Goal: Task Accomplishment & Management: Complete application form

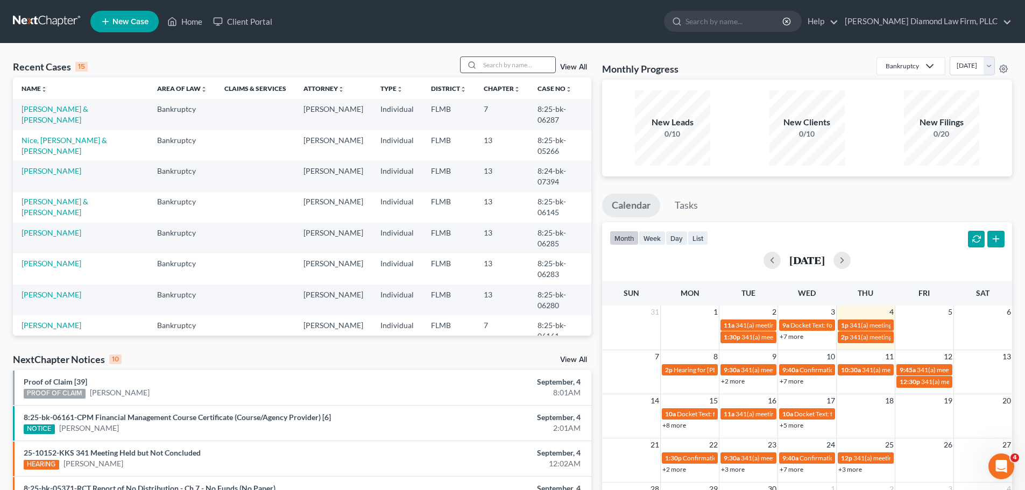
click at [532, 66] on input "search" at bounding box center [517, 65] width 75 height 16
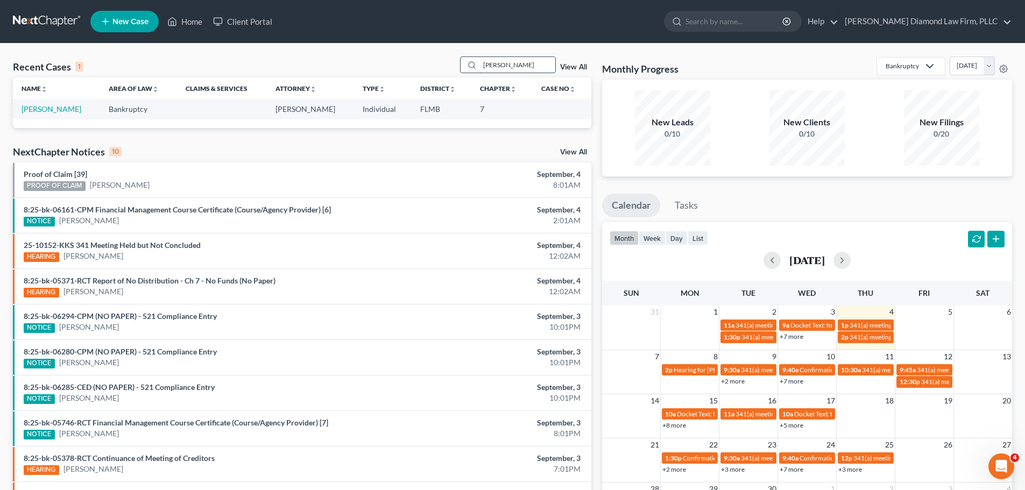
click at [505, 68] on input "alva" at bounding box center [517, 65] width 75 height 16
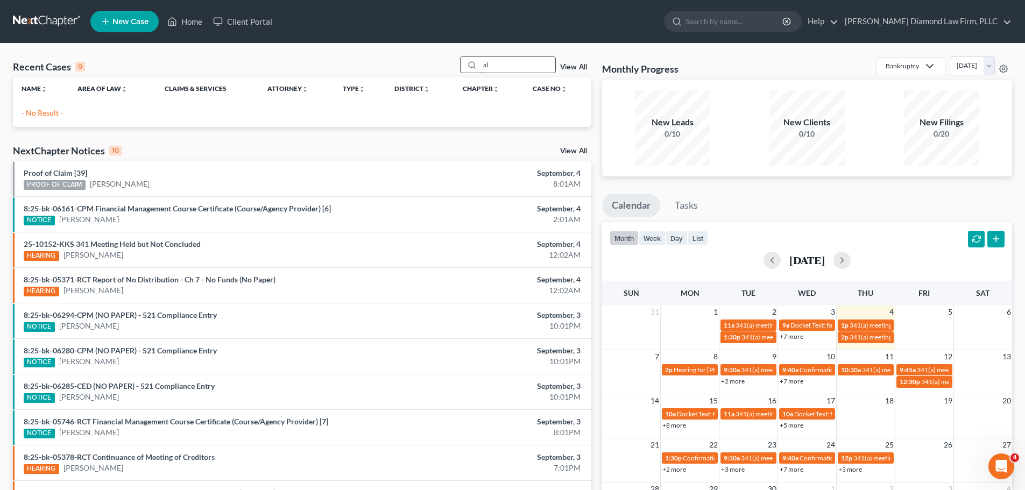
type input "a"
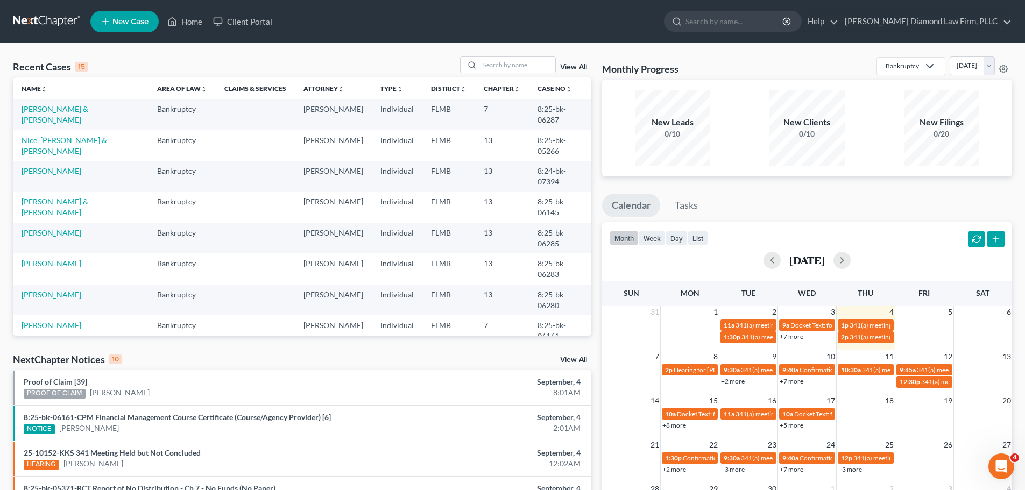
click at [119, 20] on span "New Case" at bounding box center [130, 22] width 36 height 8
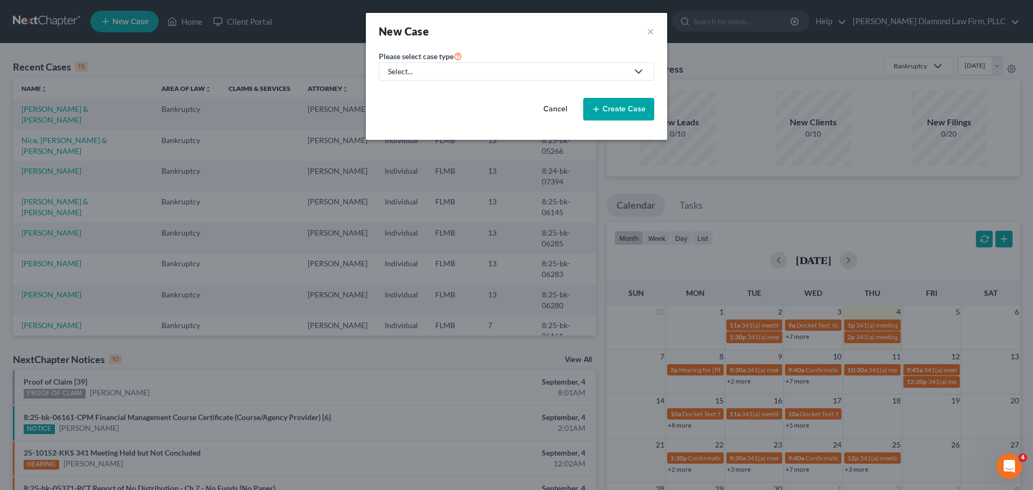
click at [511, 65] on link "Select..." at bounding box center [516, 71] width 275 height 18
click at [421, 88] on div "Bankruptcy" at bounding box center [411, 93] width 45 height 11
select select "15"
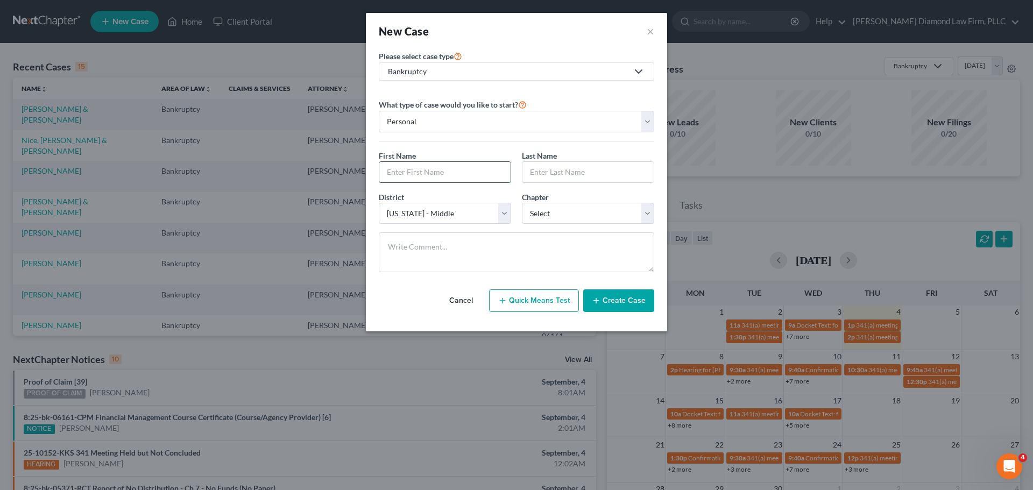
click at [419, 172] on input "text" at bounding box center [444, 172] width 131 height 20
type input "A"
type input "Lynn"
type input "Alvarez"
click at [469, 214] on select "Select Alabama - Middle Alabama - Northern Alabama - Southern Alaska Arizona Ar…" at bounding box center [445, 214] width 132 height 22
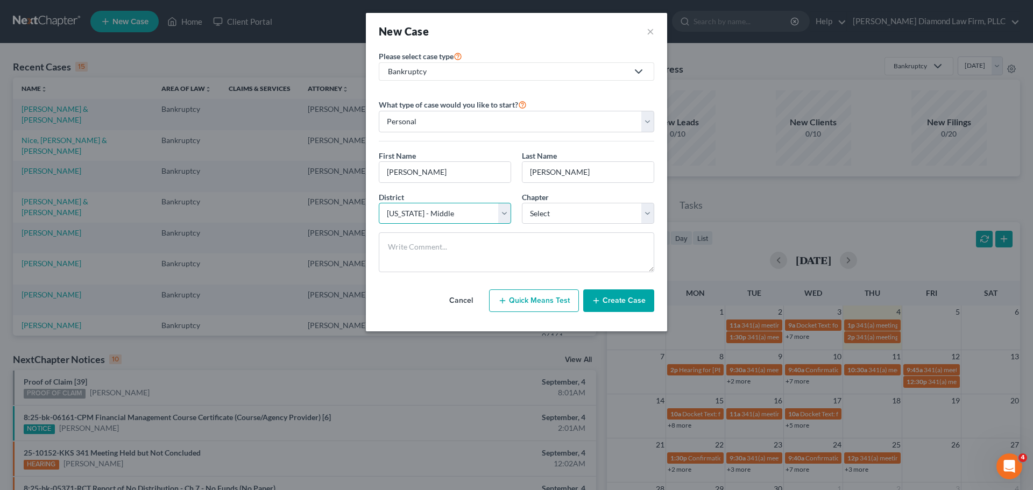
click at [469, 214] on select "Select Alabama - Middle Alabama - Northern Alabama - Southern Alaska Arizona Ar…" at bounding box center [445, 214] width 132 height 22
click at [604, 212] on select "Select 7 11 12 13" at bounding box center [588, 214] width 132 height 22
select select "0"
click at [522, 203] on select "Select 7 11 12 13" at bounding box center [588, 214] width 132 height 22
click at [639, 309] on button "Create Case" at bounding box center [618, 300] width 71 height 23
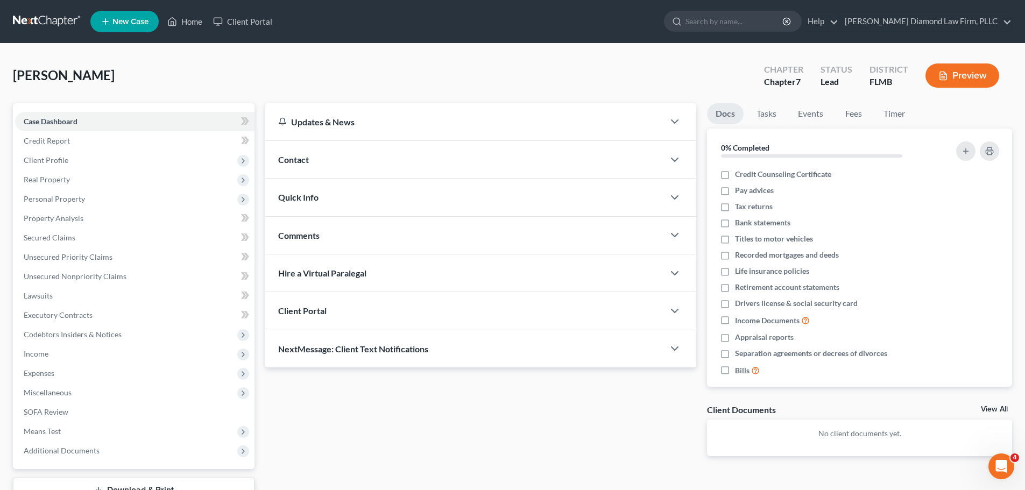
click at [319, 157] on div "Contact" at bounding box center [464, 159] width 399 height 37
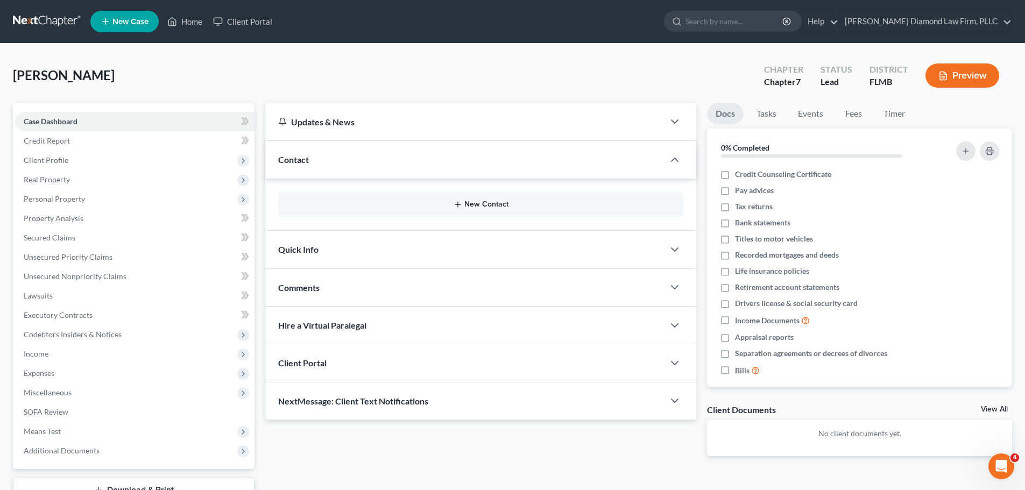
click at [423, 203] on button "New Contact" at bounding box center [481, 204] width 388 height 9
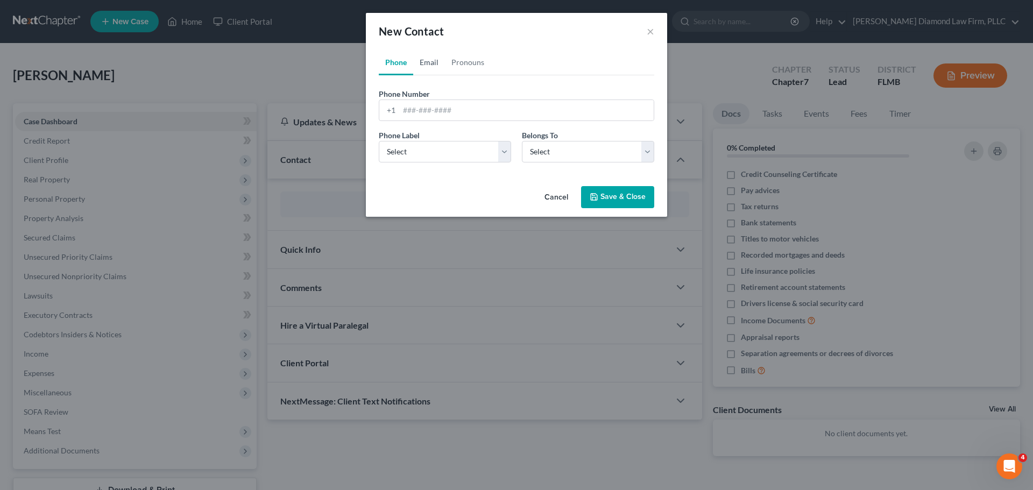
click at [422, 60] on link "Email" at bounding box center [429, 62] width 32 height 26
click at [429, 121] on form "Email Address Email Label Select Home Work Other Belongs To * Select Client Oth…" at bounding box center [516, 129] width 275 height 83
paste input "[EMAIL_ADDRESS][DOMAIN_NAME]"
type input "[EMAIL_ADDRESS][DOMAIN_NAME]"
click at [433, 152] on select "Select Home Work Other" at bounding box center [445, 152] width 132 height 22
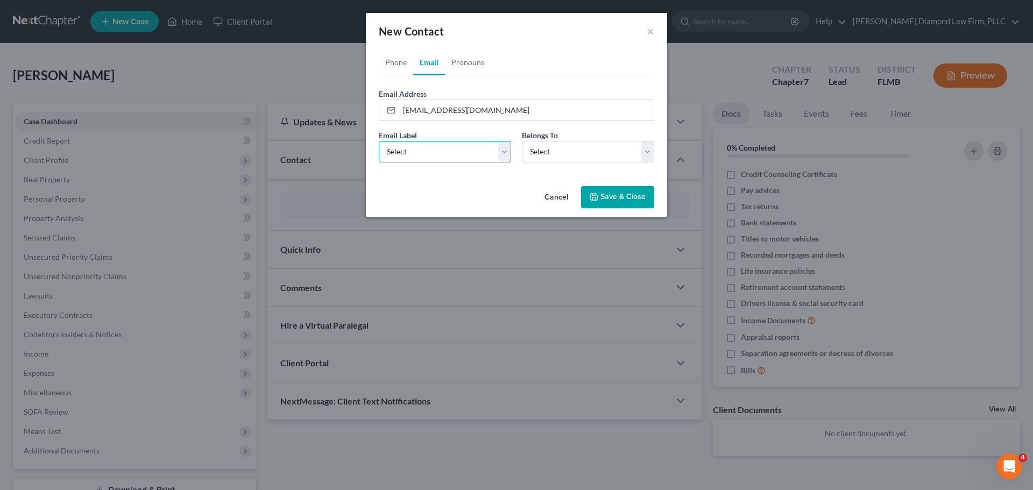
select select "0"
click at [379, 141] on select "Select Home Work Other" at bounding box center [445, 152] width 132 height 22
click at [540, 160] on select "Select Client Other" at bounding box center [588, 152] width 132 height 22
select select "0"
click at [522, 141] on select "Select Client Other" at bounding box center [588, 152] width 132 height 22
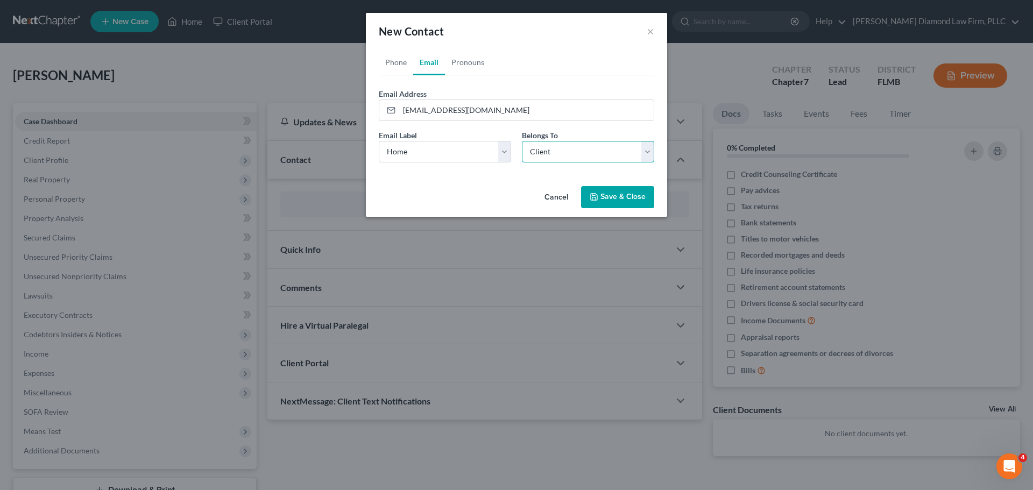
select select "0"
click at [400, 65] on link "Phone" at bounding box center [396, 62] width 34 height 26
click at [473, 119] on input "tel" at bounding box center [526, 110] width 254 height 20
paste input "(406) 548-4033"
type input "(406) 548-4033"
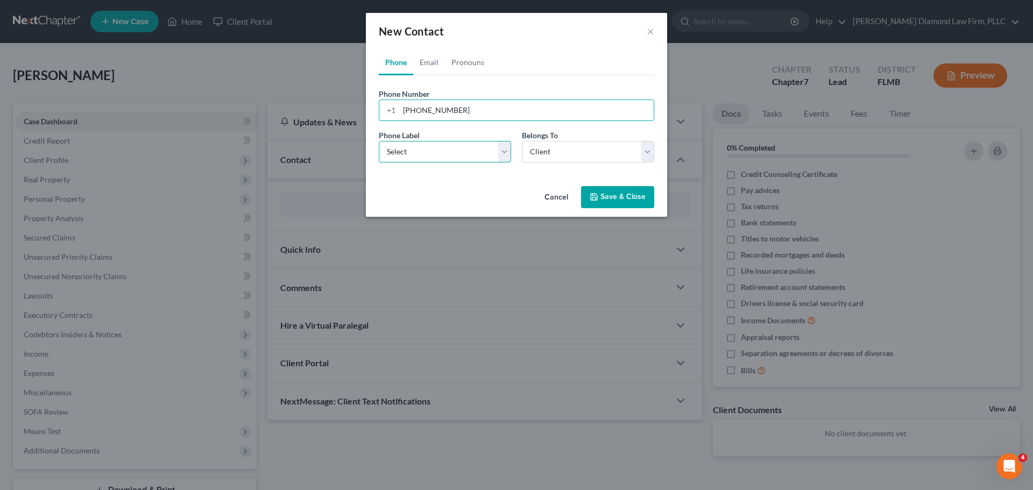
click at [446, 146] on select "Select Mobile Home Work Other" at bounding box center [445, 152] width 132 height 22
select select "0"
click at [379, 141] on select "Select Mobile Home Work Other" at bounding box center [445, 152] width 132 height 22
click at [594, 187] on button "Save & Close" at bounding box center [617, 197] width 73 height 23
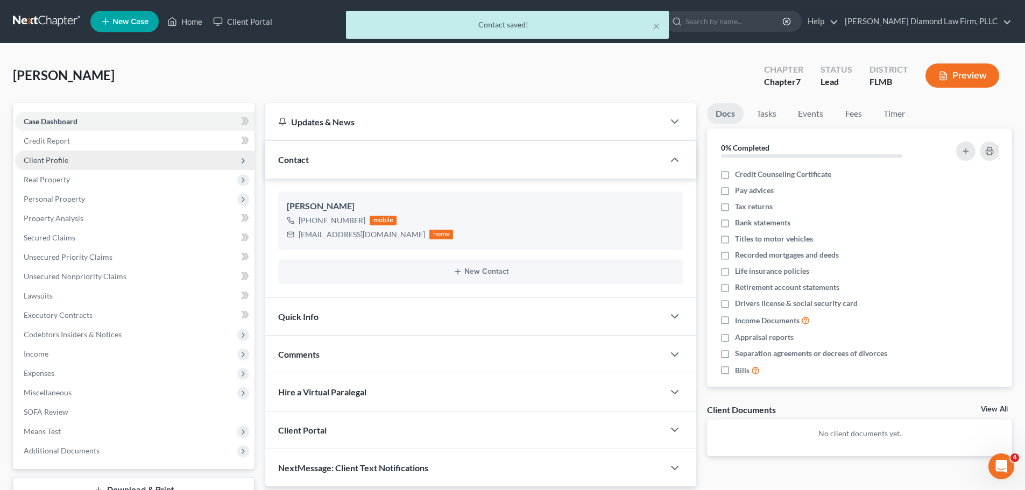
click at [74, 162] on span "Client Profile" at bounding box center [134, 160] width 239 height 19
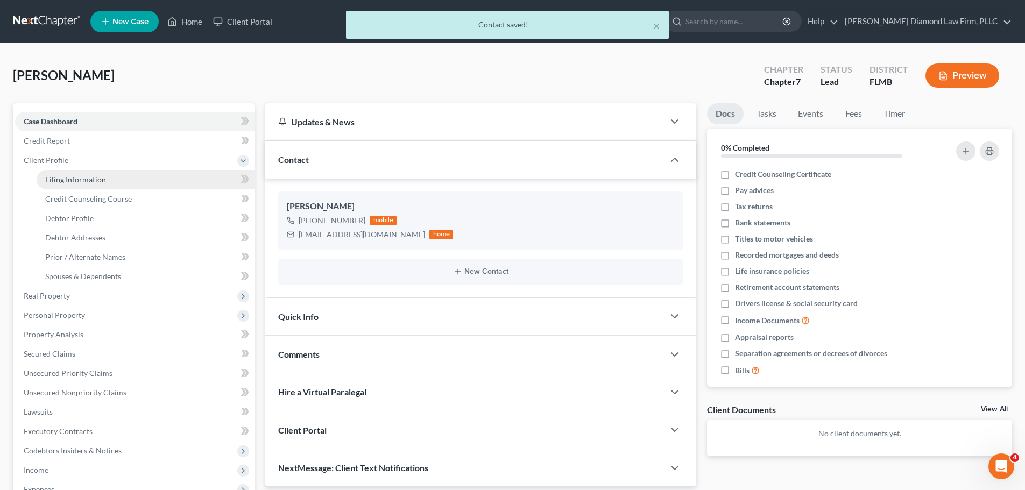
click at [73, 176] on span "Filing Information" at bounding box center [75, 179] width 61 height 9
select select "1"
select select "0"
select select "15"
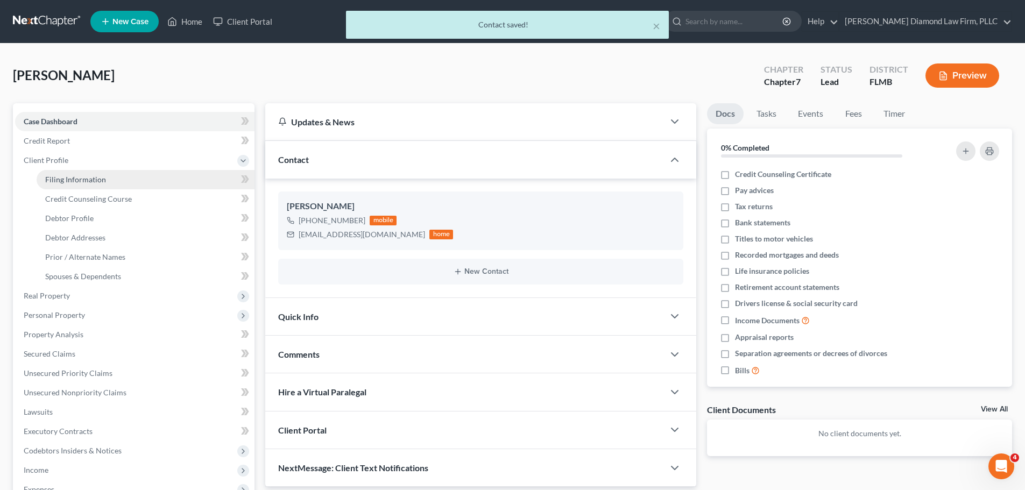
select select "9"
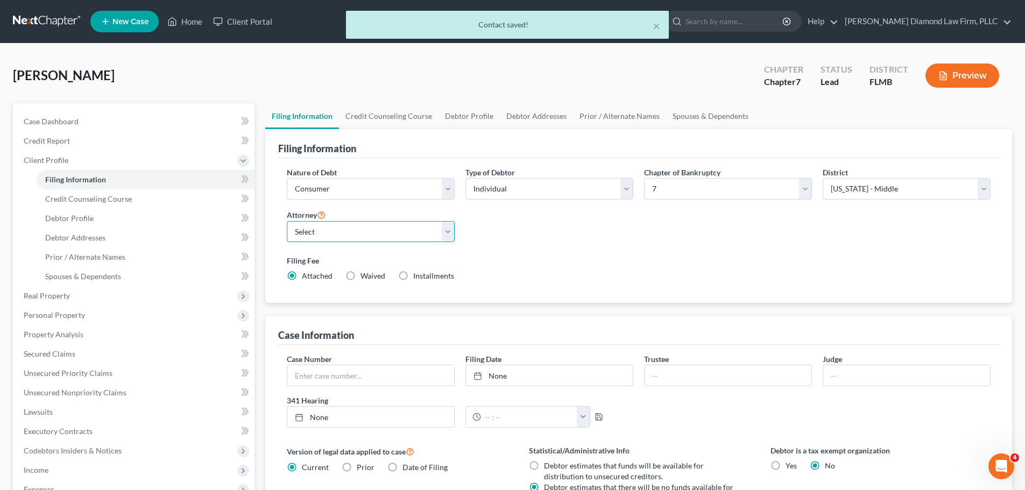
click at [369, 233] on select "Select Michael Ziegler - FLMB Michael Ziegler - FLSB Michael Ziegler - FLNB" at bounding box center [371, 232] width 168 height 22
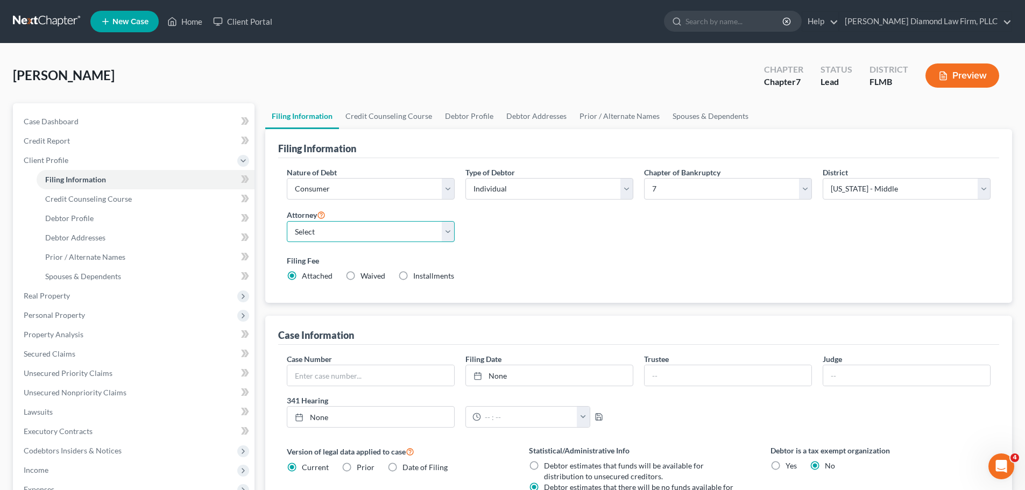
select select "0"
click at [287, 221] on select "Select Michael Ziegler - FLMB Michael Ziegler - FLSB Michael Ziegler - FLNB" at bounding box center [371, 232] width 168 height 22
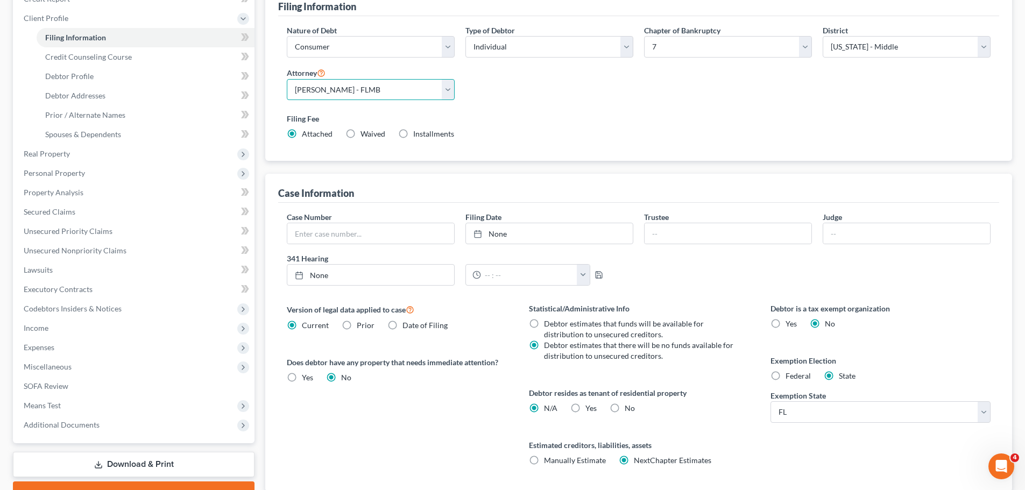
scroll to position [161, 0]
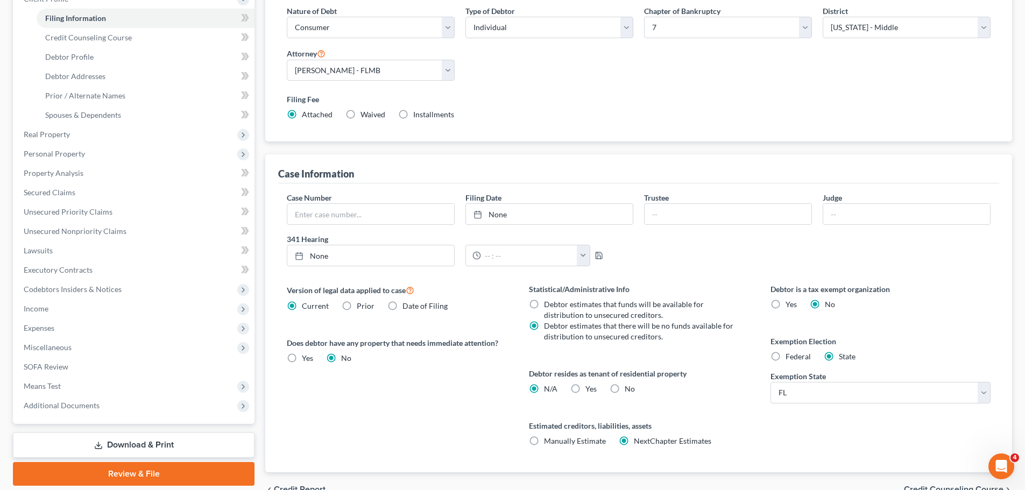
click at [585, 391] on label "Yes Yes" at bounding box center [590, 388] width 11 height 11
click at [589, 390] on input "Yes Yes" at bounding box center [592, 386] width 7 height 7
radio input "true"
radio input "false"
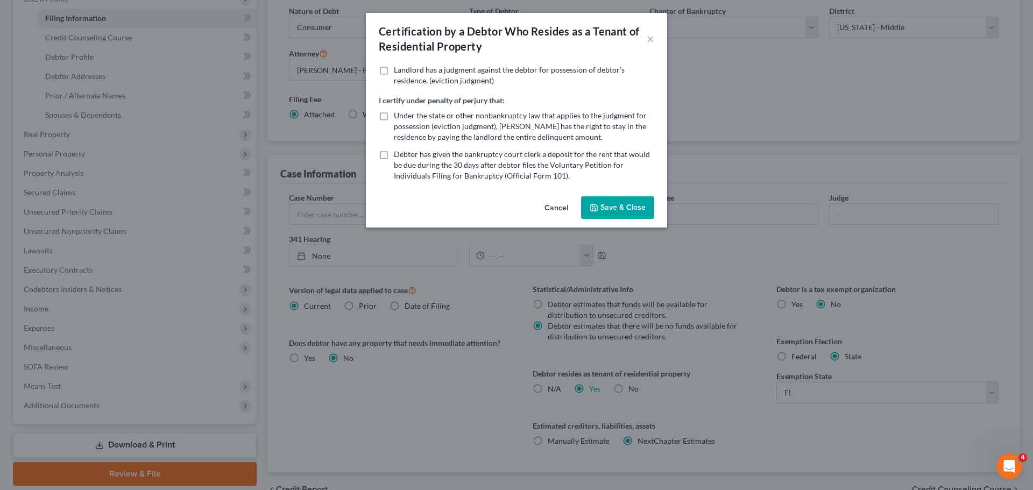
click at [628, 211] on button "Save & Close" at bounding box center [617, 207] width 73 height 23
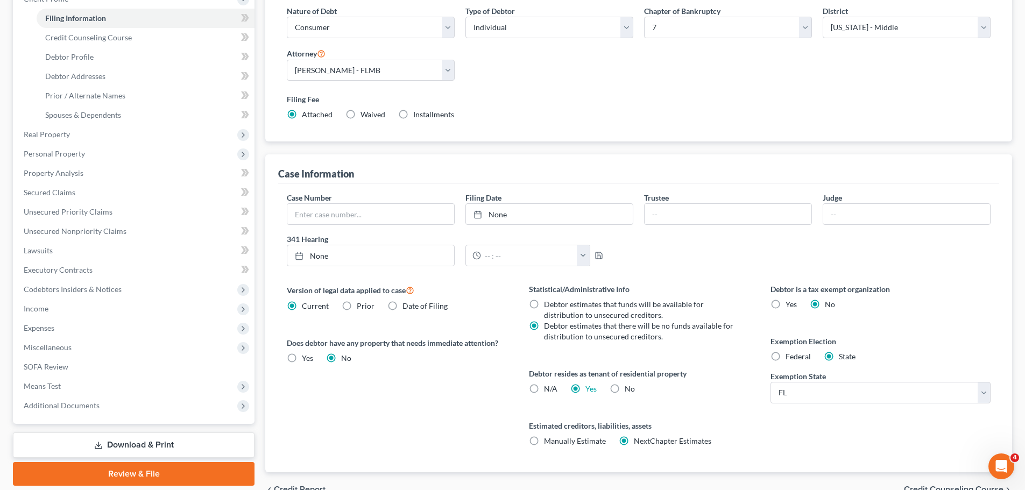
scroll to position [0, 0]
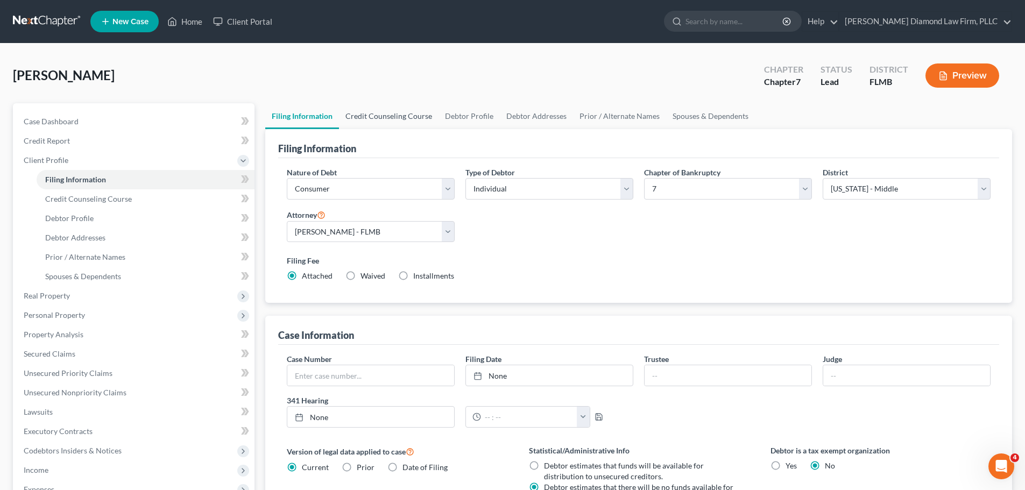
click at [364, 117] on link "Credit Counseling Course" at bounding box center [388, 116] width 99 height 26
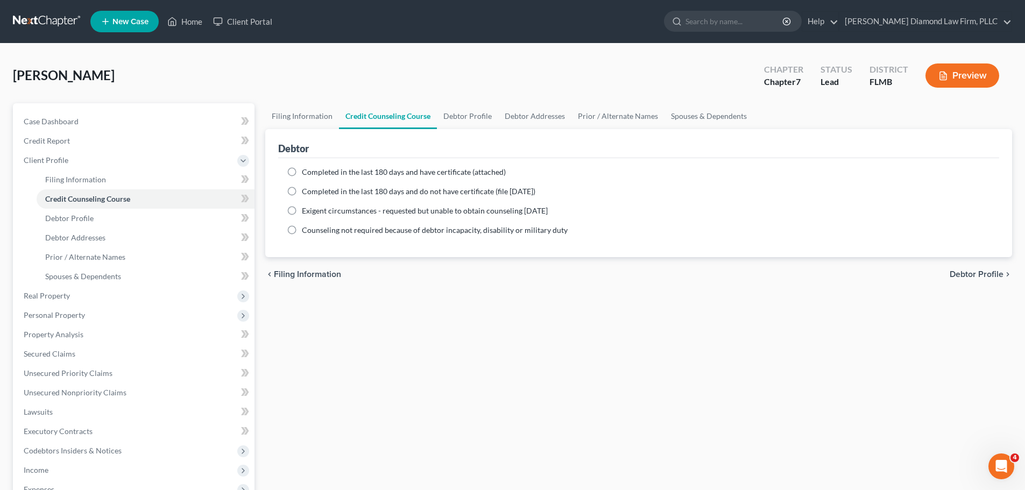
click at [348, 173] on span "Completed in the last 180 days and have certificate (attached)" at bounding box center [404, 171] width 204 height 9
click at [313, 173] on input "Completed in the last 180 days and have certificate (attached)" at bounding box center [309, 170] width 7 height 7
radio input "true"
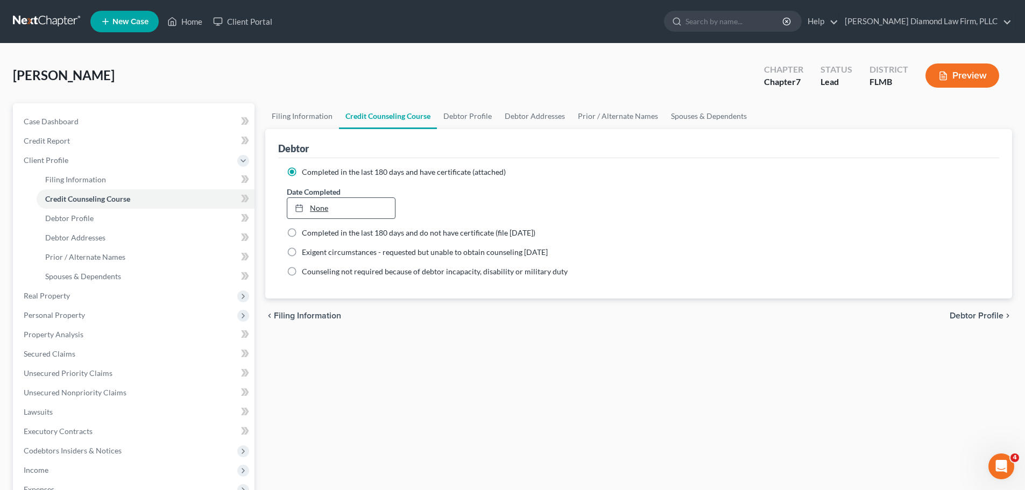
click at [355, 213] on link "None" at bounding box center [340, 208] width 107 height 20
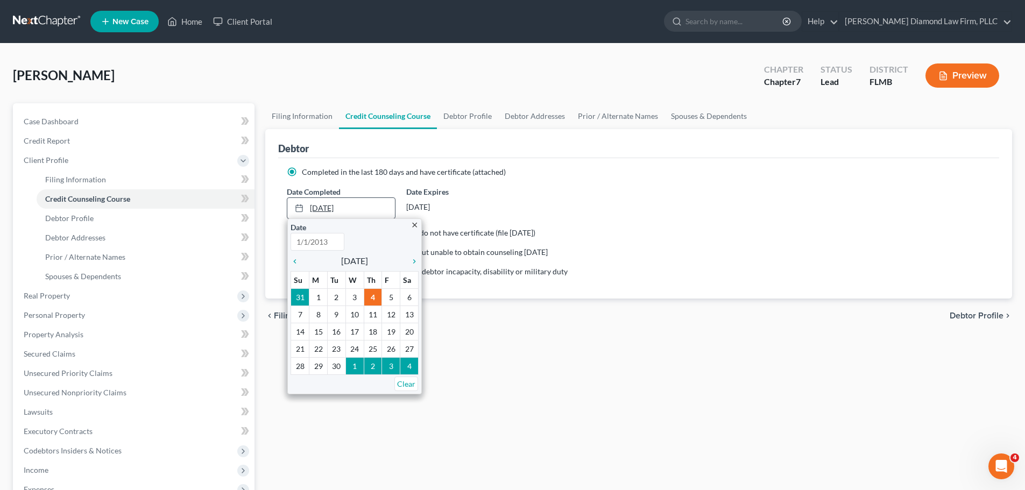
type input "9/4/2025"
click at [296, 262] on icon "chevron_left" at bounding box center [297, 261] width 14 height 9
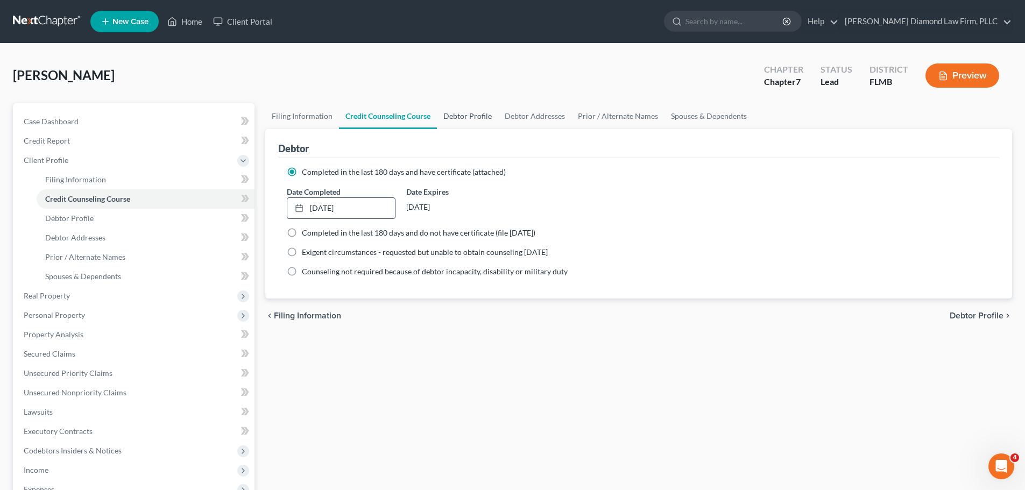
click at [446, 117] on link "Debtor Profile" at bounding box center [467, 116] width 61 height 26
select select "0"
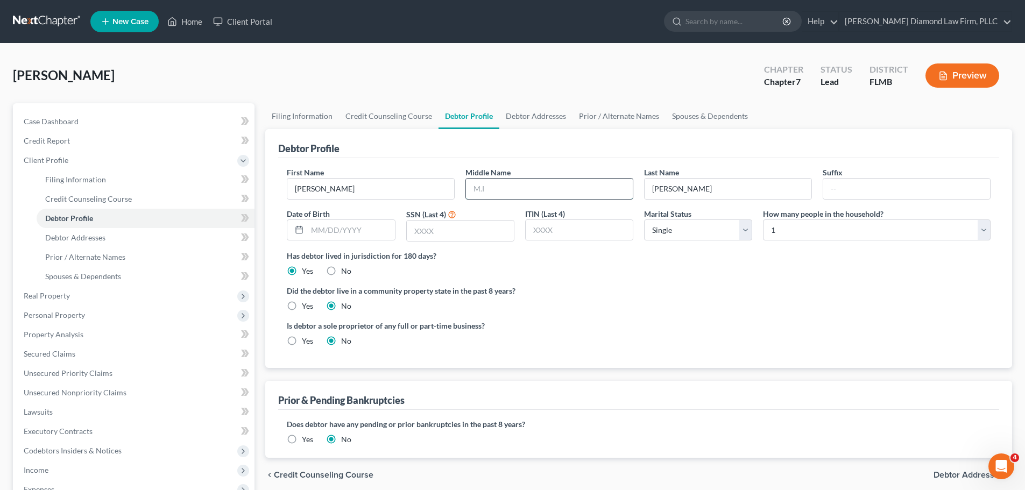
click at [557, 182] on input "text" at bounding box center [549, 189] width 167 height 20
type input "Marie"
click at [325, 231] on input "text" at bounding box center [350, 230] width 87 height 20
type input "03/14/1970"
drag, startPoint x: 453, startPoint y: 228, endPoint x: 460, endPoint y: 225, distance: 7.7
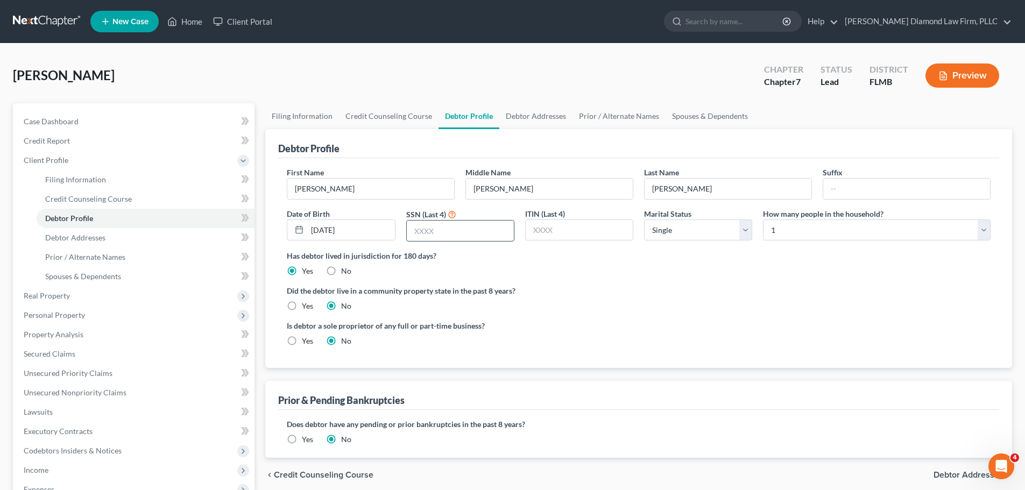
click at [453, 228] on input "text" at bounding box center [460, 230] width 107 height 20
type input "8552"
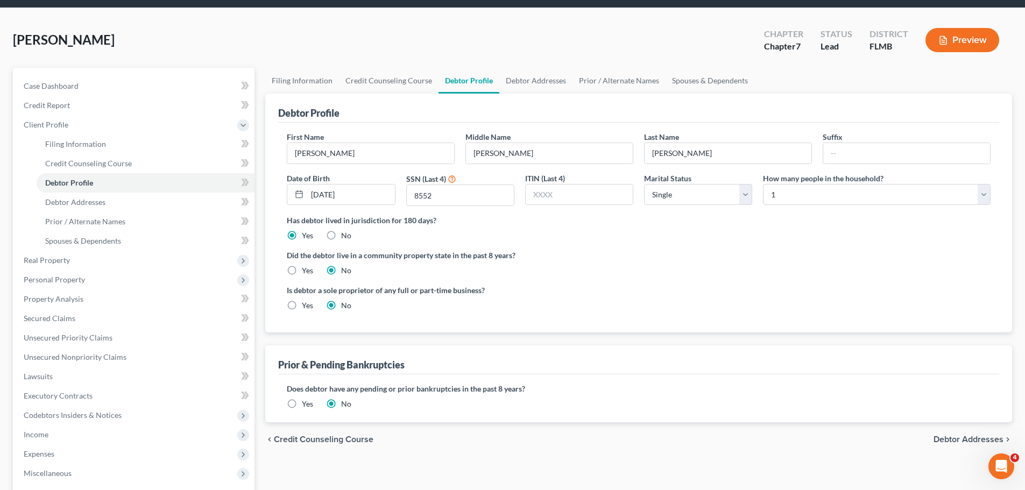
scroll to position [54, 0]
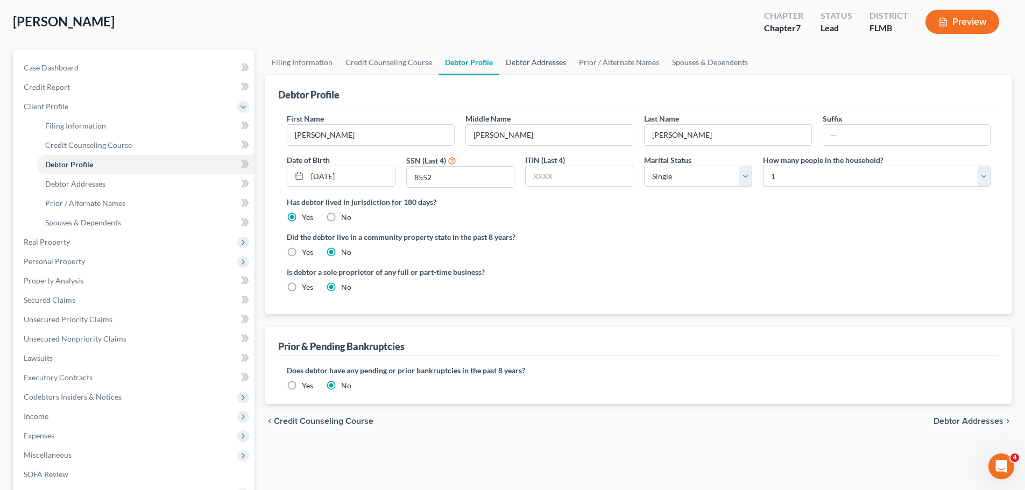
click at [527, 61] on link "Debtor Addresses" at bounding box center [535, 62] width 73 height 26
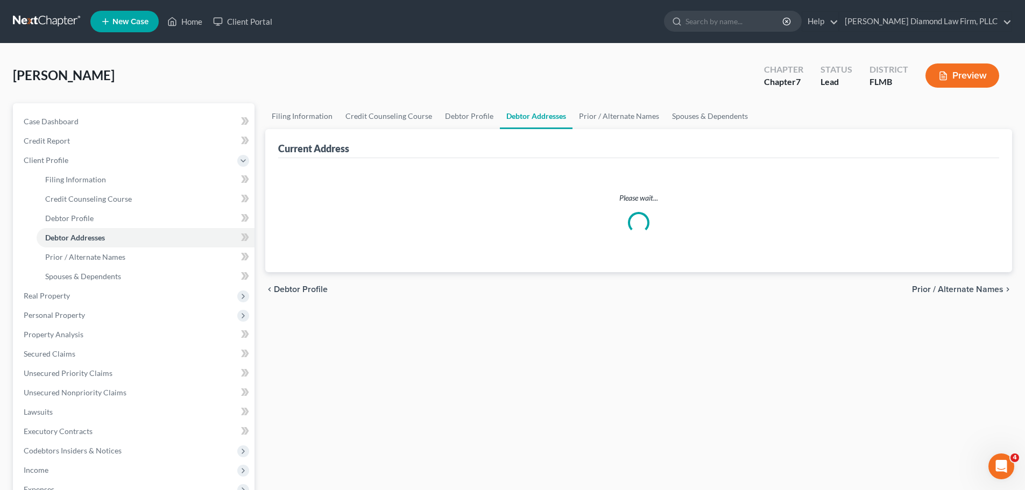
select select "0"
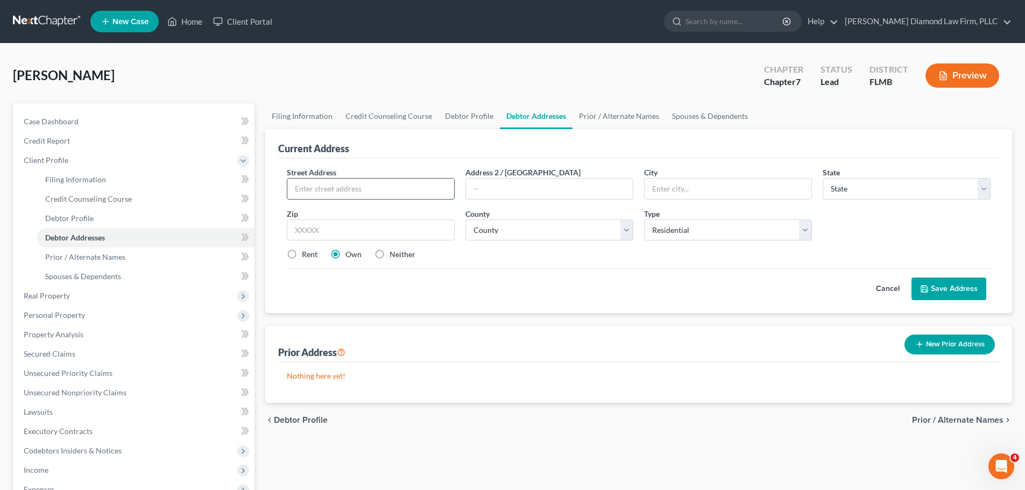
click at [370, 195] on input "text" at bounding box center [370, 189] width 167 height 20
click at [377, 188] on input "text" at bounding box center [370, 189] width 167 height 20
type input "341 Union St"
type input "[GEOGRAPHIC_DATA]"
select select "9"
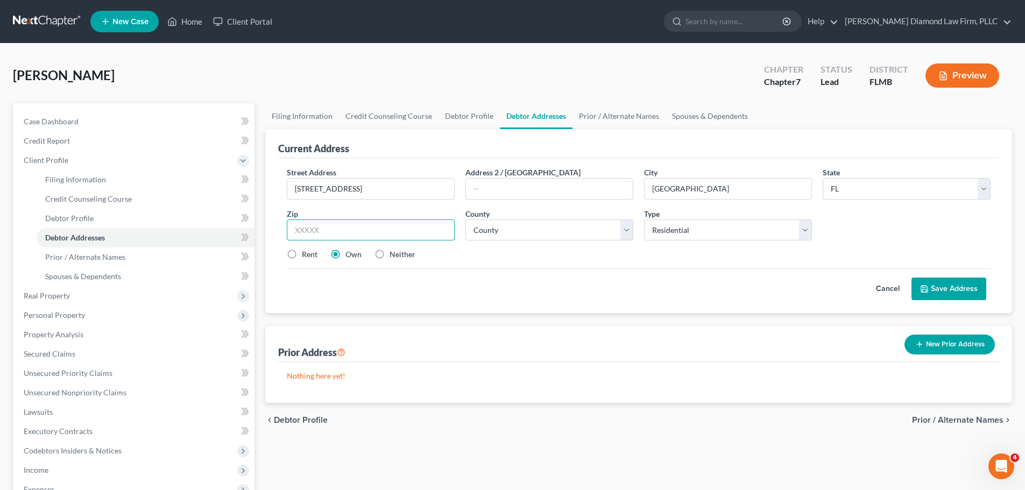
click at [371, 225] on input "text" at bounding box center [371, 230] width 168 height 22
type input "34601"
click at [302, 253] on label "Rent" at bounding box center [310, 254] width 16 height 11
click at [306, 253] on input "Rent" at bounding box center [309, 252] width 7 height 7
radio input "true"
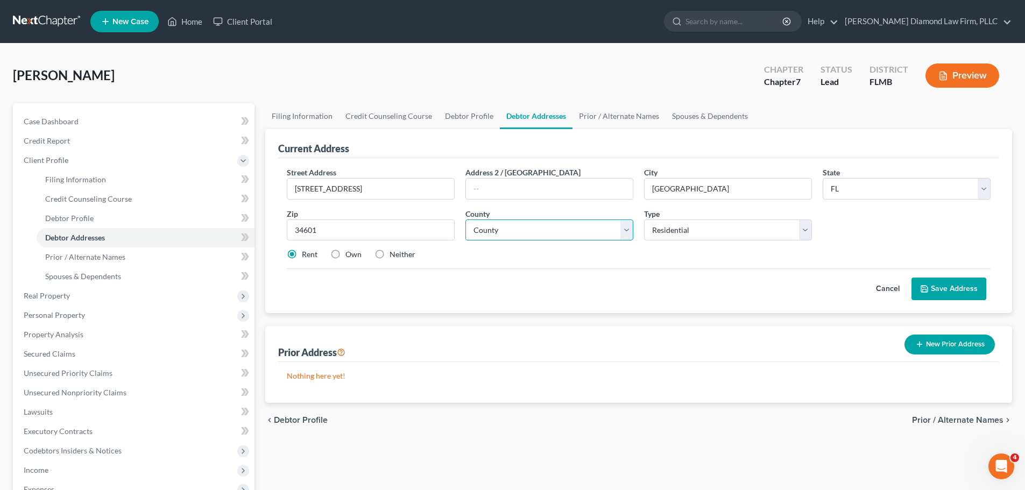
drag, startPoint x: 545, startPoint y: 230, endPoint x: 558, endPoint y: 233, distance: 13.4
click at [545, 230] on select "County Alachua County Baker County Bay County Bradford County Brevard County Br…" at bounding box center [549, 230] width 168 height 22
select select "25"
click at [465, 219] on select "County Alachua County Baker County Bay County Bradford County Brevard County Br…" at bounding box center [549, 230] width 168 height 22
click at [774, 222] on select "Select Residential Mailing Rental Business" at bounding box center [728, 230] width 168 height 22
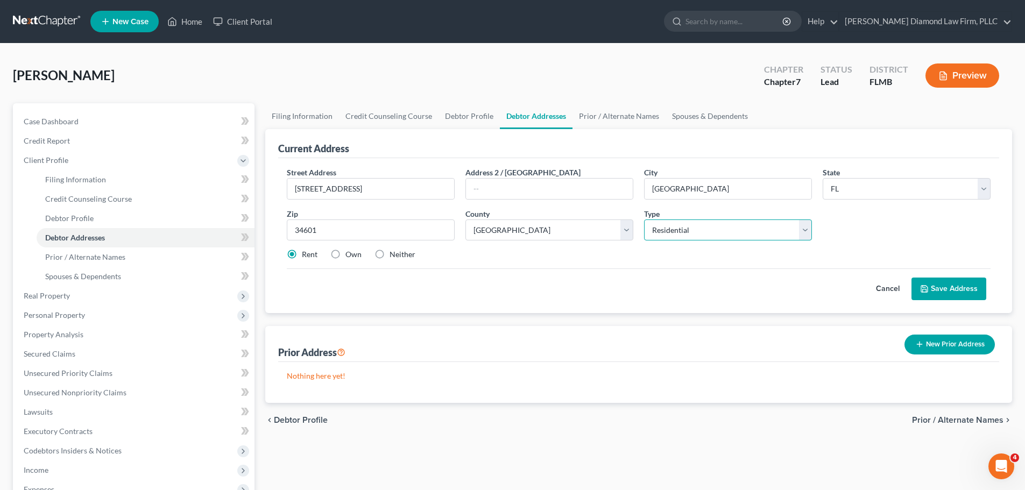
click at [774, 222] on select "Select Residential Mailing Rental Business" at bounding box center [728, 230] width 168 height 22
click at [954, 289] on button "Save Address" at bounding box center [948, 289] width 75 height 23
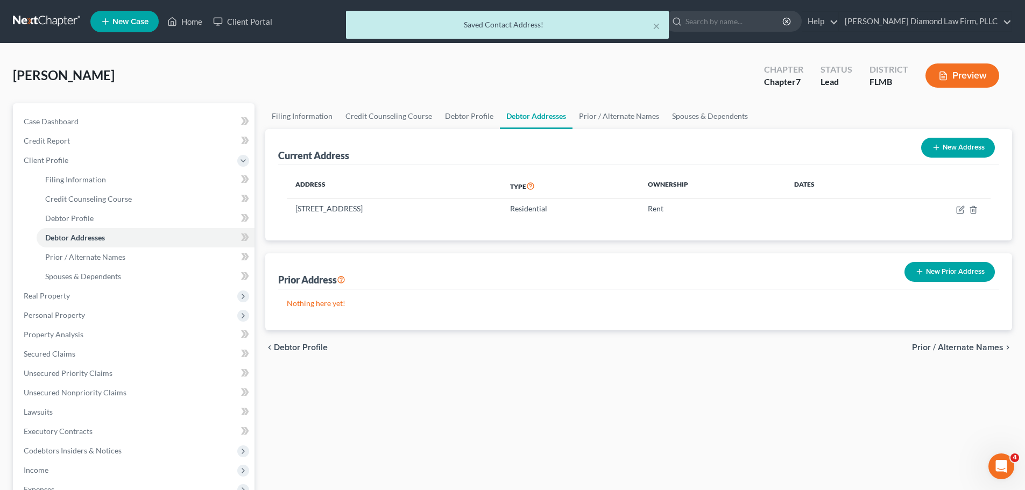
click at [937, 277] on button "New Prior Address" at bounding box center [949, 272] width 90 height 20
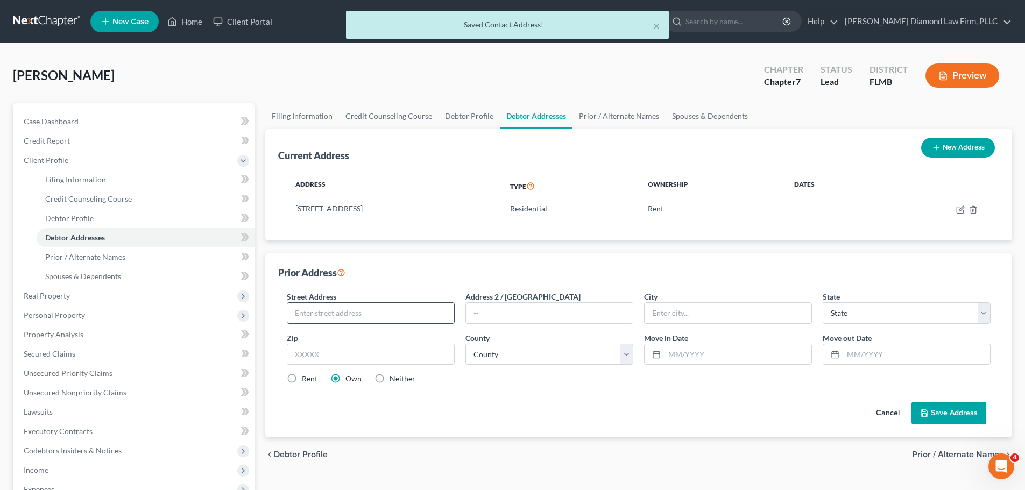
click at [329, 319] on input "text" at bounding box center [370, 313] width 167 height 20
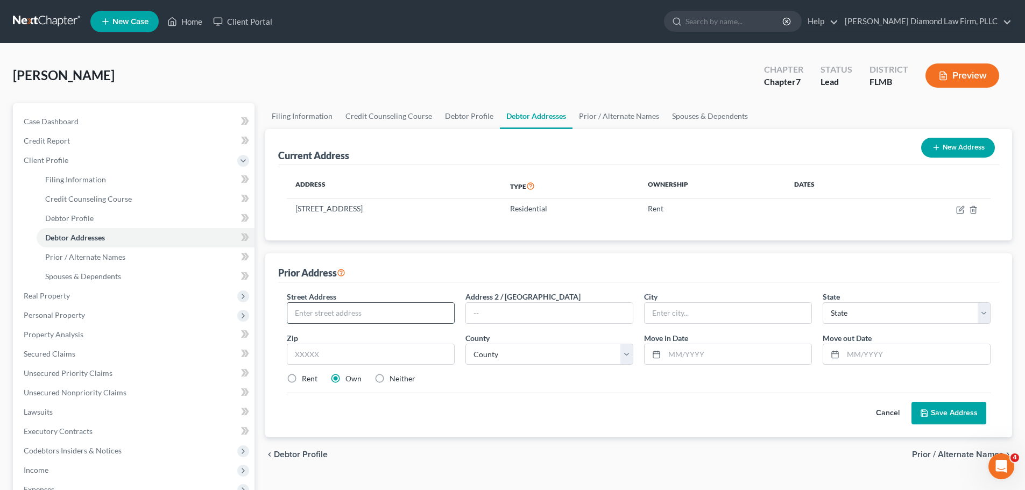
click at [369, 306] on input "text" at bounding box center [370, 313] width 167 height 20
type input "4229 Tipperary Ln"
click at [763, 307] on input "text" at bounding box center [727, 313] width 167 height 20
type input "[GEOGRAPHIC_DATA]"
select select "9"
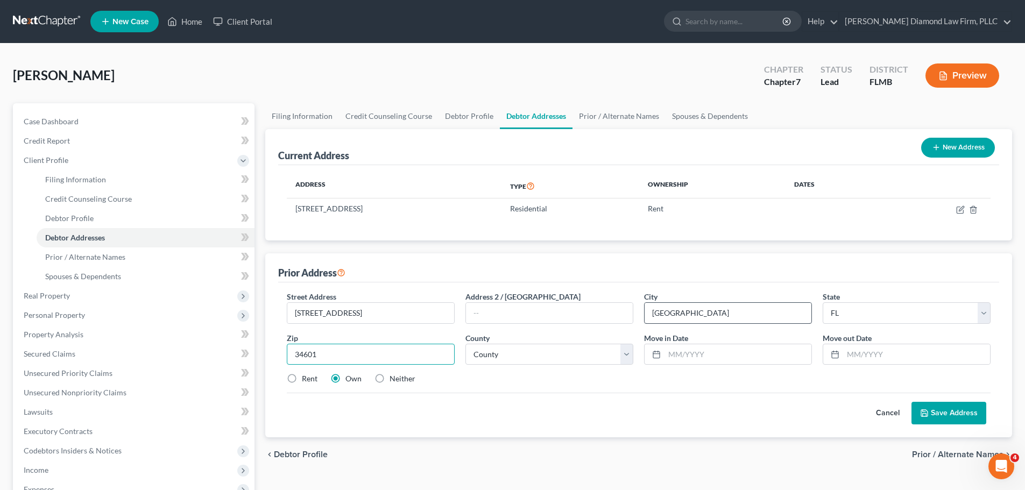
type input "34601"
click at [541, 361] on select "County Alachua County Baker County Bay County Bradford County Brevard County Br…" at bounding box center [549, 355] width 168 height 22
select select "25"
click at [465, 344] on select "County Alachua County Baker County Bay County Bradford County Brevard County Br…" at bounding box center [549, 355] width 168 height 22
click at [710, 353] on input "text" at bounding box center [737, 354] width 147 height 20
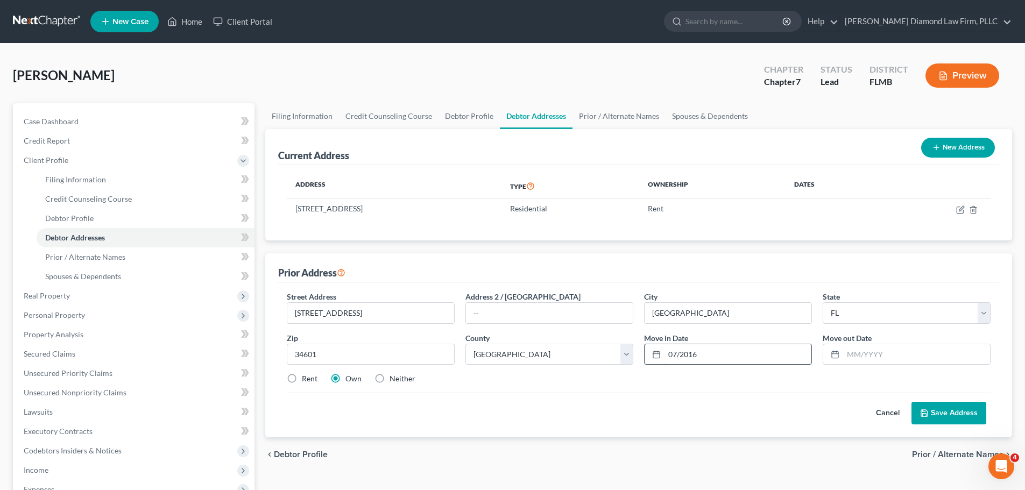
type input "07/2016"
type input "07/2025"
click at [950, 417] on button "Save Address" at bounding box center [948, 413] width 75 height 23
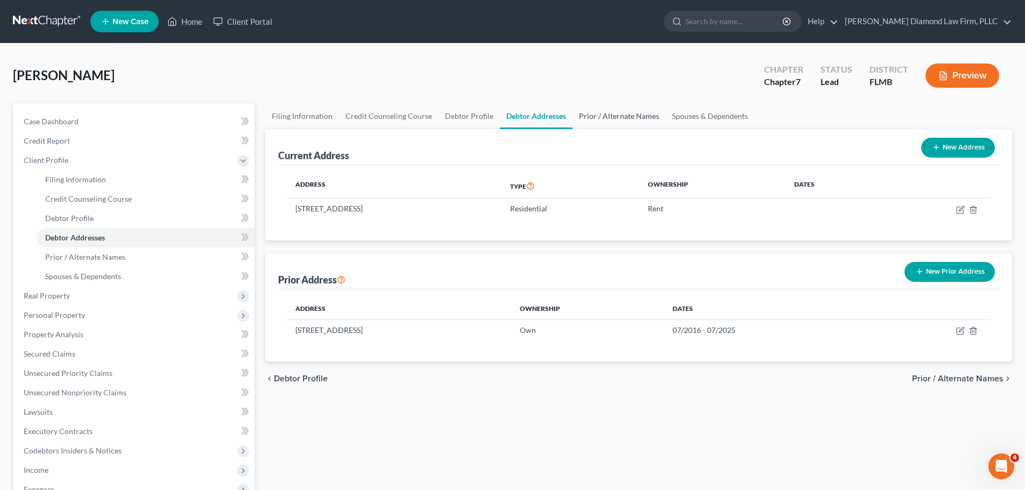
click at [603, 112] on link "Prior / Alternate Names" at bounding box center [618, 116] width 93 height 26
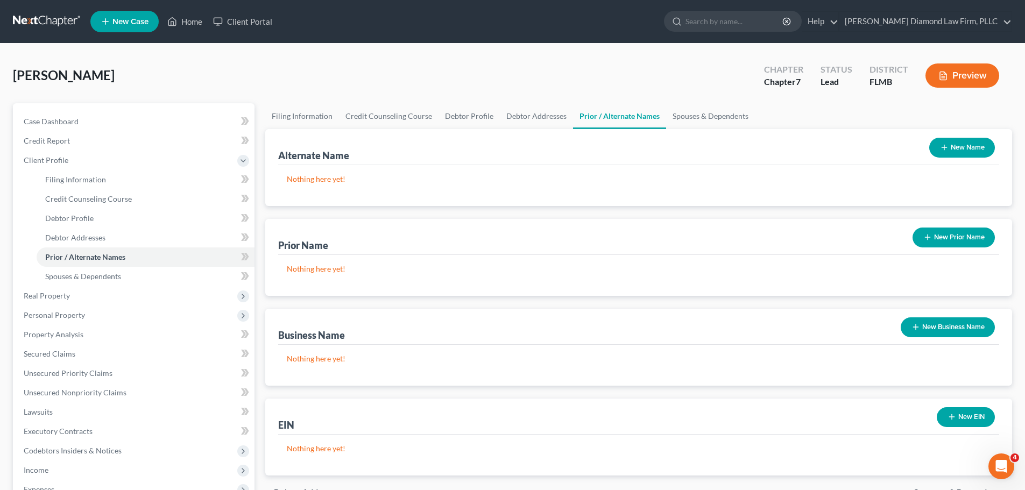
click at [936, 234] on button "New Prior Name" at bounding box center [953, 237] width 82 height 20
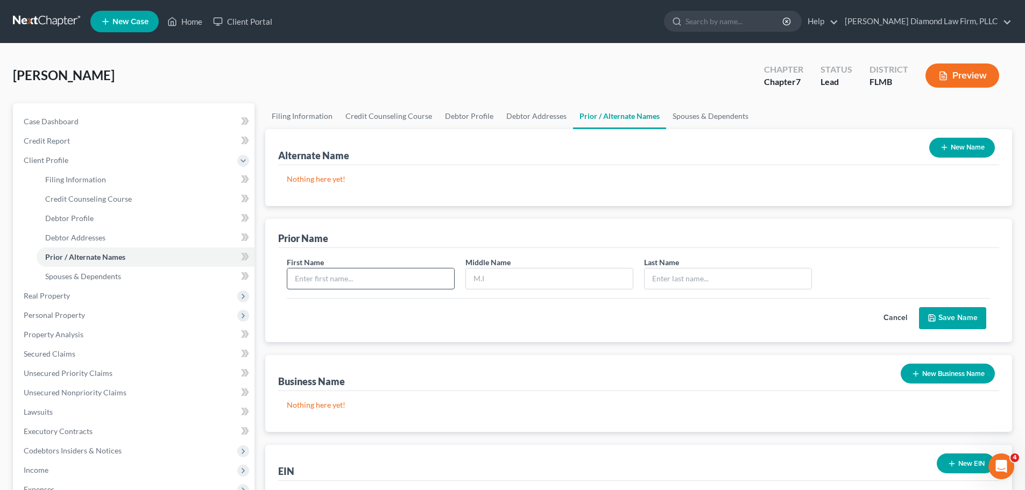
click at [371, 273] on input "text" at bounding box center [370, 278] width 167 height 20
type input "Lynn"
type input "Marie"
type input "Sputo"
click at [943, 314] on button "Save Name" at bounding box center [952, 318] width 67 height 23
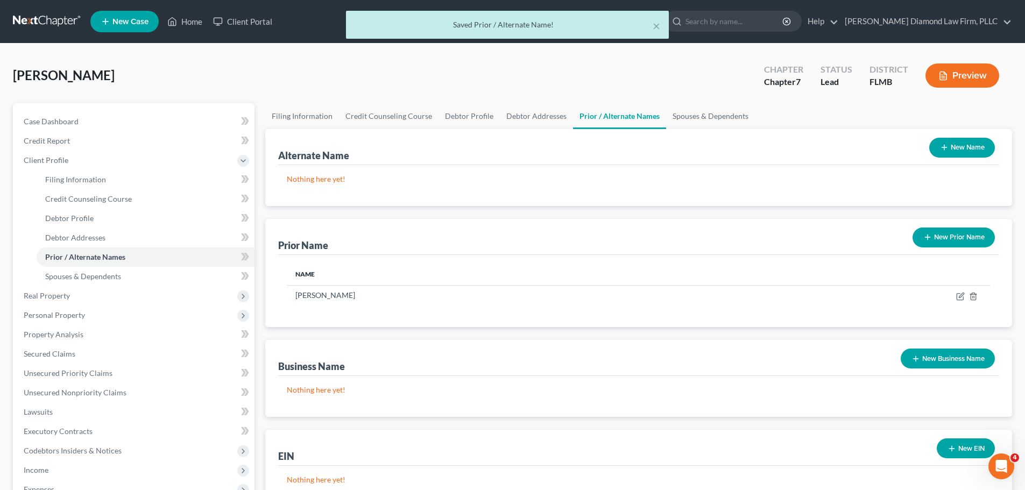
scroll to position [54, 0]
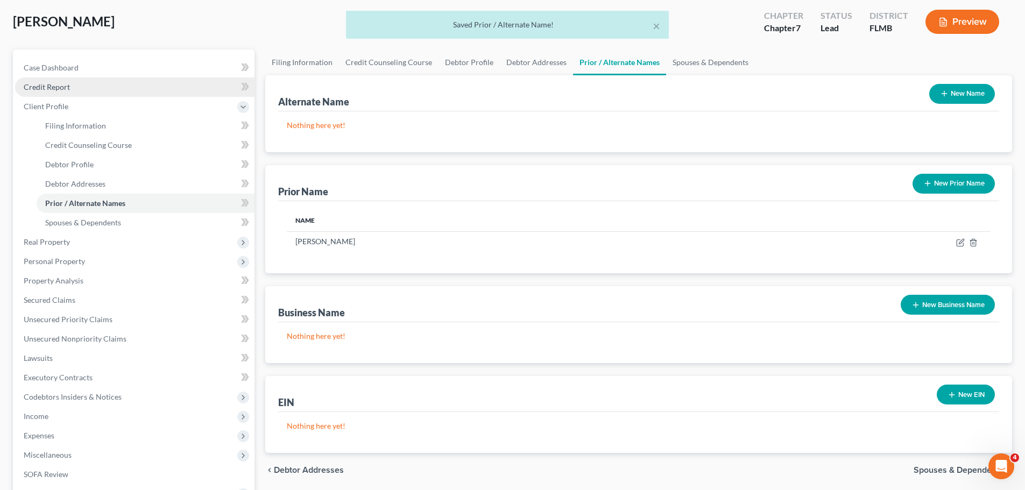
click at [84, 94] on link "Credit Report" at bounding box center [134, 86] width 239 height 19
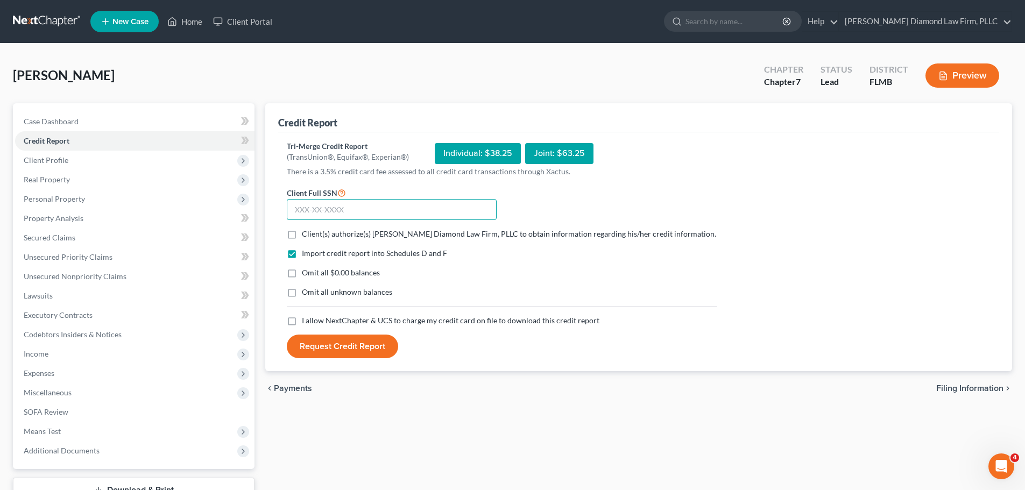
click at [348, 208] on input "text" at bounding box center [392, 210] width 210 height 22
type input "595-03-8552"
click at [311, 234] on span "Client(s) authorize(s) Ziegler Diamond Law Firm, PLLC to obtain information reg…" at bounding box center [509, 233] width 414 height 9
click at [311, 234] on input "Client(s) authorize(s) Ziegler Diamond Law Firm, PLLC to obtain information reg…" at bounding box center [309, 232] width 7 height 7
checkbox input "true"
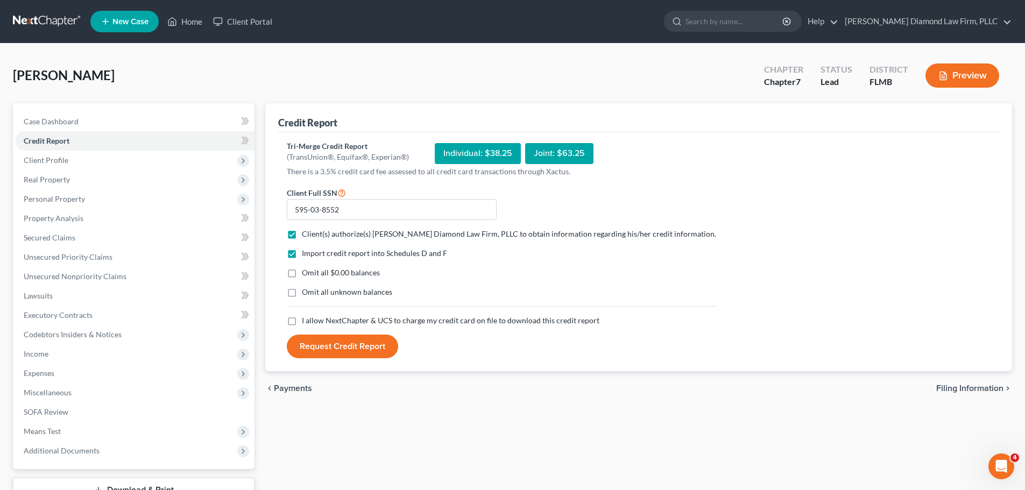
click at [307, 321] on span "I allow NextChapter & UCS to charge my credit card on file to download this cre…" at bounding box center [450, 320] width 297 height 9
click at [307, 321] on input "I allow NextChapter & UCS to charge my credit card on file to download this cre…" at bounding box center [309, 318] width 7 height 7
checkbox input "true"
click at [368, 353] on button "Request Credit Report" at bounding box center [342, 347] width 111 height 24
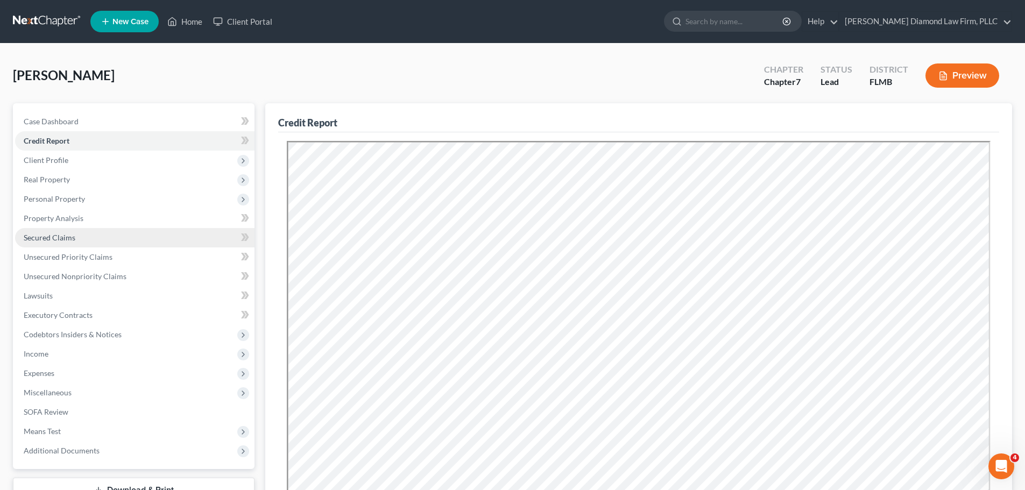
click at [129, 241] on link "Secured Claims" at bounding box center [134, 237] width 239 height 19
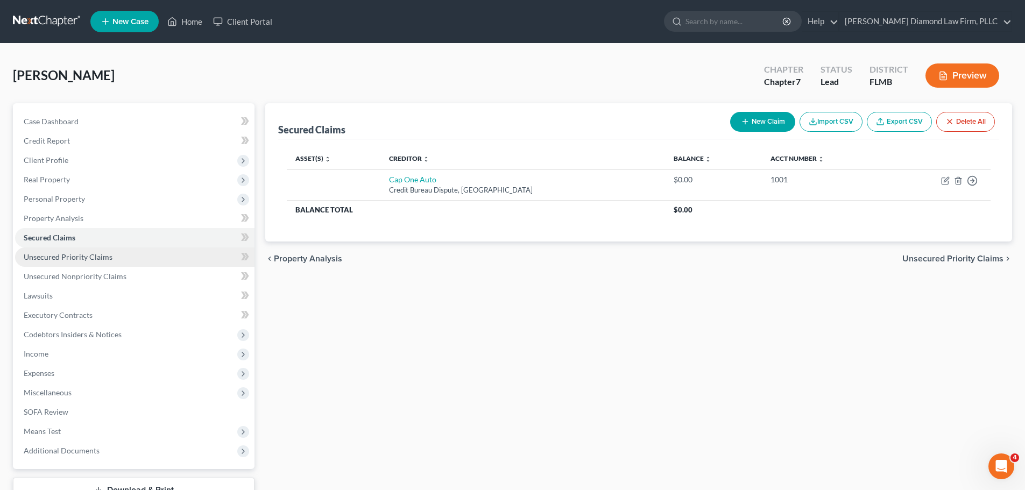
click at [123, 257] on link "Unsecured Priority Claims" at bounding box center [134, 256] width 239 height 19
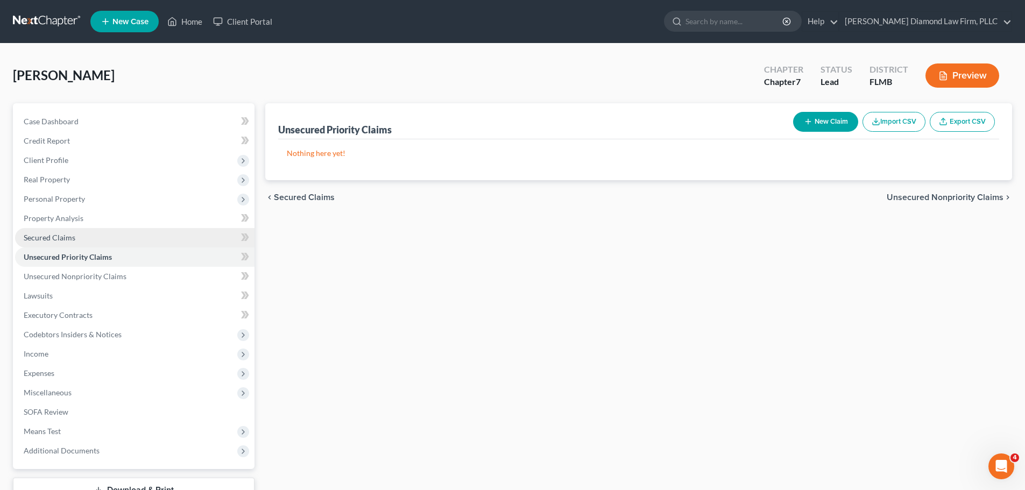
click at [114, 239] on link "Secured Claims" at bounding box center [134, 237] width 239 height 19
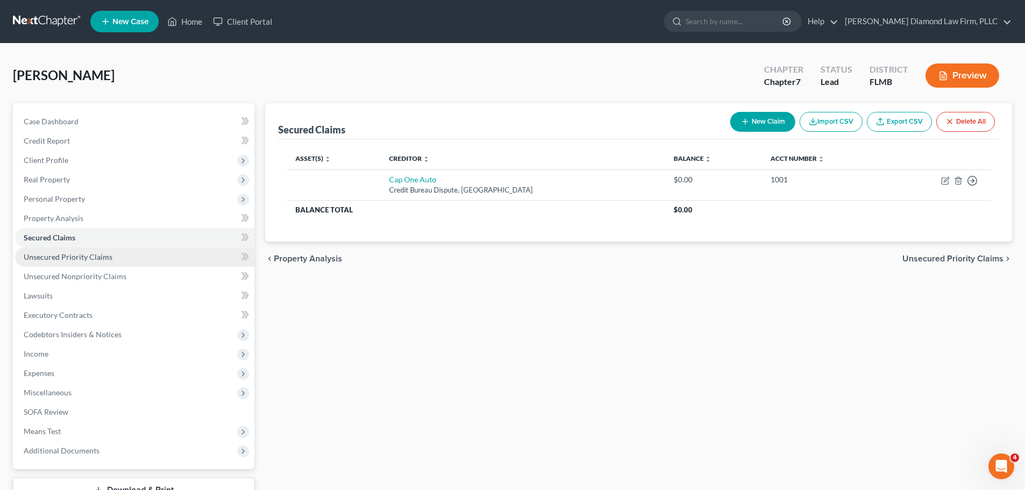
click at [115, 254] on link "Unsecured Priority Claims" at bounding box center [134, 256] width 239 height 19
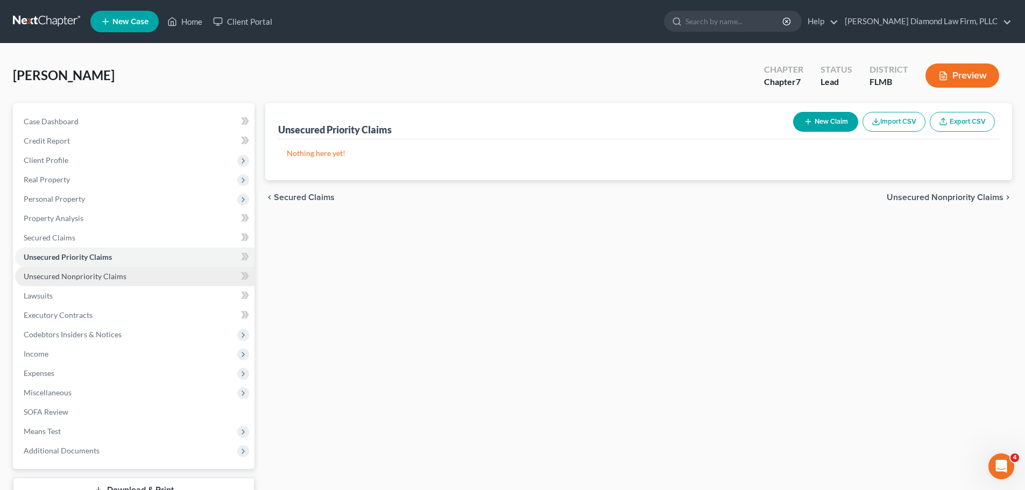
click at [115, 269] on link "Unsecured Nonpriority Claims" at bounding box center [134, 276] width 239 height 19
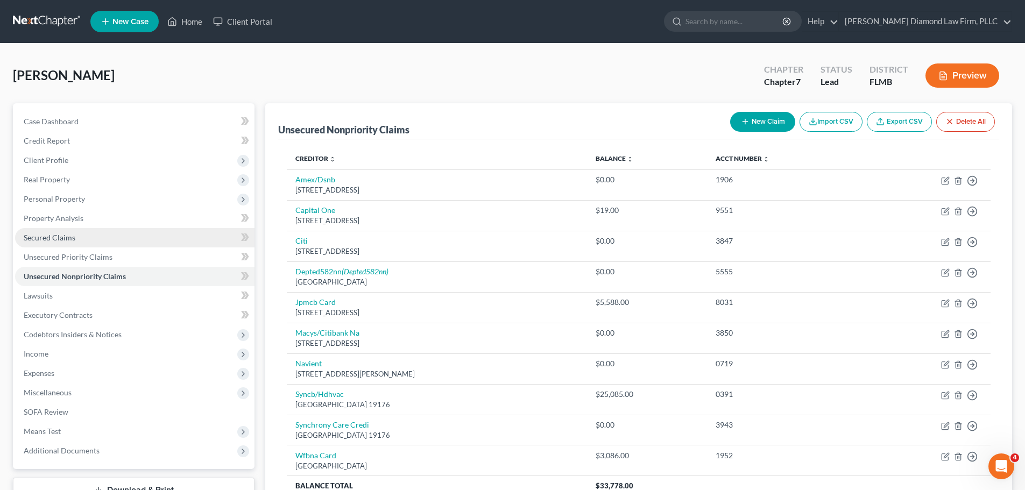
click at [113, 245] on link "Secured Claims" at bounding box center [134, 237] width 239 height 19
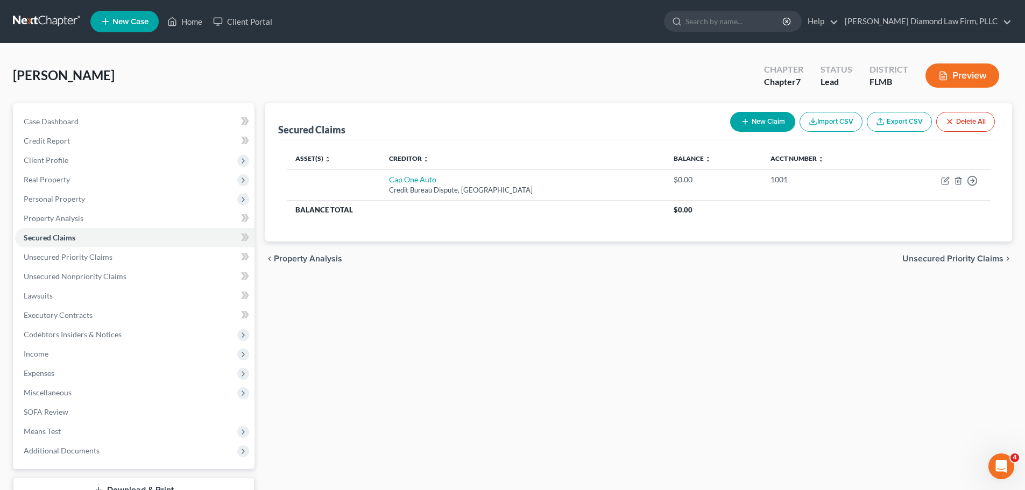
click at [29, 16] on link at bounding box center [47, 21] width 69 height 19
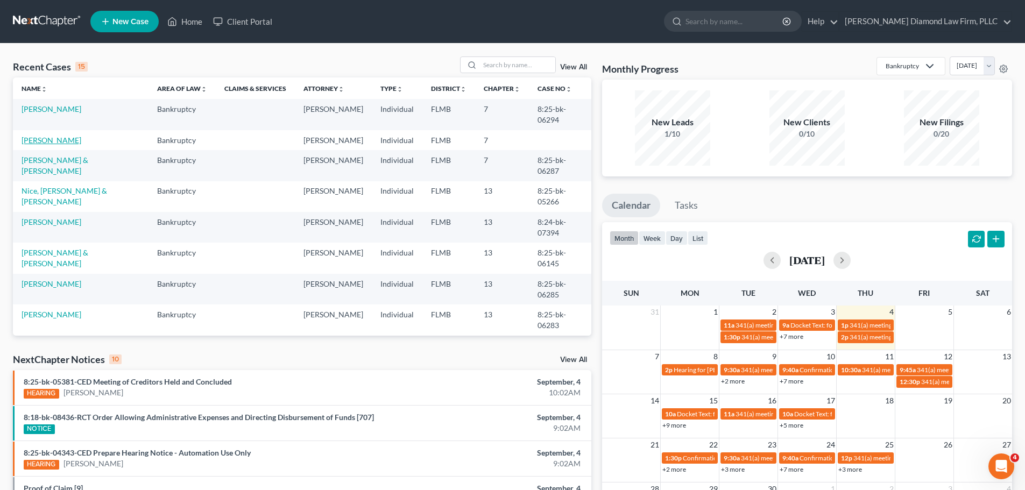
click at [42, 136] on link "[PERSON_NAME]" at bounding box center [52, 140] width 60 height 9
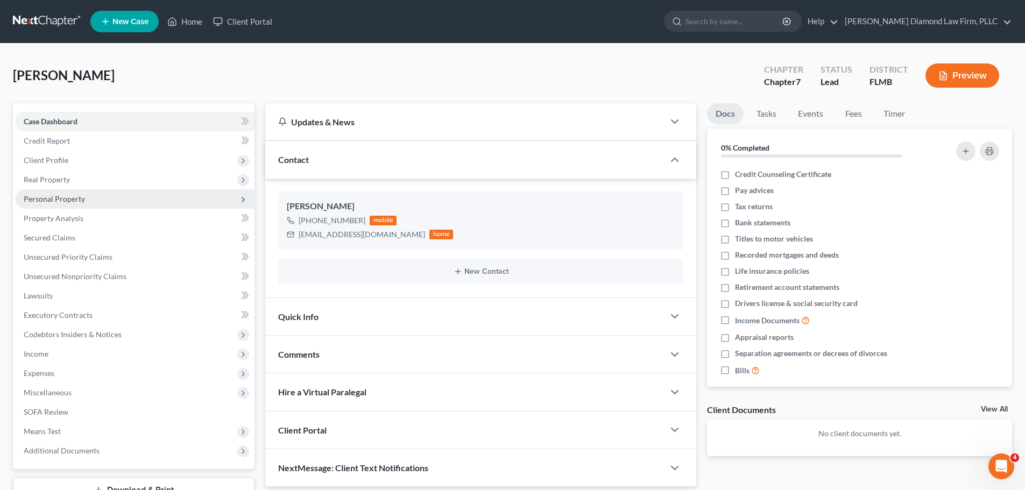
click at [119, 190] on span "Personal Property" at bounding box center [134, 198] width 239 height 19
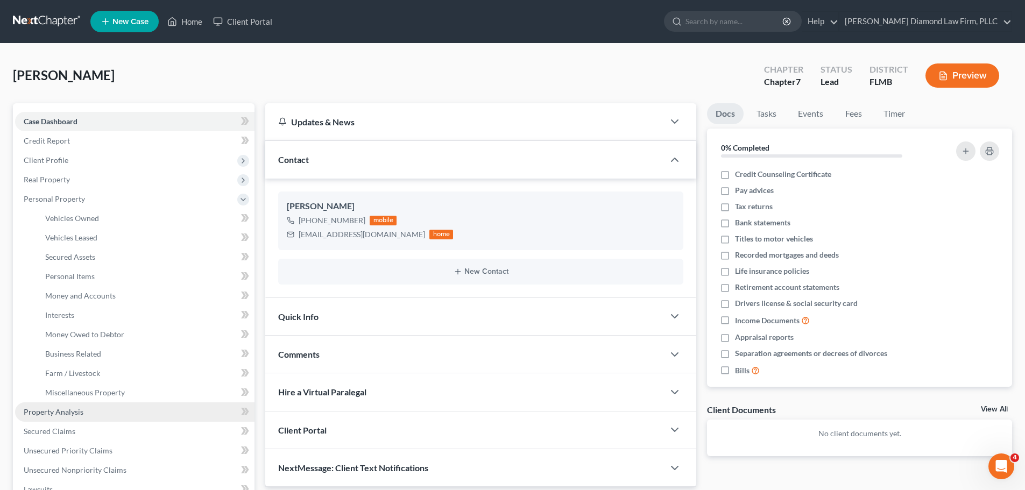
click at [89, 411] on link "Property Analysis" at bounding box center [134, 411] width 239 height 19
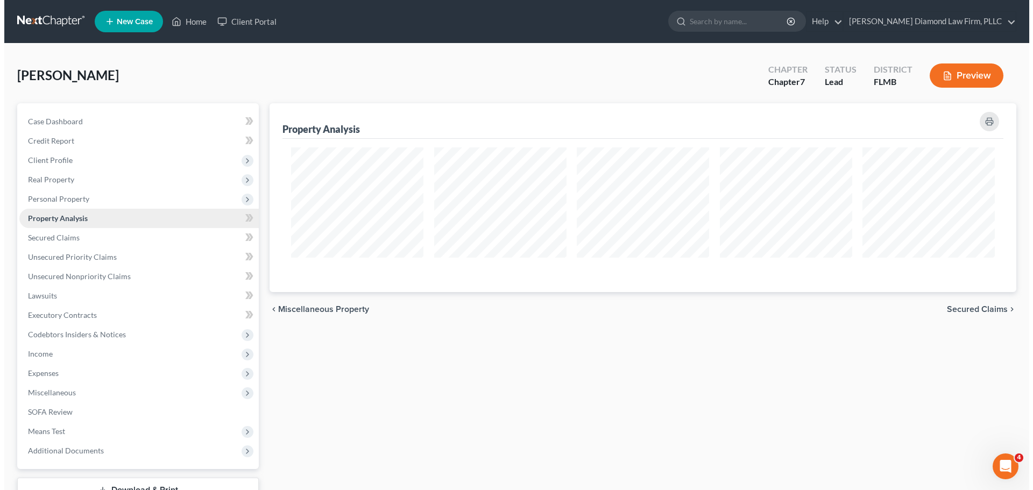
scroll to position [189, 746]
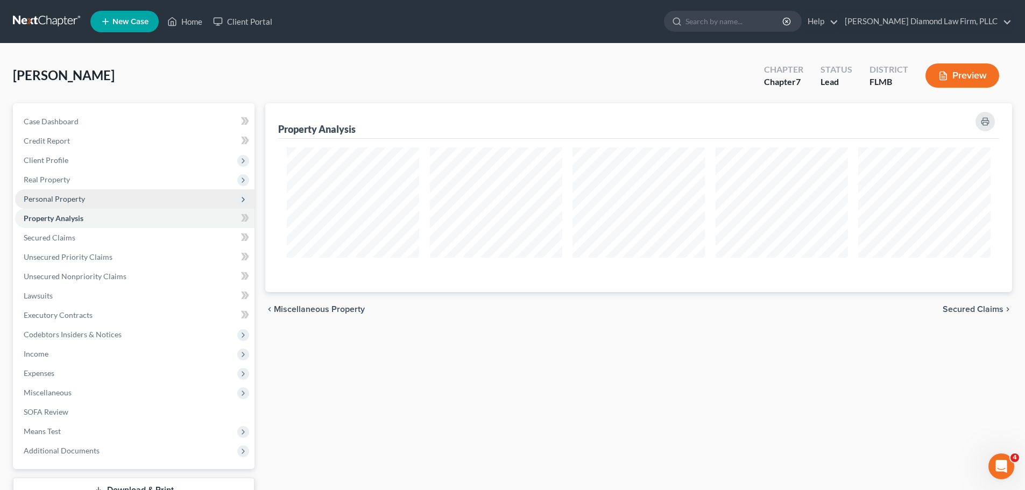
click at [90, 199] on span "Personal Property" at bounding box center [134, 198] width 239 height 19
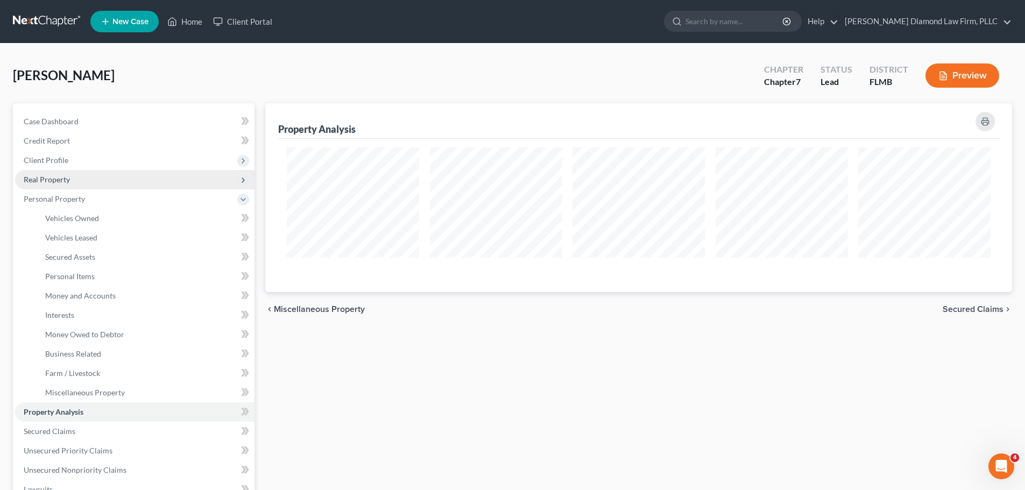
click at [90, 180] on span "Real Property" at bounding box center [134, 179] width 239 height 19
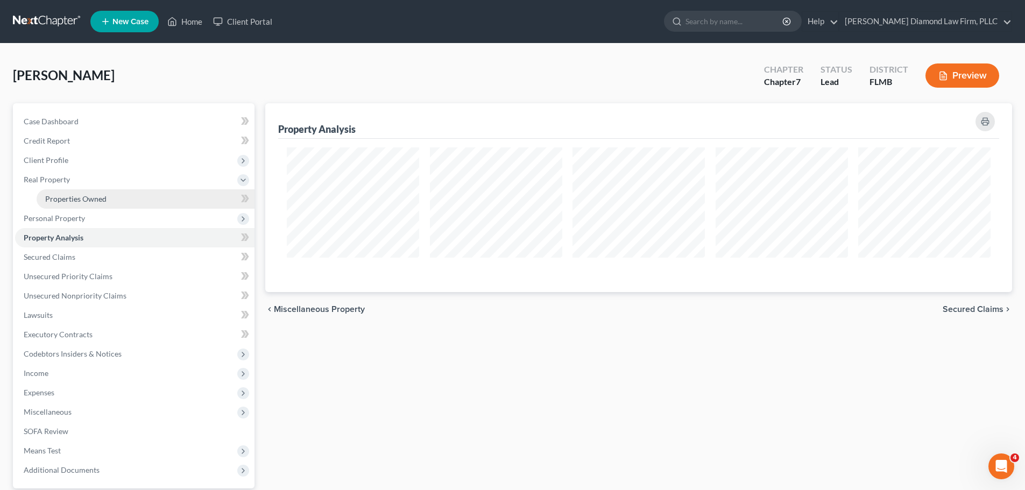
click at [87, 194] on link "Properties Owned" at bounding box center [146, 198] width 218 height 19
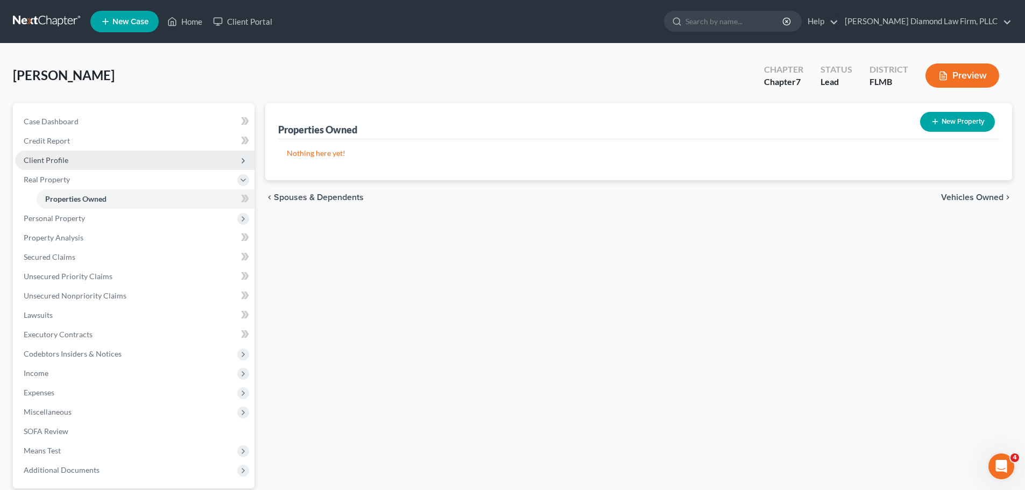
click at [85, 159] on span "Client Profile" at bounding box center [134, 160] width 239 height 19
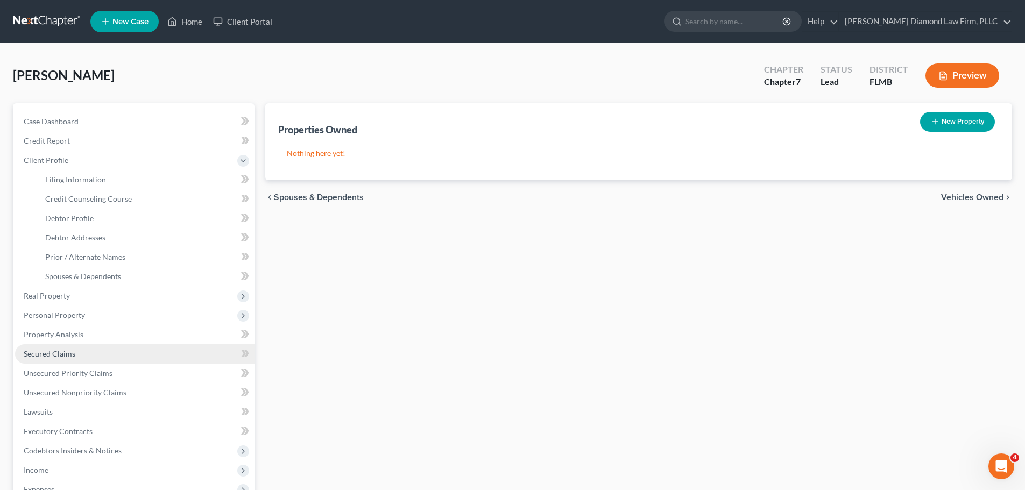
click at [61, 355] on span "Secured Claims" at bounding box center [50, 353] width 52 height 9
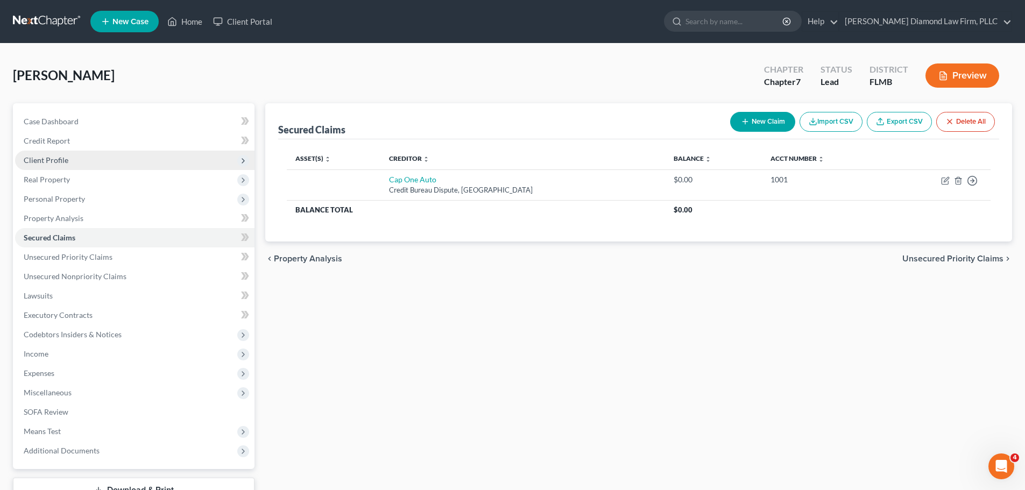
click at [135, 160] on span "Client Profile" at bounding box center [134, 160] width 239 height 19
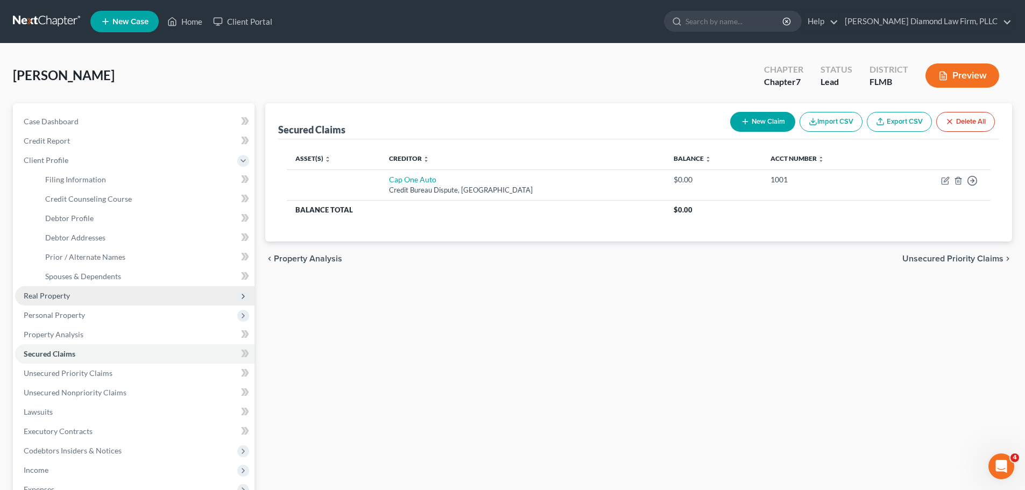
click at [70, 294] on span "Real Property" at bounding box center [134, 295] width 239 height 19
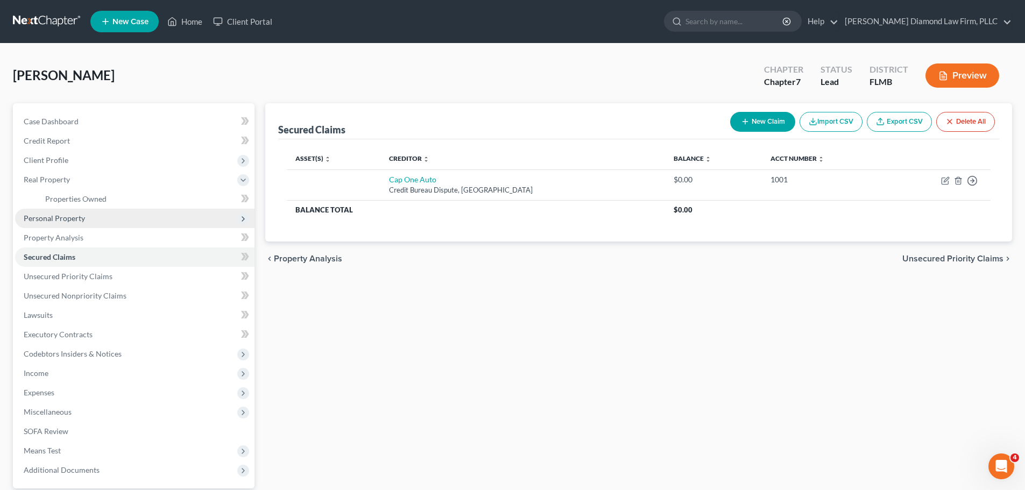
click at [51, 222] on span "Personal Property" at bounding box center [54, 218] width 61 height 9
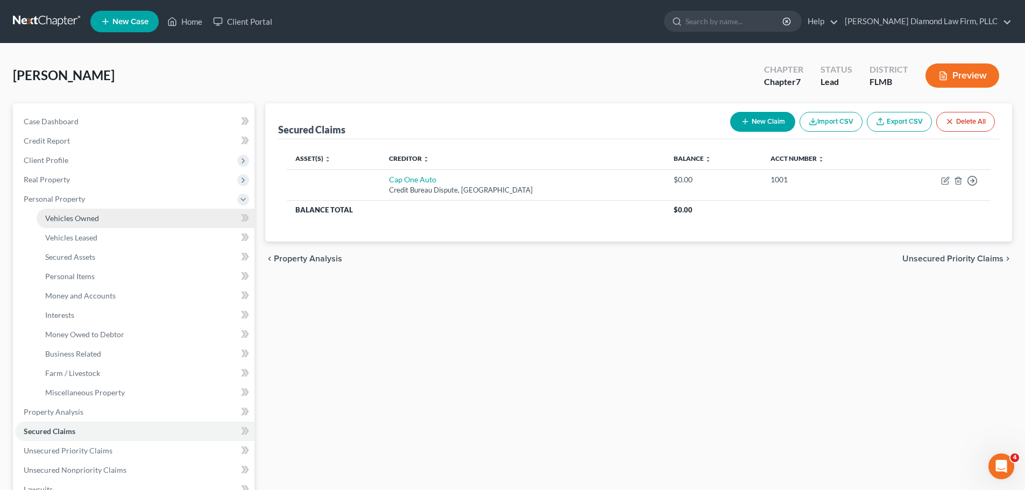
click at [49, 219] on span "Vehicles Owned" at bounding box center [72, 218] width 54 height 9
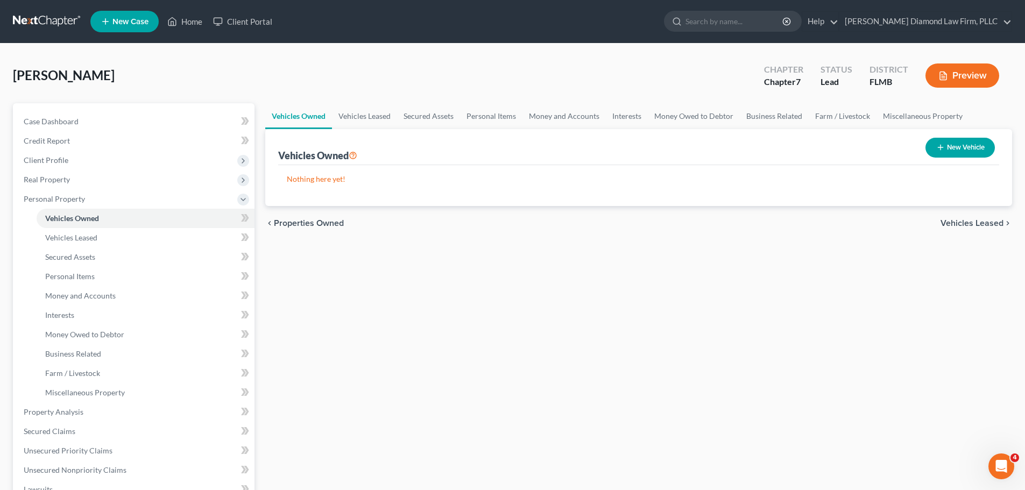
click at [922, 147] on div "New Vehicle" at bounding box center [960, 147] width 78 height 29
click at [937, 140] on button "New Vehicle" at bounding box center [959, 148] width 69 height 20
select select "0"
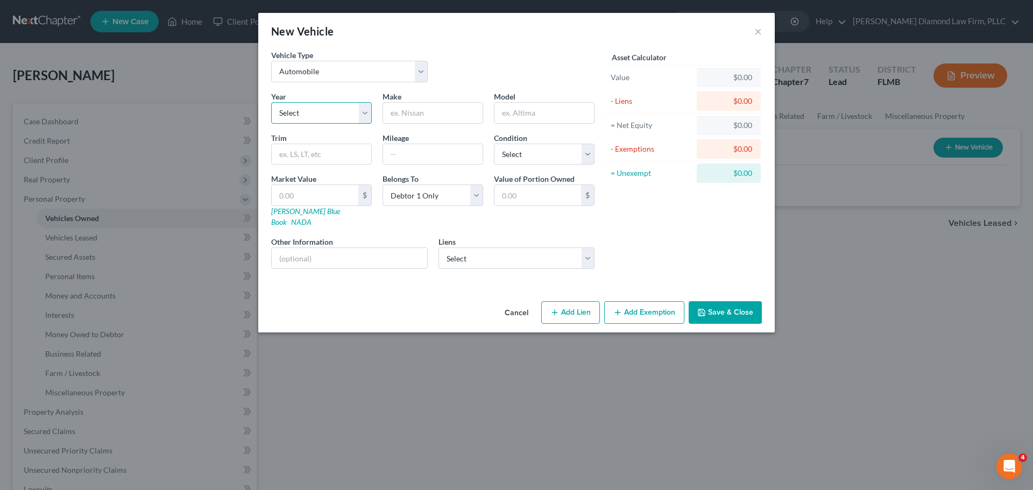
click at [321, 104] on select "Select 2026 2025 2024 2023 2022 2021 2020 2019 2018 2017 2016 2015 2014 2013 20…" at bounding box center [321, 113] width 101 height 22
select select "14"
click at [271, 102] on select "Select 2026 2025 2024 2023 2022 2021 2020 2019 2018 2017 2016 2015 2014 2013 20…" at bounding box center [321, 113] width 101 height 22
click at [425, 127] on div "Year Select 2026 2025 2024 2023 2022 2021 2020 2019 2018 2017 2016 2015 2014 20…" at bounding box center [433, 184] width 334 height 187
click at [421, 116] on input "text" at bounding box center [432, 113] width 99 height 20
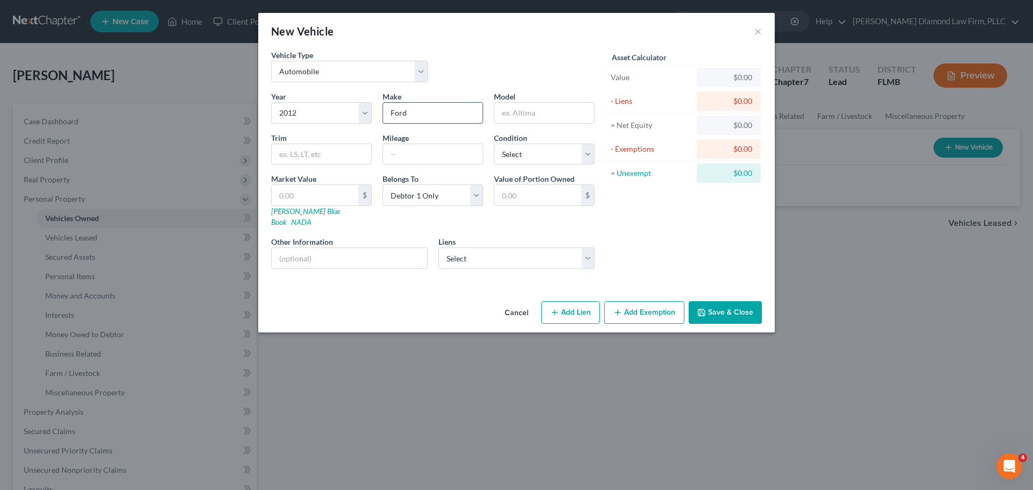
type input "Ford"
click at [310, 248] on input "text" at bounding box center [349, 258] width 155 height 20
drag, startPoint x: 378, startPoint y: 252, endPoint x: 297, endPoint y: 267, distance: 81.6
click at [297, 267] on div "Vehicle Type Select Automobile Truck Trailer Watercraft Aircraft Motor Home Atv…" at bounding box center [516, 172] width 516 height 247
type input "VIN: [US_VEHICLE_IDENTIFICATION_NUMBER]"
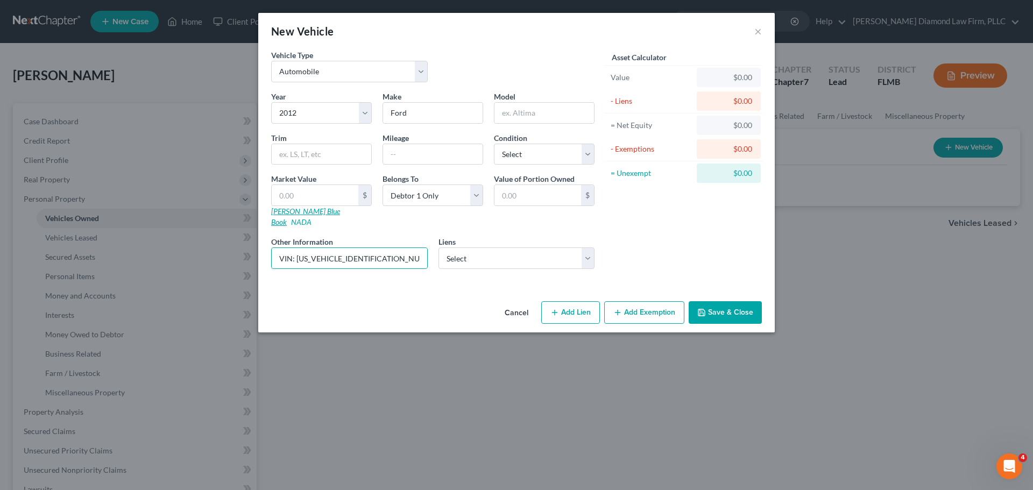
click at [291, 214] on link "[PERSON_NAME] Blue Book" at bounding box center [305, 217] width 69 height 20
click at [310, 186] on input "text" at bounding box center [315, 195] width 87 height 20
type input "2"
type input "2.00"
type input "27"
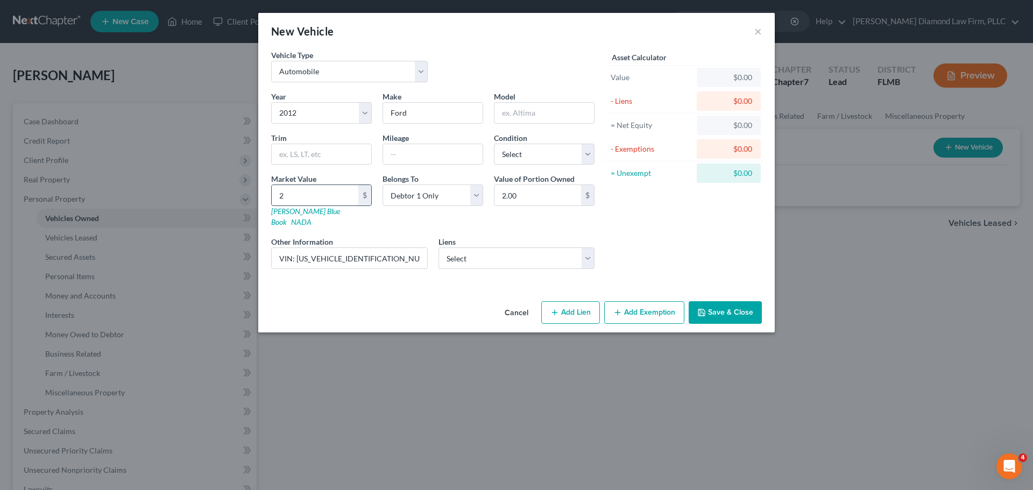
type input "27.00"
type input "274"
type input "274.00"
type input "2749"
type input "2,749.00"
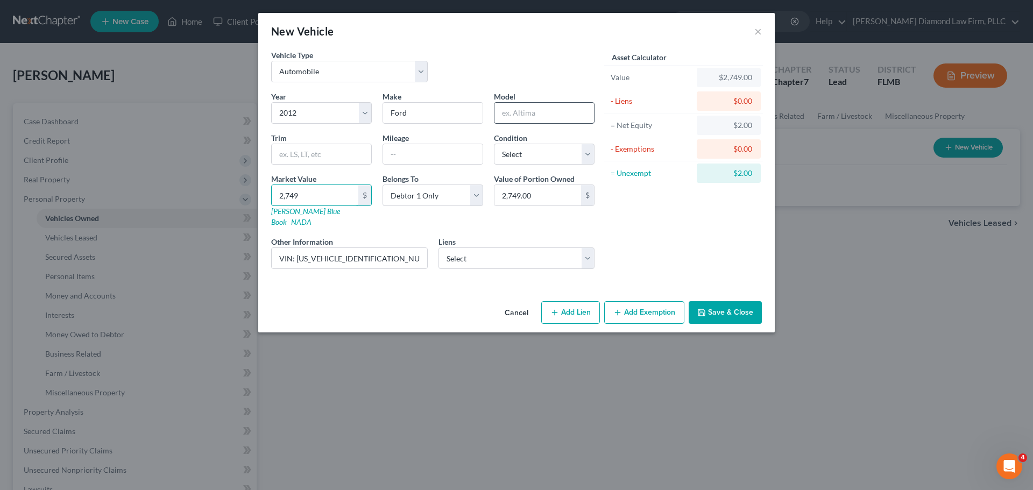
type input "2,749"
click at [516, 110] on input "text" at bounding box center [543, 113] width 99 height 20
type input "f"
type input "Focus"
click at [439, 152] on input "text" at bounding box center [432, 154] width 99 height 20
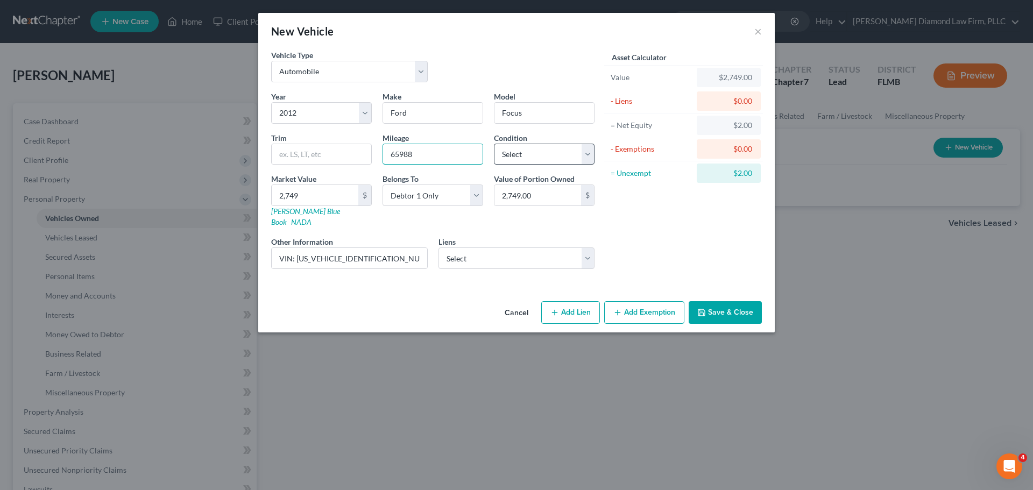
type input "65988"
click at [538, 155] on select "Select Excellent Very Good Good Fair Poor" at bounding box center [544, 155] width 101 height 22
select select "3"
click at [494, 144] on select "Select Excellent Very Good Good Fair Poor" at bounding box center [544, 155] width 101 height 22
click at [727, 301] on button "Save & Close" at bounding box center [724, 312] width 73 height 23
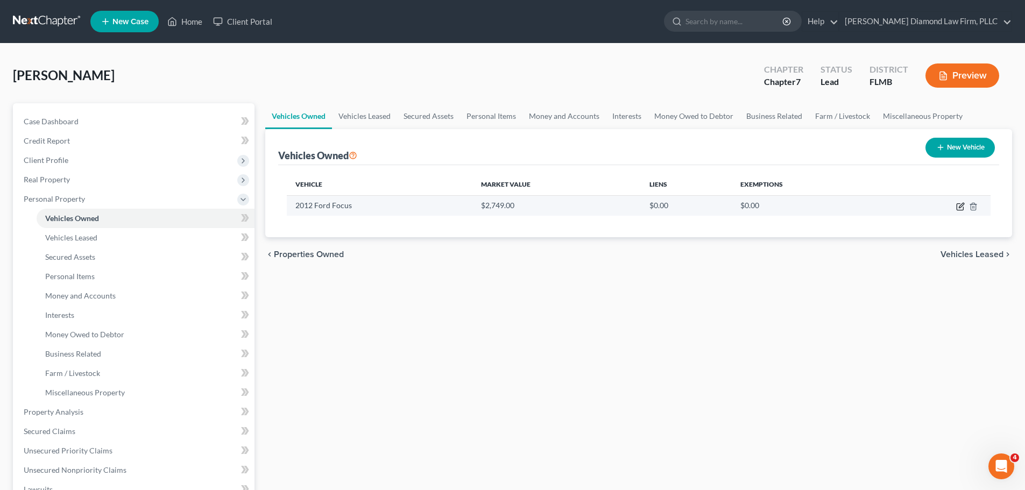
click at [957, 208] on icon "button" at bounding box center [959, 207] width 6 height 6
select select "0"
select select "14"
select select "3"
select select "0"
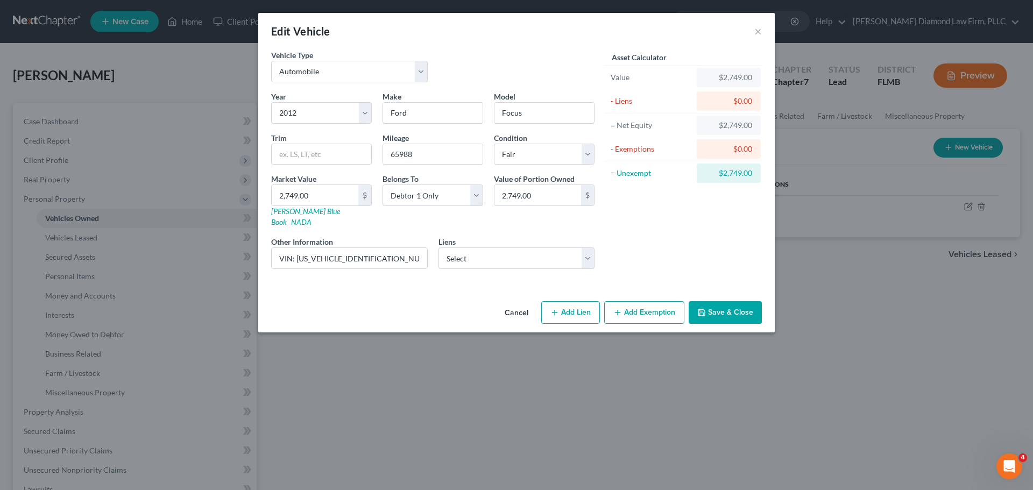
click at [654, 301] on button "Add Exemption" at bounding box center [644, 312] width 80 height 23
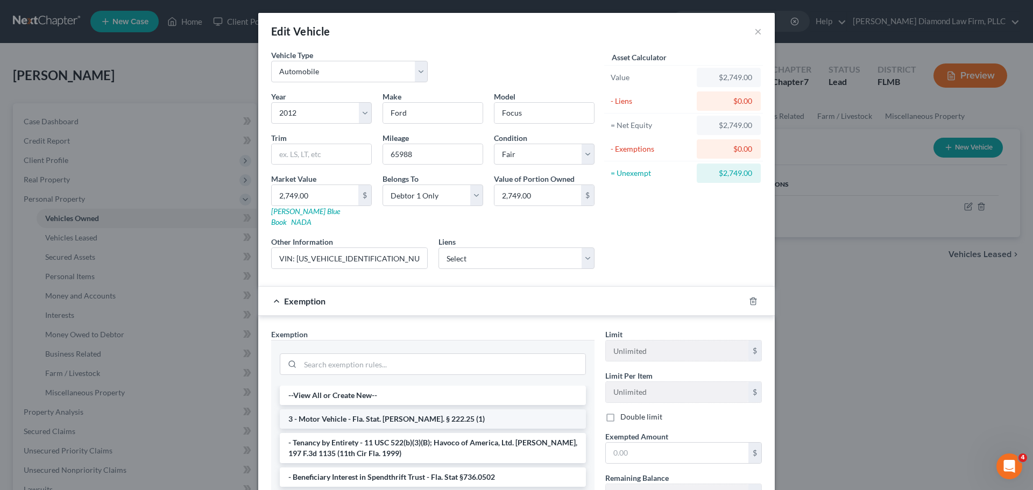
click at [362, 409] on li "3 - Motor Vehicle - Fla. Stat. [PERSON_NAME]. § 222.25 (1)" at bounding box center [433, 418] width 306 height 19
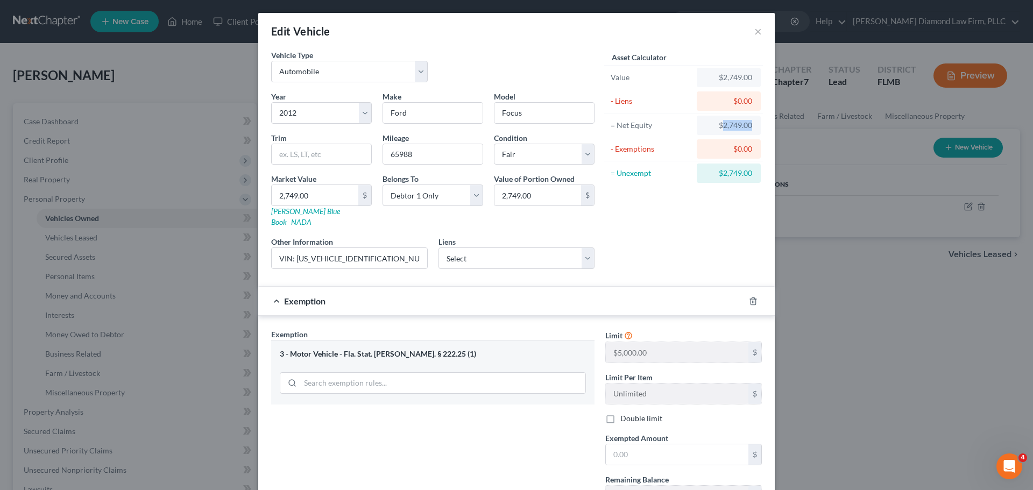
drag, startPoint x: 719, startPoint y: 126, endPoint x: 765, endPoint y: 125, distance: 45.7
click at [765, 125] on div "Vehicle Type Select Automobile Truck Trailer Watercraft Aircraft Motor Home Atv…" at bounding box center [516, 291] width 516 height 485
copy div "2,749.00"
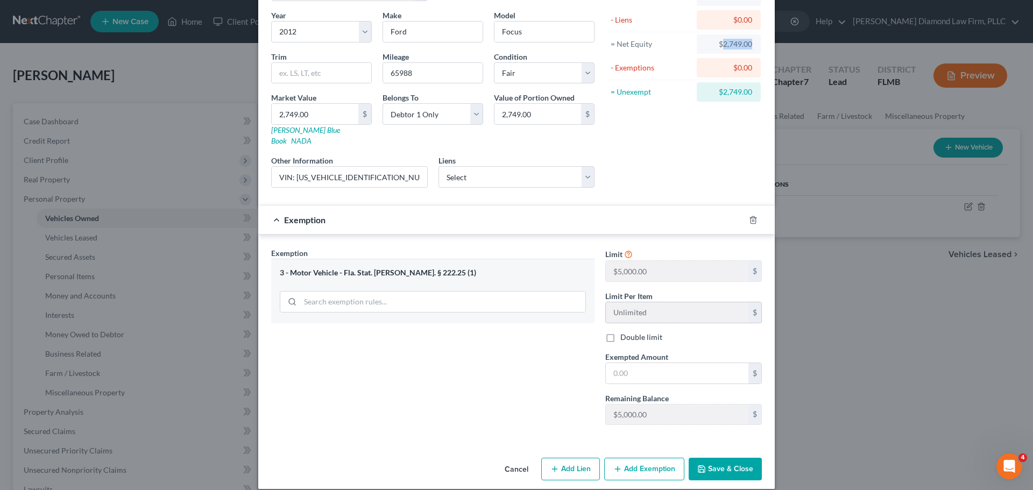
scroll to position [82, 0]
click at [626, 366] on input "text" at bounding box center [677, 372] width 143 height 20
paste input "2,749.00"
type input "2,749.00"
click at [699, 464] on icon "button" at bounding box center [701, 468] width 9 height 9
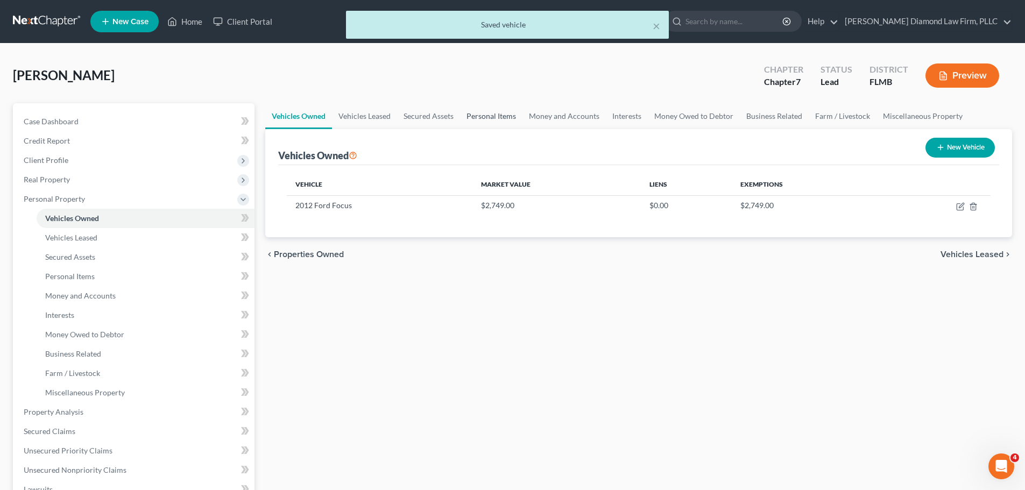
click at [504, 113] on link "Personal Items" at bounding box center [491, 116] width 62 height 26
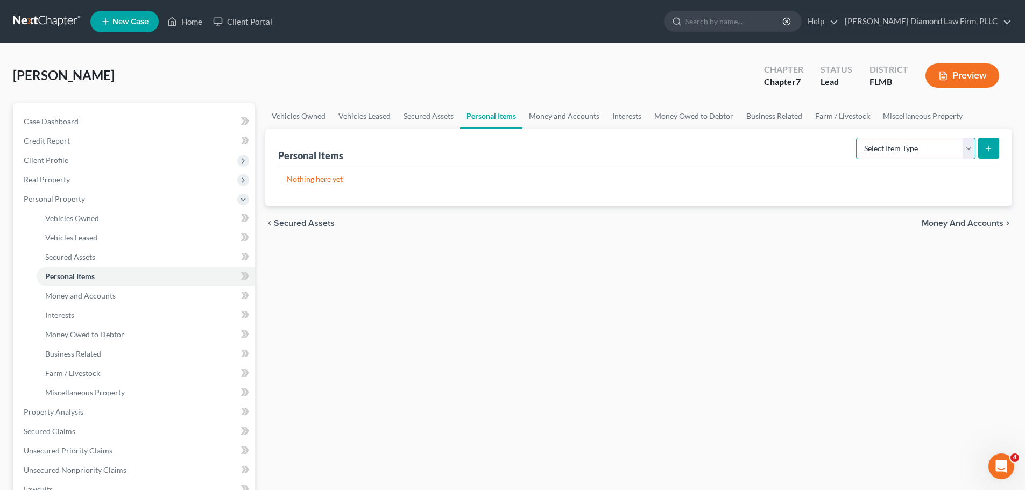
click at [922, 155] on select "Select Item Type Clothing Collectibles Of Value Electronics Firearms Household …" at bounding box center [915, 149] width 119 height 22
select select "electronics"
click at [857, 138] on select "Select Item Type Clothing Collectibles Of Value Electronics Firearms Household …" at bounding box center [915, 149] width 119 height 22
click at [986, 150] on icon "submit" at bounding box center [988, 148] width 9 height 9
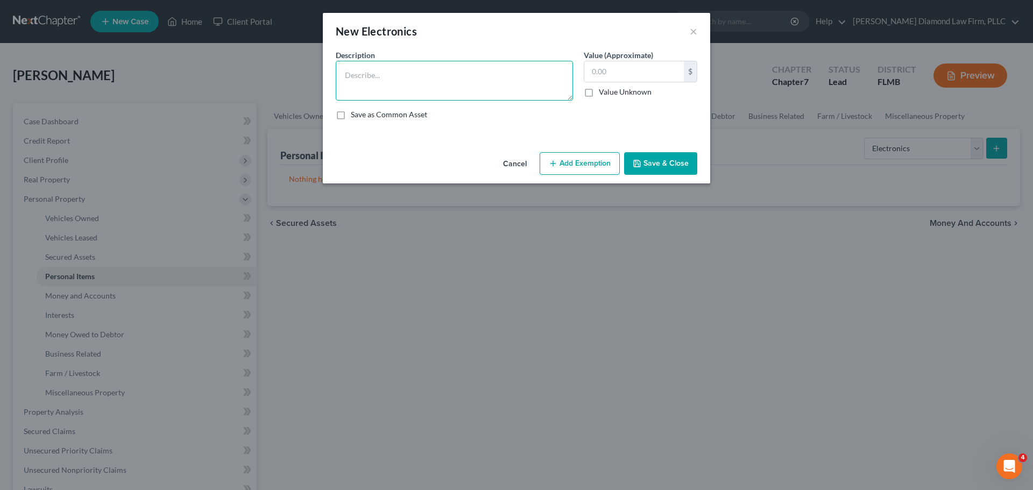
click at [393, 95] on textarea at bounding box center [454, 81] width 237 height 40
type textarea "Television, game consoles/games, computer/tablet/printer, cameras/cell phone"
click at [613, 77] on input "text" at bounding box center [633, 71] width 99 height 20
type input "2"
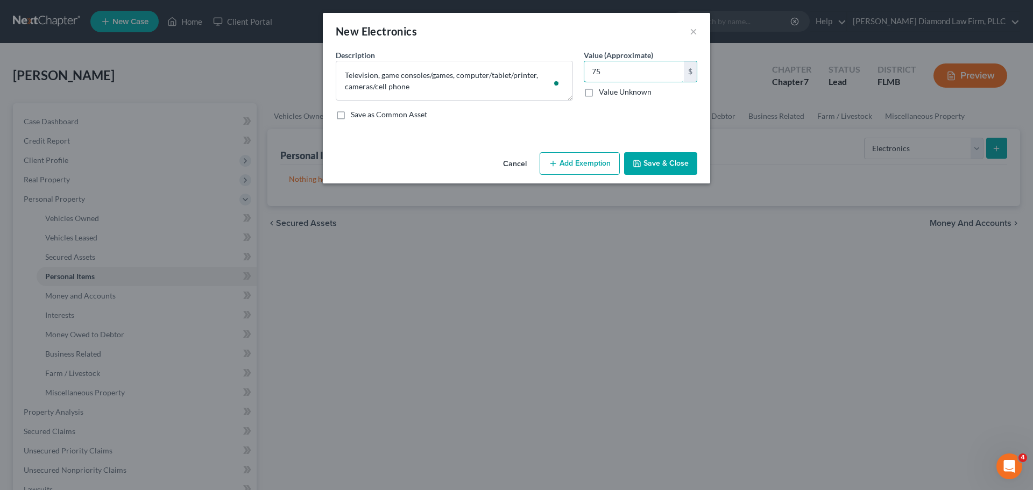
type input "75"
click at [658, 167] on button "Save & Close" at bounding box center [660, 163] width 73 height 23
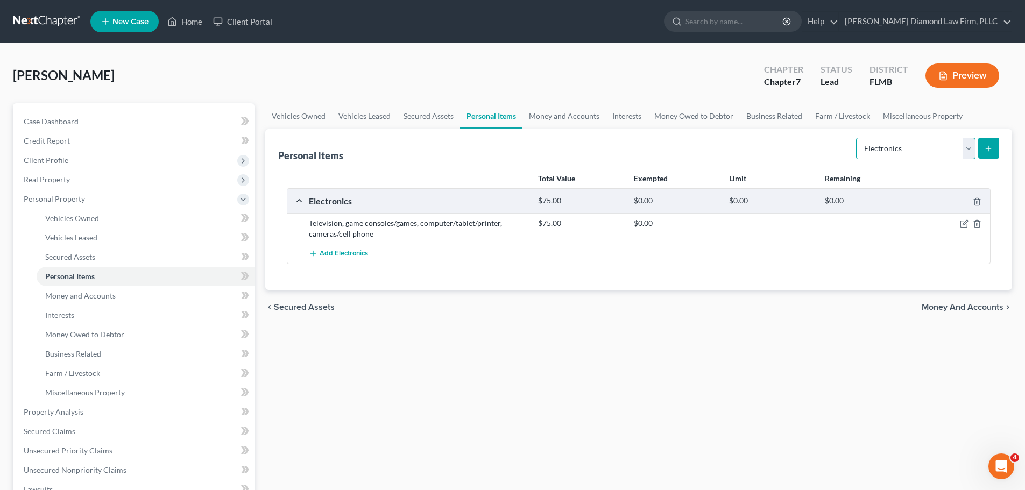
click at [920, 144] on select "Select Item Type Clothing Collectibles Of Value Electronics Firearms Household …" at bounding box center [915, 149] width 119 height 22
select select "household_goods"
click at [857, 138] on select "Select Item Type Clothing Collectibles Of Value Electronics Firearms Household …" at bounding box center [915, 149] width 119 height 22
click at [997, 145] on button "submit" at bounding box center [988, 148] width 21 height 21
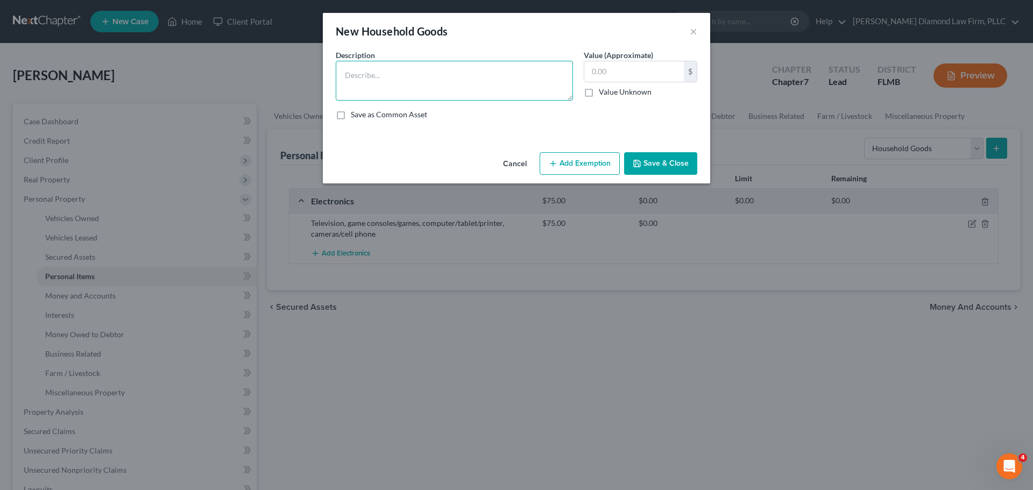
click at [451, 88] on textarea at bounding box center [454, 81] width 237 height 40
click at [404, 74] on textarea "To enrich screen reader interactions, please activate Accessibility in Grammarl…" at bounding box center [454, 81] width 237 height 40
type textarea "linens, nightstands, dresser, end table, recliner, kitchenware, vacuum, decor, …"
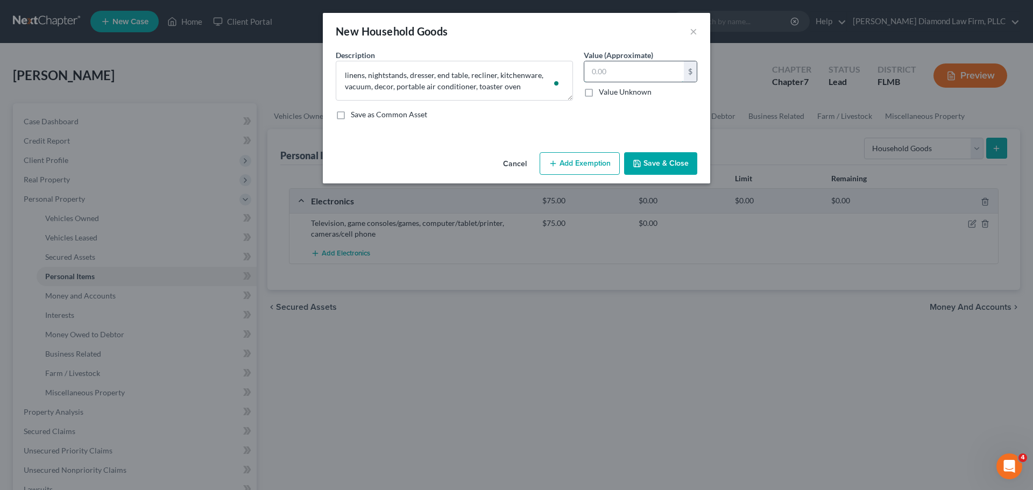
click at [606, 70] on input "text" at bounding box center [633, 71] width 99 height 20
type input "68"
click at [672, 156] on button "Save & Close" at bounding box center [660, 163] width 73 height 23
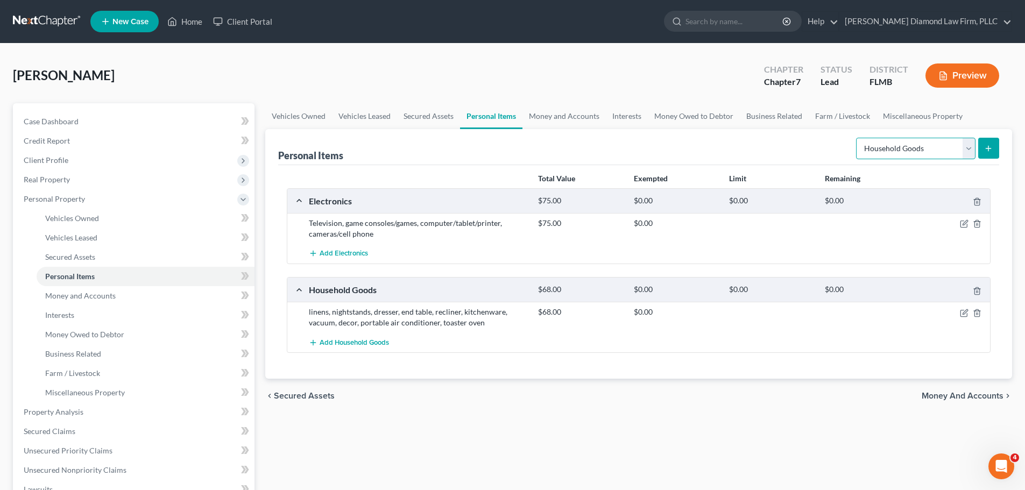
click at [931, 146] on select "Select Item Type Clothing Collectibles Of Value Electronics Firearms Household …" at bounding box center [915, 149] width 119 height 22
select select "clothing"
click at [857, 138] on select "Select Item Type Clothing Collectibles Of Value Electronics Firearms Household …" at bounding box center [915, 149] width 119 height 22
click at [990, 151] on icon "submit" at bounding box center [988, 148] width 9 height 9
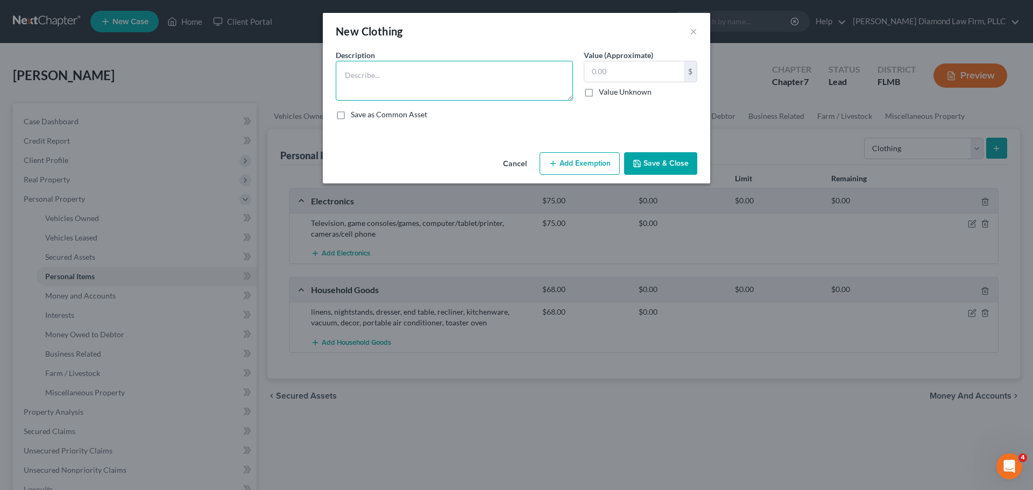
click at [370, 72] on textarea at bounding box center [454, 81] width 237 height 40
type textarea "Clothes, shoes, and accessories"
type input "20"
click at [665, 165] on button "Save & Close" at bounding box center [660, 163] width 73 height 23
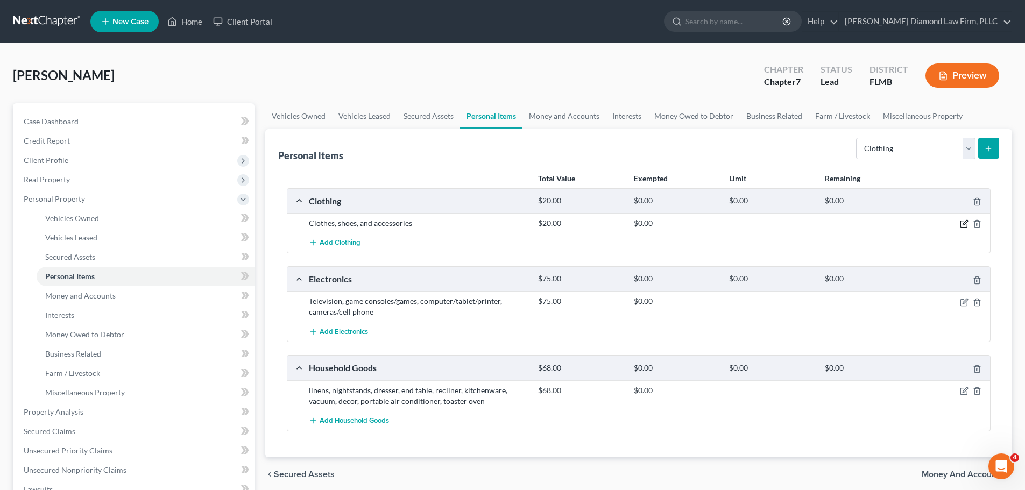
click at [966, 225] on icon "button" at bounding box center [963, 224] width 6 height 6
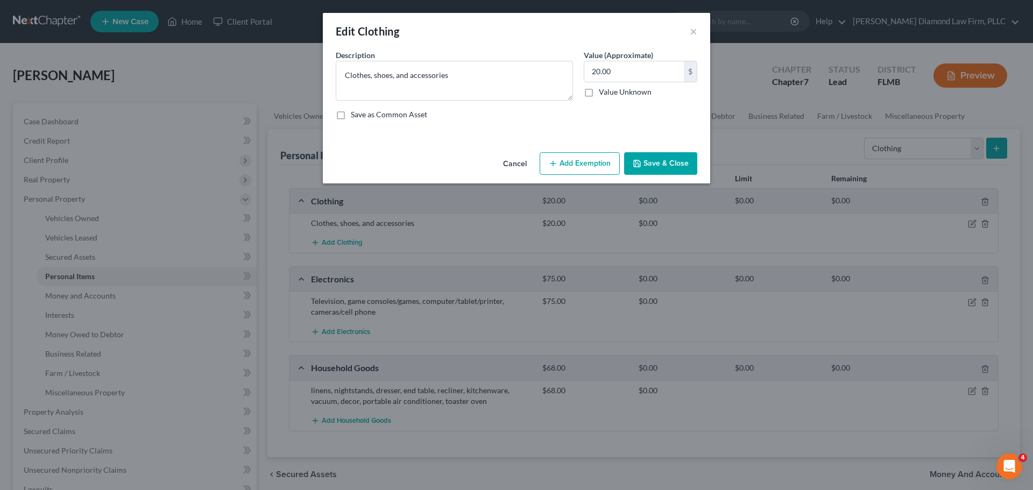
click at [585, 157] on button "Add Exemption" at bounding box center [579, 163] width 80 height 23
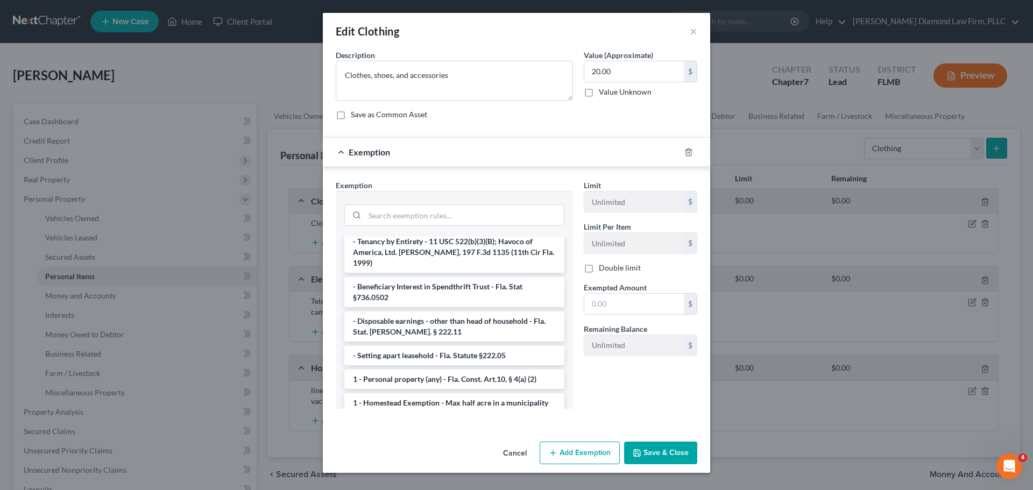
scroll to position [54, 0]
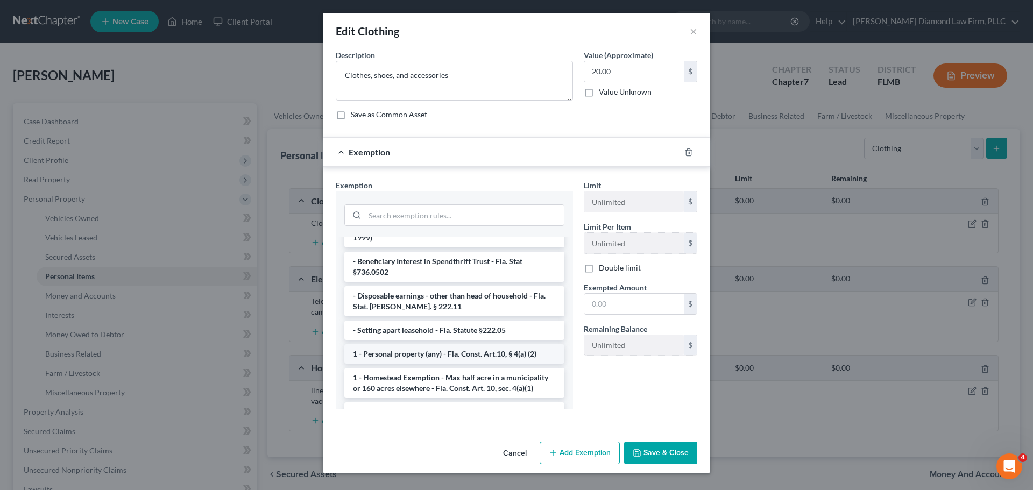
click at [451, 344] on li "1 - Personal property (any) - Fla. Const. Art.10, § 4(a) (2)" at bounding box center [454, 353] width 220 height 19
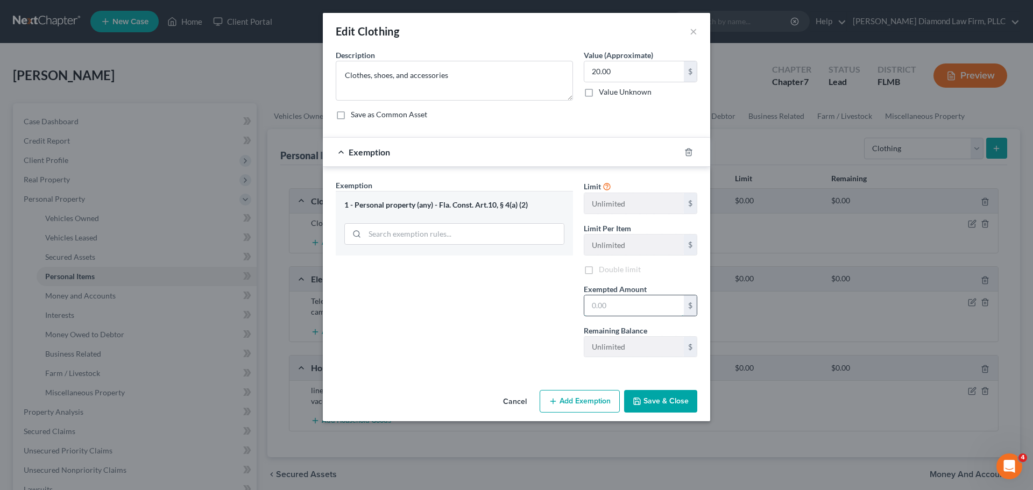
click at [606, 302] on input "text" at bounding box center [633, 305] width 99 height 20
type input "20"
click at [655, 402] on button "Save & Close" at bounding box center [660, 401] width 73 height 23
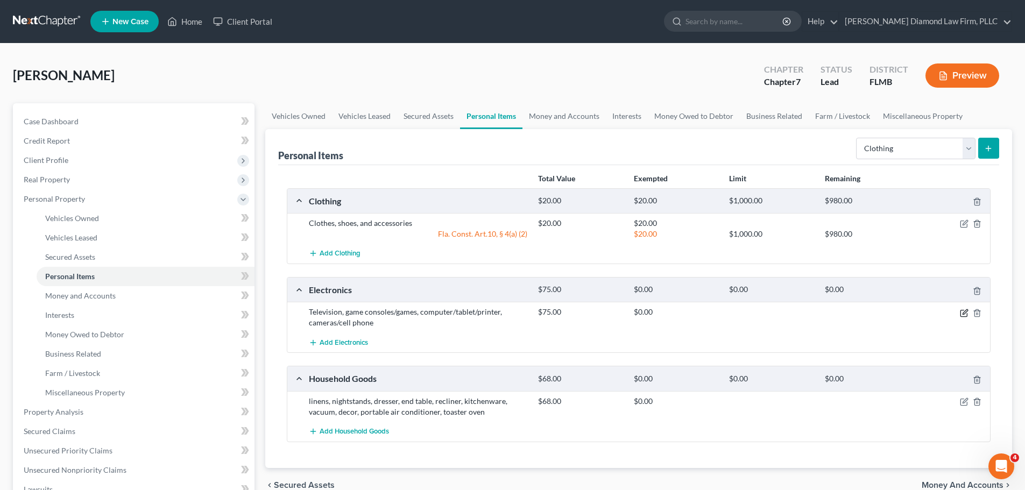
click at [963, 316] on icon "button" at bounding box center [963, 313] width 9 height 9
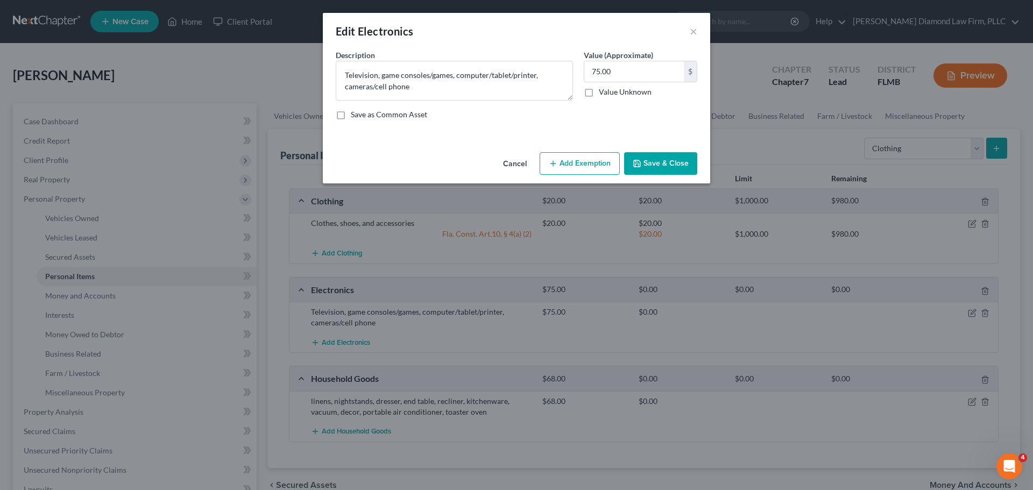
click at [579, 169] on button "Add Exemption" at bounding box center [579, 163] width 80 height 23
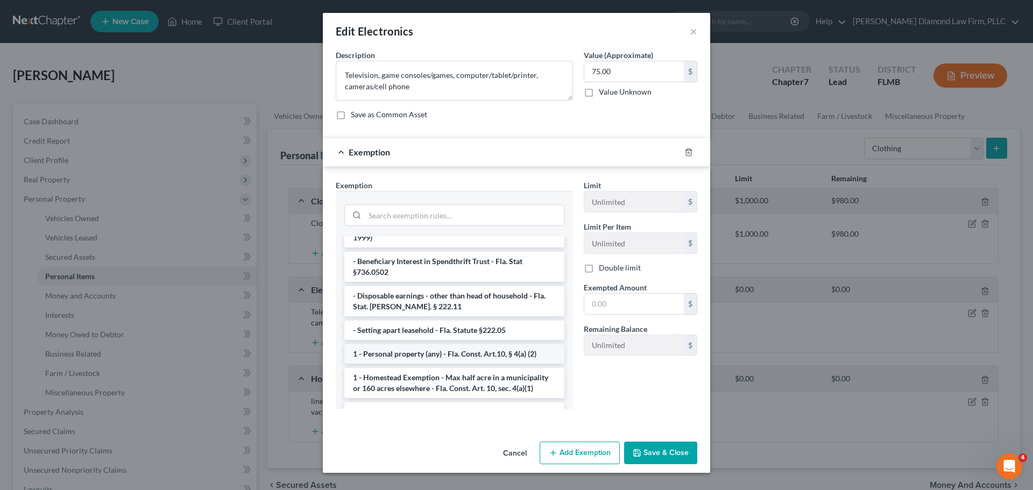
click at [428, 344] on li "1 - Personal property (any) - Fla. Const. Art.10, § 4(a) (2)" at bounding box center [454, 353] width 220 height 19
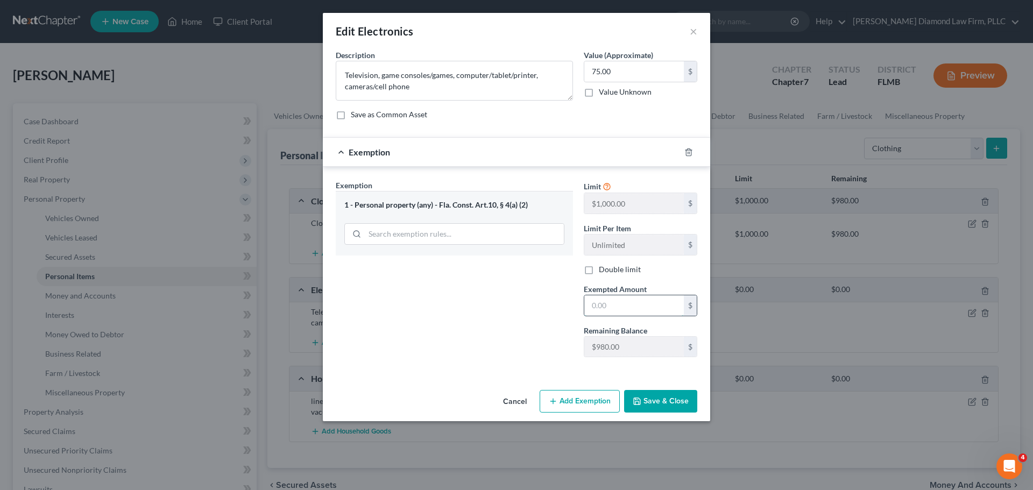
click at [627, 301] on input "text" at bounding box center [633, 305] width 99 height 20
type input "75"
click at [659, 390] on button "Save & Close" at bounding box center [660, 401] width 73 height 23
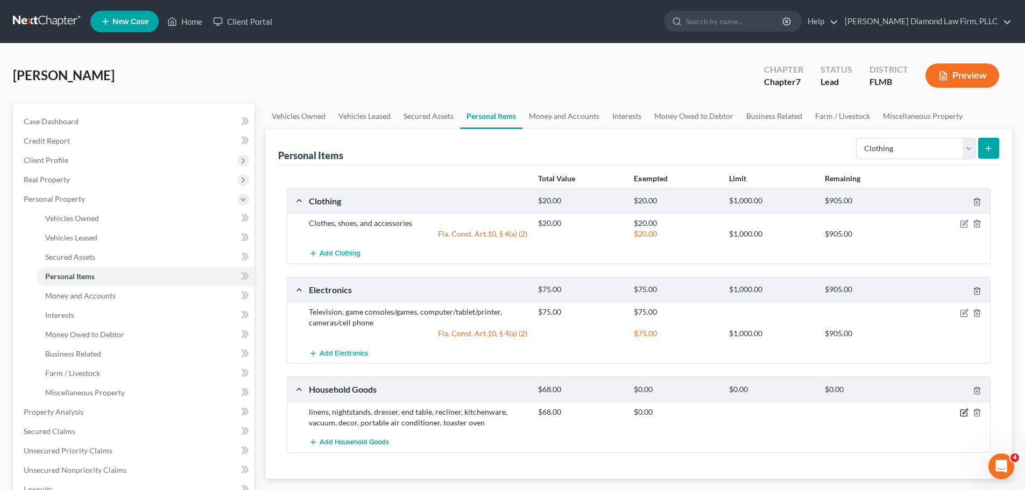
click at [962, 414] on icon "button" at bounding box center [964, 411] width 5 height 5
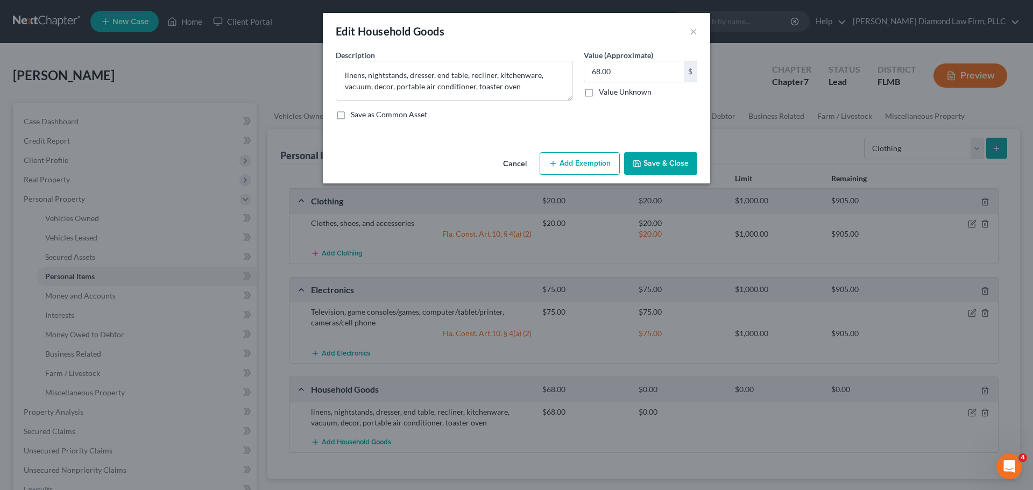
click at [594, 163] on button "Add Exemption" at bounding box center [579, 163] width 80 height 23
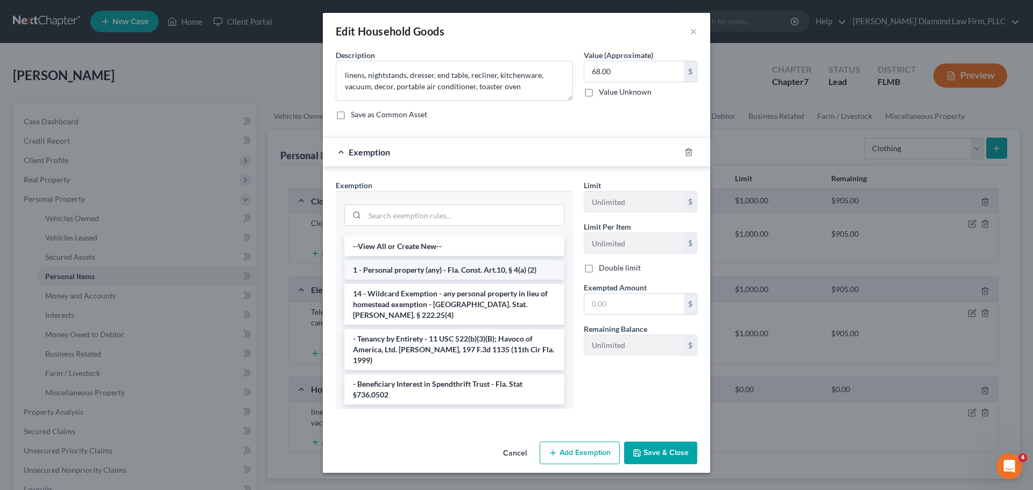
click at [416, 275] on li "1 - Personal property (any) - Fla. Const. Art.10, § 4(a) (2)" at bounding box center [454, 269] width 220 height 19
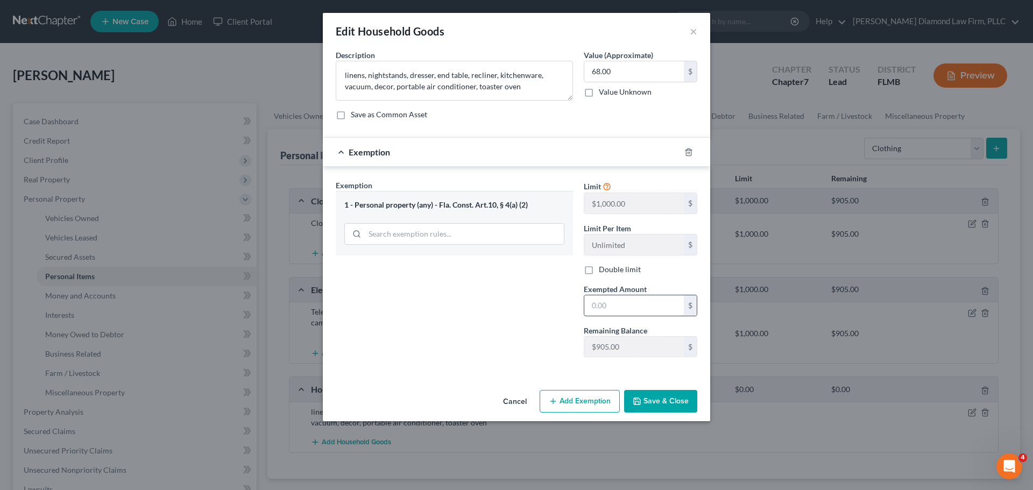
click at [628, 301] on input "text" at bounding box center [633, 305] width 99 height 20
type input "68"
click at [653, 401] on button "Save & Close" at bounding box center [660, 401] width 73 height 23
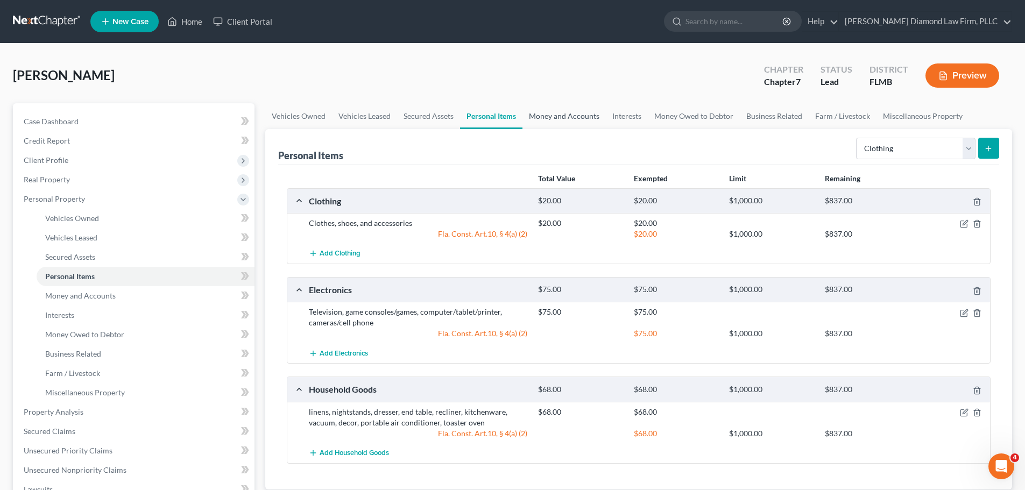
click at [551, 113] on link "Money and Accounts" at bounding box center [563, 116] width 83 height 26
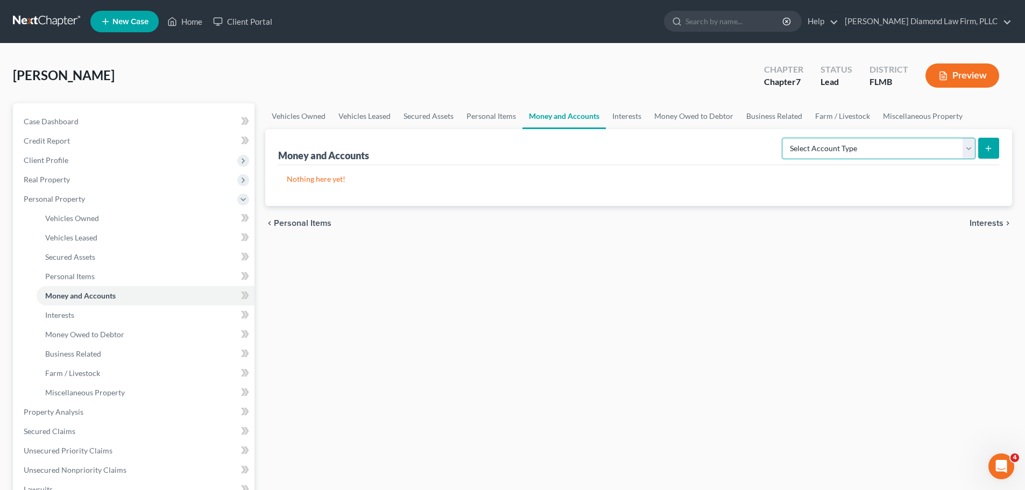
click at [824, 153] on select "Select Account Type Brokerage Cash on Hand Certificates of Deposit Checking Acc…" at bounding box center [878, 149] width 194 height 22
select select "cash_on_hand"
click at [784, 138] on select "Select Account Type Brokerage Cash on Hand Certificates of Deposit Checking Acc…" at bounding box center [878, 149] width 194 height 22
click at [994, 142] on button "submit" at bounding box center [988, 148] width 21 height 21
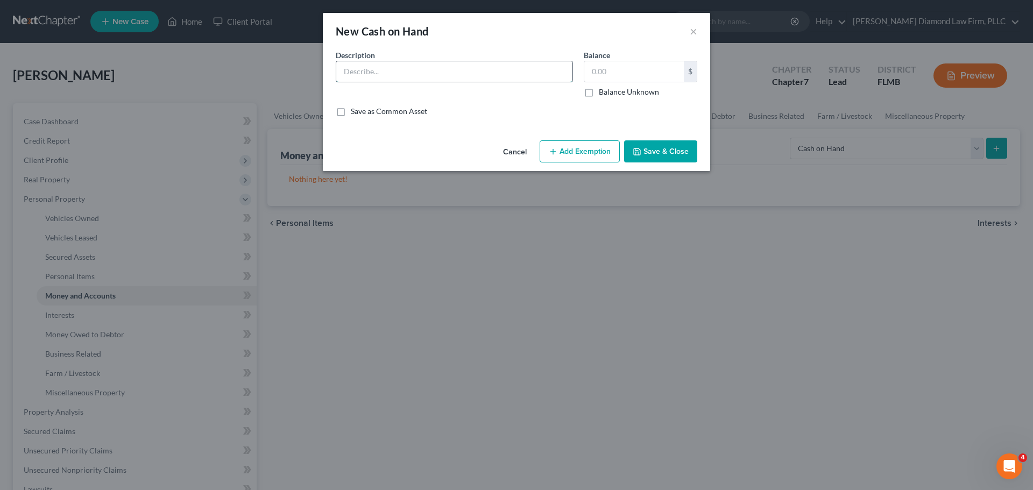
click at [382, 69] on input "text" at bounding box center [454, 71] width 236 height 20
type input "Cash on hand"
type input "25"
click at [590, 137] on div "Cancel Add Exemption Save & Close" at bounding box center [516, 153] width 387 height 35
click at [590, 138] on div "Cancel Add Exemption Save & Close" at bounding box center [516, 153] width 387 height 35
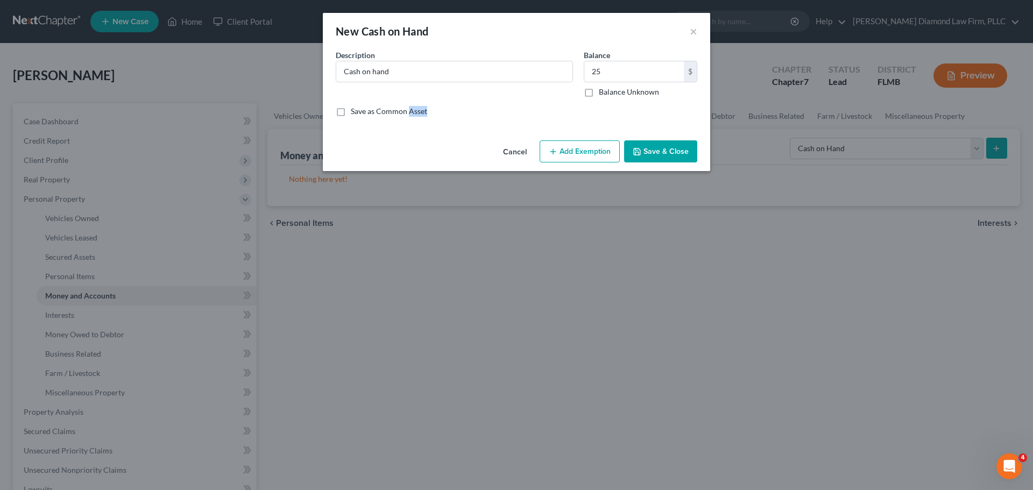
click at [587, 143] on button "Add Exemption" at bounding box center [579, 151] width 80 height 23
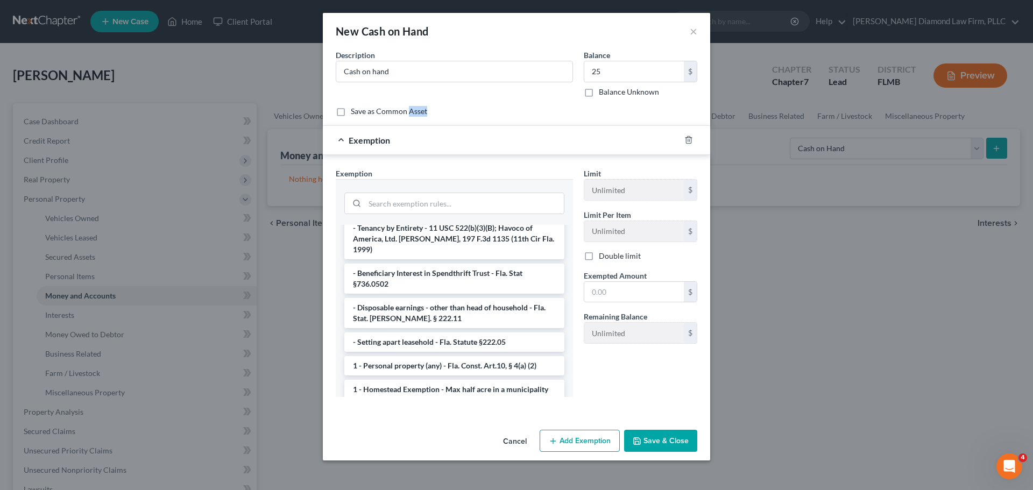
scroll to position [54, 0]
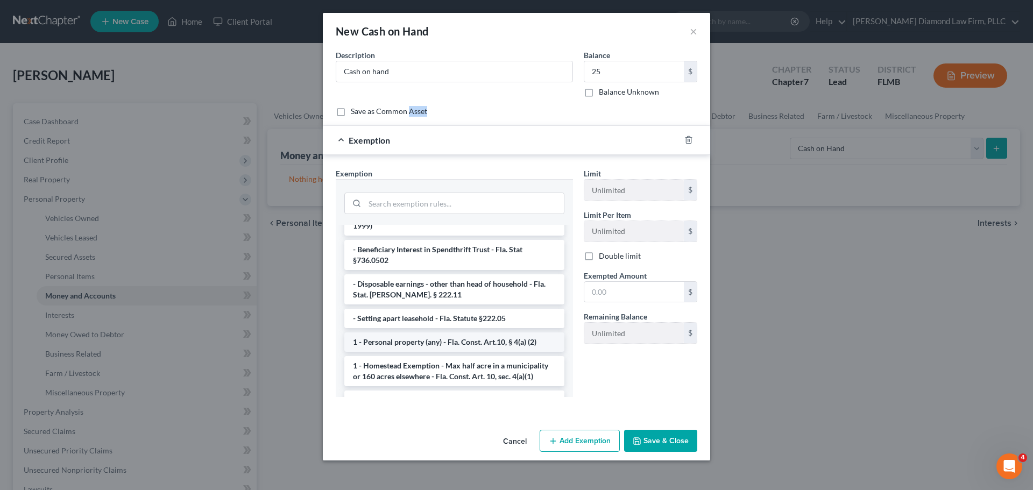
click at [403, 338] on li "1 - Personal property (any) - Fla. Const. Art.10, § 4(a) (2)" at bounding box center [454, 341] width 220 height 19
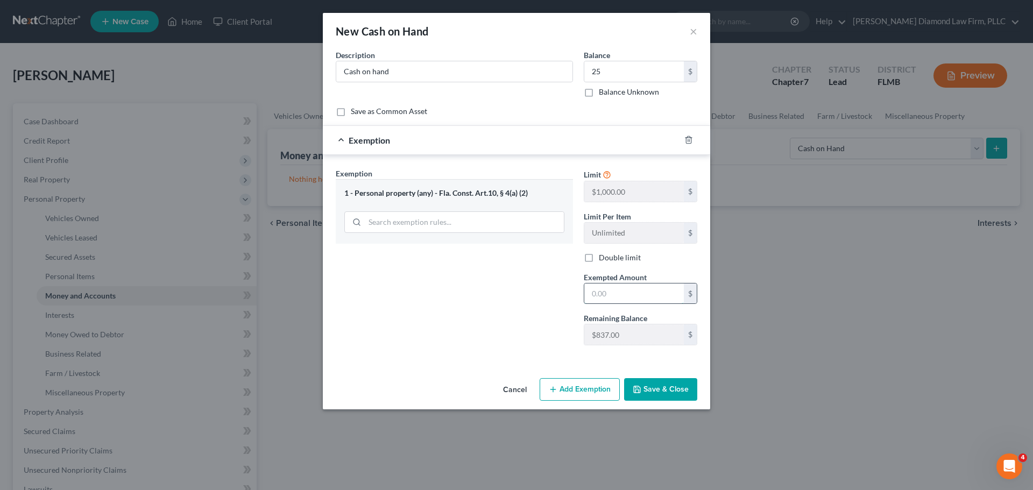
click at [629, 295] on input "text" at bounding box center [633, 293] width 99 height 20
type input "25"
click at [641, 380] on button "Save & Close" at bounding box center [660, 389] width 73 height 23
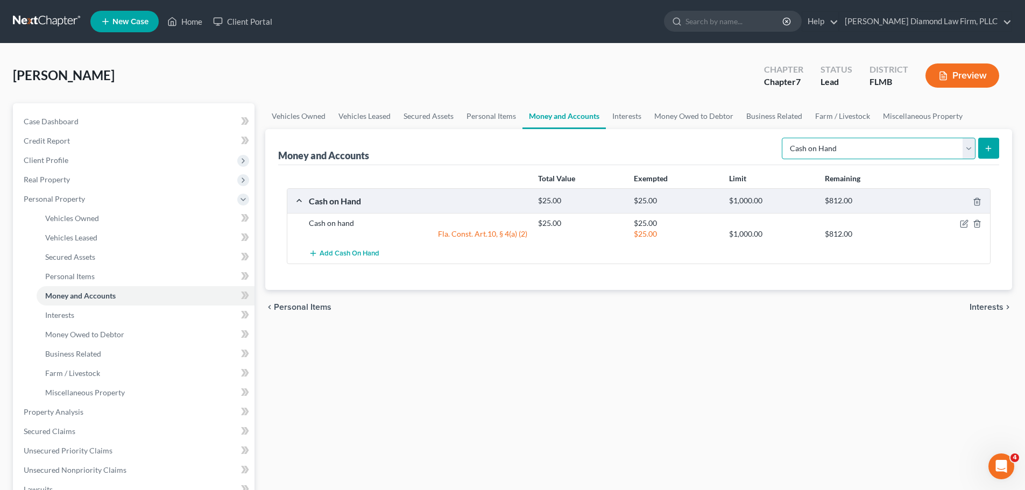
click at [813, 143] on select "Select Account Type Brokerage Cash on Hand Certificates of Deposit Checking Acc…" at bounding box center [878, 149] width 194 height 22
select select "checking"
click at [784, 138] on select "Select Account Type Brokerage Cash on Hand Certificates of Deposit Checking Acc…" at bounding box center [878, 149] width 194 height 22
click at [983, 149] on button "submit" at bounding box center [988, 148] width 21 height 21
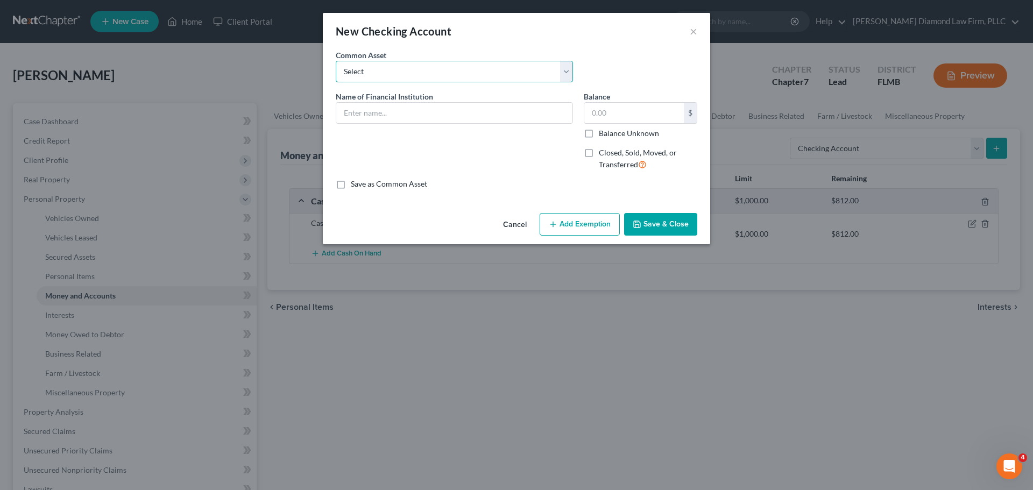
click at [449, 73] on select "Select Chase Bank Achieva Truist Regions Truist Navy Federal CU Bank of America…" at bounding box center [454, 72] width 237 height 22
select select "17"
click at [336, 61] on select "Select Chase Bank Achieva Truist Regions Truist Navy Federal CU Bank of America…" at bounding box center [454, 72] width 237 height 22
type input "[PERSON_NAME] Fargo"
type input "0"
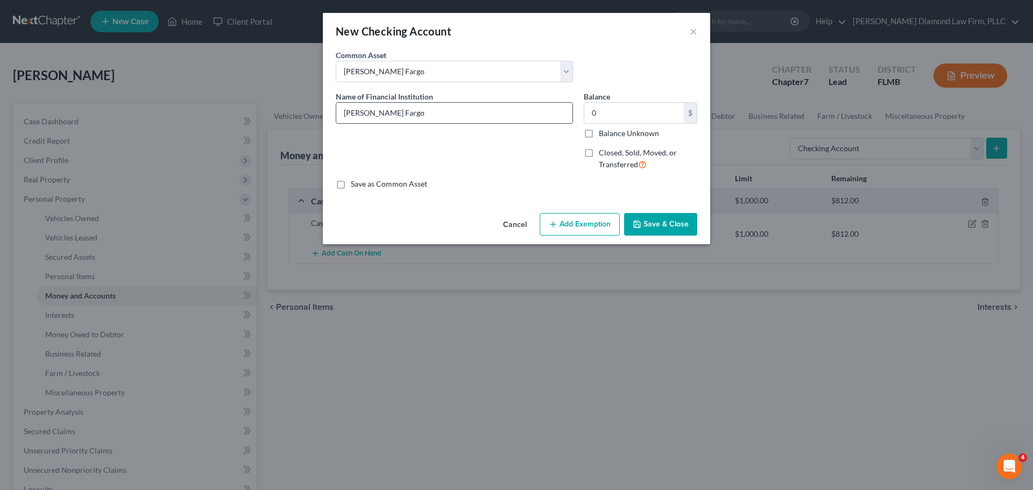
click at [413, 116] on input "[PERSON_NAME] Fargo" at bounding box center [454, 113] width 236 height 20
type input "[PERSON_NAME] Fargo Checking #8737"
click at [653, 115] on input "0" at bounding box center [633, 113] width 99 height 20
type input "6,810.70"
click at [579, 231] on button "Add Exemption" at bounding box center [579, 224] width 80 height 23
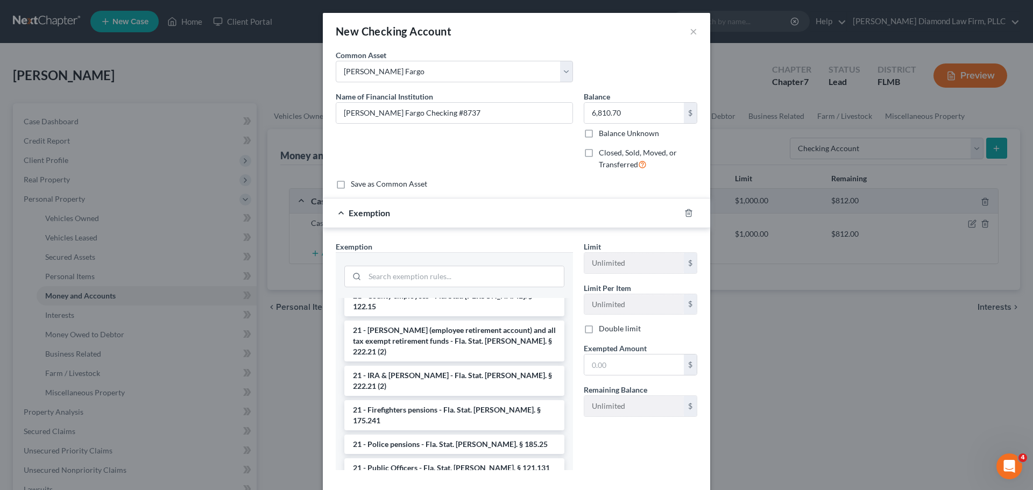
scroll to position [376, 0]
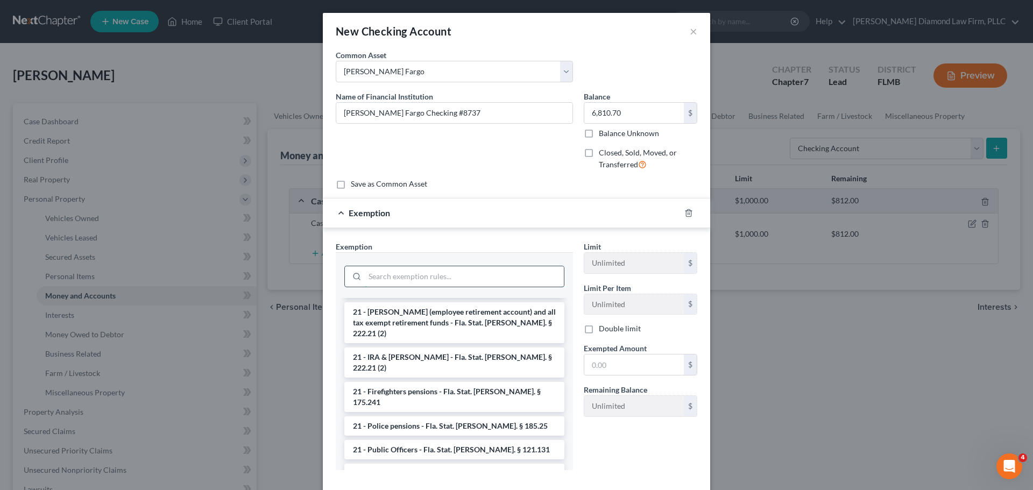
click at [428, 269] on input "search" at bounding box center [464, 276] width 199 height 20
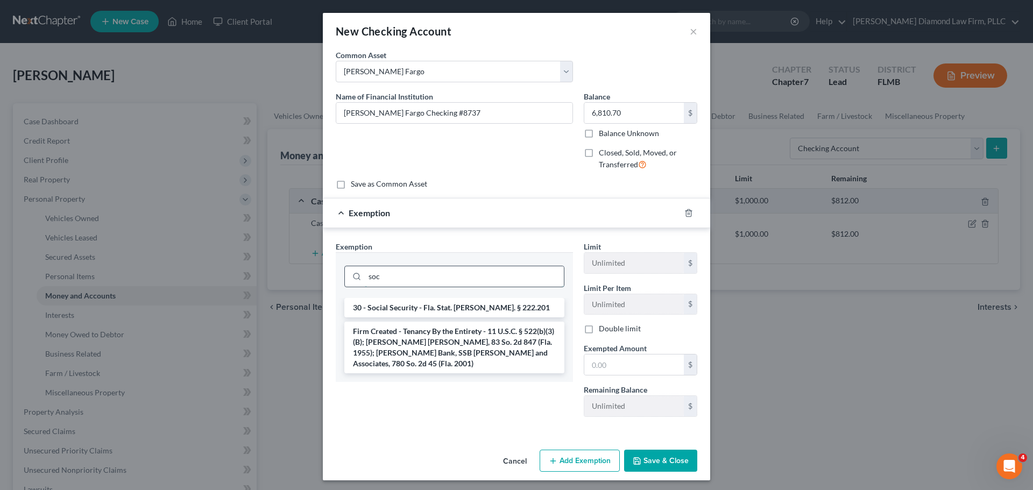
scroll to position [0, 0]
type input "soc"
drag, startPoint x: 443, startPoint y: 303, endPoint x: 492, endPoint y: 305, distance: 49.0
click at [443, 301] on li "30 - Social Security - Fla. Stat. [PERSON_NAME]. § 222.201" at bounding box center [454, 307] width 220 height 19
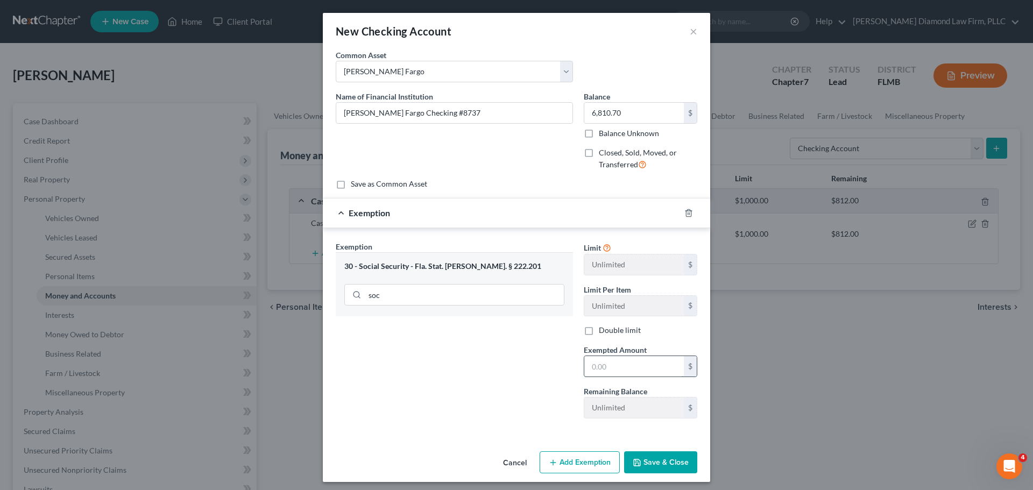
click at [611, 366] on input "text" at bounding box center [633, 366] width 99 height 20
type input "6,810.70"
click at [647, 457] on button "Save & Close" at bounding box center [660, 462] width 73 height 23
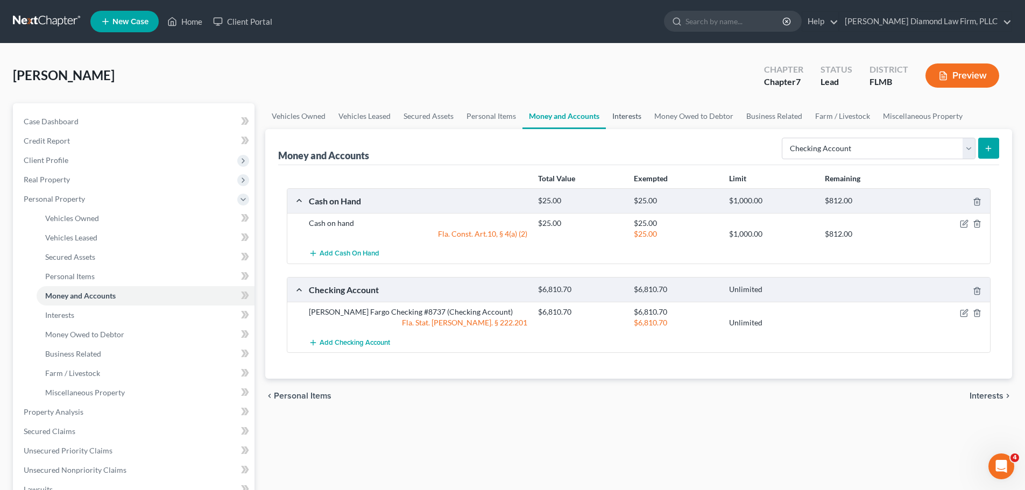
click at [639, 116] on link "Interests" at bounding box center [627, 116] width 42 height 26
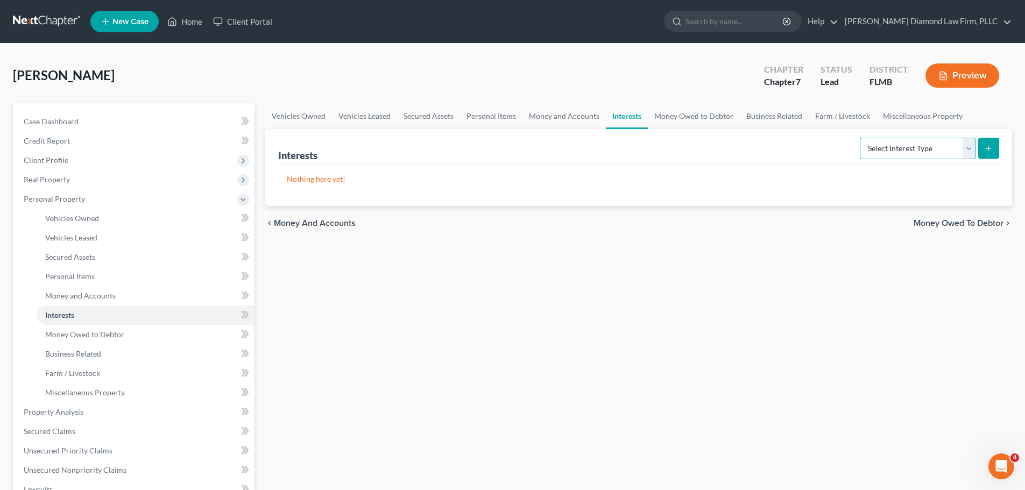
click at [887, 145] on select "Select Interest Type 401K Annuity Bond Education IRA Government Bond Government…" at bounding box center [917, 149] width 116 height 22
click at [558, 125] on link "Money and Accounts" at bounding box center [563, 116] width 83 height 26
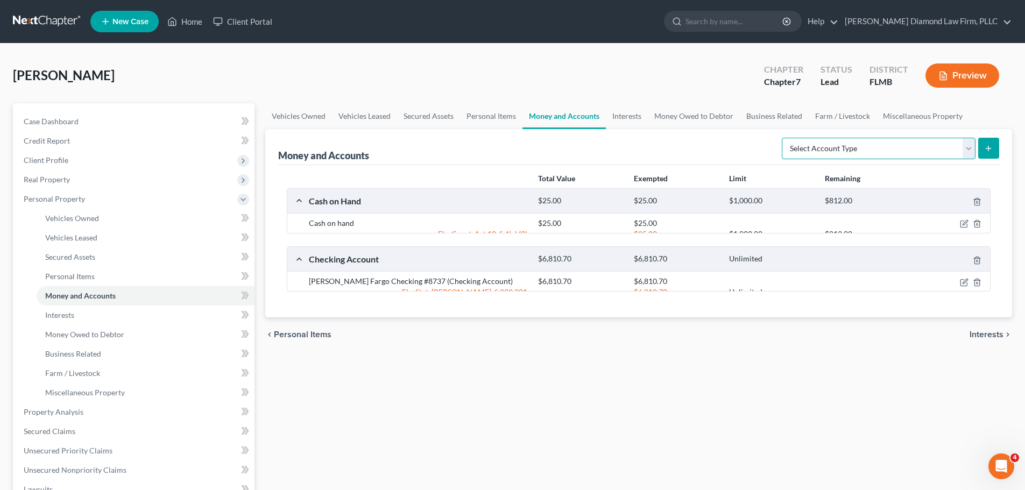
click at [871, 140] on select "Select Account Type Brokerage Cash on Hand Certificates of Deposit Checking Acc…" at bounding box center [878, 149] width 194 height 22
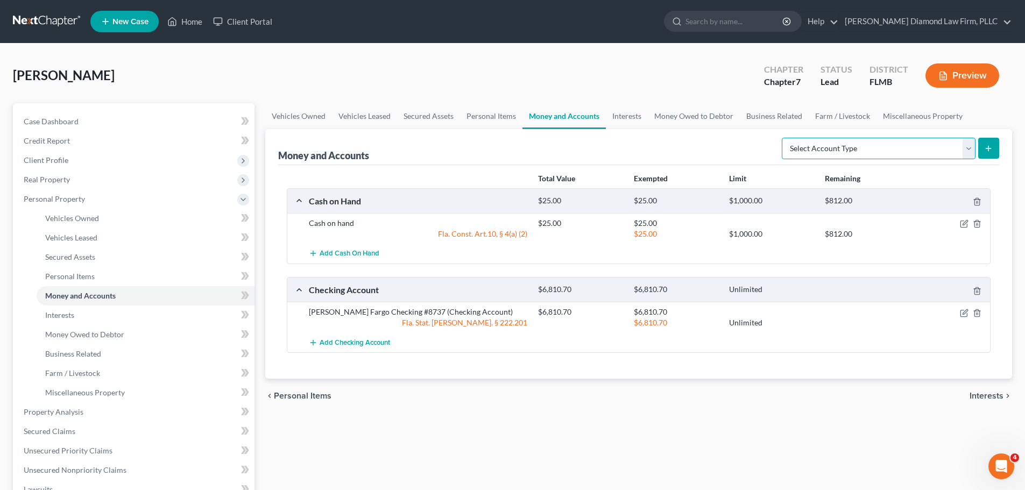
select select "security_deposits"
click at [784, 138] on select "Select Account Type Brokerage Cash on Hand Certificates of Deposit Checking Acc…" at bounding box center [878, 149] width 194 height 22
click at [983, 142] on button "submit" at bounding box center [988, 148] width 21 height 21
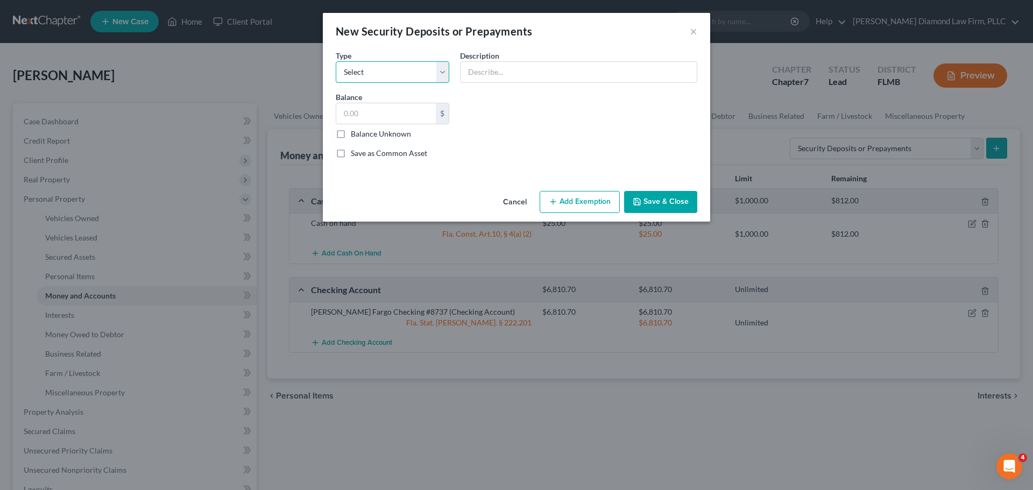
click at [359, 67] on select "Select Electric Gas Heating Oil Security Deposit On Rental Unit Prepaid Rent Te…" at bounding box center [392, 72] width 113 height 22
select select "6"
click at [336, 61] on select "Select Electric Gas Heating Oil Security Deposit On Rental Unit Prepaid Rent Te…" at bounding box center [392, 72] width 113 height 22
click at [490, 75] on input "text" at bounding box center [578, 72] width 236 height 20
type input "City of [GEOGRAPHIC_DATA]"
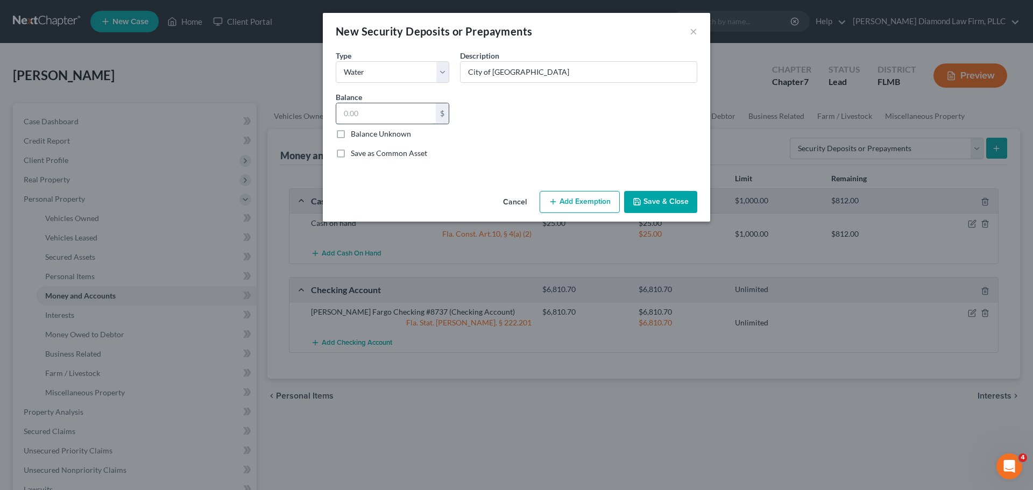
click at [404, 106] on input "text" at bounding box center [385, 113] width 99 height 20
type input "300"
click at [574, 195] on button "Add Exemption" at bounding box center [579, 202] width 80 height 23
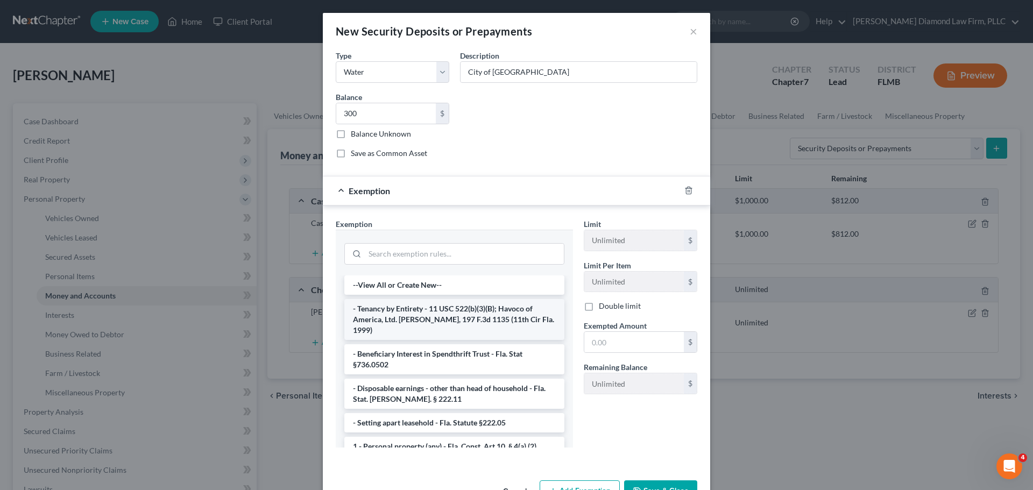
scroll to position [54, 0]
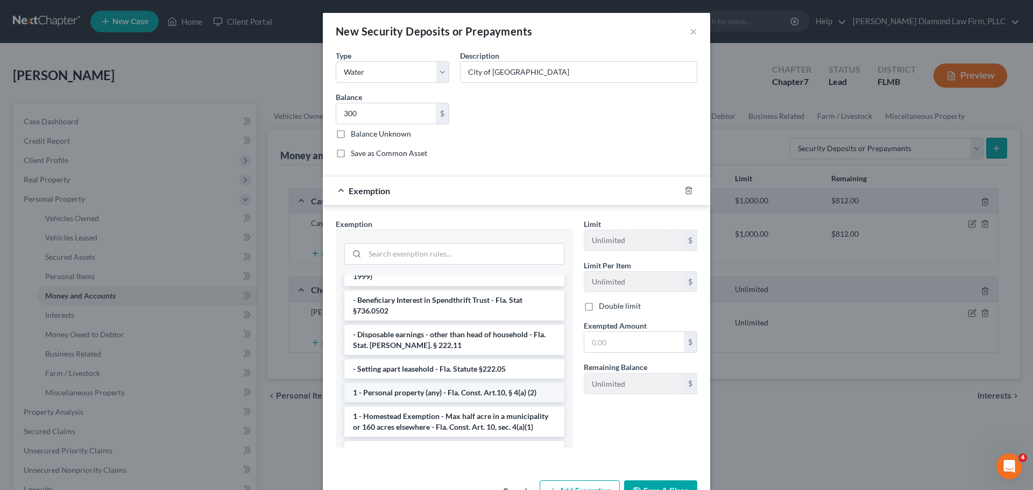
click at [451, 389] on li "1 - Personal property (any) - Fla. Const. Art.10, § 4(a) (2)" at bounding box center [454, 392] width 220 height 19
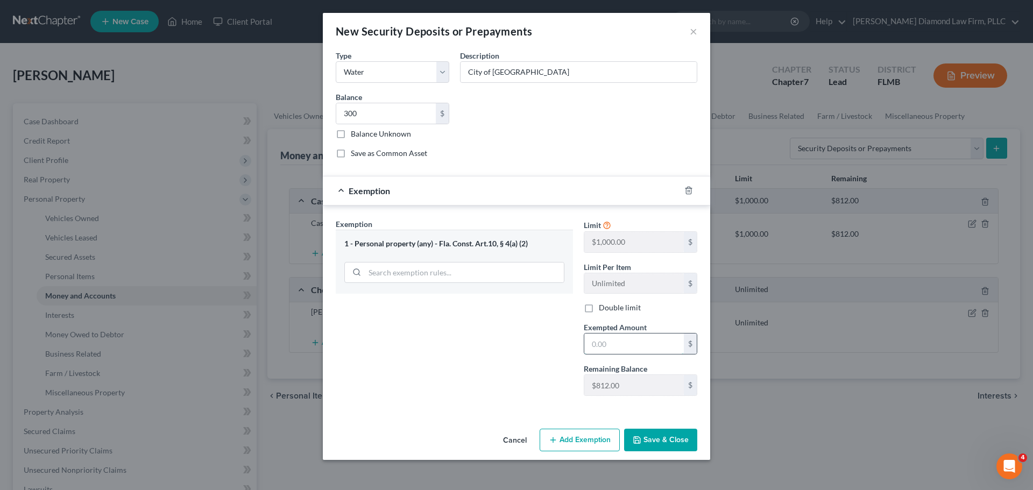
click at [595, 341] on input "text" at bounding box center [633, 343] width 99 height 20
type input "300"
click at [656, 436] on button "Save & Close" at bounding box center [660, 440] width 73 height 23
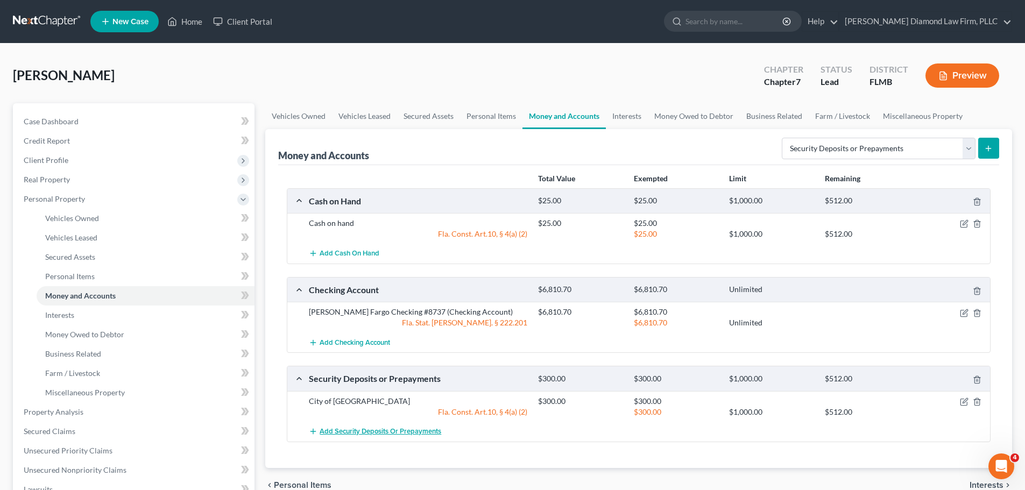
click at [382, 430] on span "Add Security Deposits or Prepayments" at bounding box center [380, 431] width 122 height 9
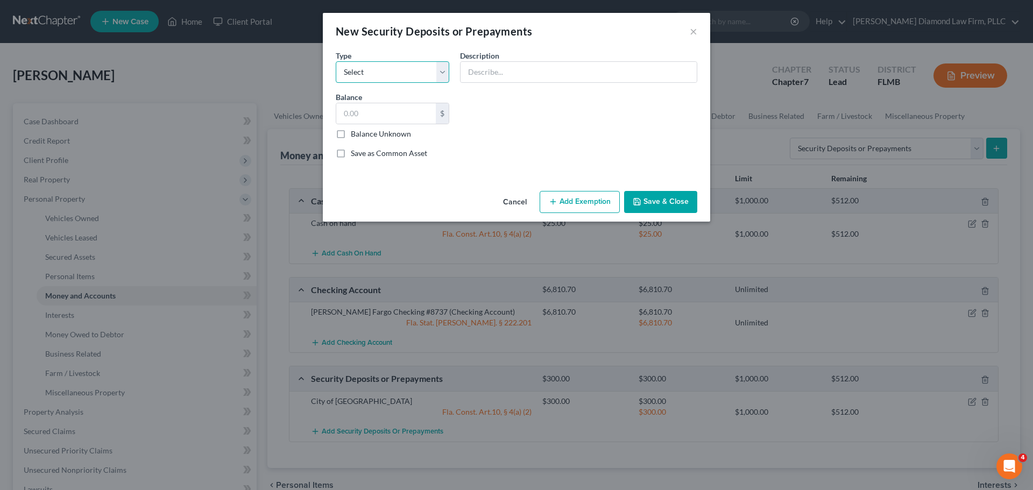
click at [385, 70] on select "Select Electric Gas Heating Oil Security Deposit On Rental Unit Prepaid Rent Te…" at bounding box center [392, 72] width 113 height 22
select select "3"
click at [336, 61] on select "Select Electric Gas Heating Oil Security Deposit On Rental Unit Prepaid Rent Te…" at bounding box center [392, 72] width 113 height 22
click at [517, 77] on input "text" at bounding box center [578, 72] width 236 height 20
type input "Security deposit for rental"
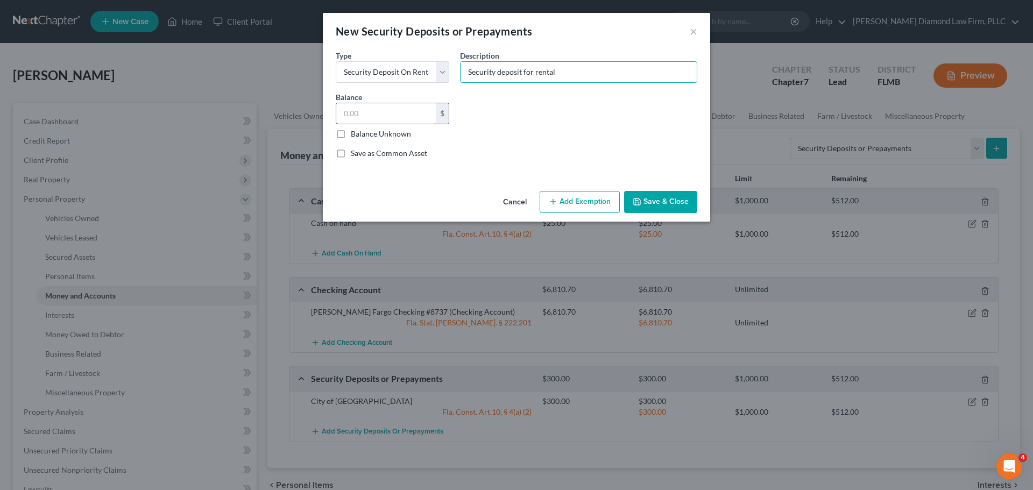
click at [401, 112] on input "text" at bounding box center [385, 113] width 99 height 20
type input "500"
click at [657, 200] on button "Save & Close" at bounding box center [660, 202] width 73 height 23
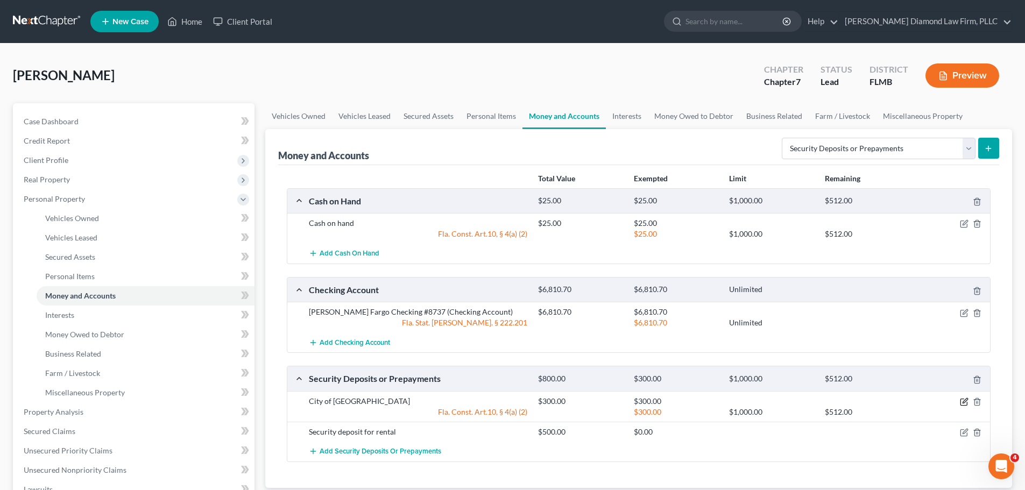
click at [961, 402] on icon "button" at bounding box center [963, 401] width 9 height 9
select select "6"
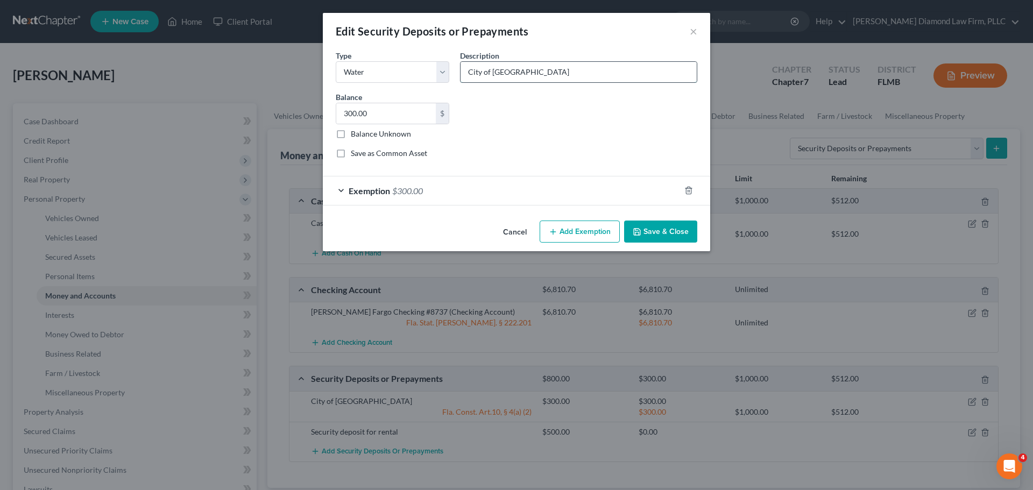
drag, startPoint x: 529, startPoint y: 72, endPoint x: 461, endPoint y: 75, distance: 68.4
click at [461, 75] on input "City of [GEOGRAPHIC_DATA]" at bounding box center [578, 72] width 236 height 20
type input "s"
type input "Security deposit for water service"
click at [645, 233] on button "Save & Close" at bounding box center [660, 231] width 73 height 23
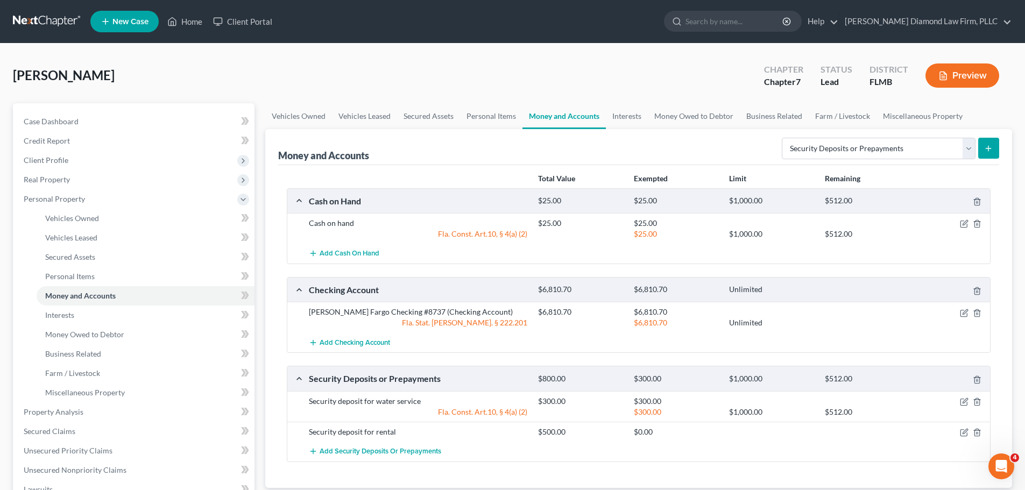
click at [958, 431] on div at bounding box center [952, 431] width 76 height 11
click at [962, 431] on icon "button" at bounding box center [963, 432] width 9 height 9
select select "3"
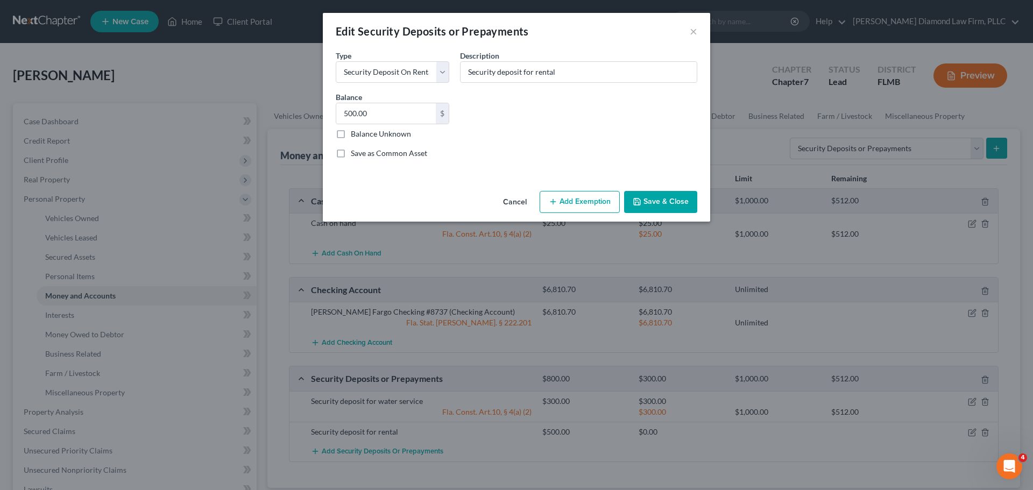
click at [577, 196] on button "Add Exemption" at bounding box center [579, 202] width 80 height 23
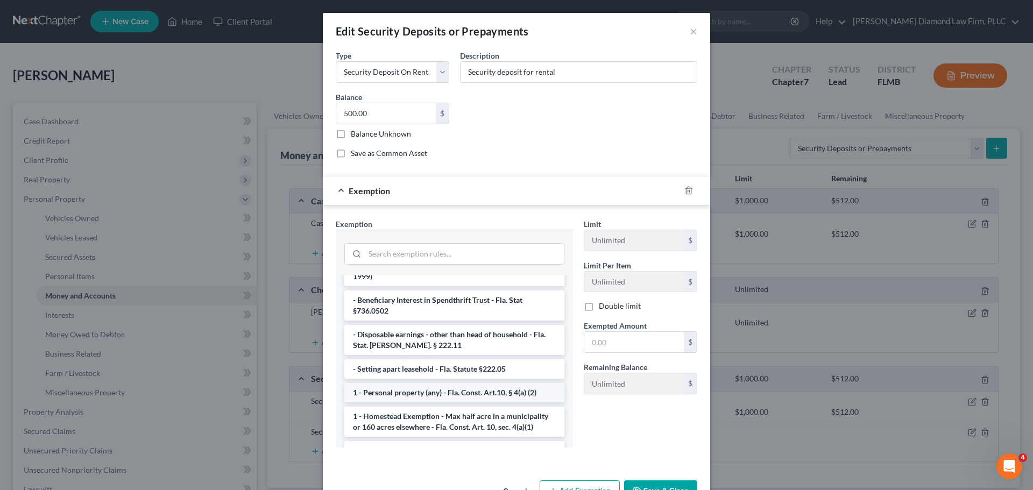
click at [435, 387] on li "1 - Personal property (any) - Fla. Const. Art.10, § 4(a) (2)" at bounding box center [454, 392] width 220 height 19
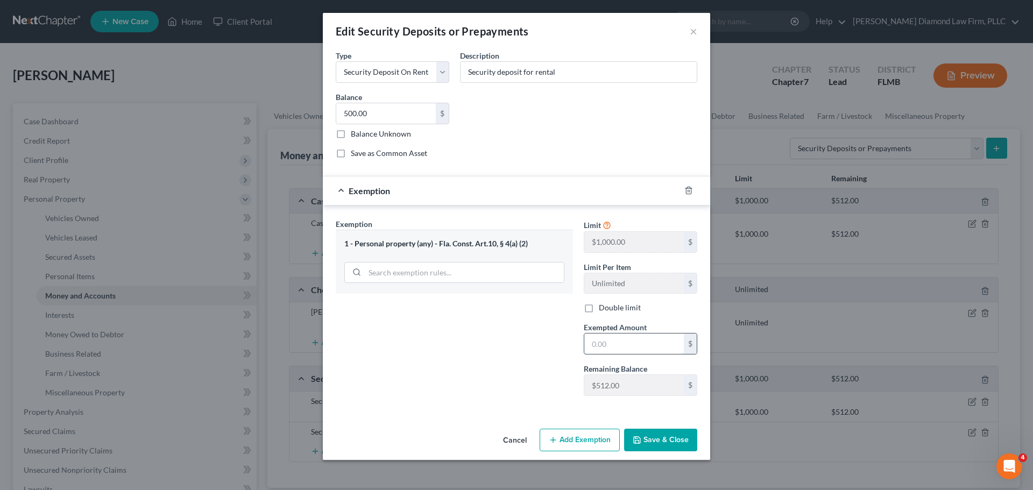
click at [636, 346] on input "text" at bounding box center [633, 343] width 99 height 20
type input "500"
click at [658, 451] on div "Cancel Add Exemption Save & Close" at bounding box center [516, 441] width 387 height 35
click at [657, 447] on button "Save & Close" at bounding box center [660, 440] width 73 height 23
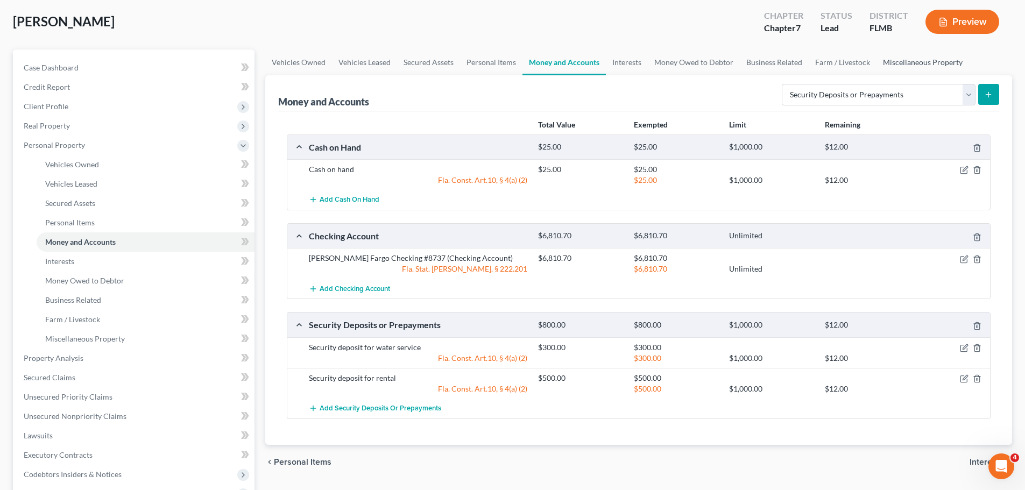
click at [909, 56] on link "Miscellaneous Property" at bounding box center [922, 62] width 93 height 26
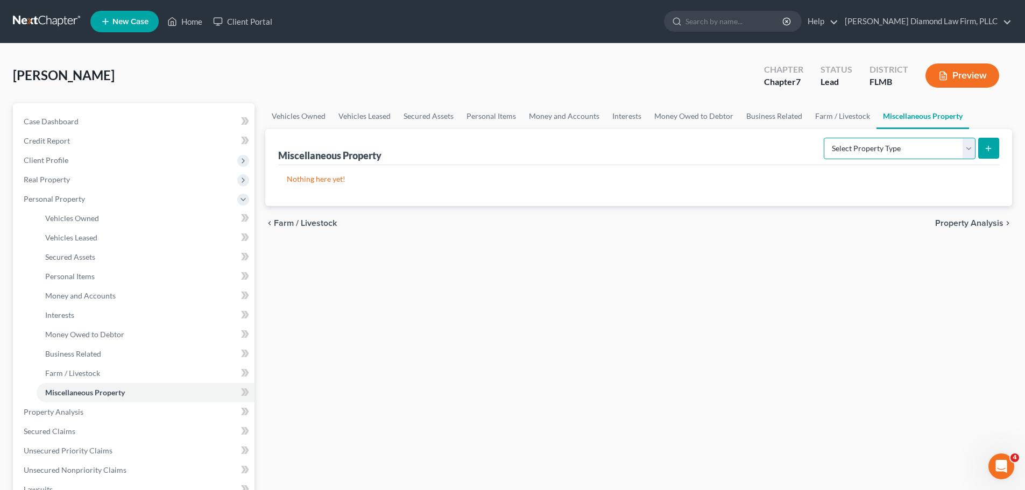
click at [835, 143] on select "Select Property Type Assigned for Creditor Benefit [DATE] Holding for Another N…" at bounding box center [899, 149] width 152 height 22
click at [837, 140] on select "Select Property Type Assigned for Creditor Benefit [DATE] Holding for Another N…" at bounding box center [899, 149] width 152 height 22
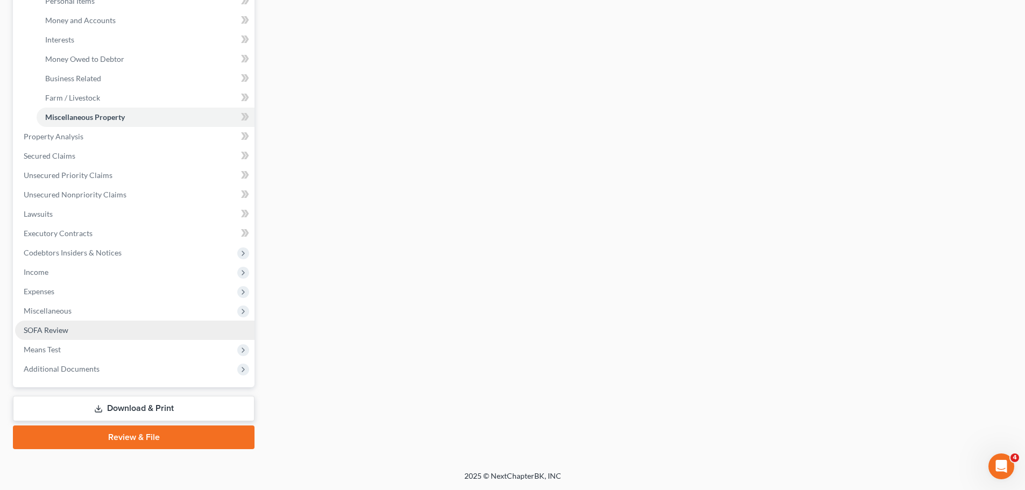
click at [77, 336] on link "SOFA Review" at bounding box center [134, 330] width 239 height 19
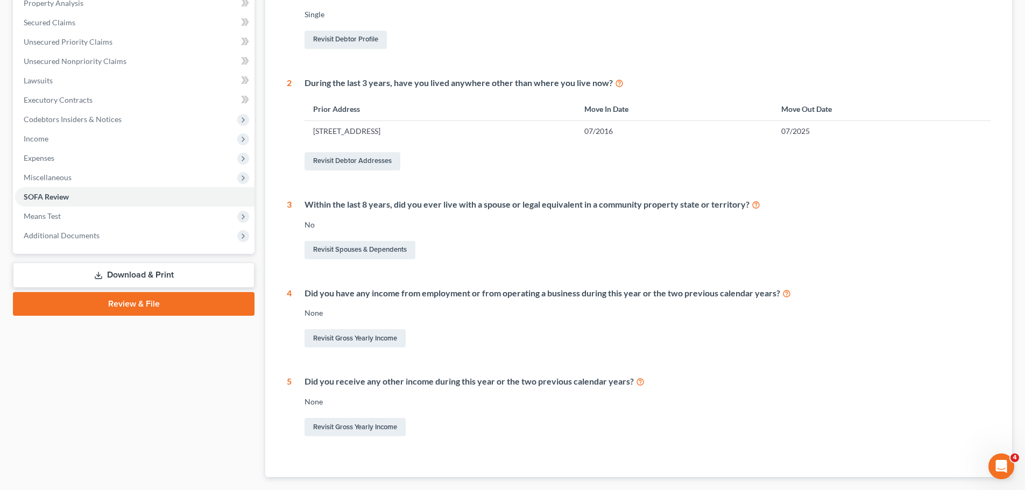
scroll to position [54, 0]
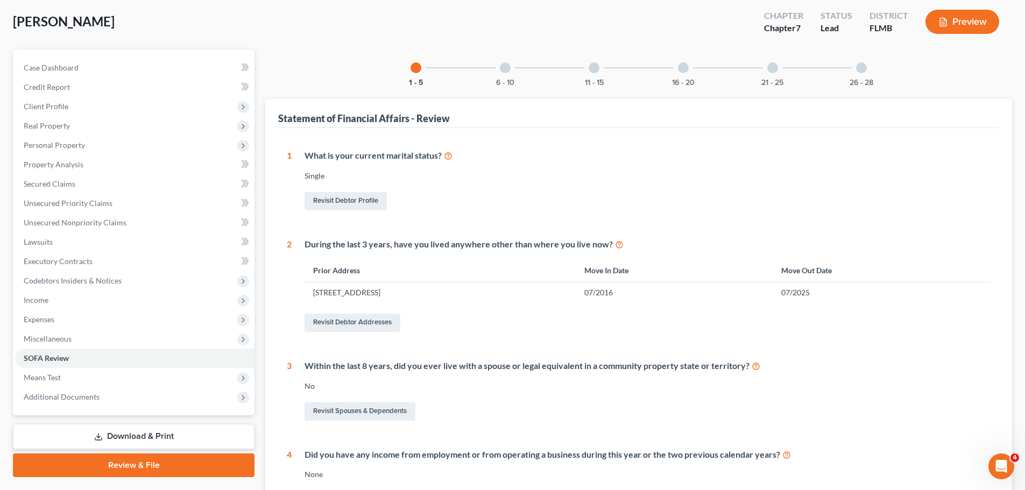
click at [506, 77] on div "6 - 10" at bounding box center [505, 67] width 37 height 37
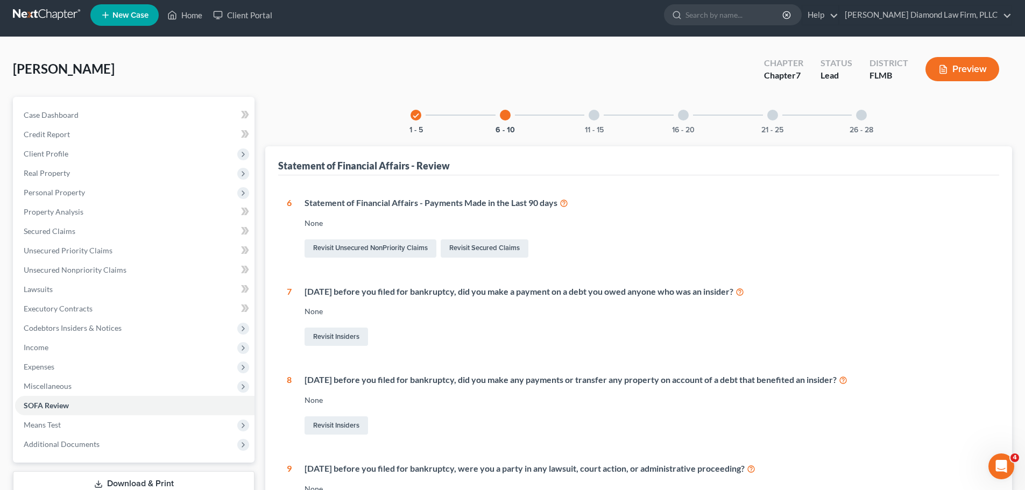
scroll to position [0, 0]
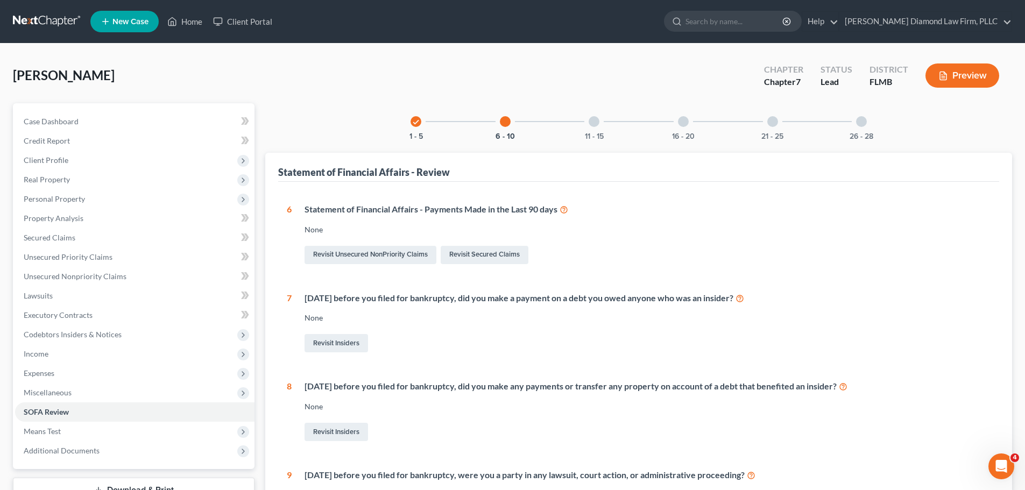
click at [596, 116] on div at bounding box center [593, 121] width 11 height 11
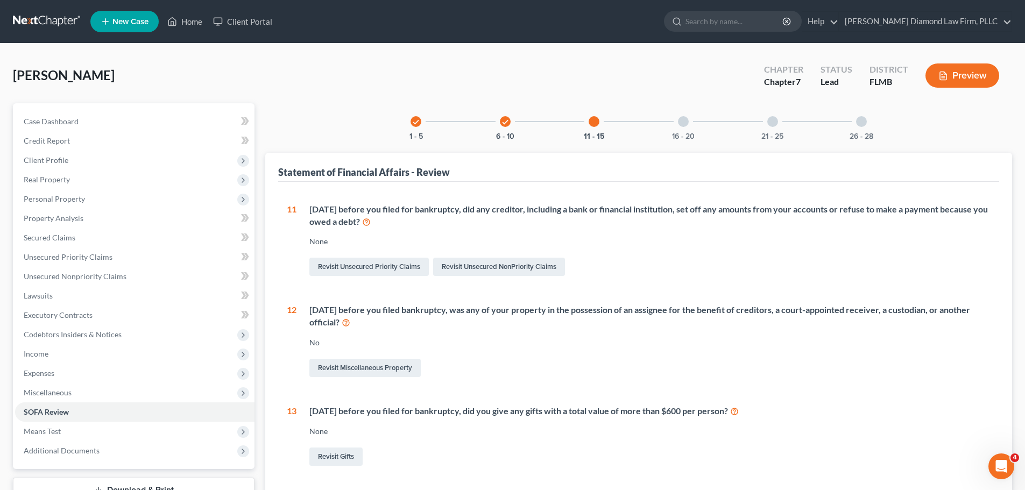
click at [688, 124] on div "16 - 20" at bounding box center [683, 121] width 37 height 37
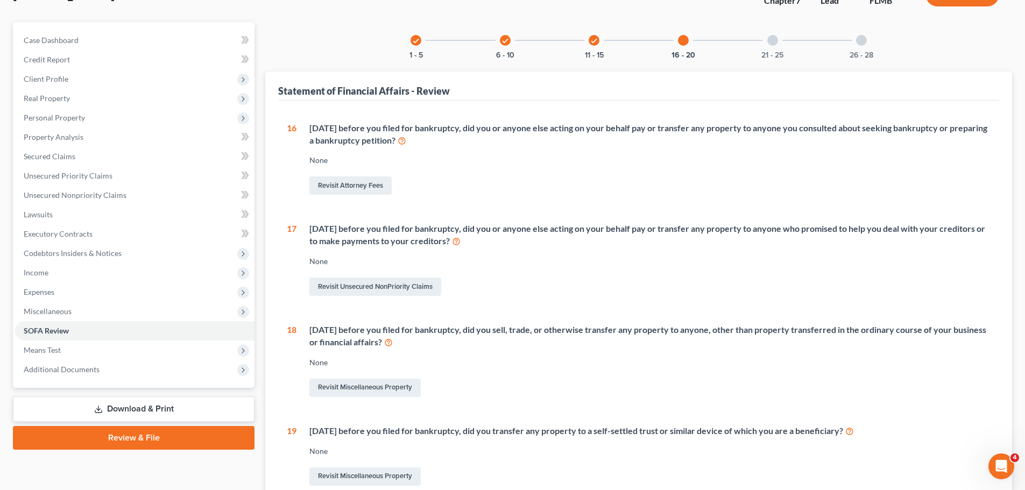
scroll to position [54, 0]
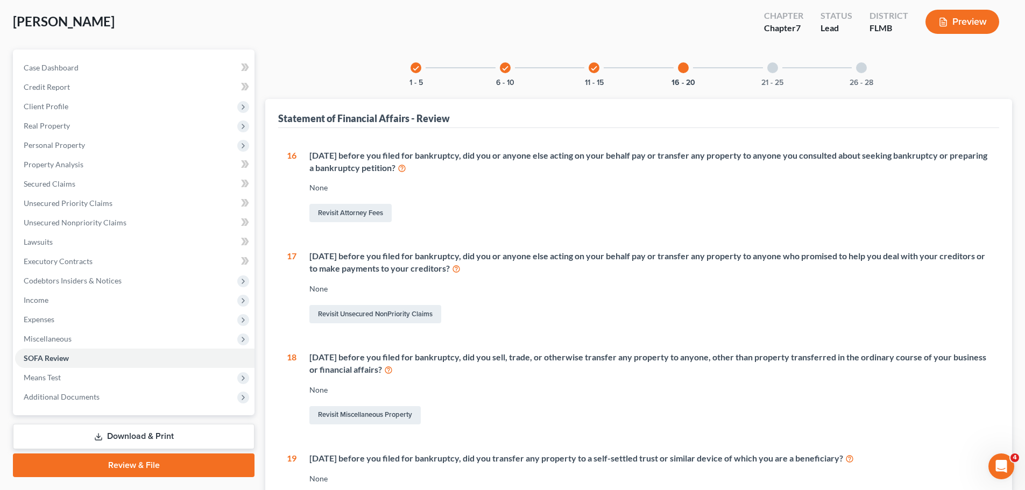
click at [776, 72] on div "21 - 25" at bounding box center [772, 67] width 37 height 37
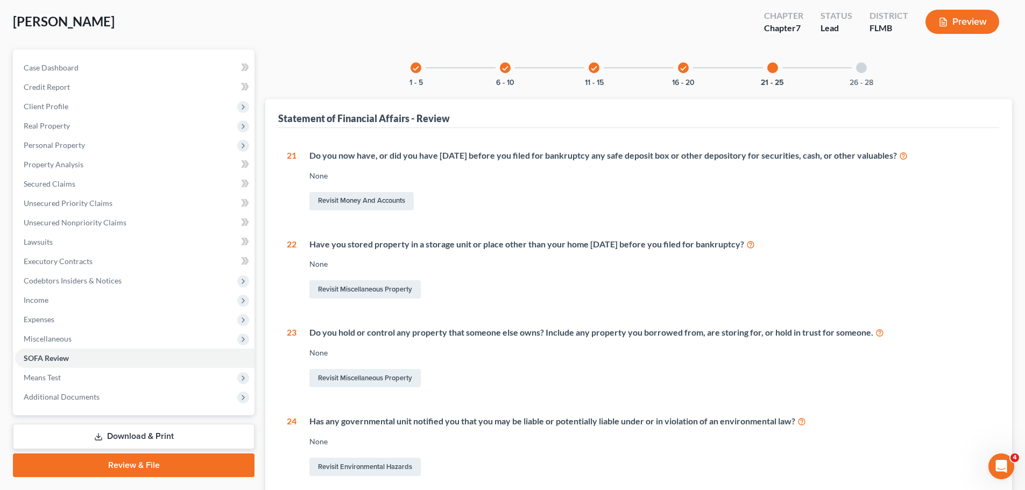
click at [866, 75] on div "26 - 28" at bounding box center [861, 67] width 37 height 37
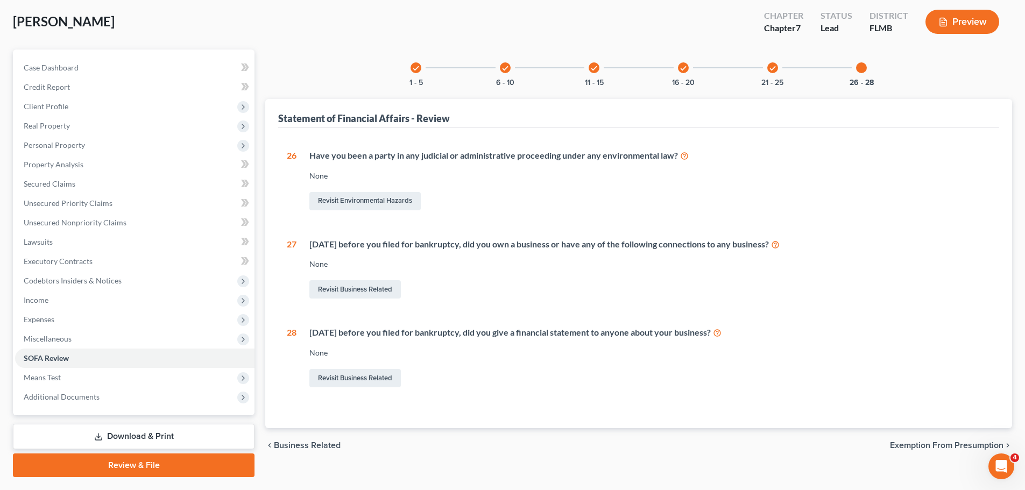
click at [684, 68] on icon "check" at bounding box center [683, 69] width 8 height 8
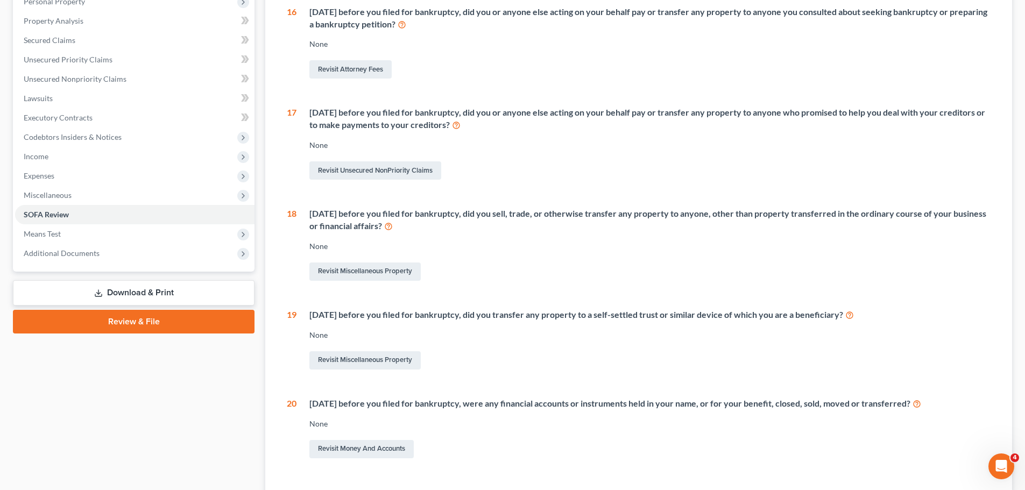
scroll to position [215, 0]
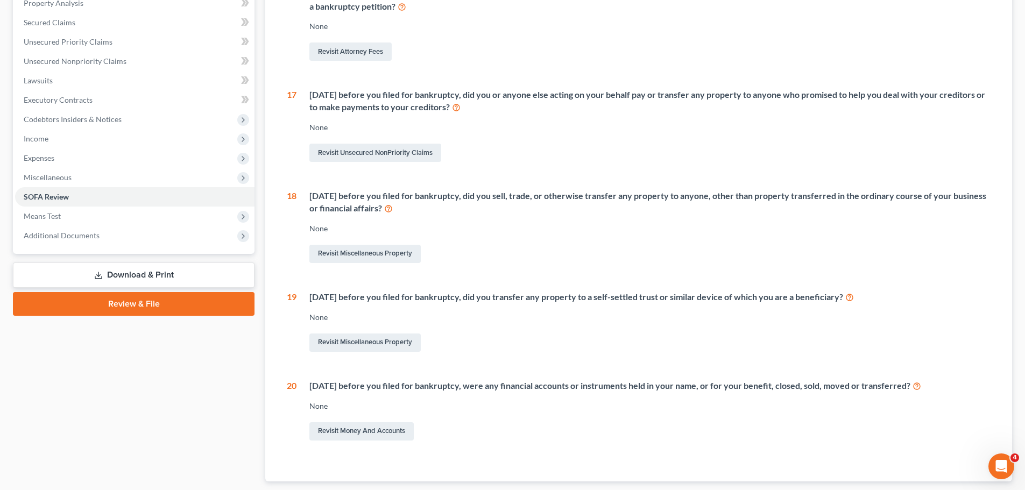
click at [390, 263] on div "Revisit Miscellaneous Property" at bounding box center [649, 254] width 681 height 23
click at [388, 252] on link "Revisit Miscellaneous Property" at bounding box center [364, 254] width 111 height 18
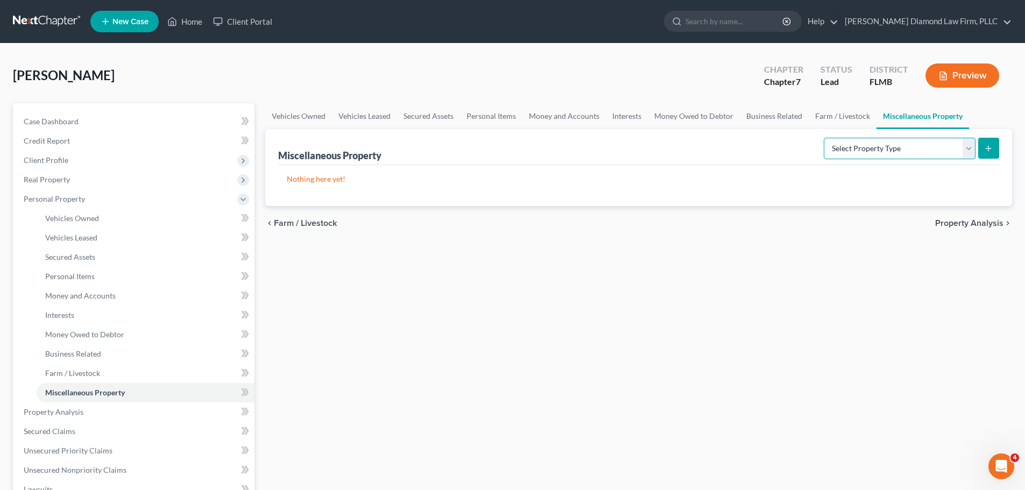
click at [863, 152] on select "Select Property Type Assigned for Creditor Benefit [DATE] Holding for Another N…" at bounding box center [899, 149] width 152 height 22
select select "transferred"
click at [823, 138] on select "Select Property Type Assigned for Creditor Benefit [DATE] Holding for Another N…" at bounding box center [899, 149] width 152 height 22
click at [991, 149] on icon "submit" at bounding box center [988, 148] width 9 height 9
select select "Ordinary ([DATE])"
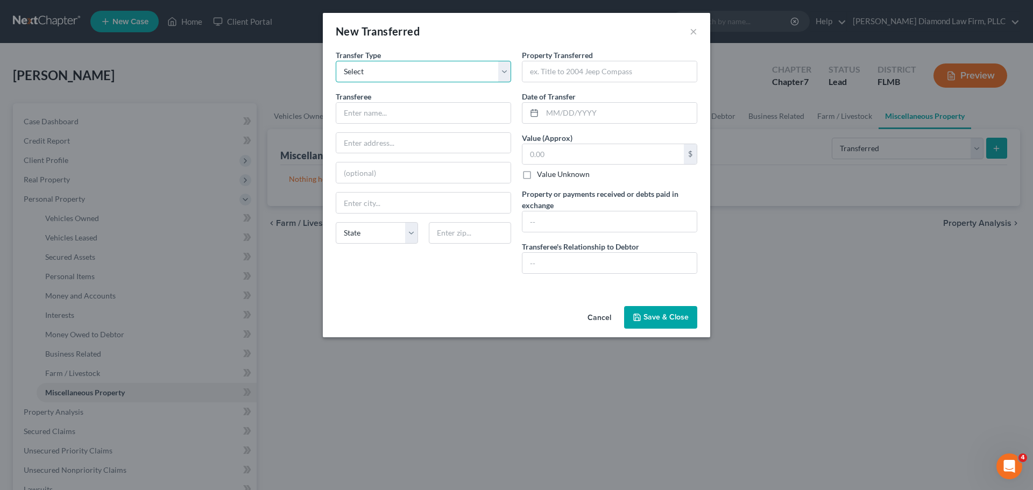
click at [368, 75] on select "Select Ordinary ([DATE]) [DATE]" at bounding box center [423, 72] width 175 height 22
click at [688, 33] on div "New Transferred ×" at bounding box center [516, 31] width 387 height 37
click at [692, 32] on button "×" at bounding box center [693, 31] width 8 height 13
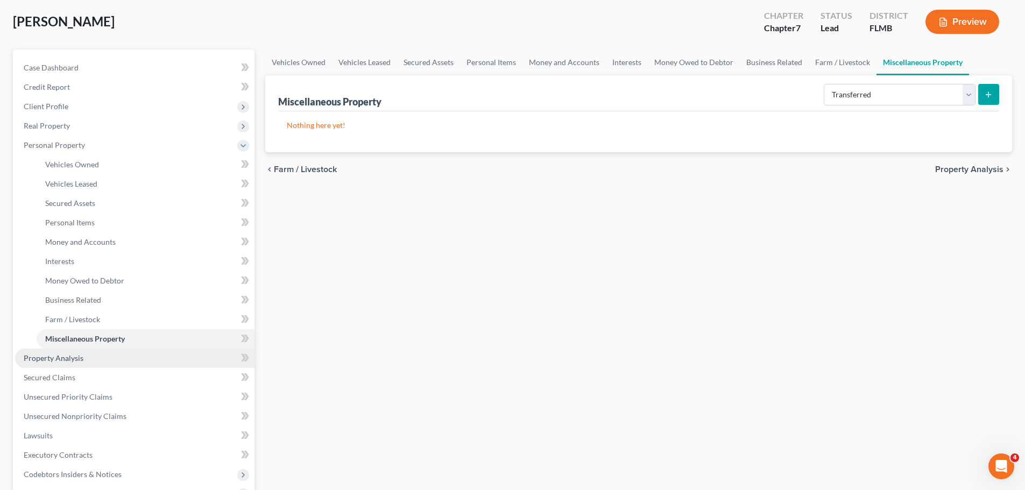
click at [90, 358] on link "Property Analysis" at bounding box center [134, 357] width 239 height 19
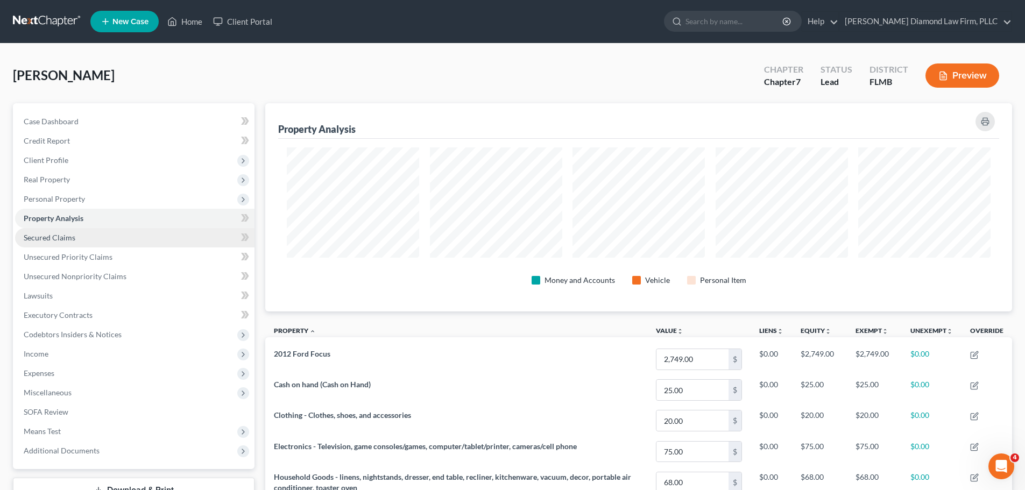
click at [129, 240] on link "Secured Claims" at bounding box center [134, 237] width 239 height 19
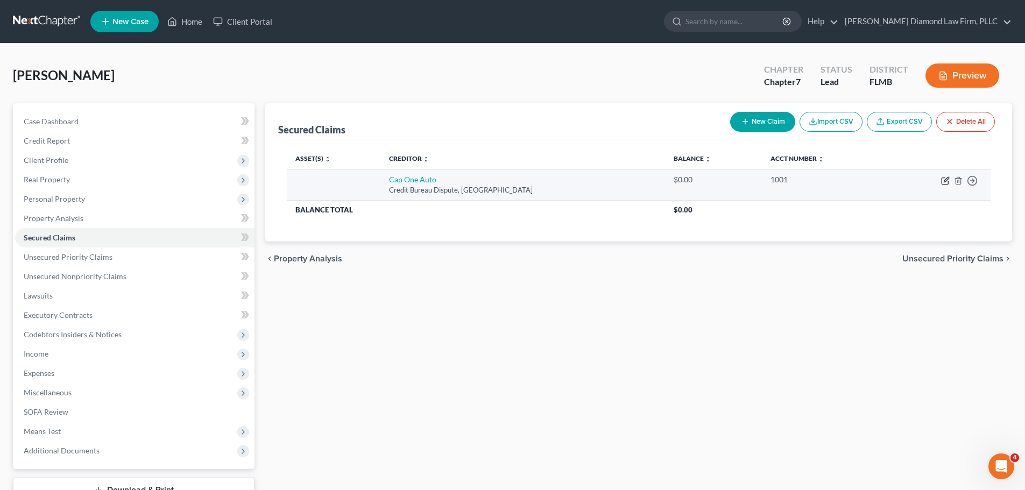
click at [942, 179] on icon "button" at bounding box center [944, 181] width 6 height 6
select select "45"
select select "0"
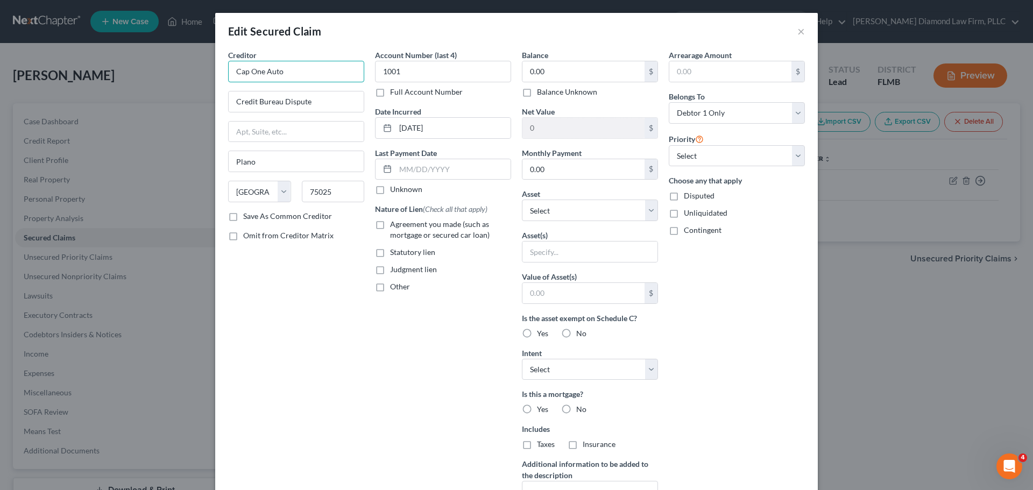
click at [304, 72] on input "Cap One Auto" at bounding box center [296, 72] width 136 height 22
type input "Cap One Auto"
drag, startPoint x: 308, startPoint y: 104, endPoint x: 201, endPoint y: 104, distance: 106.5
click at [201, 104] on div "Edit Secured Claim × Creditor * Cap One Auto Credit Bureau Dispute Plano State …" at bounding box center [516, 245] width 1033 height 490
paste input "[STREET_ADDRESS][PERSON_NAME]"
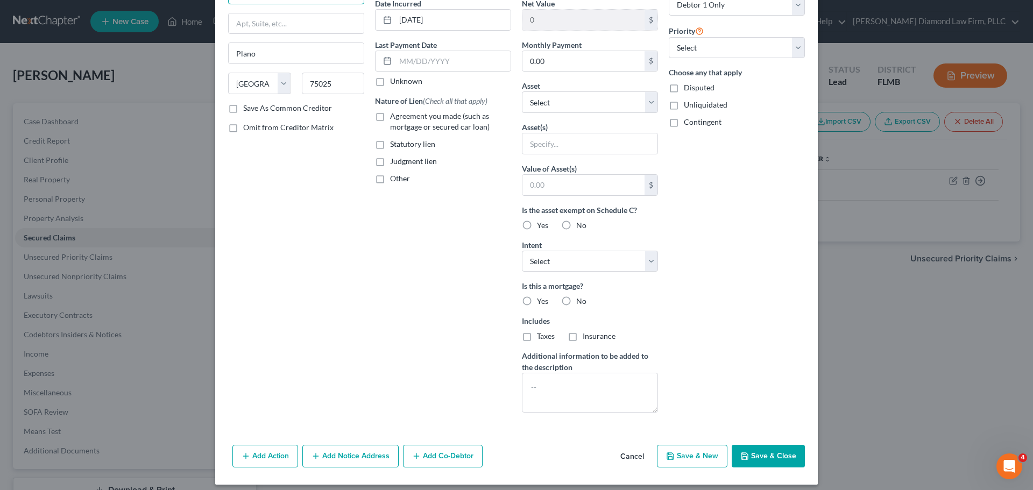
scroll to position [116, 0]
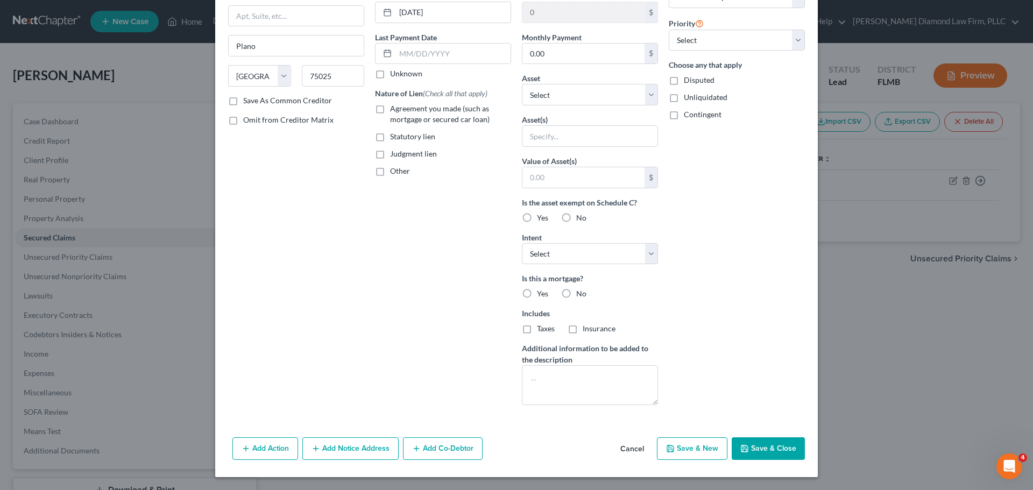
type input "[STREET_ADDRESS][PERSON_NAME]"
click at [772, 436] on div "Add Action Add Notice Address Add Co-Debtor Cancel Save & New Save & Close" at bounding box center [516, 450] width 602 height 35
click at [772, 446] on button "Save & Close" at bounding box center [767, 448] width 73 height 23
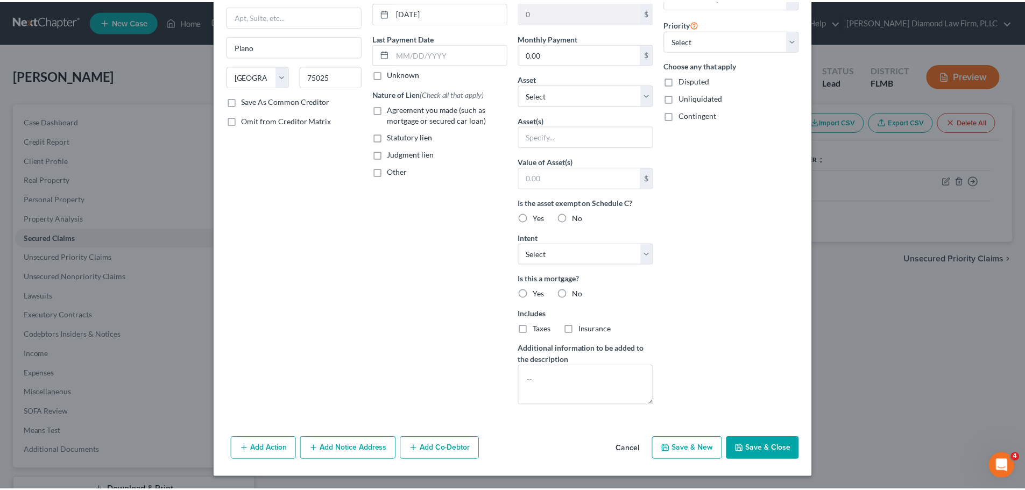
scroll to position [0, 0]
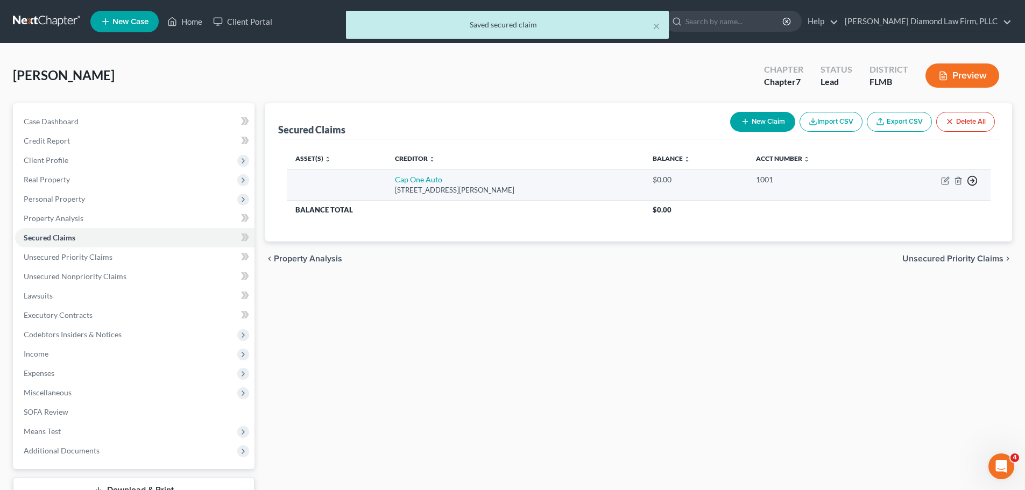
click at [970, 183] on icon "button" at bounding box center [971, 180] width 11 height 11
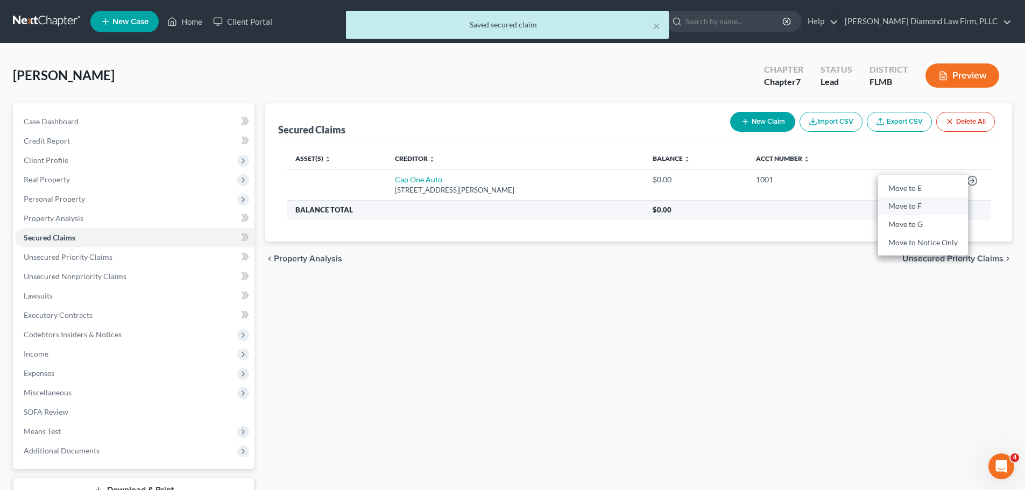
click at [895, 200] on link "Move to F" at bounding box center [923, 206] width 90 height 18
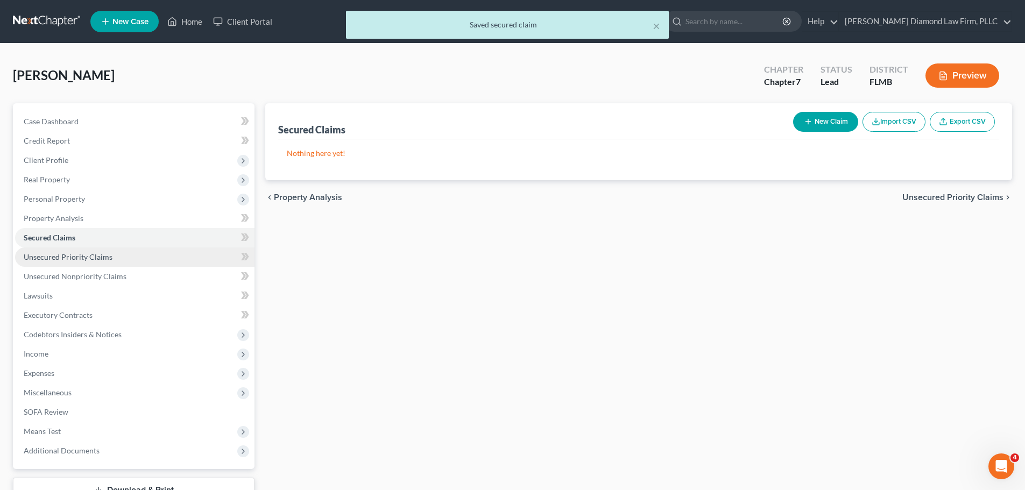
click at [73, 258] on span "Unsecured Priority Claims" at bounding box center [68, 256] width 89 height 9
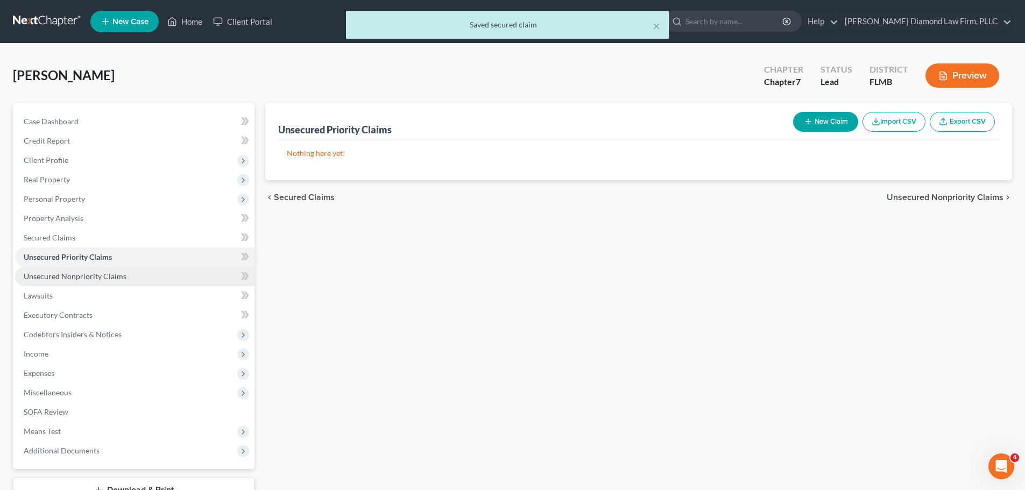
click at [75, 280] on span "Unsecured Nonpriority Claims" at bounding box center [75, 276] width 103 height 9
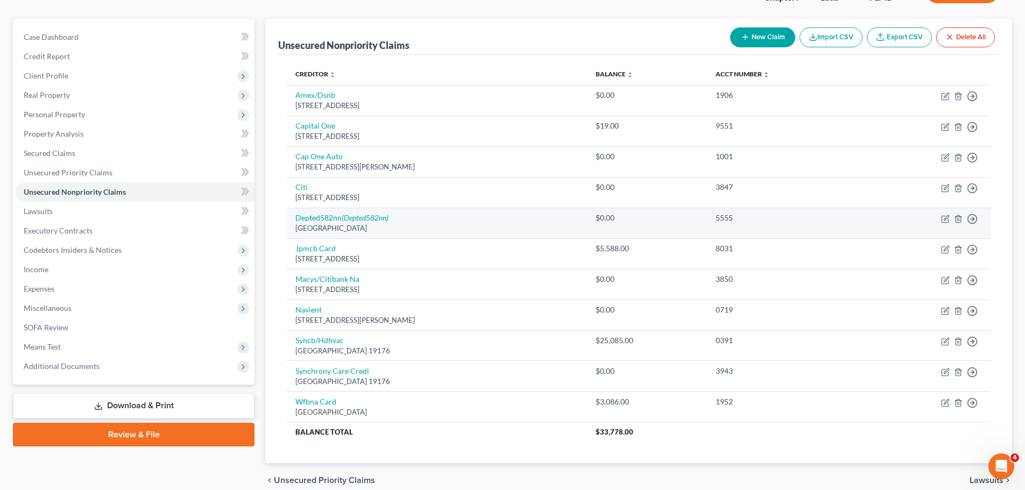
scroll to position [25, 0]
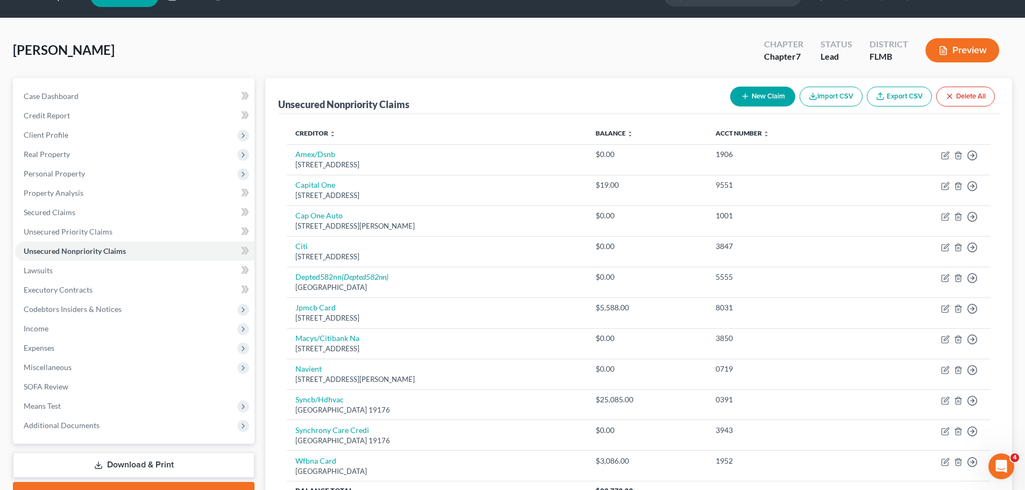
drag, startPoint x: 767, startPoint y: 86, endPoint x: 763, endPoint y: 99, distance: 14.8
click at [767, 86] on div "New Claim Import CSV Export CSV Delete All" at bounding box center [861, 96] width 273 height 29
click at [762, 102] on button "New Claim" at bounding box center [762, 97] width 65 height 20
select select "0"
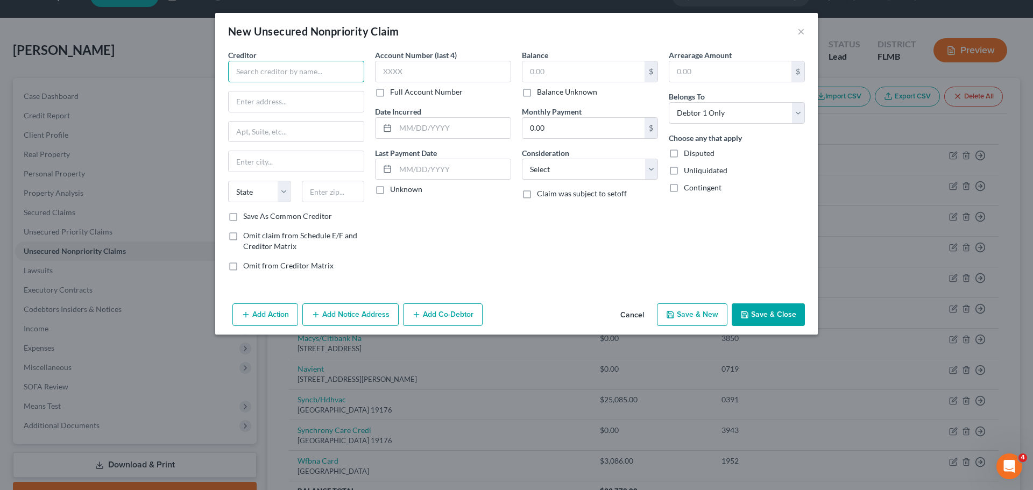
click at [319, 71] on input "text" at bounding box center [296, 72] width 136 height 22
type input "[GEOGRAPHIC_DATA]"
type input "[STREET_ADDRESS][PERSON_NAME]"
type input "[GEOGRAPHIC_DATA]"
select select "9"
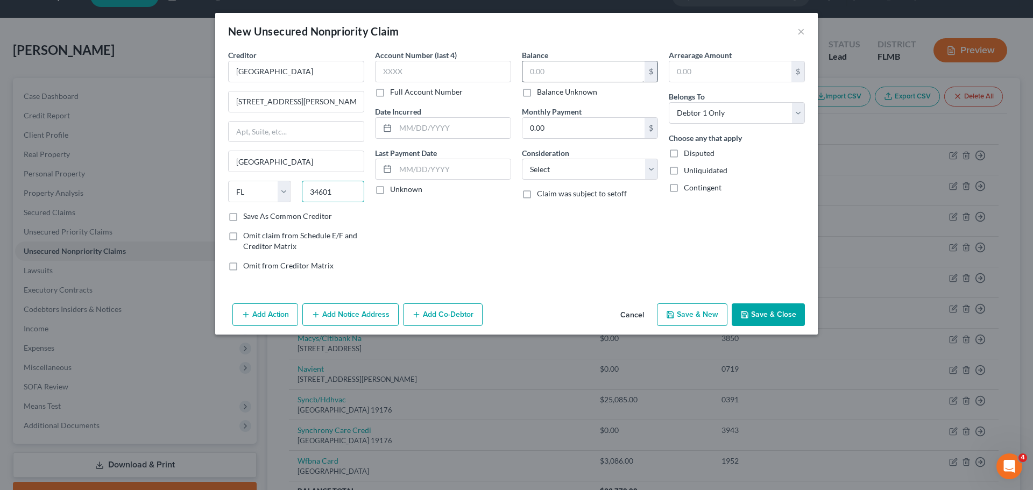
type input "34601"
click at [566, 79] on input "text" at bounding box center [583, 71] width 122 height 20
type input "75"
click at [561, 172] on select "Select Cable / Satellite Services Collection Agency Credit Card Debt Debt Couns…" at bounding box center [590, 170] width 136 height 22
select select "9"
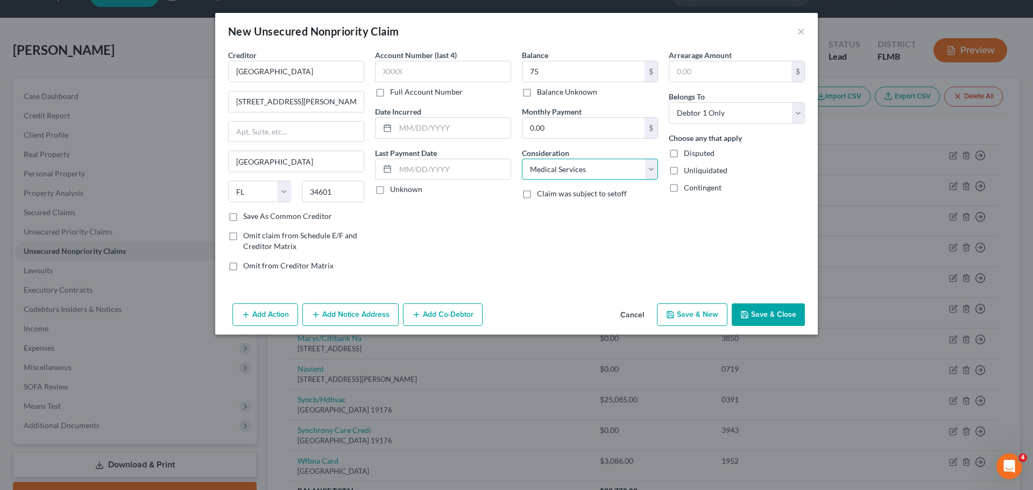
click at [522, 159] on select "Select Cable / Satellite Services Collection Agency Credit Card Debt Debt Couns…" at bounding box center [590, 170] width 136 height 22
click at [443, 133] on input "text" at bounding box center [452, 128] width 115 height 20
type input "0"
click at [764, 311] on button "Save & Close" at bounding box center [767, 314] width 73 height 23
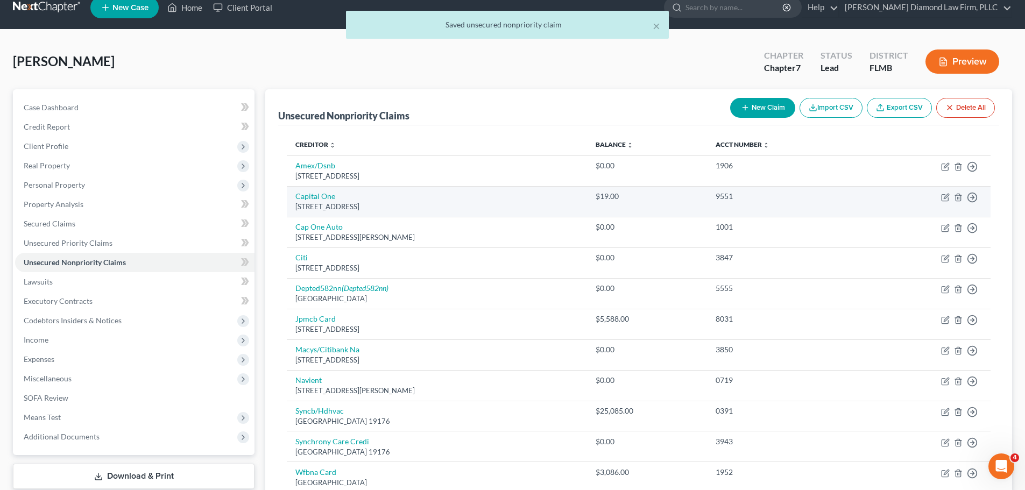
scroll to position [2, 0]
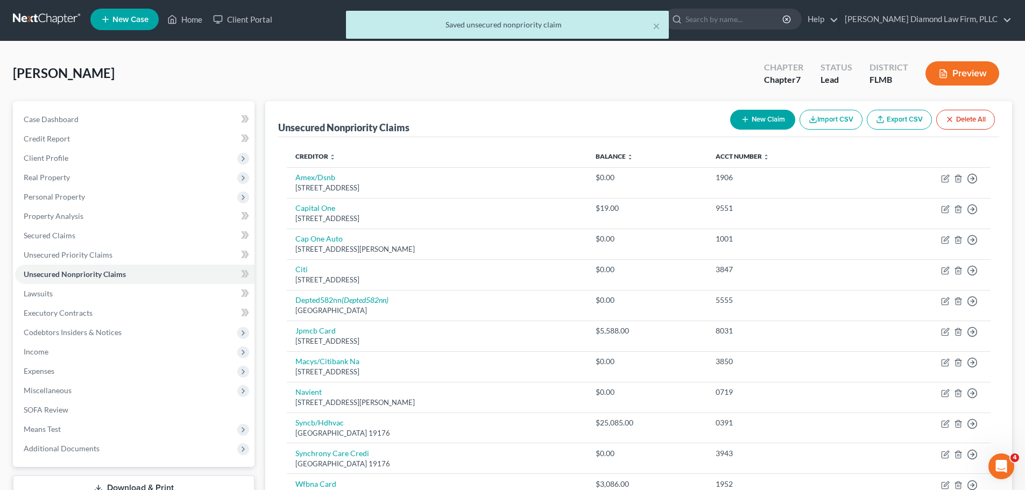
click at [780, 119] on button "New Claim" at bounding box center [762, 120] width 65 height 20
select select "0"
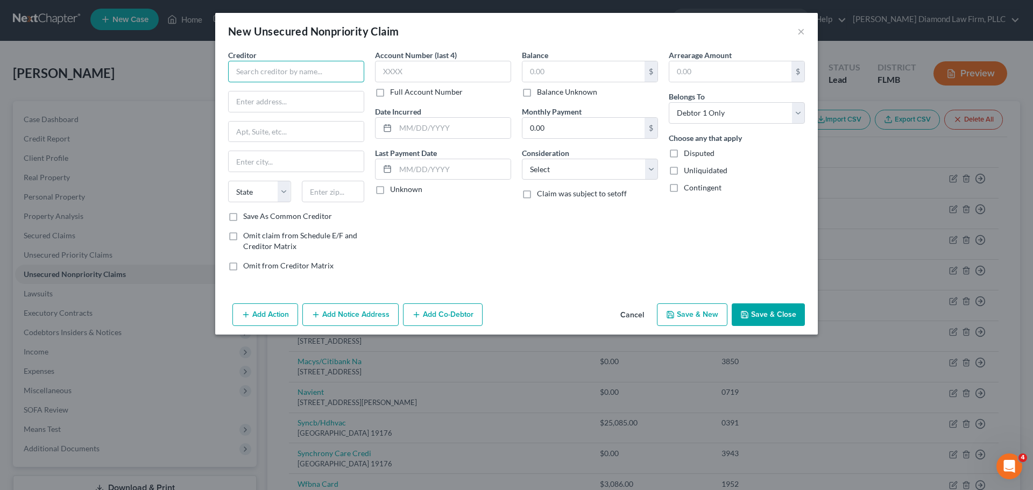
click at [324, 68] on input "text" at bounding box center [296, 72] width 136 height 22
type input "[GEOGRAPHIC_DATA]"
type input "[STREET_ADDRESS]"
type input "Lakeland"
select select "9"
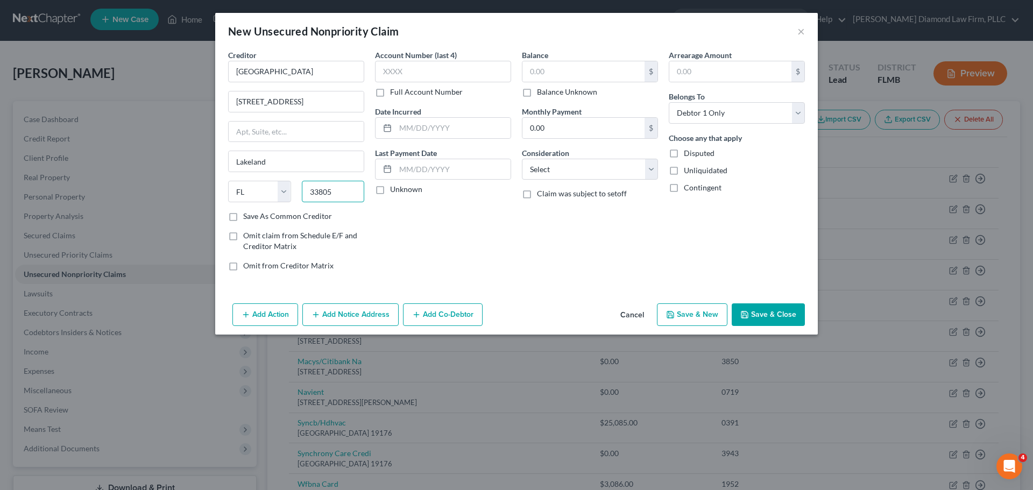
type input "33805"
click at [537, 93] on label "Balance Unknown" at bounding box center [567, 92] width 60 height 11
click at [541, 93] on input "Balance Unknown" at bounding box center [544, 90] width 7 height 7
checkbox input "true"
type input "0.00"
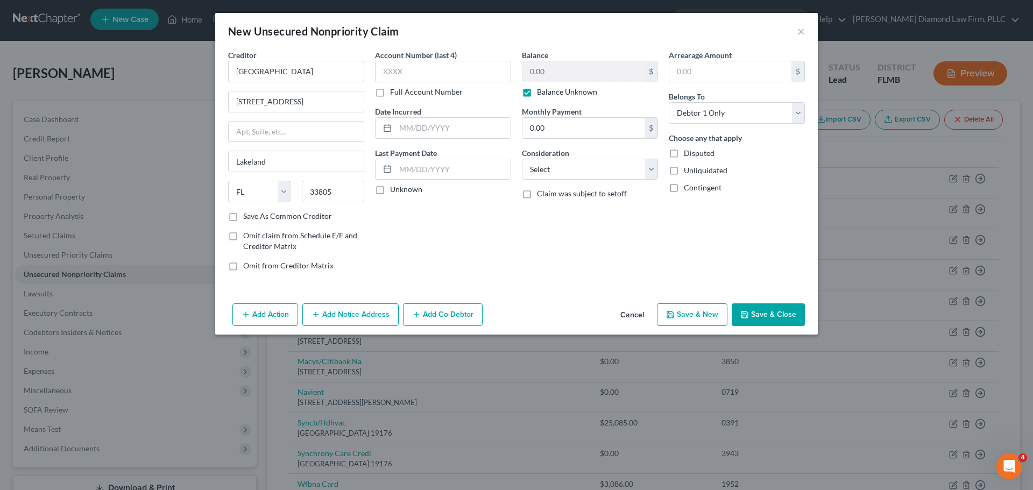
click at [759, 314] on button "Save & Close" at bounding box center [767, 314] width 73 height 23
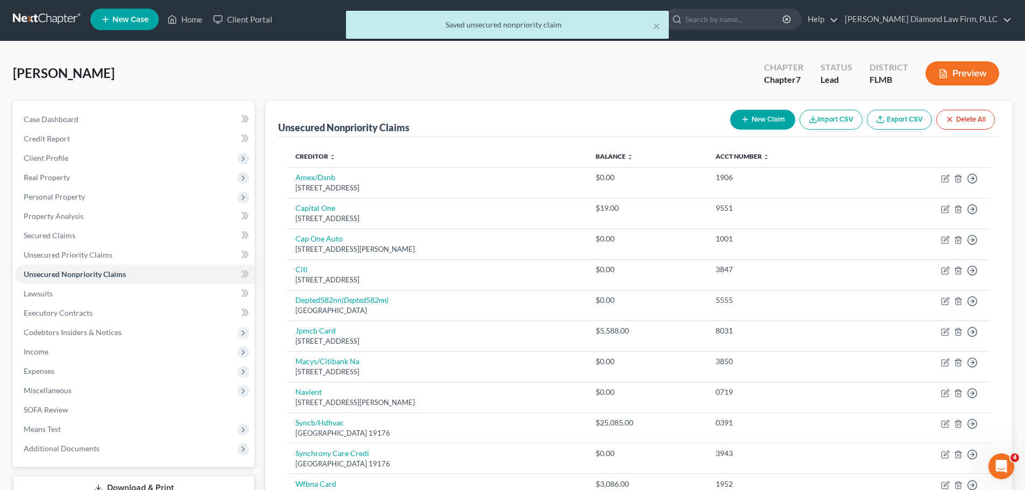
click at [750, 132] on div "New Claim Import CSV Export CSV Delete All" at bounding box center [861, 119] width 273 height 29
click at [748, 122] on button "New Claim" at bounding box center [762, 120] width 65 height 20
select select "0"
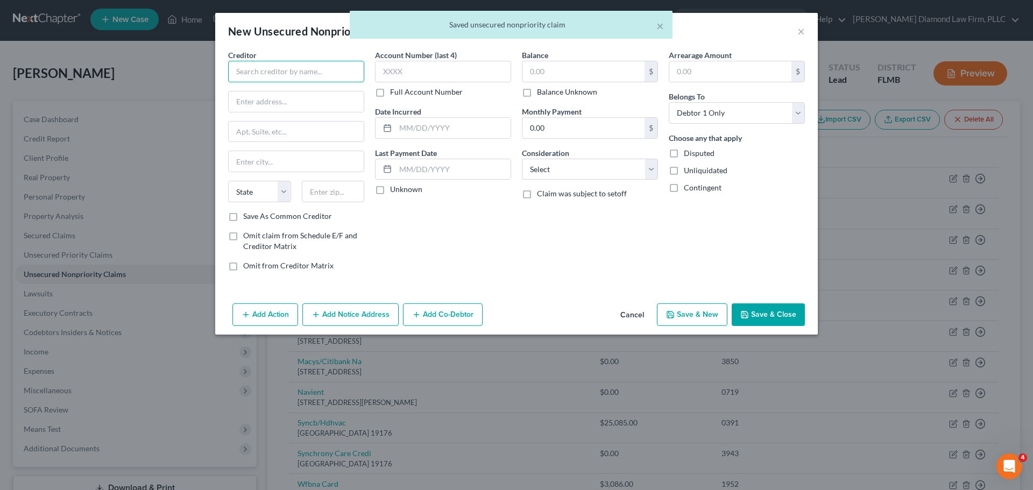
click at [297, 73] on input "text" at bounding box center [296, 72] width 136 height 22
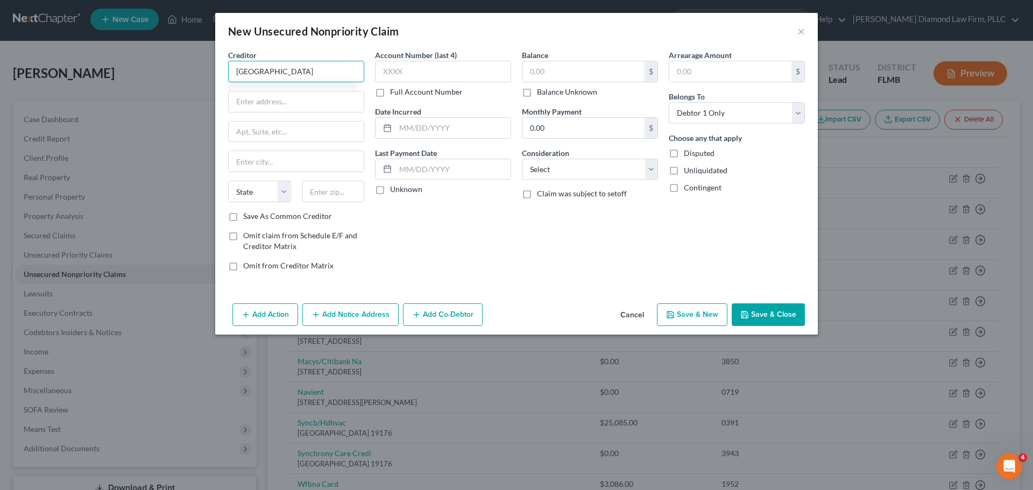
type input "[GEOGRAPHIC_DATA]"
type input "[STREET_ADDRESS][PERSON_NAME]"
type input "Orlando"
select select "9"
type input "32806"
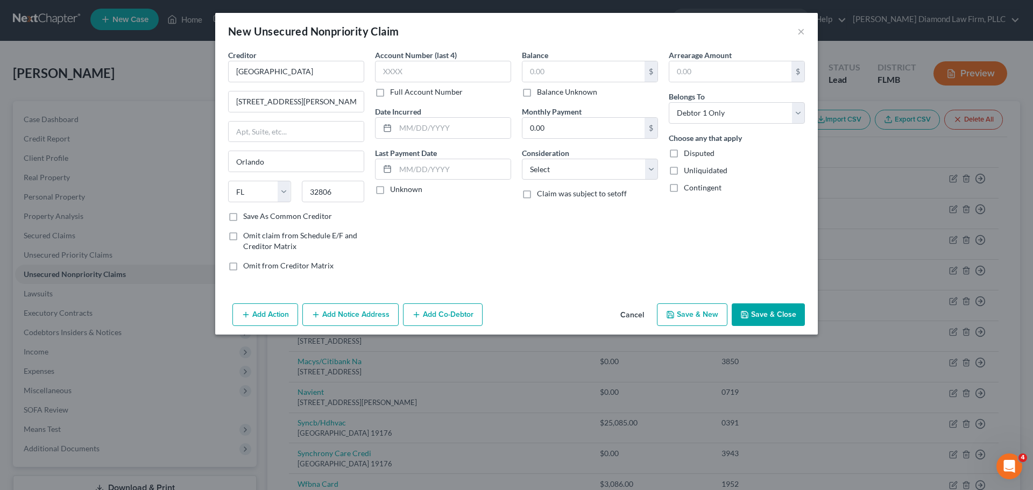
click at [565, 91] on label "Balance Unknown" at bounding box center [567, 92] width 60 height 11
click at [548, 91] on input "Balance Unknown" at bounding box center [544, 90] width 7 height 7
checkbox input "true"
type input "0.00"
click at [754, 313] on button "Save & Close" at bounding box center [767, 314] width 73 height 23
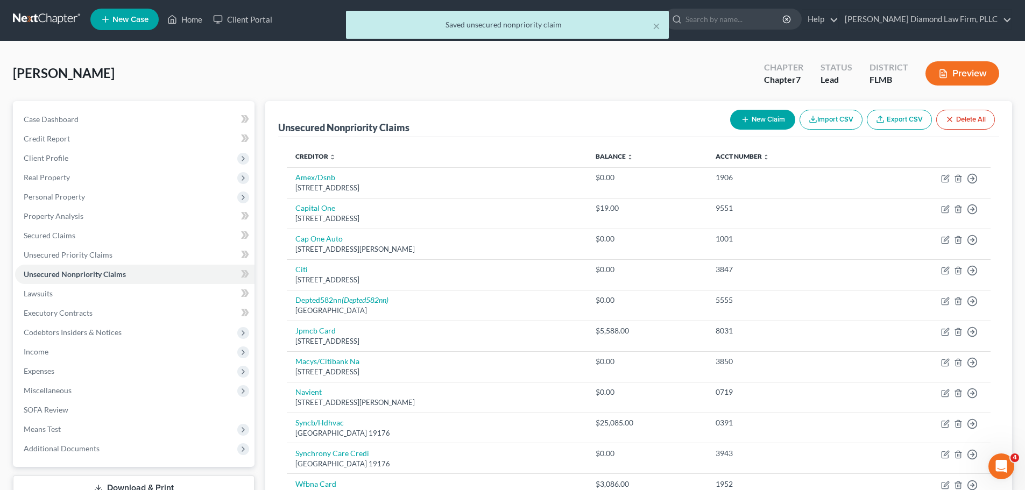
click at [758, 123] on button "New Claim" at bounding box center [762, 120] width 65 height 20
select select "0"
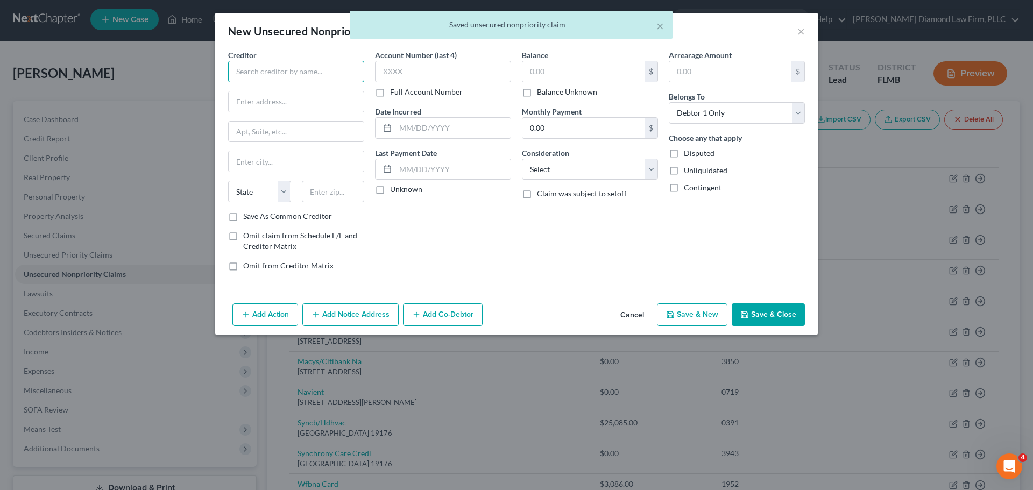
click at [283, 78] on input "text" at bounding box center [296, 72] width 136 height 22
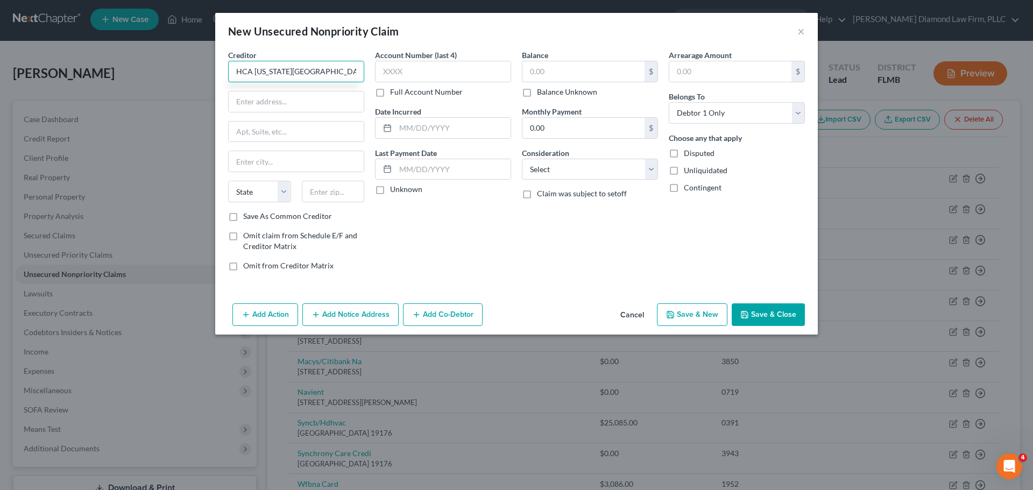
type input "HCA [US_STATE][GEOGRAPHIC_DATA]"
type input "[STREET_ADDRESS]"
type input "[GEOGRAPHIC_DATA]"
select select "9"
type input "33709"
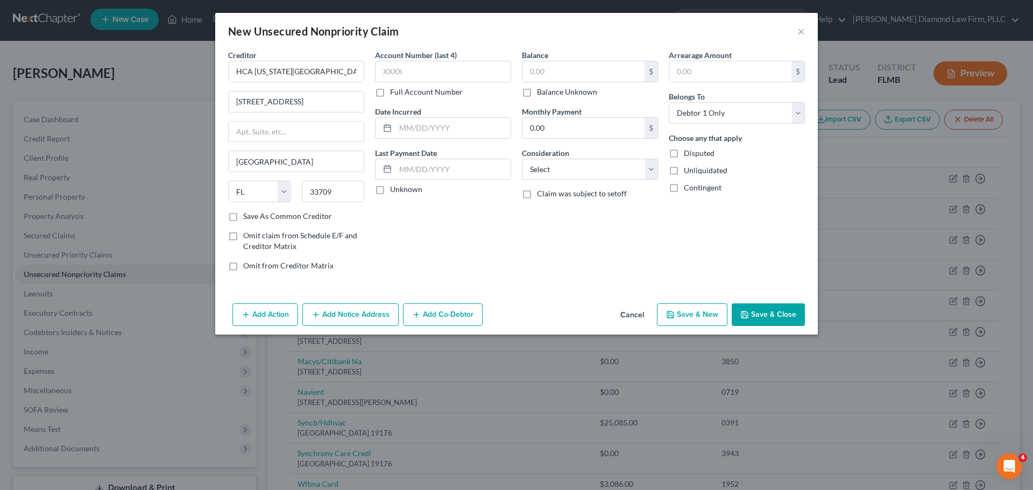
click at [537, 97] on label "Balance Unknown" at bounding box center [567, 92] width 60 height 11
click at [541, 94] on input "Balance Unknown" at bounding box center [544, 90] width 7 height 7
checkbox input "true"
type input "0.00"
type input "[GEOGRAPHIC_DATA]"
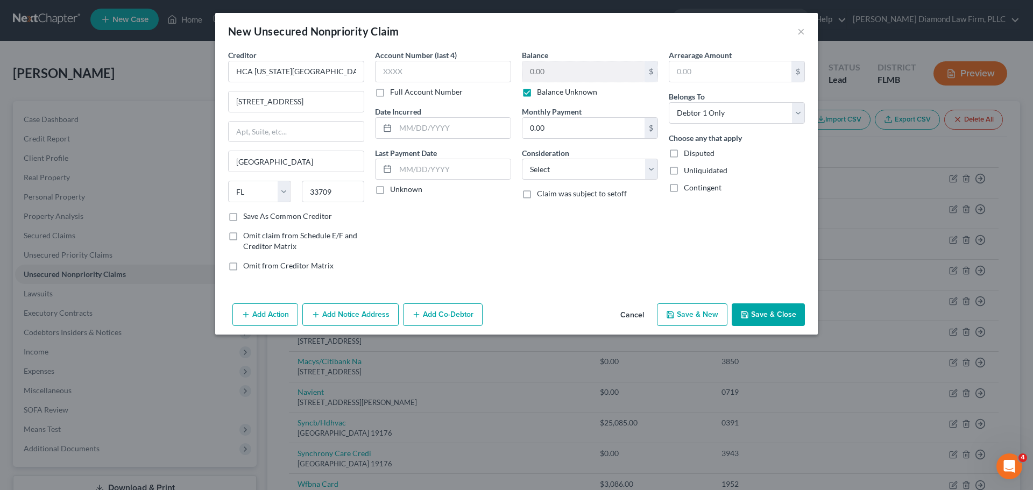
click at [756, 318] on button "Save & Close" at bounding box center [767, 314] width 73 height 23
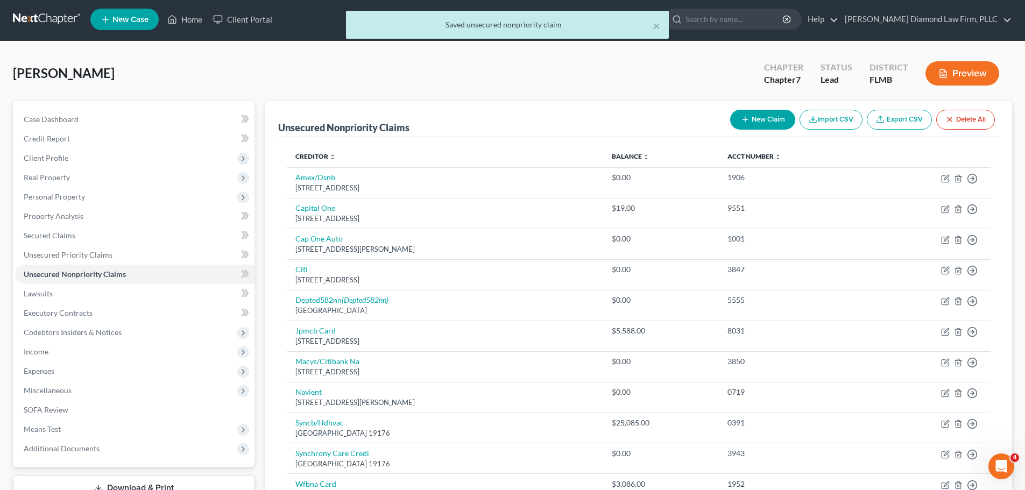
click at [744, 124] on button "New Claim" at bounding box center [762, 120] width 65 height 20
select select "0"
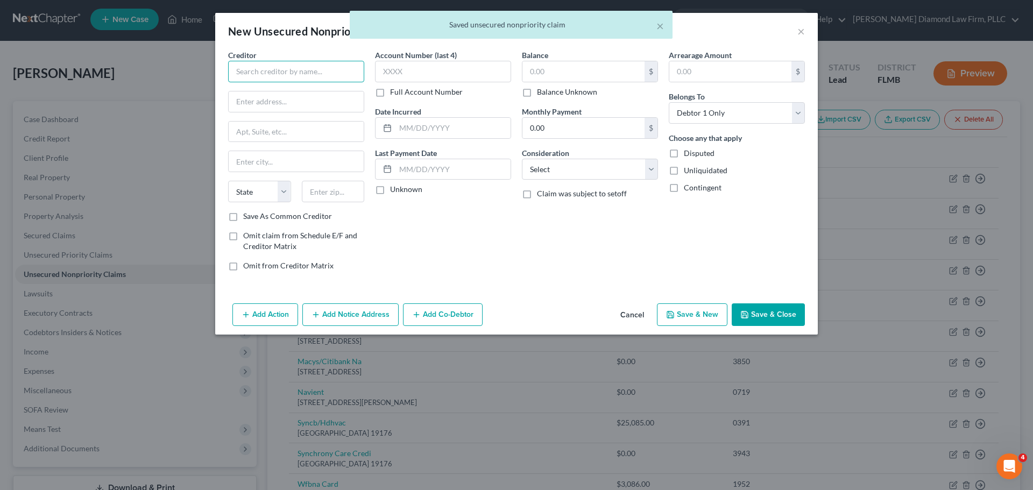
click at [268, 69] on input "text" at bounding box center [296, 72] width 136 height 22
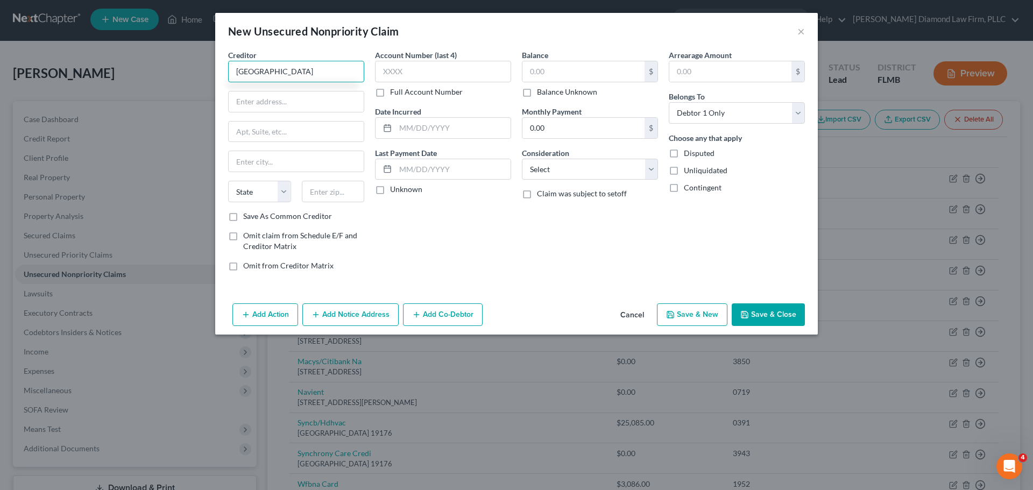
type input "[GEOGRAPHIC_DATA]"
type input "[STREET_ADDRESS]"
type input "[GEOGRAPHIC_DATA]"
select select "9"
type input "34609"
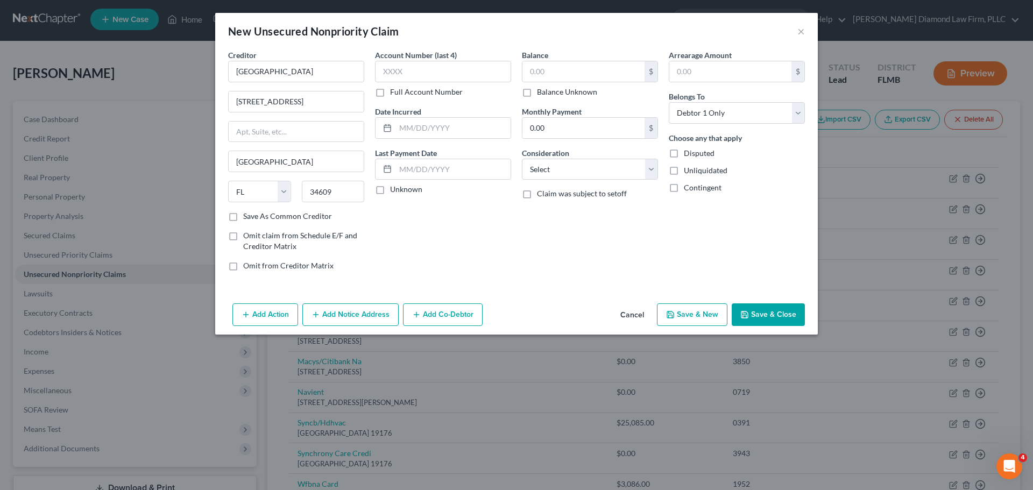
click at [562, 93] on label "Balance Unknown" at bounding box center [567, 92] width 60 height 11
click at [548, 93] on input "Balance Unknown" at bounding box center [544, 90] width 7 height 7
checkbox input "true"
type input "0.00"
click at [771, 308] on button "Save & Close" at bounding box center [767, 314] width 73 height 23
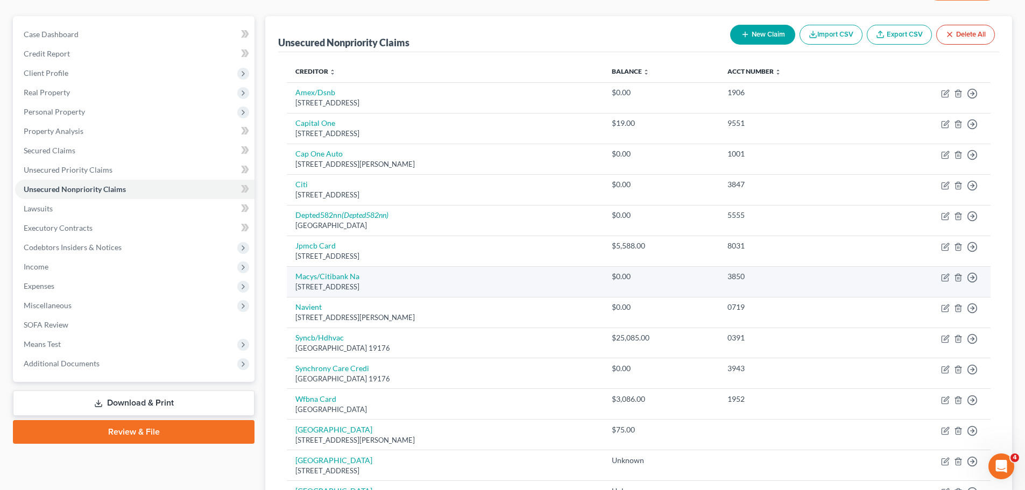
scroll to position [71, 0]
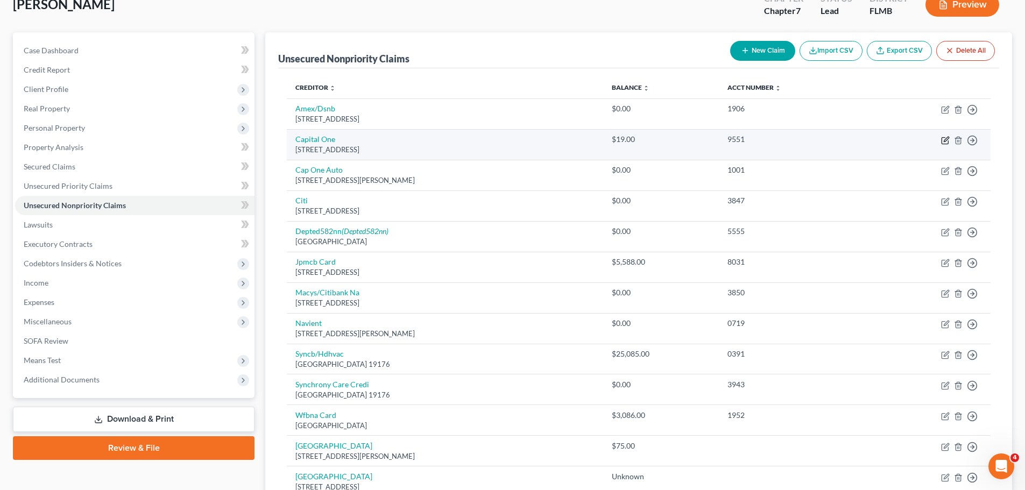
click at [944, 140] on icon "button" at bounding box center [945, 139] width 5 height 5
select select "46"
select select "2"
select select "0"
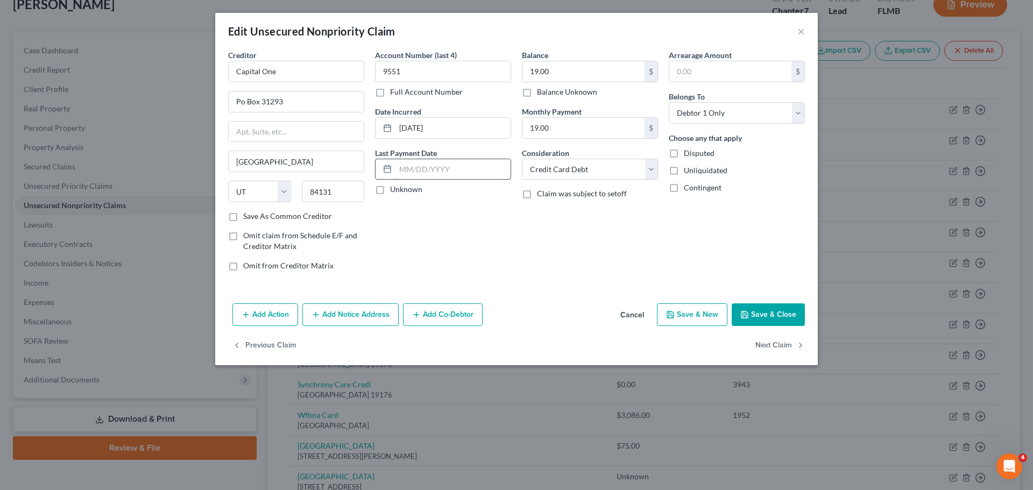
click at [422, 173] on input "text" at bounding box center [452, 169] width 115 height 20
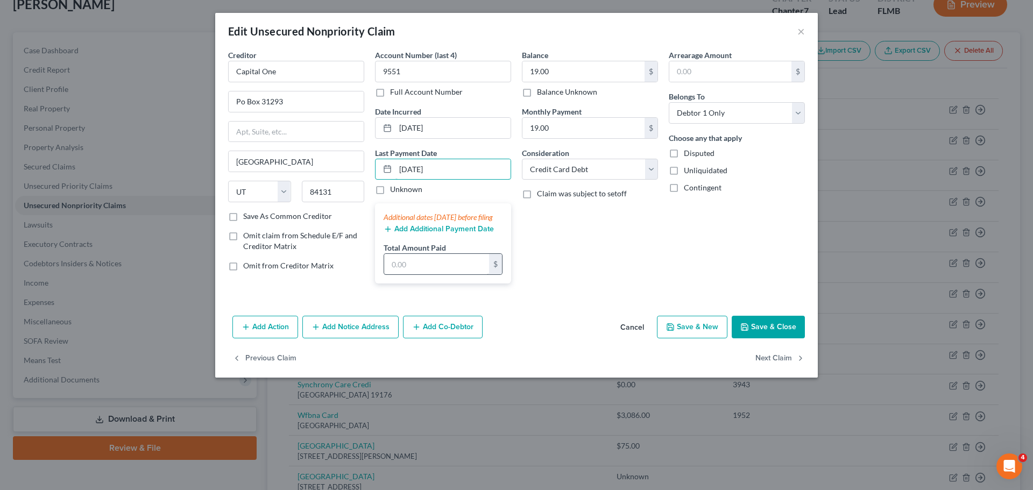
type input "[DATE]"
click at [425, 270] on input "text" at bounding box center [436, 264] width 105 height 20
type input "4,046.65"
click at [760, 335] on button "Save & Close" at bounding box center [767, 327] width 73 height 23
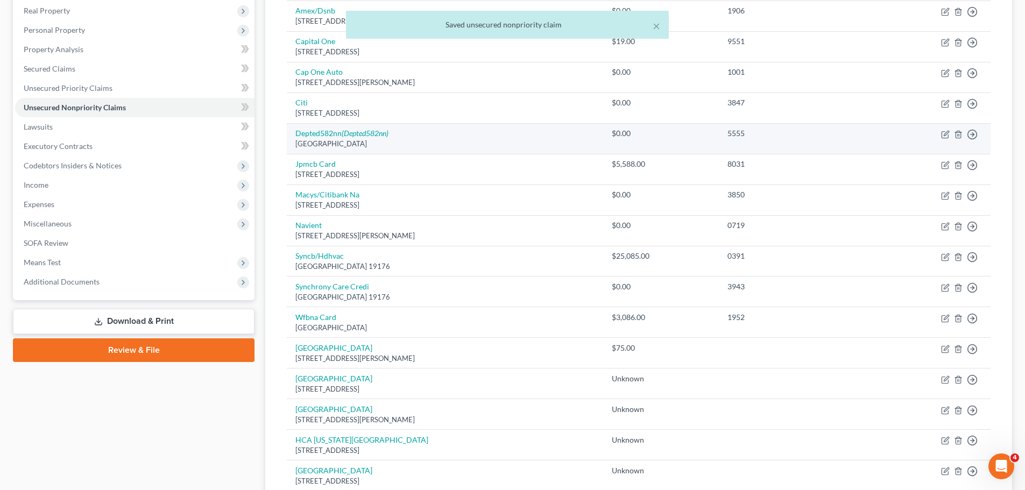
scroll to position [286, 0]
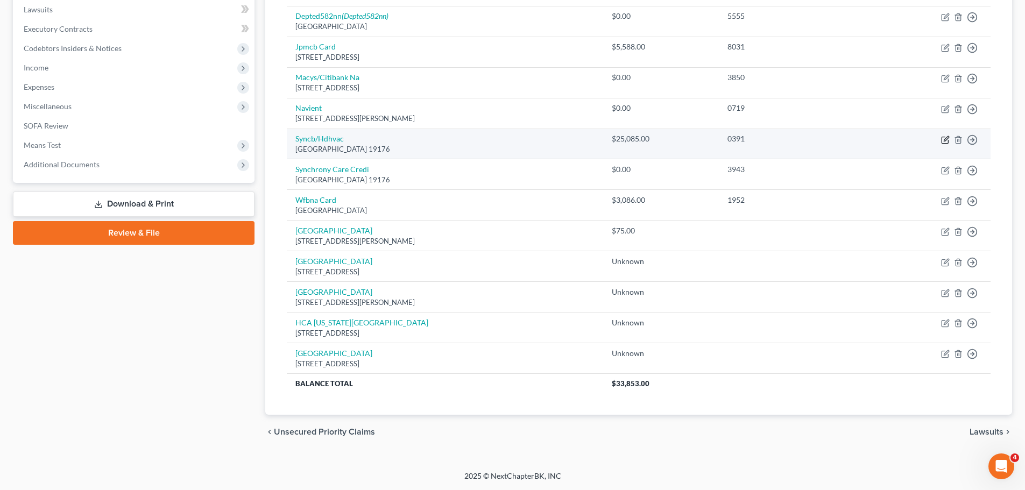
click at [943, 138] on icon "button" at bounding box center [945, 140] width 9 height 9
select select "39"
select select "2"
select select "0"
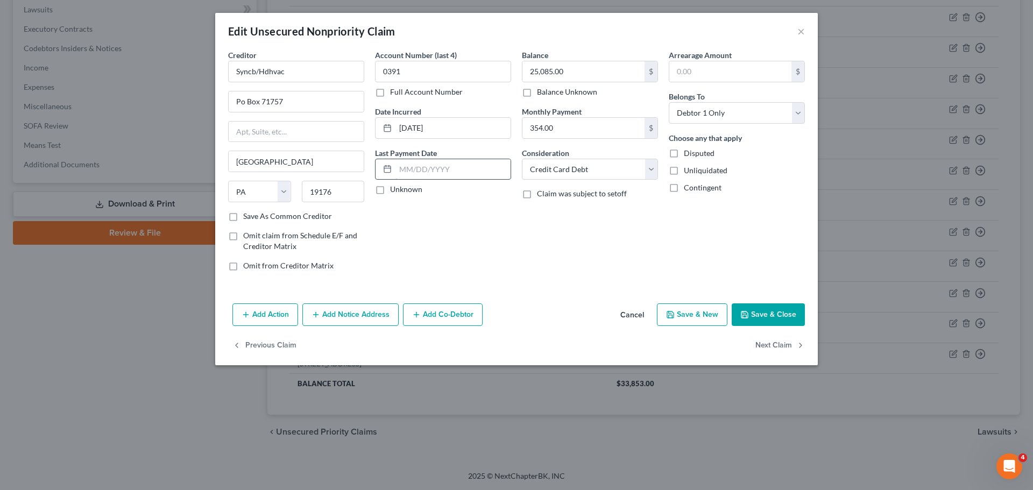
click at [458, 163] on input "text" at bounding box center [452, 169] width 115 height 20
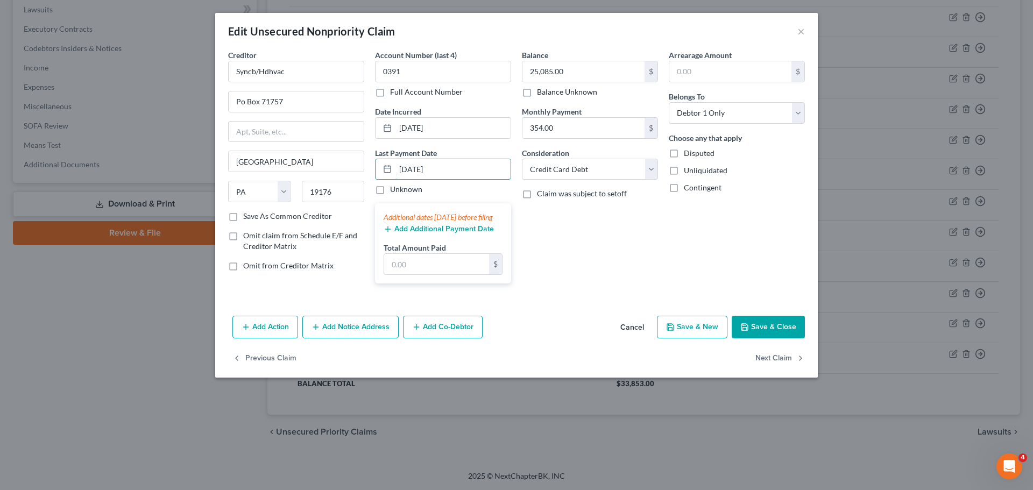
type input "[DATE]"
click at [432, 233] on button "Add Additional Payment Date" at bounding box center [438, 229] width 110 height 9
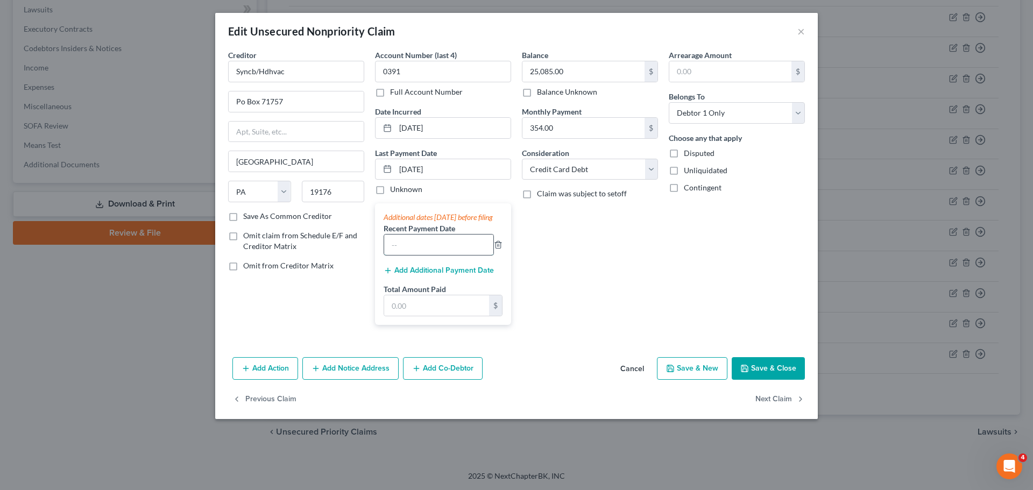
click at [425, 252] on input "text" at bounding box center [438, 244] width 109 height 20
type input "[DATE]"
click at [442, 314] on input "text" at bounding box center [436, 305] width 105 height 20
type input "656"
click at [767, 376] on button "Save & Close" at bounding box center [767, 368] width 73 height 23
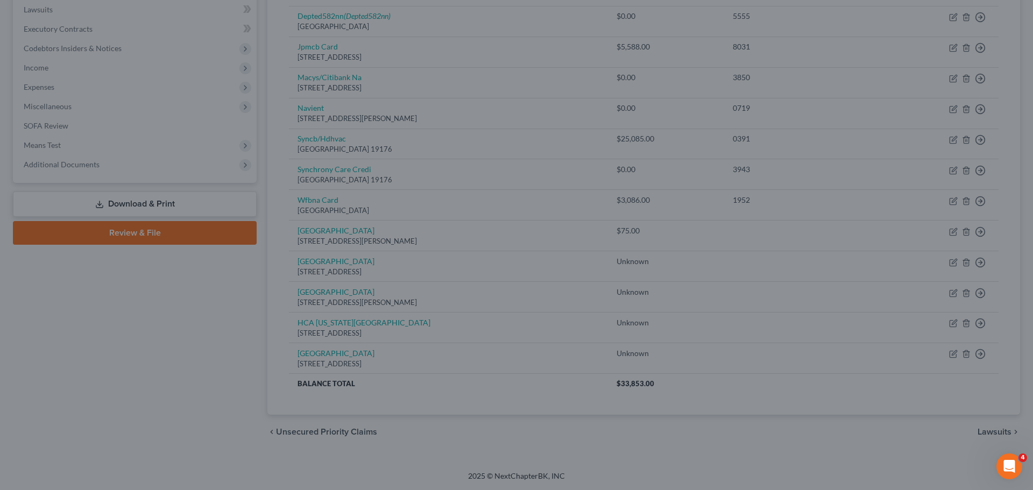
type input "0"
type input "656.00"
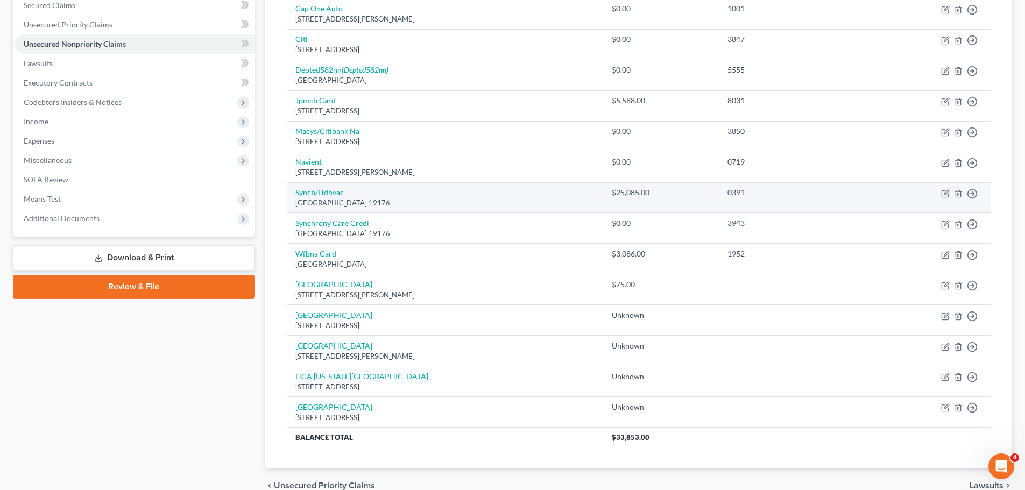
scroll to position [179, 0]
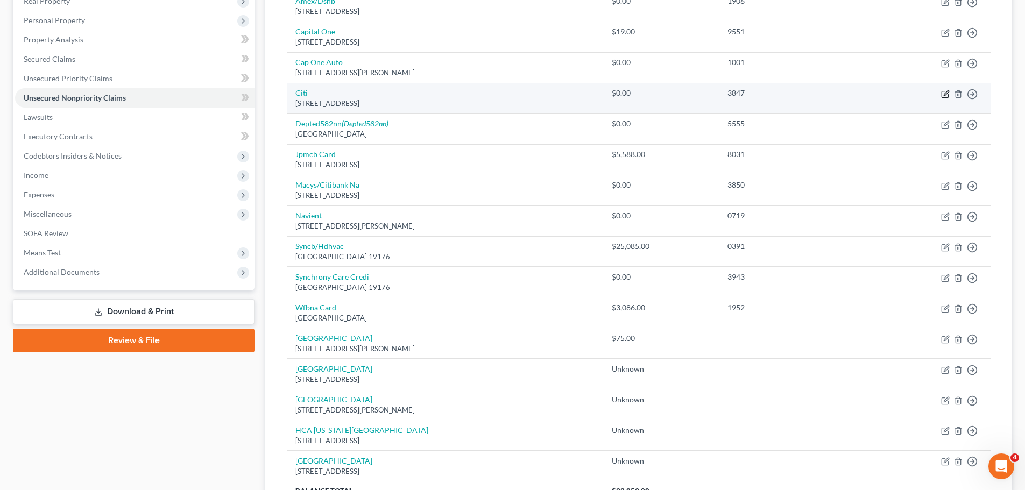
click at [943, 97] on icon "button" at bounding box center [944, 94] width 6 height 6
select select "43"
select select "2"
select select "0"
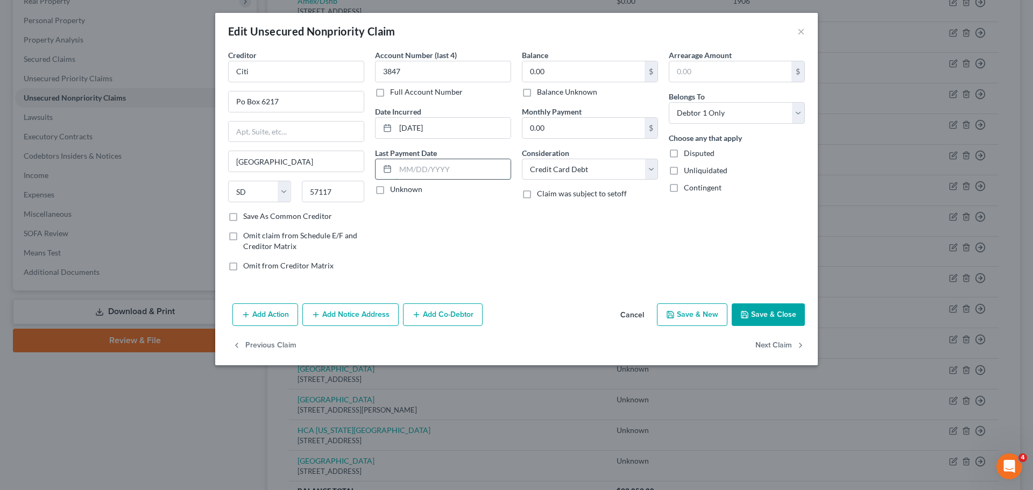
click at [447, 165] on input "text" at bounding box center [452, 169] width 115 height 20
type input "1"
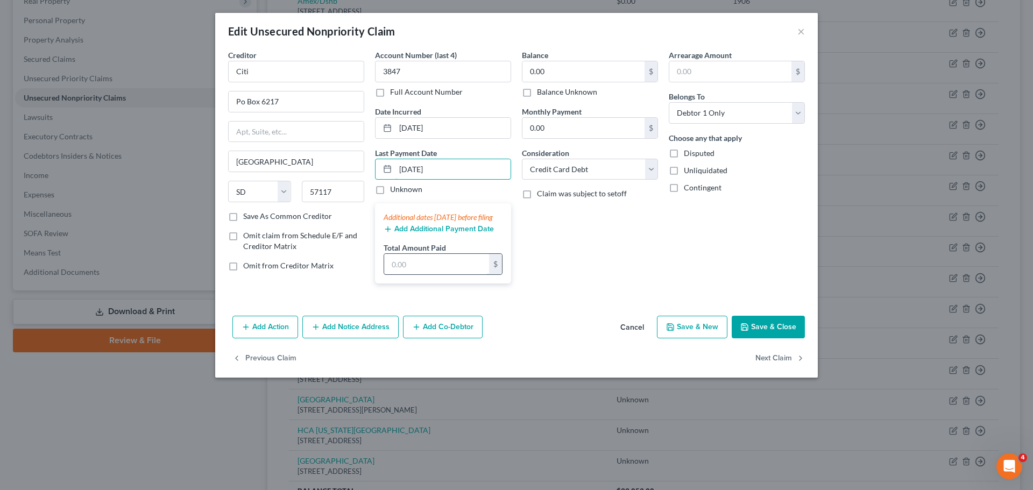
type input "[DATE]"
click at [427, 269] on input "text" at bounding box center [436, 264] width 105 height 20
type input "1,028.76"
click at [754, 333] on button "Save & Close" at bounding box center [767, 327] width 73 height 23
type input "0"
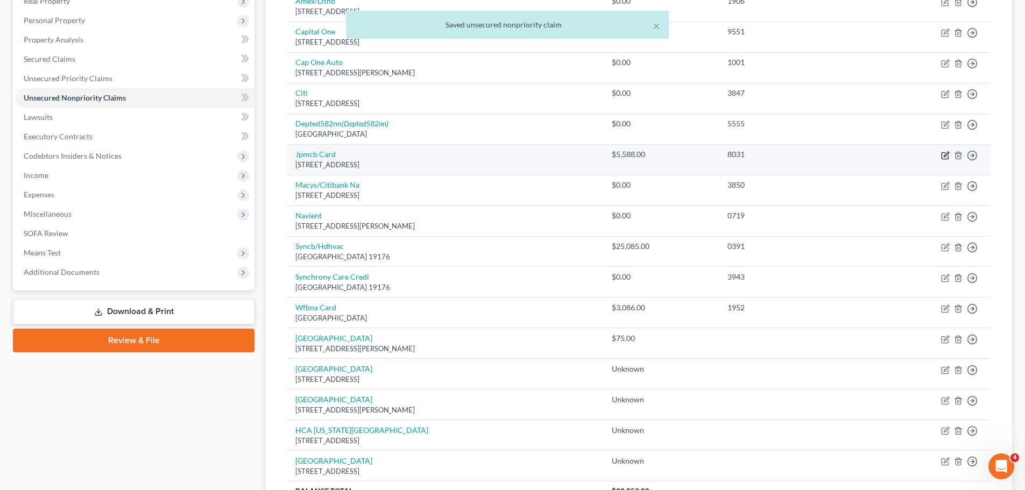
click at [947, 156] on icon "button" at bounding box center [945, 155] width 9 height 9
select select "7"
select select "0"
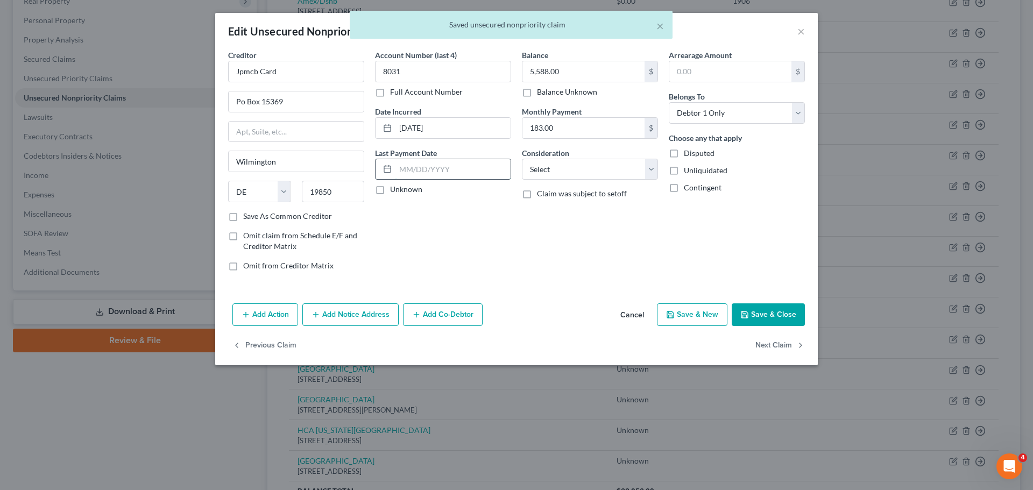
click at [453, 174] on input "text" at bounding box center [452, 169] width 115 height 20
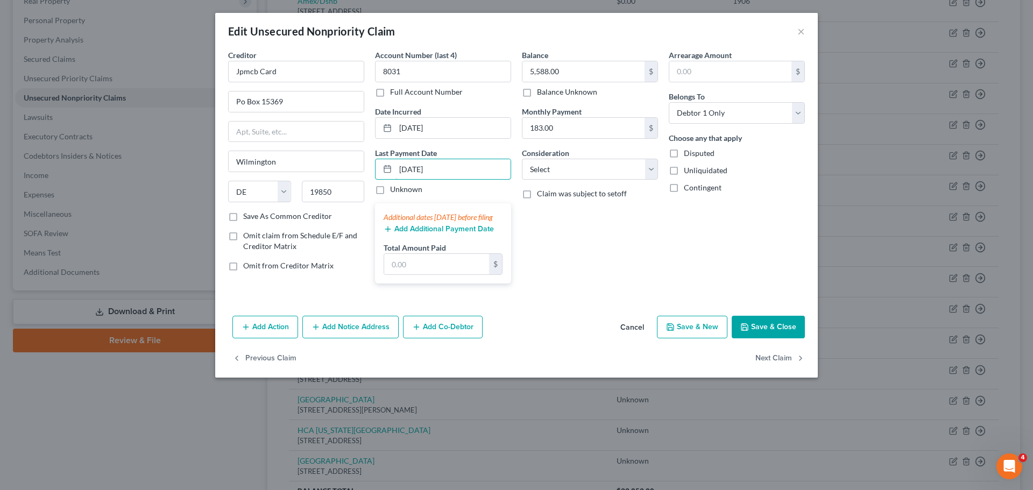
type input "[DATE]"
click at [444, 233] on button "Add Additional Payment Date" at bounding box center [438, 229] width 110 height 9
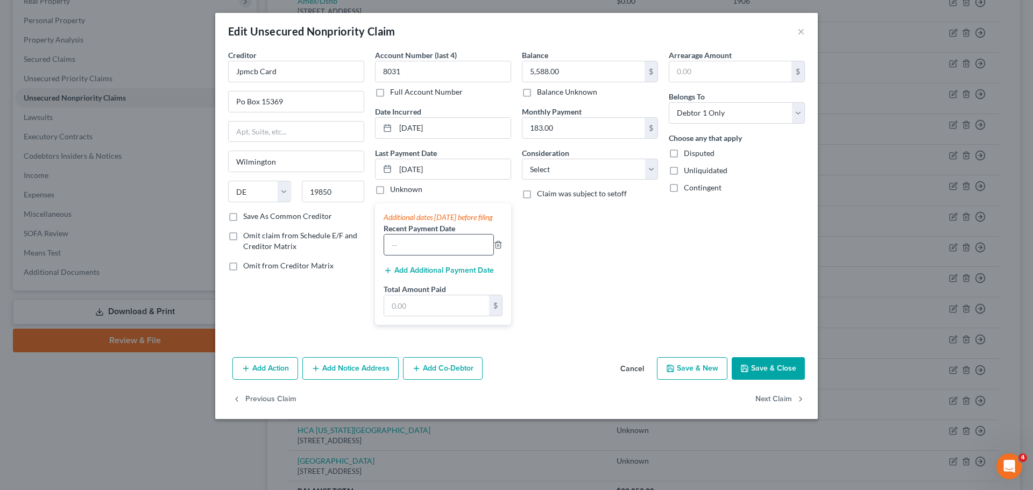
click at [433, 247] on input "text" at bounding box center [438, 244] width 109 height 20
type input "[DATE]"
click at [438, 275] on button "Add Additional Payment Date" at bounding box center [438, 270] width 110 height 9
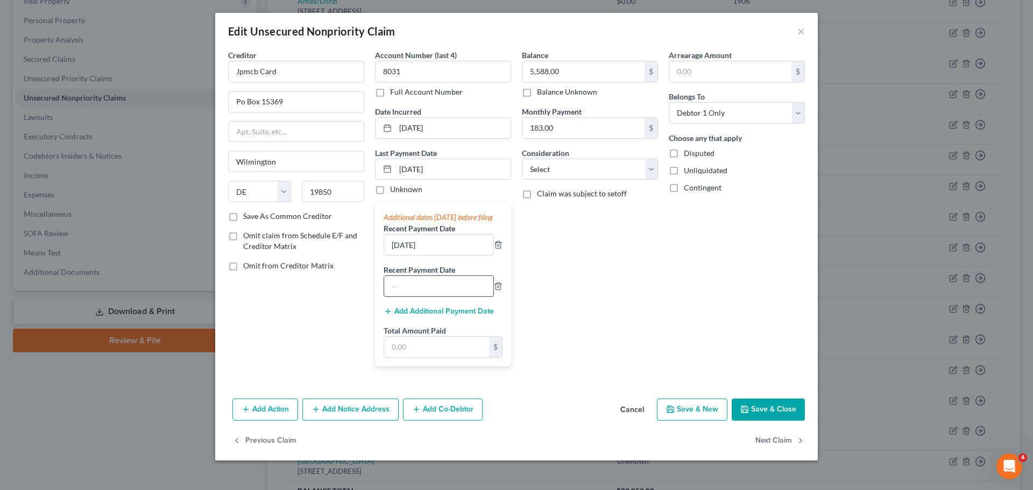
click at [412, 296] on input "text" at bounding box center [438, 286] width 109 height 20
type input "[DATE]"
drag, startPoint x: 427, startPoint y: 346, endPoint x: 430, endPoint y: 351, distance: 6.3
click at [427, 336] on label "Total Amount Paid" at bounding box center [414, 330] width 62 height 11
click at [429, 351] on input "text" at bounding box center [436, 347] width 105 height 20
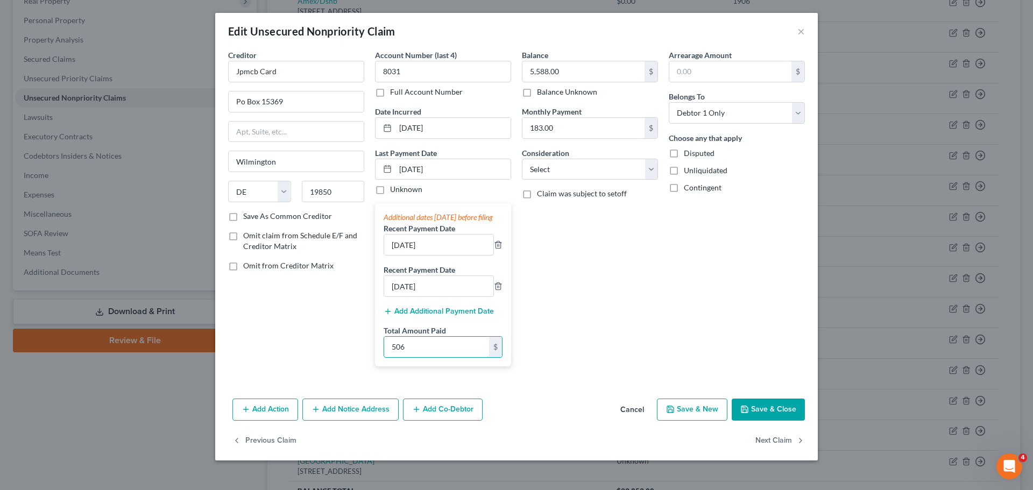
type input "506"
click at [773, 418] on button "Save & Close" at bounding box center [767, 410] width 73 height 23
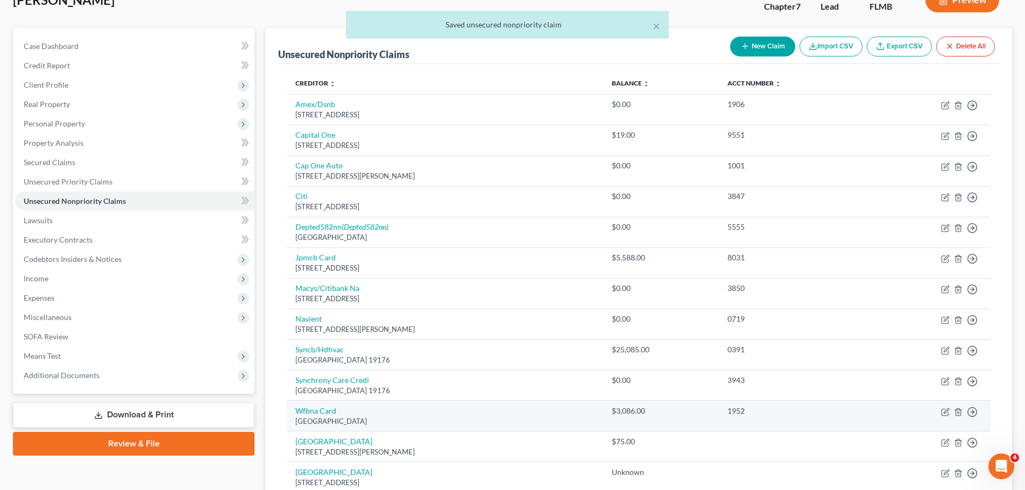
scroll to position [71, 0]
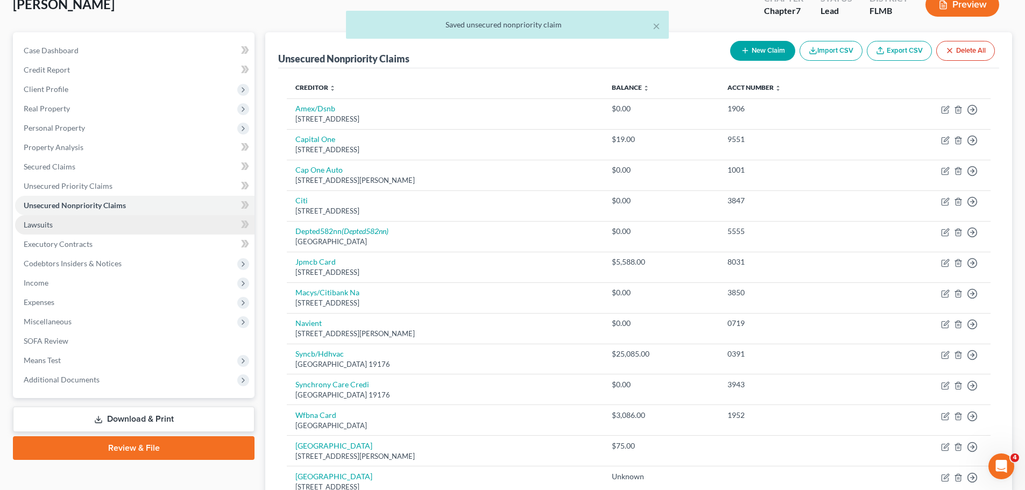
click at [53, 227] on link "Lawsuits" at bounding box center [134, 224] width 239 height 19
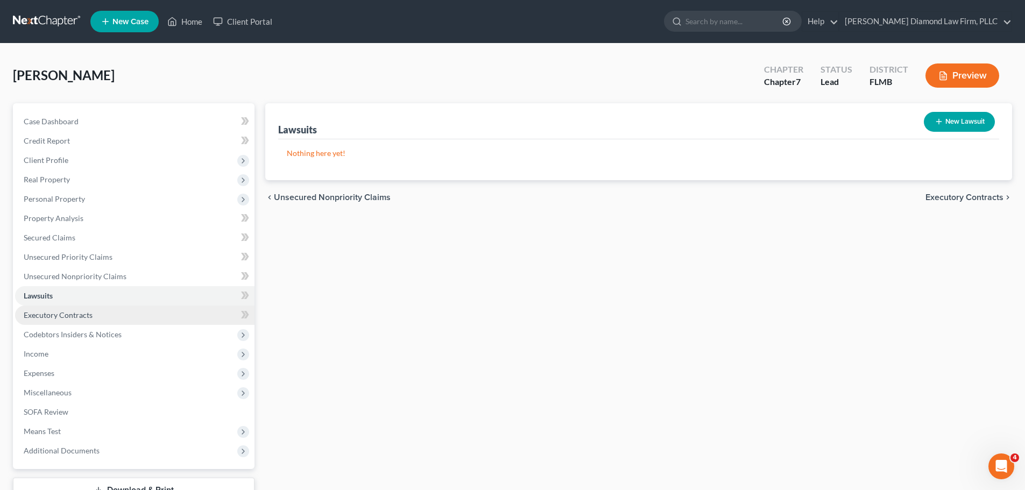
click at [84, 310] on span "Executory Contracts" at bounding box center [58, 314] width 69 height 9
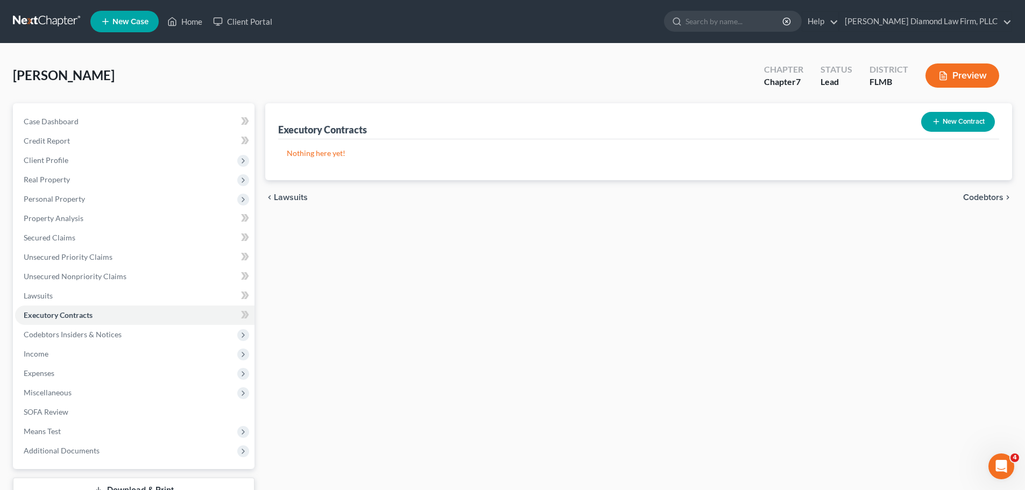
click at [963, 116] on button "New Contract" at bounding box center [958, 122] width 74 height 20
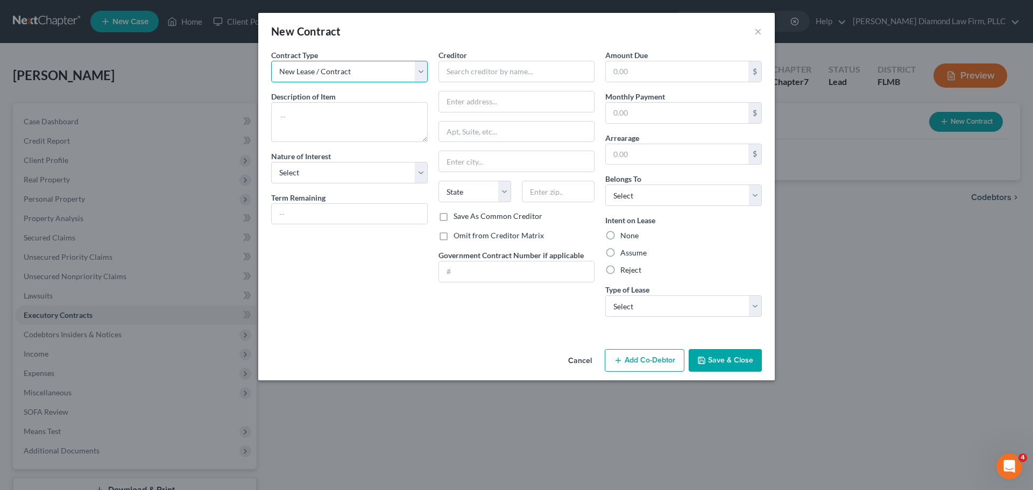
click at [368, 70] on select "New Lease / Contract New Timeshare" at bounding box center [349, 72] width 156 height 22
click at [356, 124] on textarea at bounding box center [349, 122] width 156 height 40
type textarea "Apartment lease"
click at [283, 167] on select "Select Purchaser Agent Lessor Lessee" at bounding box center [349, 173] width 156 height 22
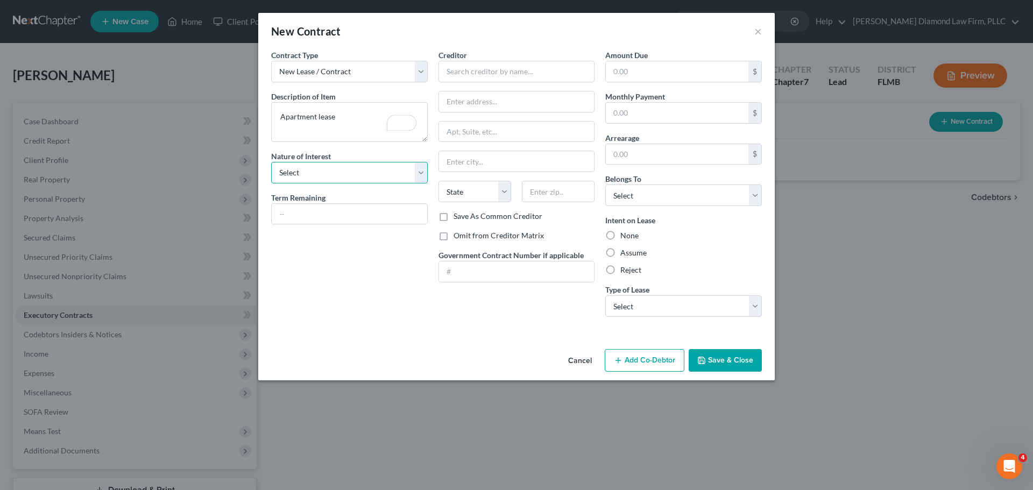
select select "3"
click at [271, 162] on select "Select Purchaser Agent Lessor Lessee" at bounding box center [349, 173] width 156 height 22
click at [500, 67] on input "text" at bounding box center [516, 72] width 156 height 22
click at [511, 77] on input "text" at bounding box center [516, 72] width 156 height 22
type input "BW Brooksville LLC"
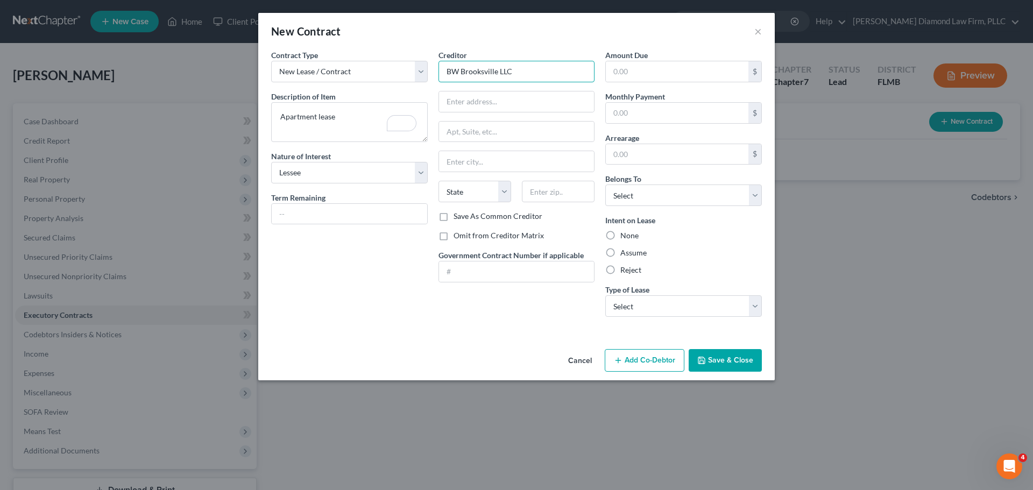
click at [469, 83] on div "Creditor * BW Brooksville LLC State [US_STATE] AK AR AZ CA CO [GEOGRAPHIC_DATA]…" at bounding box center [516, 129] width 156 height 161
click at [471, 97] on input "text" at bounding box center [516, 101] width 155 height 20
type input "[STREET_ADDRESS]"
type input "[GEOGRAPHIC_DATA]"
select select "9"
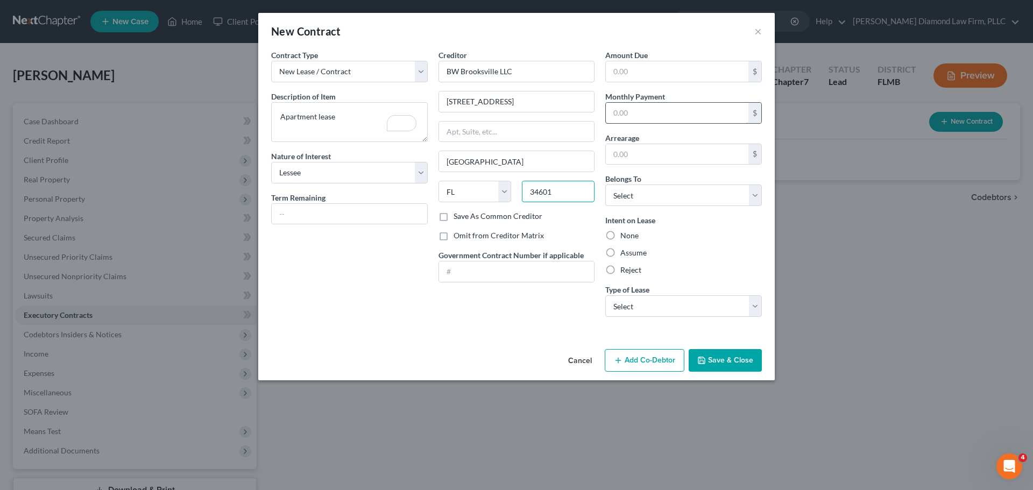
type input "34601"
click at [701, 117] on input "text" at bounding box center [677, 113] width 143 height 20
type input "1,198"
click at [667, 194] on select "Select Debtor 1 Only Debtor 2 Only Debtor 1 And Debtor 2 Only At Least One Of T…" at bounding box center [683, 195] width 156 height 22
select select "0"
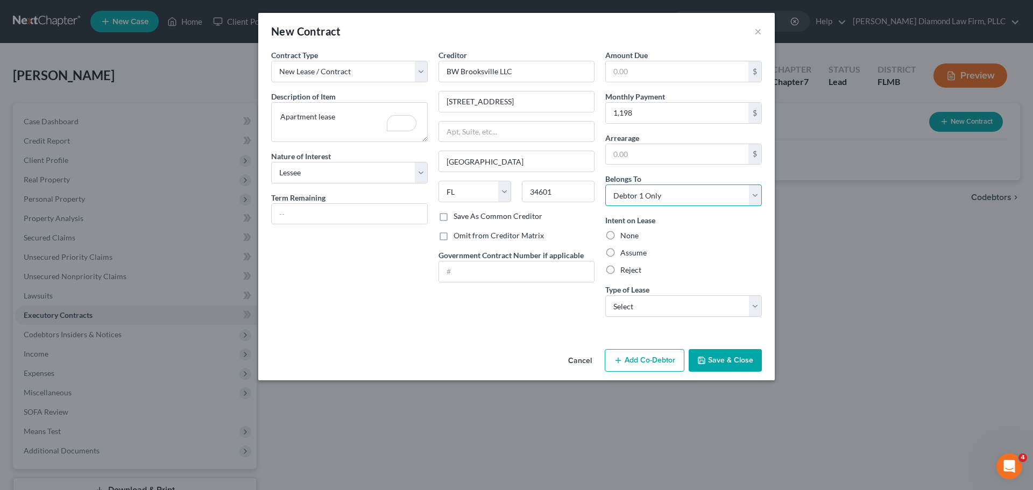
click at [605, 184] on select "Select Debtor 1 Only Debtor 2 Only Debtor 1 And Debtor 2 Only At Least One Of T…" at bounding box center [683, 195] width 156 height 22
click at [641, 251] on label "Assume" at bounding box center [633, 252] width 26 height 11
click at [631, 251] on input "Assume" at bounding box center [627, 250] width 7 height 7
radio input "true"
click at [653, 303] on select "Select Real Estate Car Other" at bounding box center [683, 306] width 156 height 22
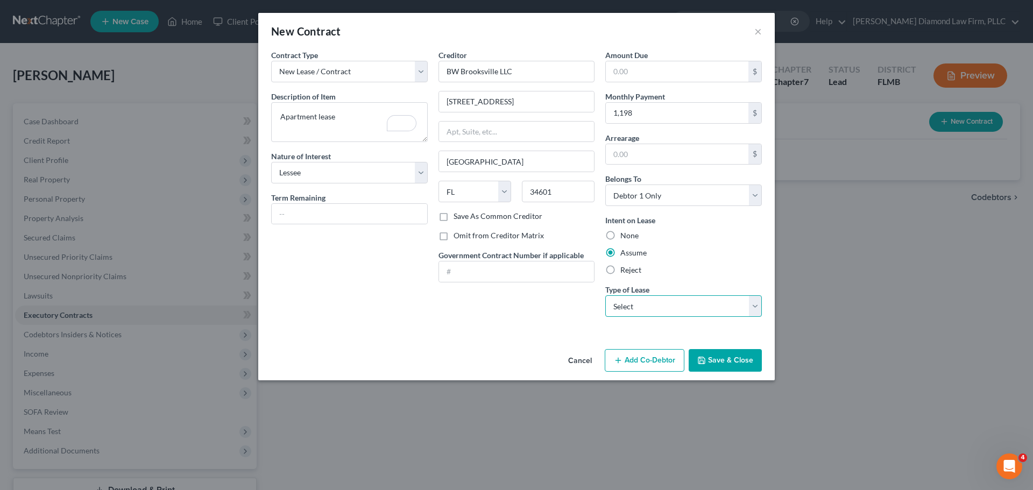
select select "0"
click at [605, 295] on select "Select Real Estate Car Other" at bounding box center [683, 306] width 156 height 22
click at [743, 361] on button "Save & Close" at bounding box center [724, 360] width 73 height 23
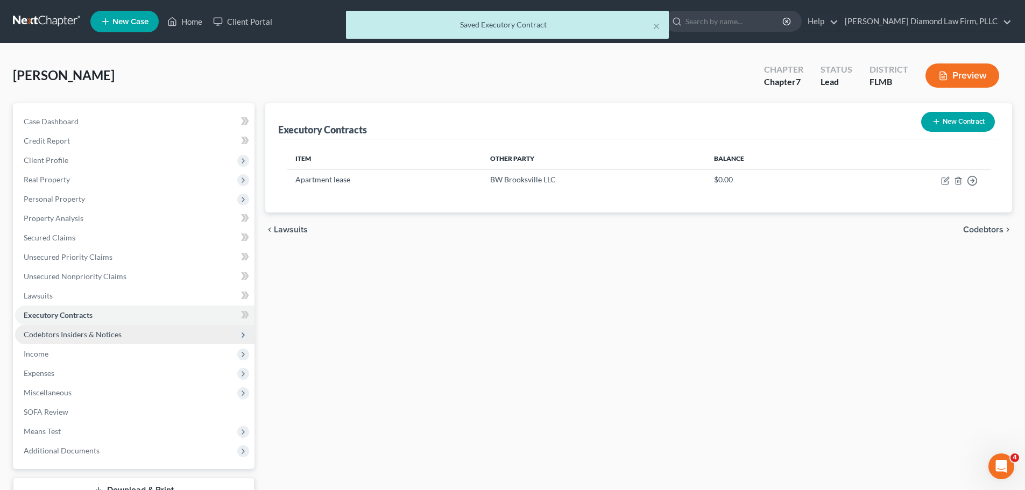
click at [97, 330] on span "Codebtors Insiders & Notices" at bounding box center [73, 334] width 98 height 9
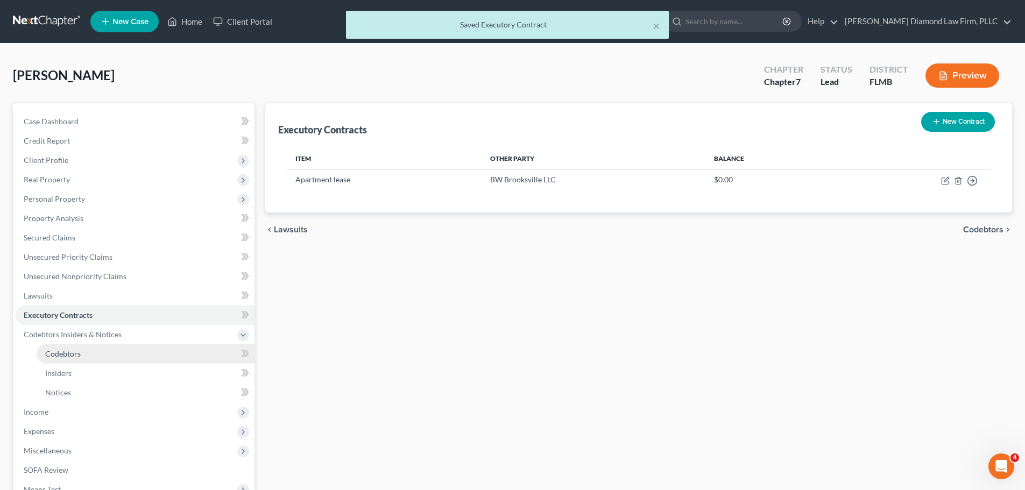
click at [83, 348] on link "Codebtors" at bounding box center [146, 353] width 218 height 19
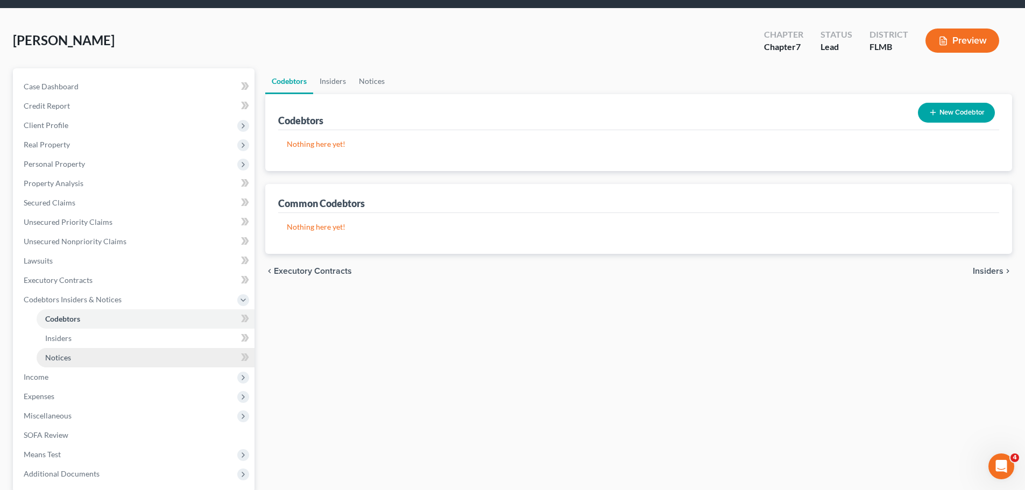
scroll to position [54, 0]
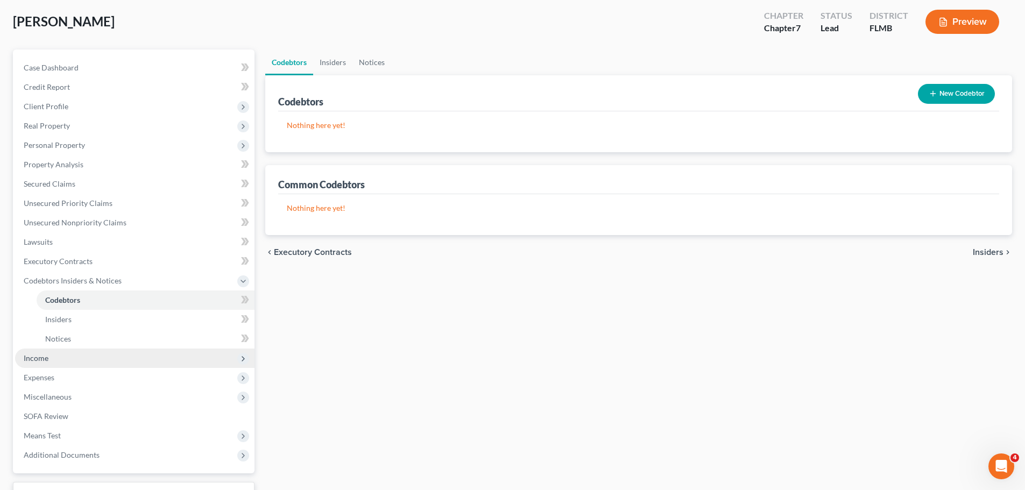
click at [48, 356] on span "Income" at bounding box center [36, 357] width 25 height 9
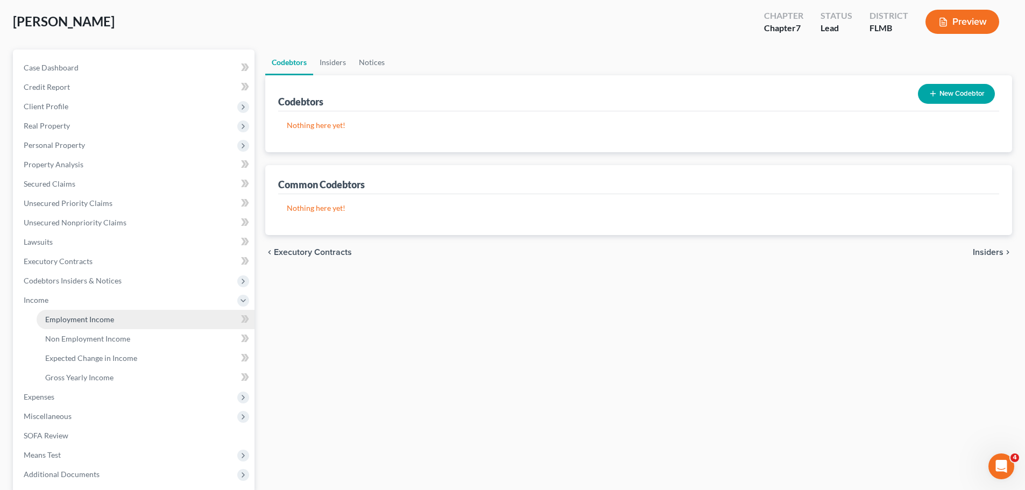
click at [80, 319] on span "Employment Income" at bounding box center [79, 319] width 69 height 9
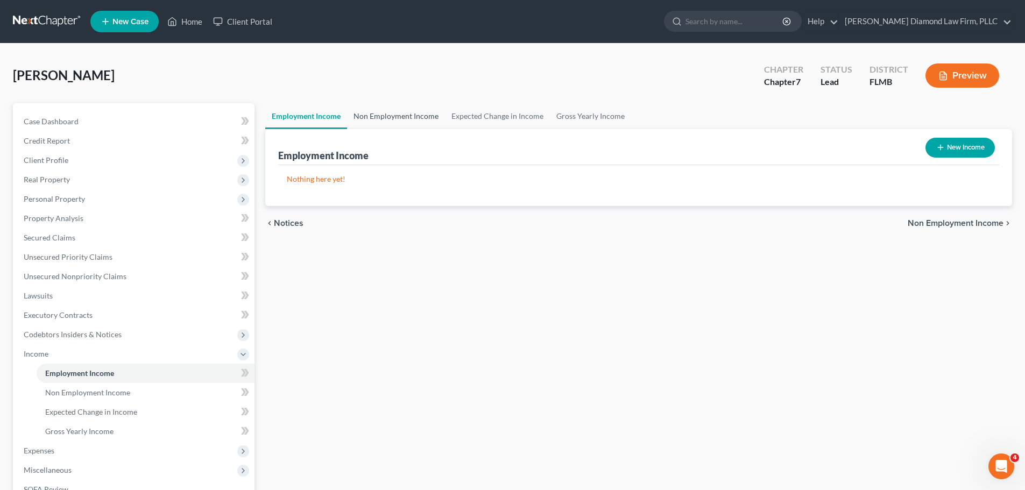
click at [401, 115] on link "Non Employment Income" at bounding box center [396, 116] width 98 height 26
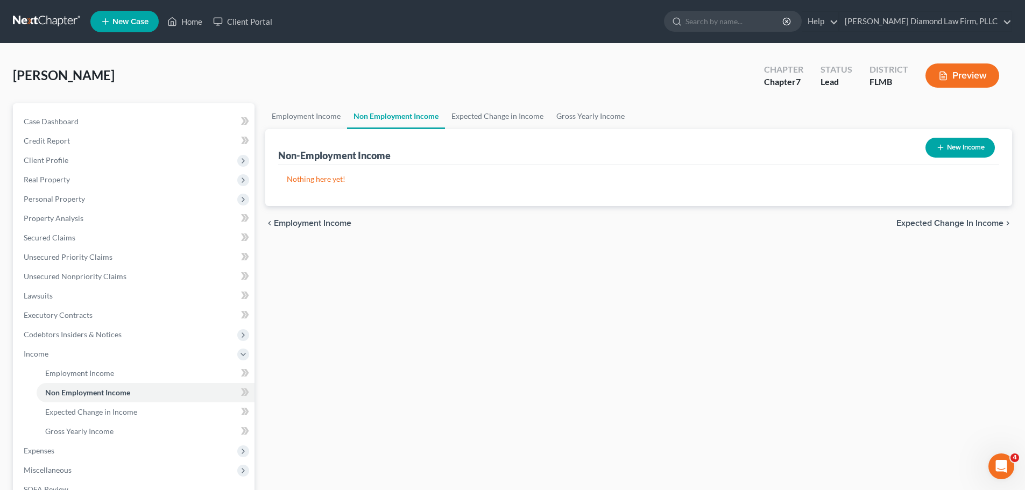
click at [957, 152] on button "New Income" at bounding box center [959, 148] width 69 height 20
select select "0"
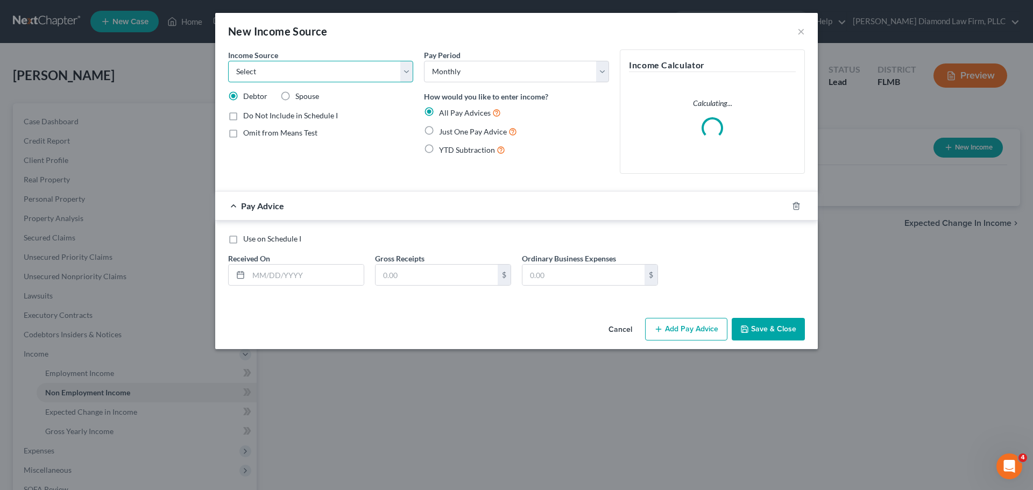
click at [291, 73] on select "Select Unemployment Disability (from employer) Pension Retirement Social Securi…" at bounding box center [320, 72] width 185 height 22
select select "4"
click at [228, 61] on select "Select Unemployment Disability (from employer) Pension Retirement Social Securi…" at bounding box center [320, 72] width 185 height 22
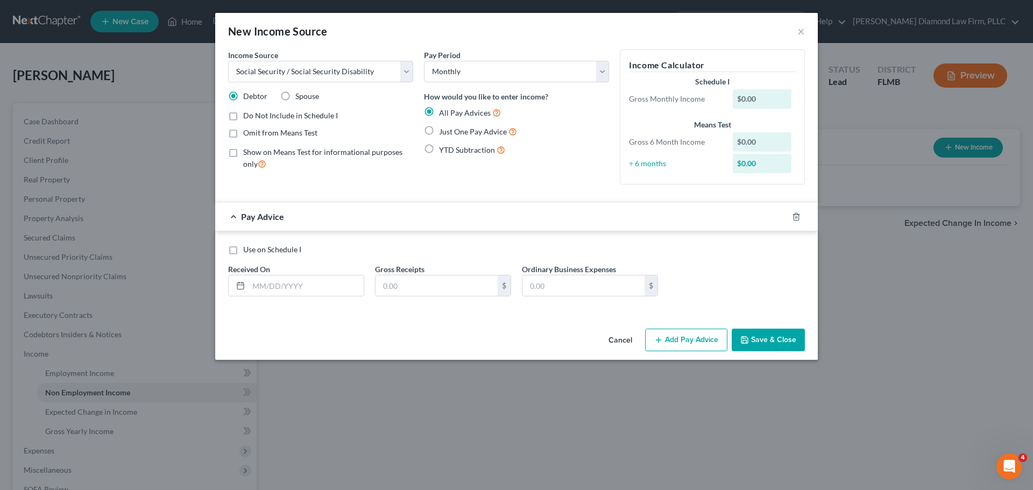
click at [759, 332] on button "Save & Close" at bounding box center [767, 340] width 73 height 23
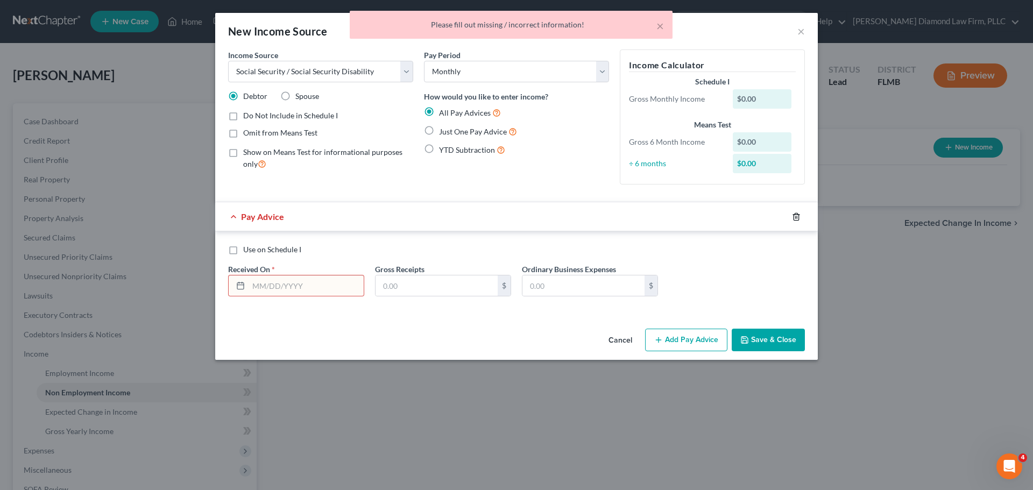
click at [794, 217] on icon "button" at bounding box center [795, 216] width 5 height 7
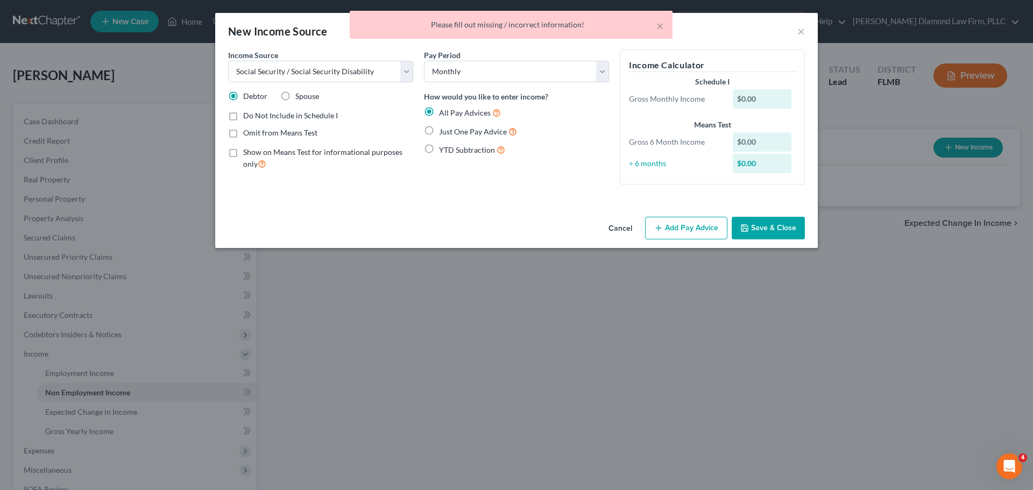
click at [761, 230] on button "Save & Close" at bounding box center [767, 228] width 73 height 23
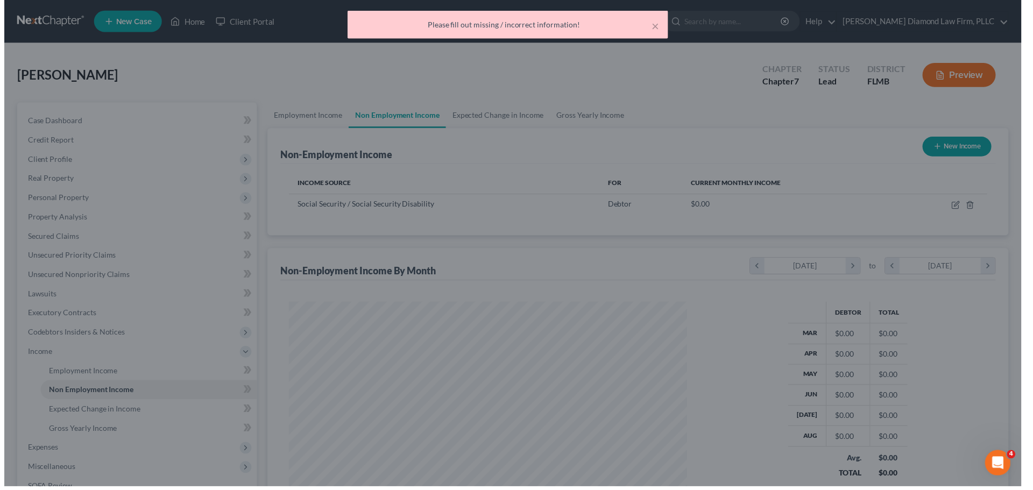
scroll to position [537598, 537376]
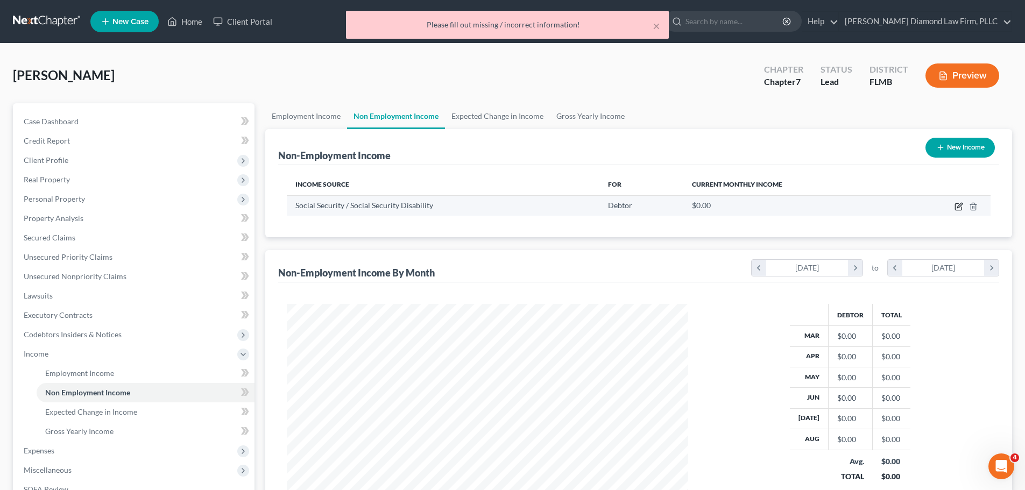
click at [961, 208] on icon "button" at bounding box center [958, 206] width 9 height 9
select select "4"
select select "0"
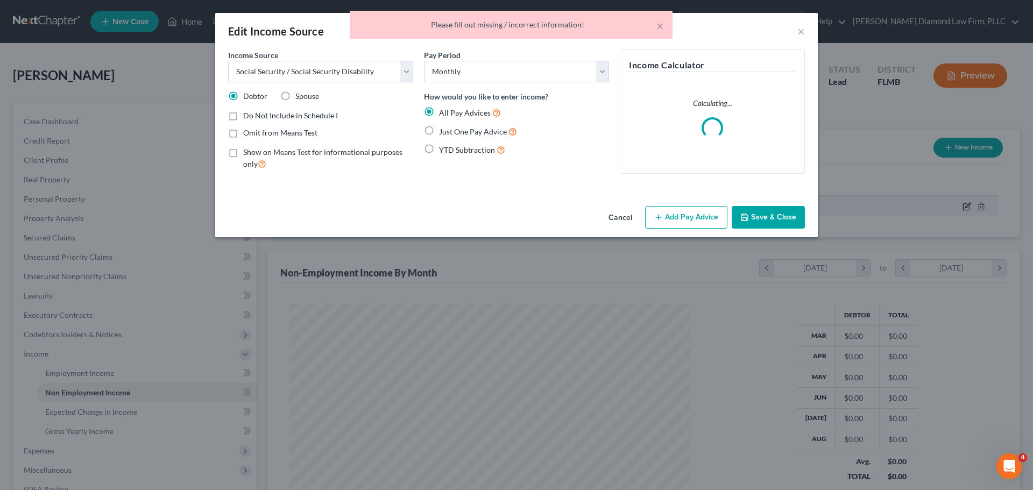
scroll to position [202, 426]
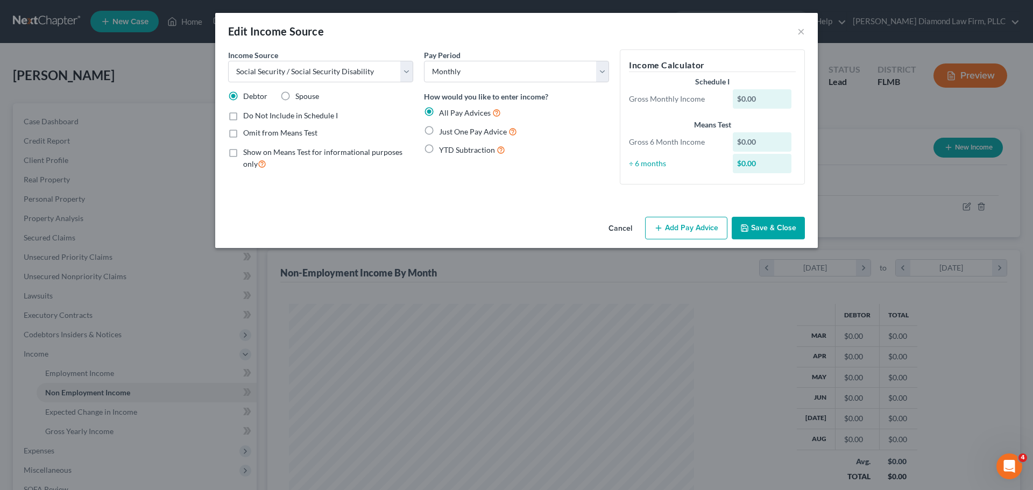
click at [702, 231] on button "Add Pay Advice" at bounding box center [686, 228] width 82 height 23
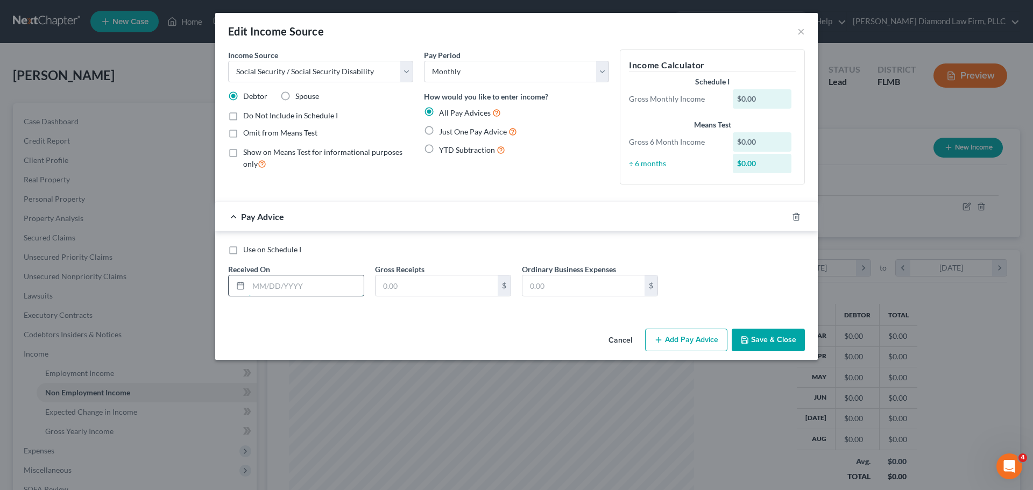
click at [279, 289] on input "text" at bounding box center [305, 285] width 115 height 20
type input "[DATE]"
type input "2,985"
click at [784, 212] on icon "button" at bounding box center [783, 216] width 9 height 9
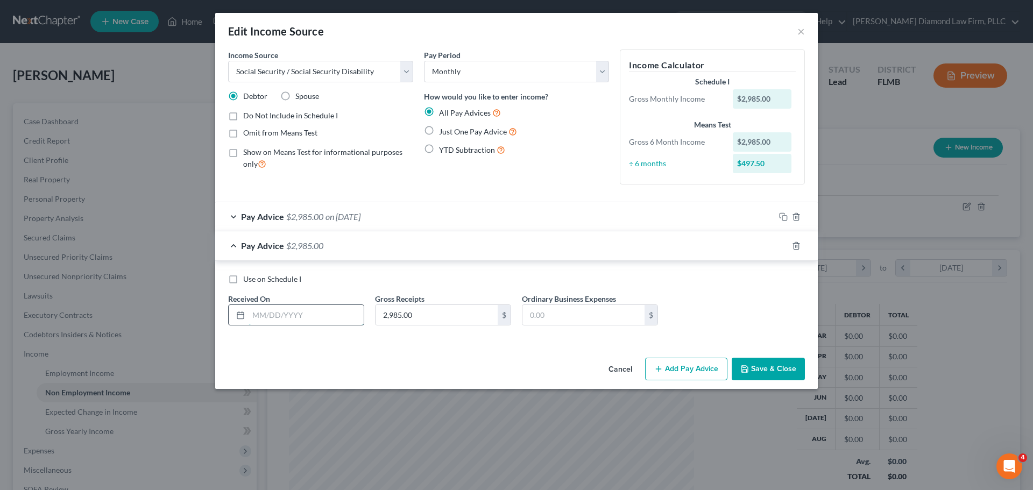
click at [301, 317] on input "text" at bounding box center [305, 315] width 115 height 20
type input "[DATE]"
click at [783, 247] on icon "button" at bounding box center [783, 245] width 9 height 9
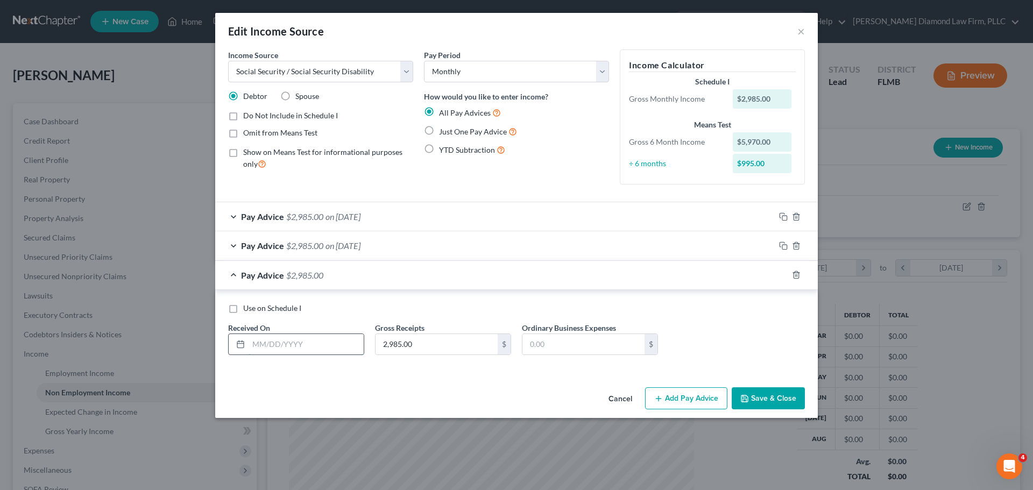
click at [303, 347] on input "text" at bounding box center [305, 344] width 115 height 20
type input "[DATE]"
click at [782, 272] on icon "button" at bounding box center [783, 275] width 9 height 9
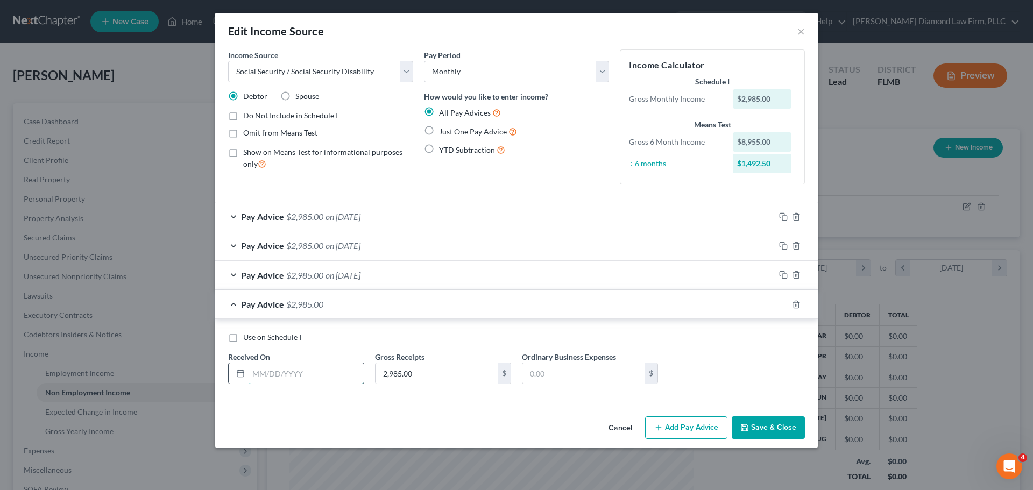
click at [294, 376] on input "text" at bounding box center [305, 373] width 115 height 20
type input "[DATE]"
click at [782, 302] on icon "button" at bounding box center [783, 304] width 9 height 9
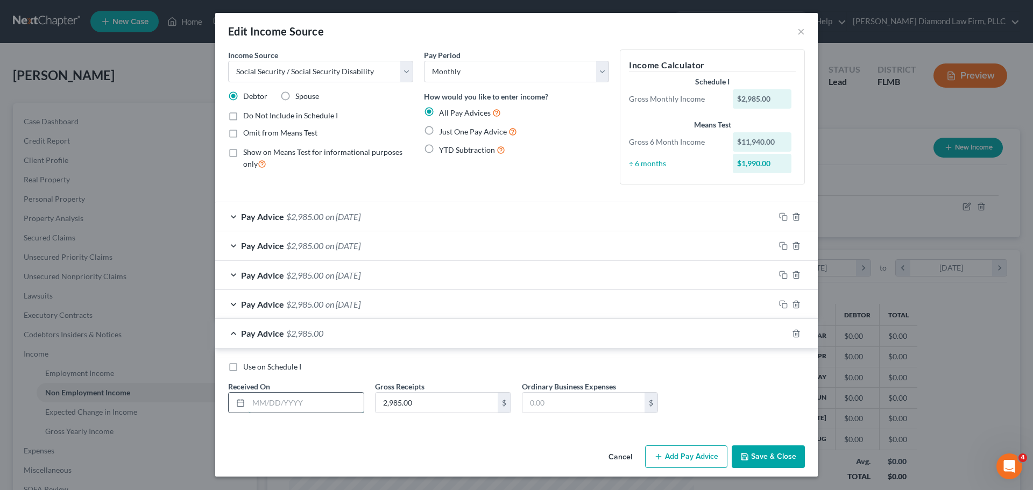
click at [282, 407] on input "text" at bounding box center [305, 403] width 115 height 20
type input "[DATE]"
click at [778, 333] on div at bounding box center [795, 333] width 43 height 17
click at [781, 332] on icon "button" at bounding box center [783, 333] width 9 height 9
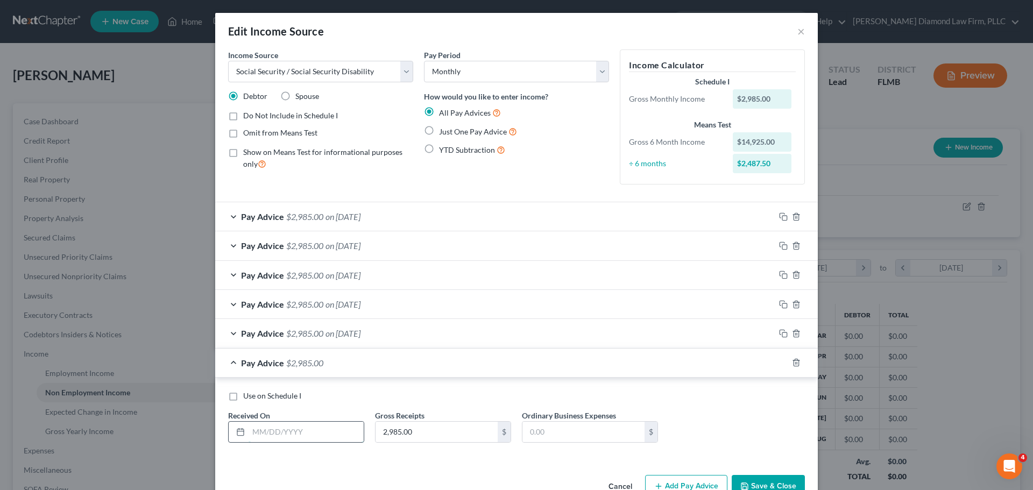
click at [268, 432] on input "text" at bounding box center [305, 432] width 115 height 20
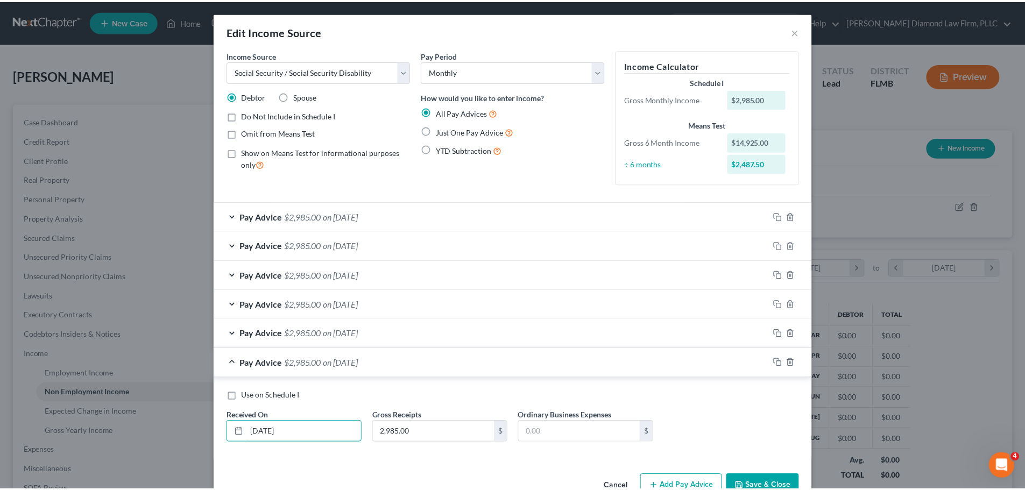
scroll to position [29, 0]
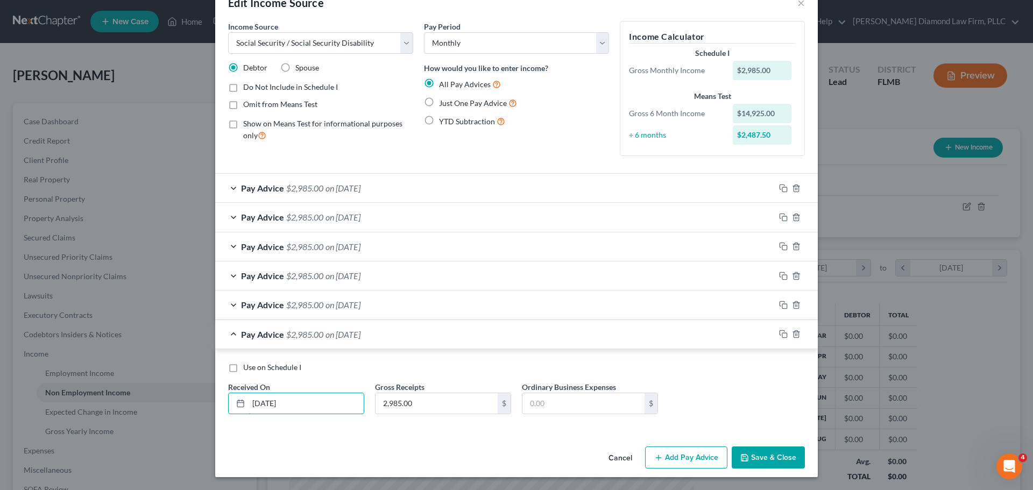
type input "[DATE]"
click at [767, 464] on button "Save & Close" at bounding box center [767, 457] width 73 height 23
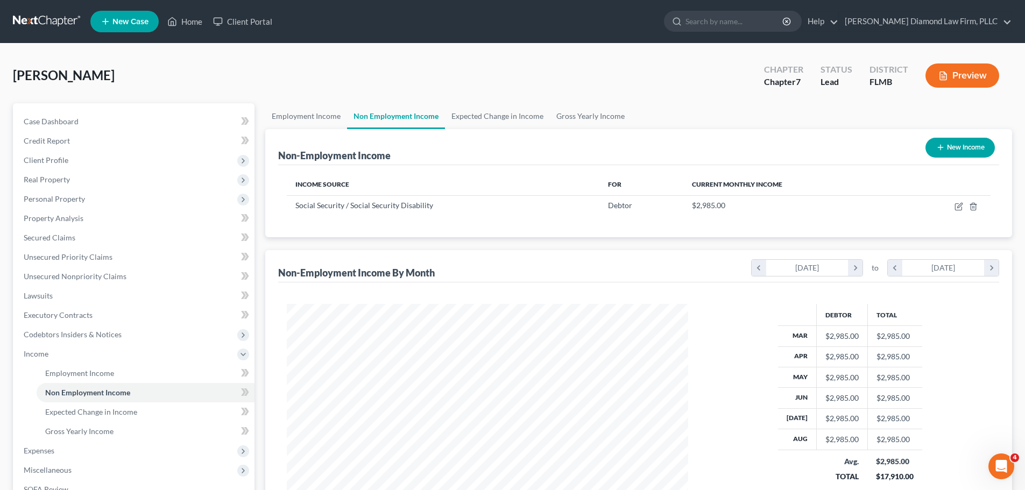
scroll to position [54, 0]
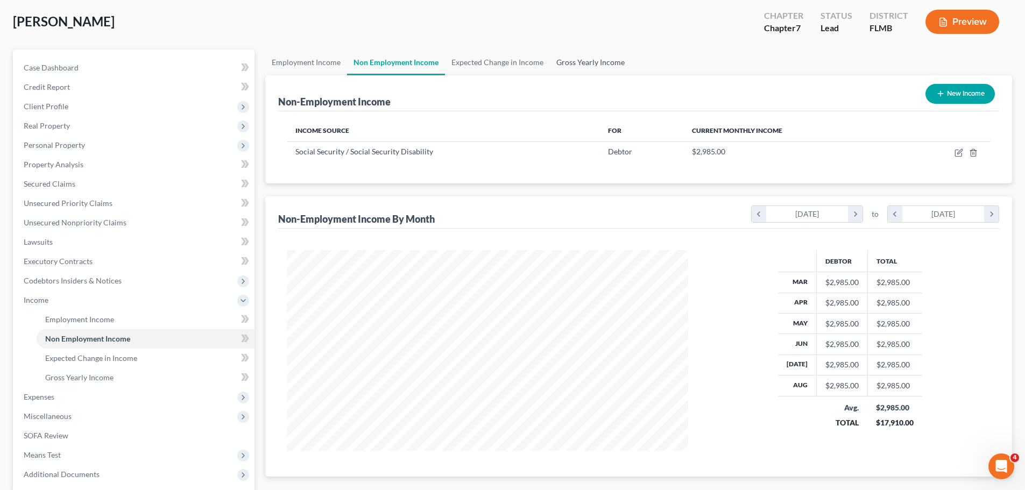
drag, startPoint x: 588, startPoint y: 60, endPoint x: 595, endPoint y: 73, distance: 14.0
click at [588, 60] on link "Gross Yearly Income" at bounding box center [590, 62] width 81 height 26
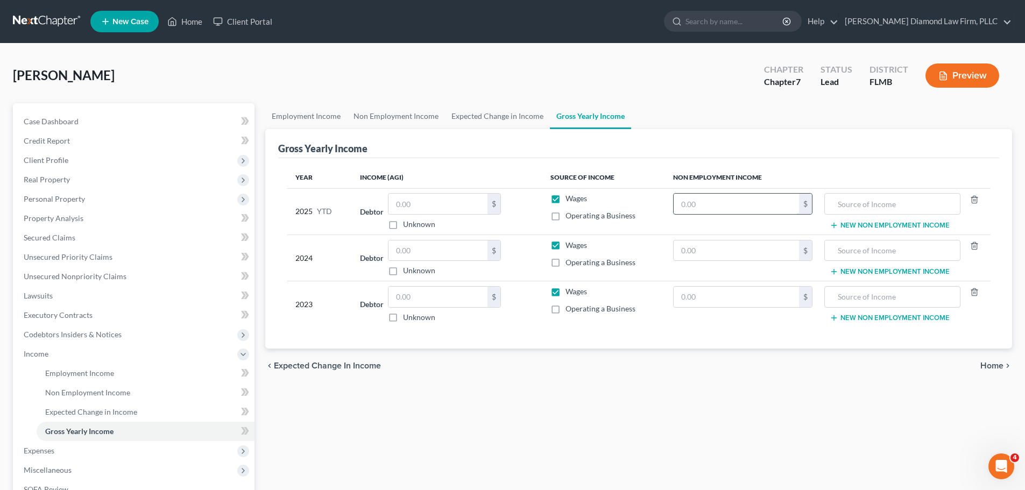
click at [688, 205] on input "text" at bounding box center [735, 204] width 125 height 20
type input "23,780"
click at [889, 204] on input "text" at bounding box center [892, 204] width 124 height 20
type input "Social Security"
click at [863, 223] on button "New Non Employment Income" at bounding box center [889, 225] width 120 height 9
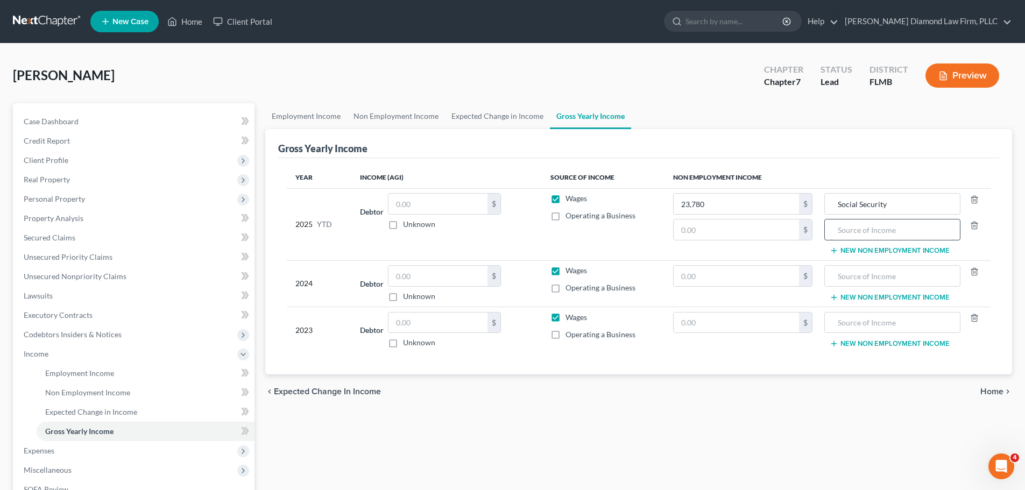
click at [844, 225] on input "text" at bounding box center [892, 229] width 124 height 20
type input "Sale of previous home"
click at [728, 234] on input "text" at bounding box center [735, 229] width 125 height 20
type input "10,860.04"
click at [565, 202] on label "Wages" at bounding box center [576, 198] width 22 height 11
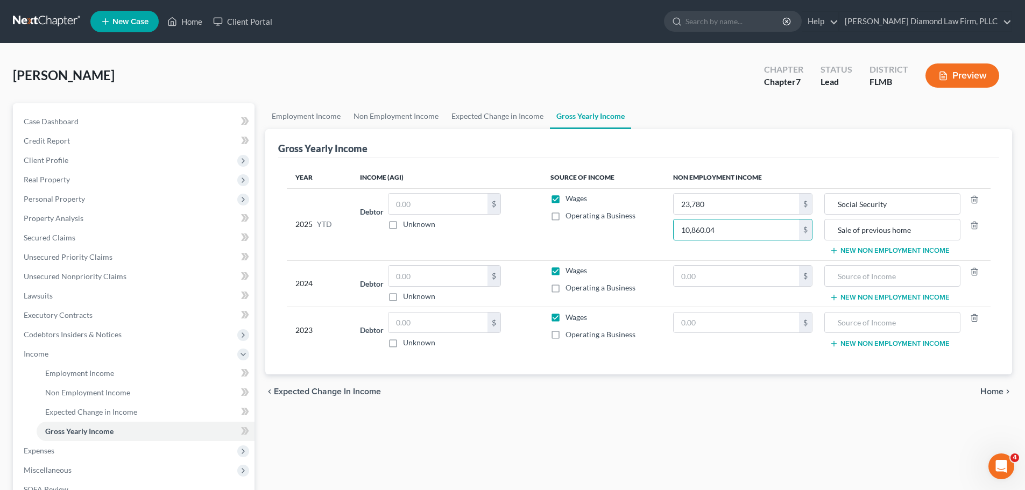
click at [570, 200] on input "Wages" at bounding box center [573, 196] width 7 height 7
checkbox input "false"
click at [402, 119] on link "Non Employment Income" at bounding box center [396, 116] width 98 height 26
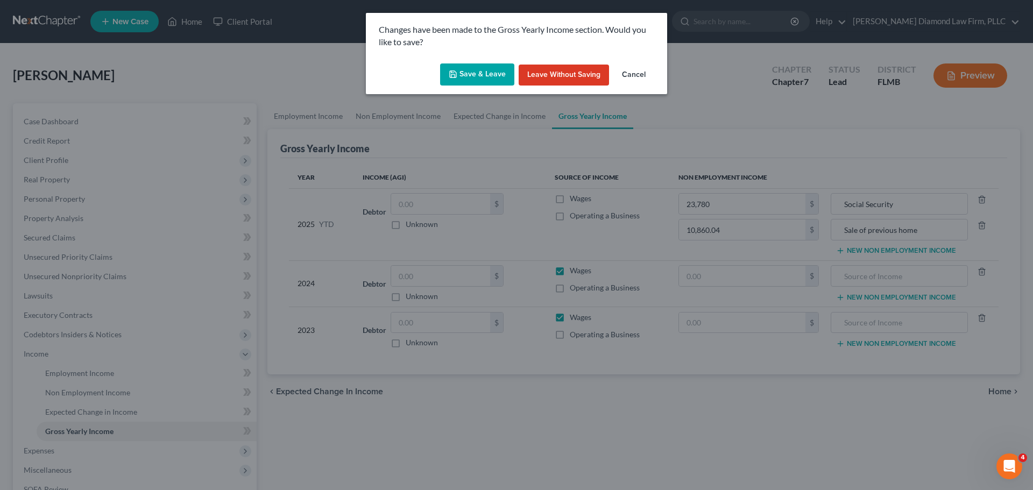
click at [481, 79] on button "Save & Leave" at bounding box center [477, 74] width 74 height 23
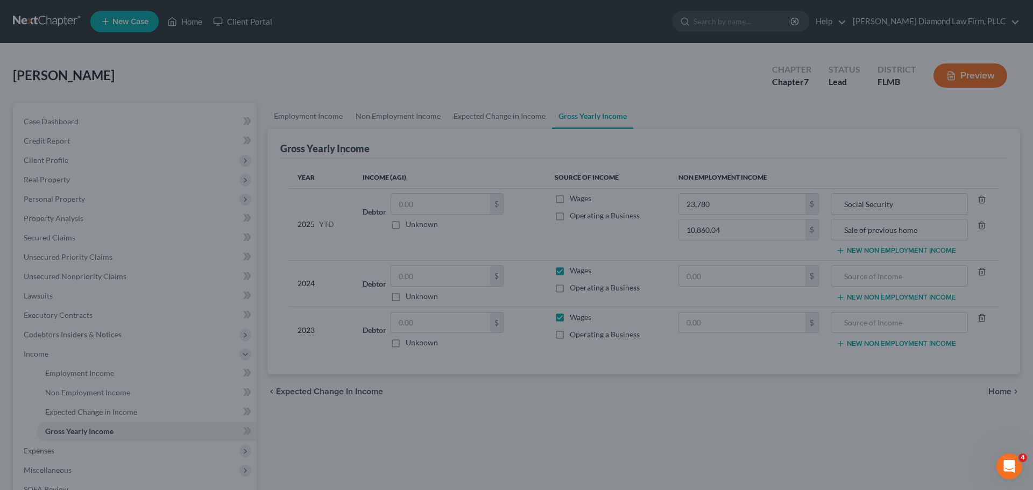
type input "10,860.04"
type input "Sale of previous home"
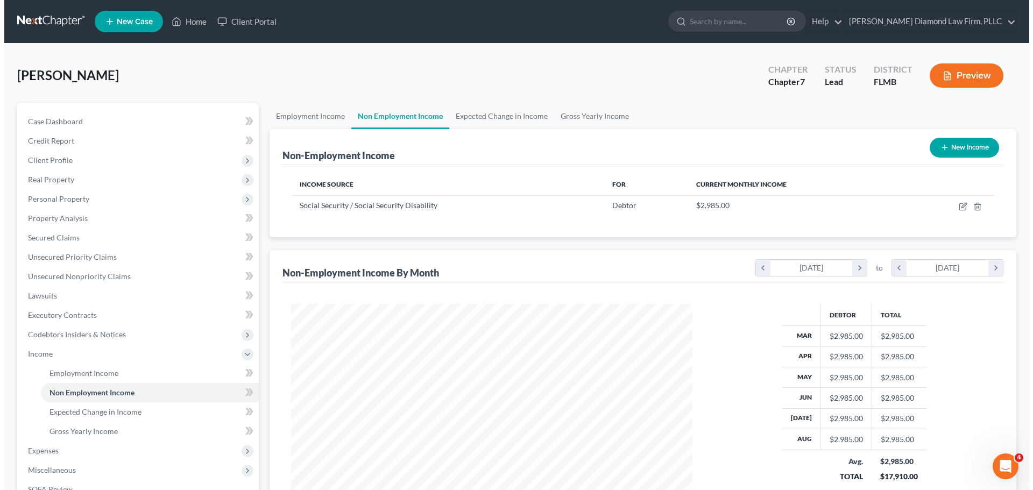
scroll to position [201, 423]
click at [955, 148] on button "New Income" at bounding box center [959, 148] width 69 height 20
select select "0"
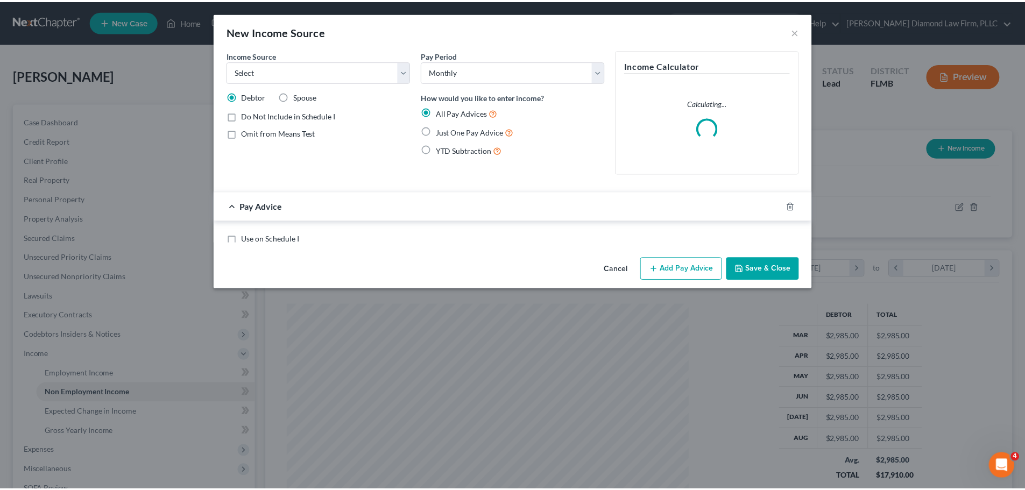
scroll to position [202, 426]
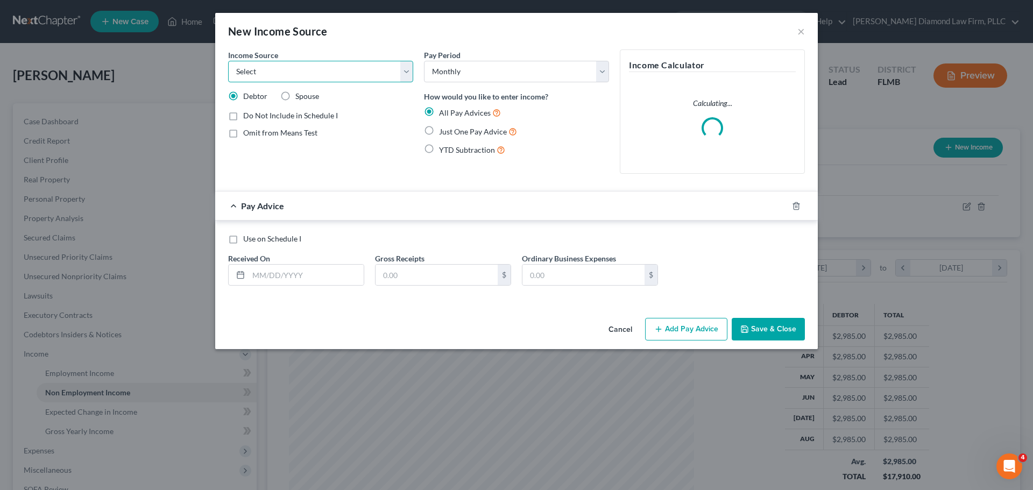
click at [322, 73] on select "Select Unemployment Disability (from employer) Pension Retirement Social Securi…" at bounding box center [320, 72] width 185 height 22
select select "13"
click at [228, 61] on select "Select Unemployment Disability (from employer) Pension Retirement Social Securi…" at bounding box center [320, 72] width 185 height 22
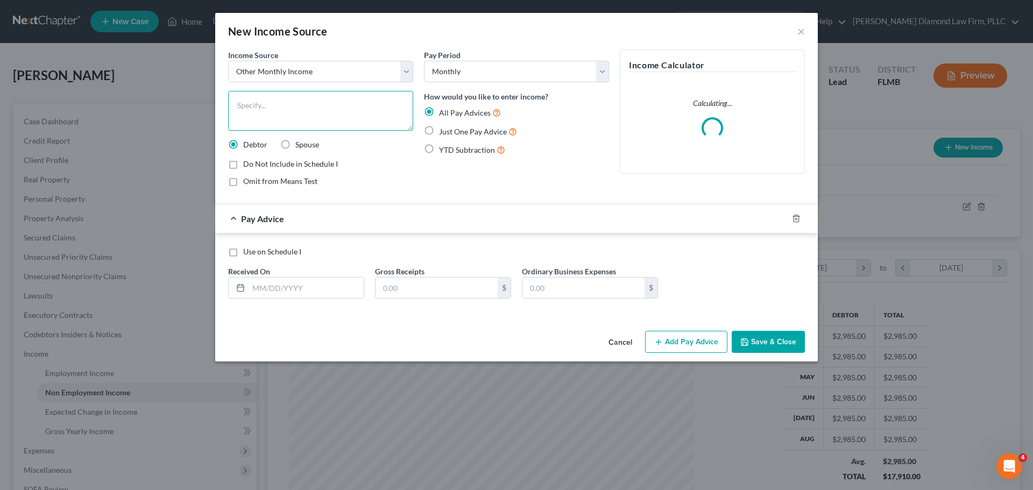
click at [280, 107] on textarea at bounding box center [320, 111] width 185 height 40
type textarea "Sale of previous home"
click at [273, 287] on input "text" at bounding box center [305, 288] width 115 height 20
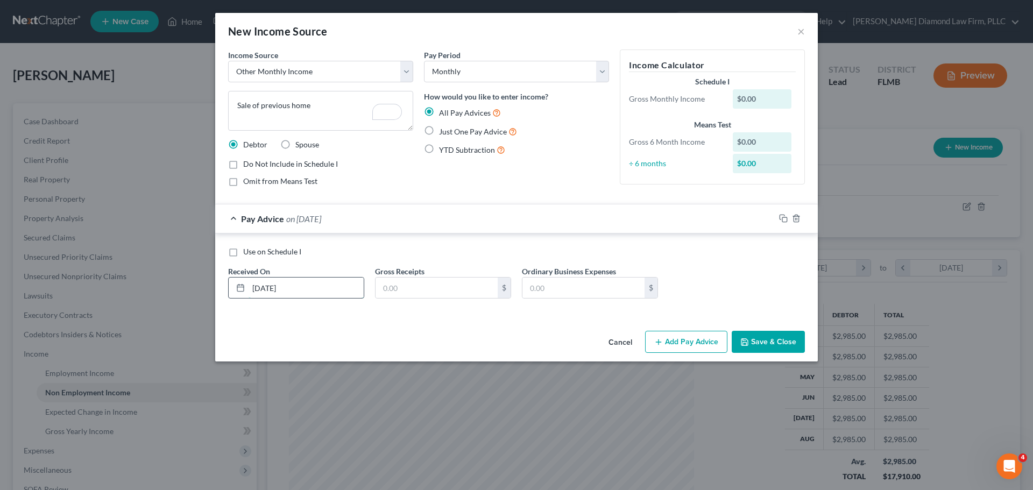
type input "[DATE]"
type input "10,860.04"
click at [274, 162] on span "Do Not Include in Schedule I" at bounding box center [290, 163] width 95 height 9
click at [254, 162] on input "Do Not Include in Schedule I" at bounding box center [250, 162] width 7 height 7
checkbox input "true"
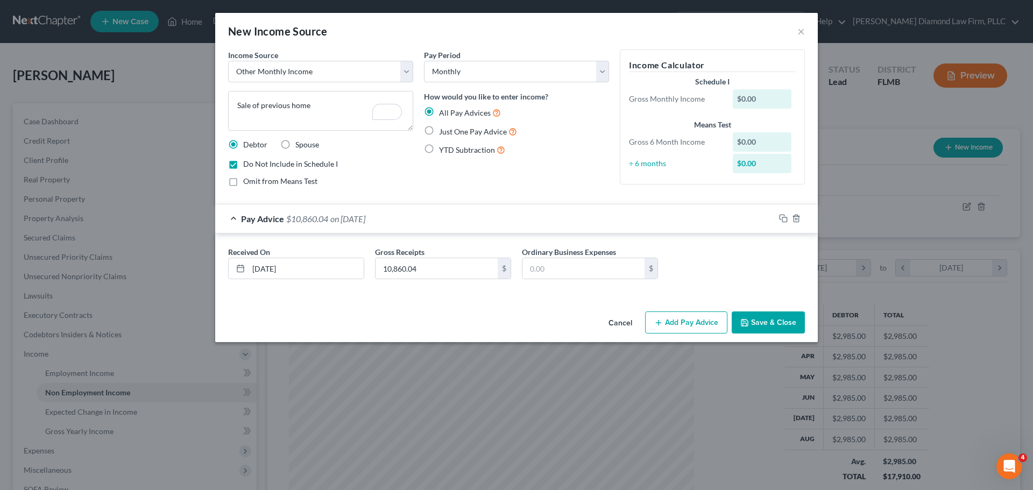
click at [259, 183] on span "Omit from Means Test" at bounding box center [280, 180] width 74 height 9
click at [254, 183] on input "Omit from Means Test" at bounding box center [250, 179] width 7 height 7
checkbox input "true"
click at [774, 318] on button "Save & Close" at bounding box center [767, 322] width 73 height 23
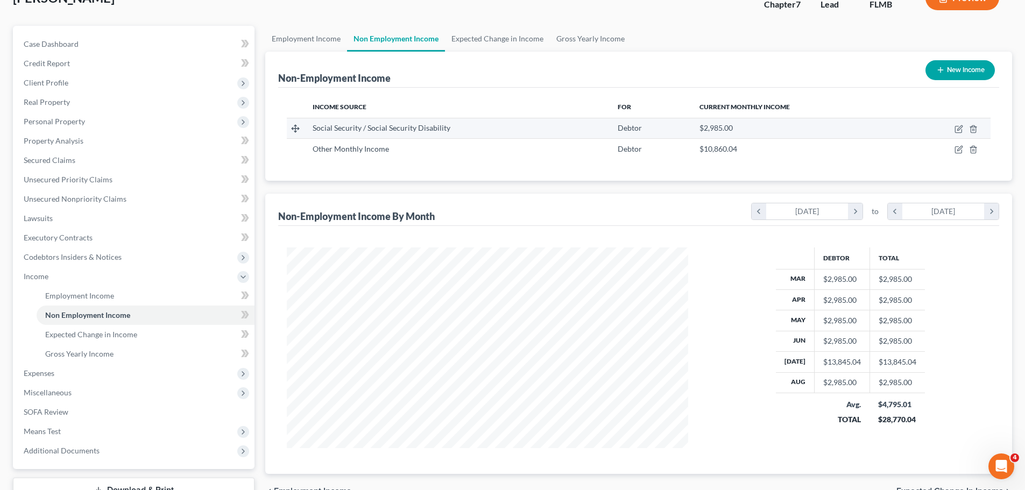
scroll to position [54, 0]
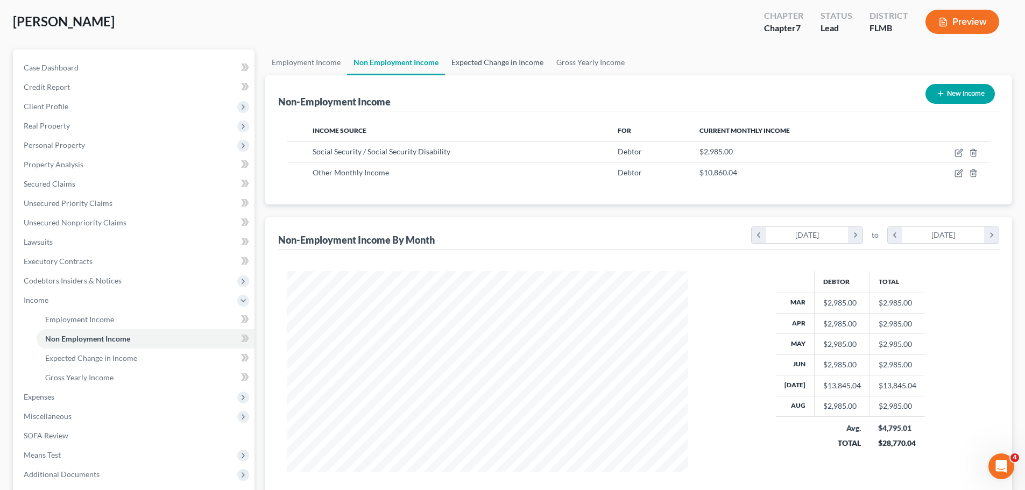
click at [522, 65] on link "Expected Change in Income" at bounding box center [497, 62] width 105 height 26
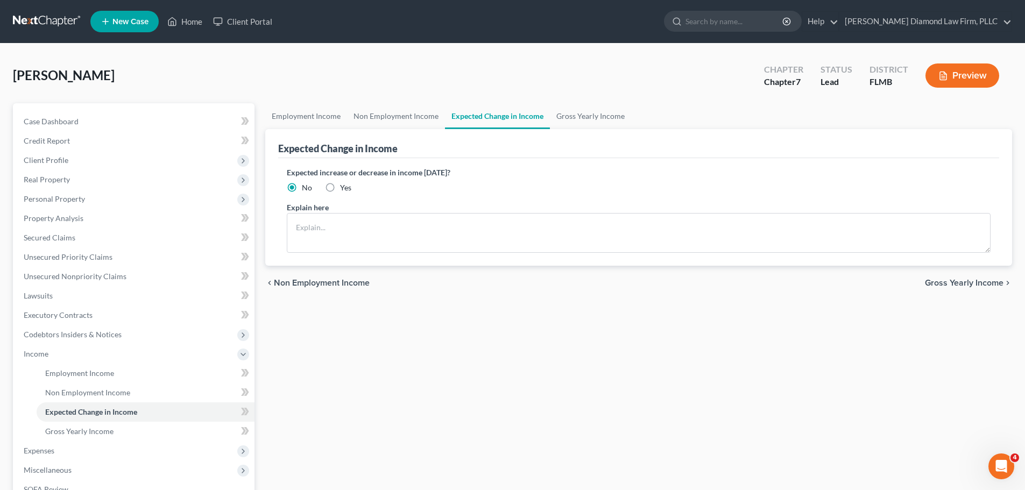
click at [340, 194] on div "Expected increase or decrease in income [DATE]? No Yes Explain here" at bounding box center [638, 212] width 721 height 108
click at [344, 190] on span "Yes" at bounding box center [345, 187] width 11 height 9
click at [344, 189] on input "Yes" at bounding box center [347, 185] width 7 height 7
radio input "true"
click at [336, 216] on textarea at bounding box center [638, 233] width 703 height 40
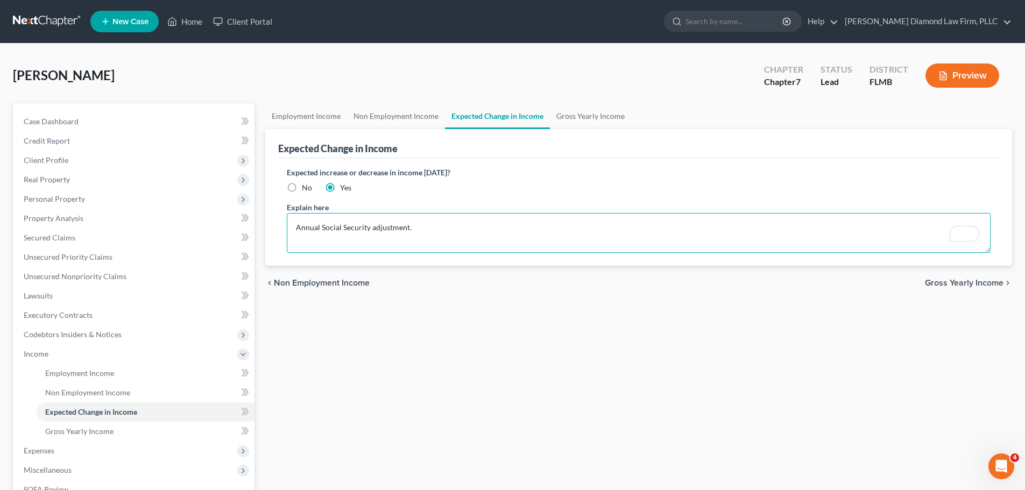
click at [296, 230] on textarea "Annual Social Security adjustment." at bounding box center [638, 233] width 703 height 40
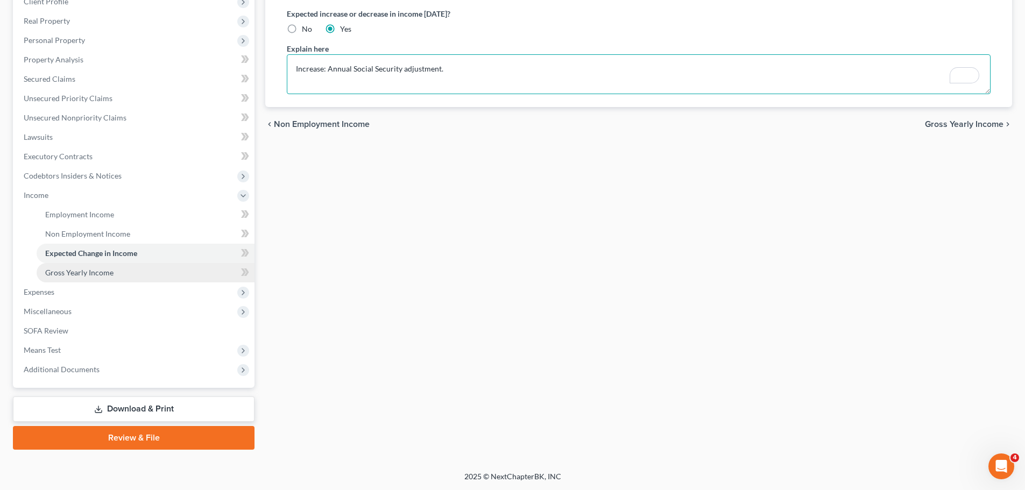
scroll to position [159, 0]
type textarea "Increase: Annual Social Security adjustment."
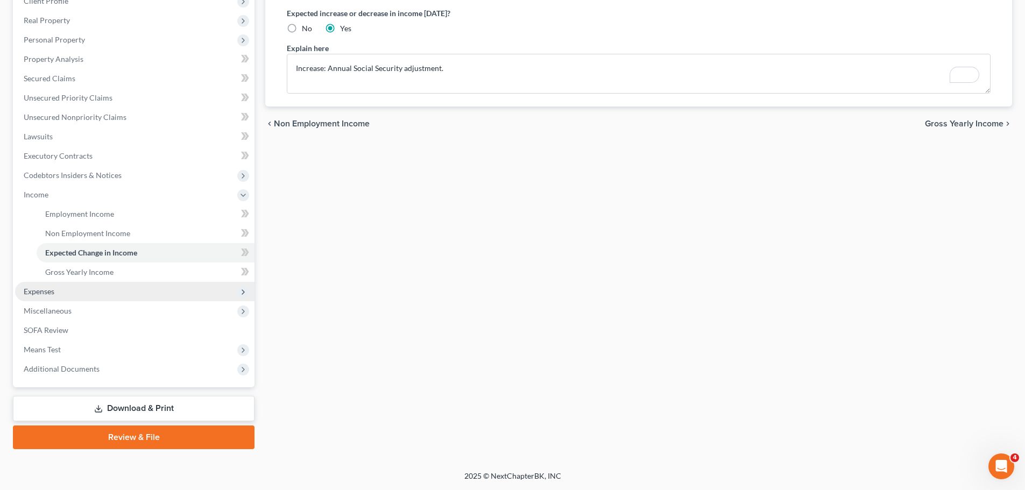
click at [50, 297] on span "Expenses" at bounding box center [134, 291] width 239 height 19
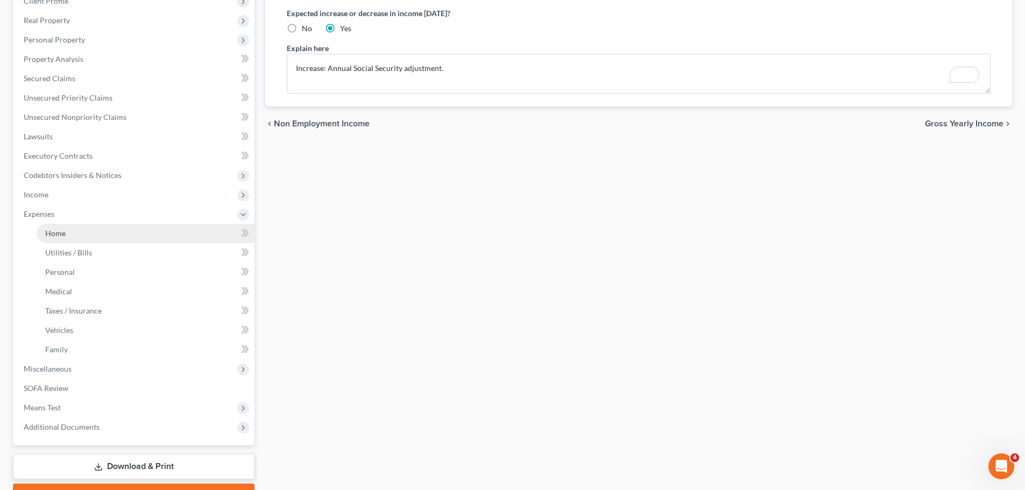
click at [82, 226] on link "Home" at bounding box center [146, 233] width 218 height 19
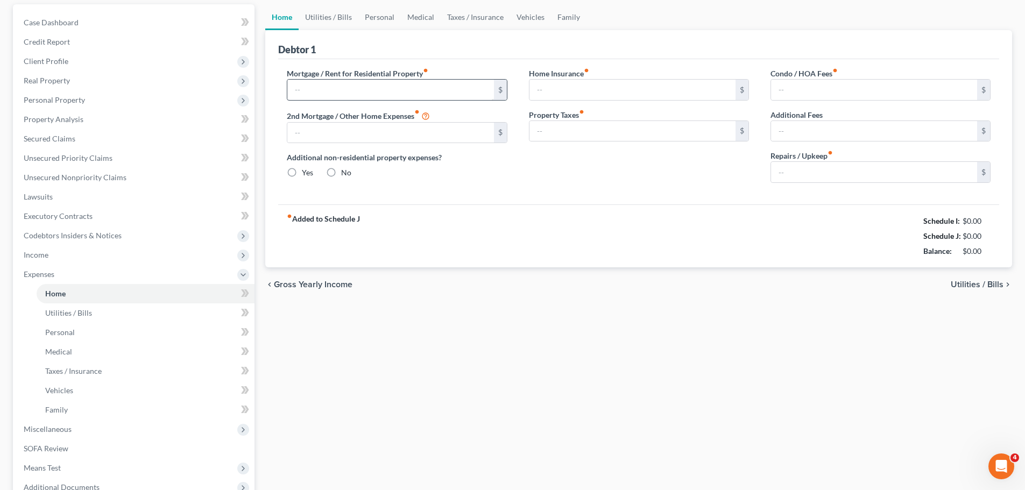
type input "0.00"
radio input "true"
type input "0.00"
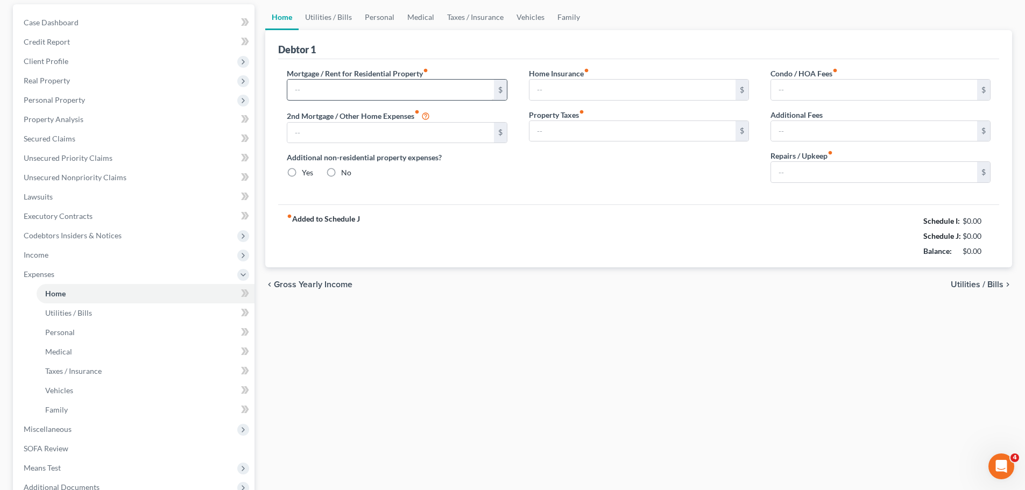
type input "0.00"
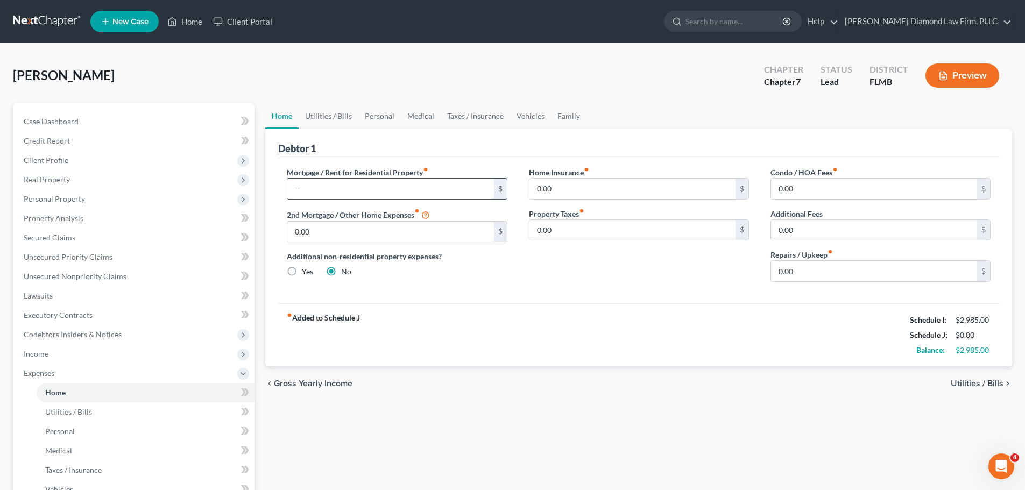
click at [387, 179] on input "text" at bounding box center [390, 189] width 206 height 20
click at [340, 189] on input "text" at bounding box center [390, 189] width 206 height 20
type input "1,280"
click at [582, 197] on input "0.00" at bounding box center [632, 189] width 206 height 20
type input "50"
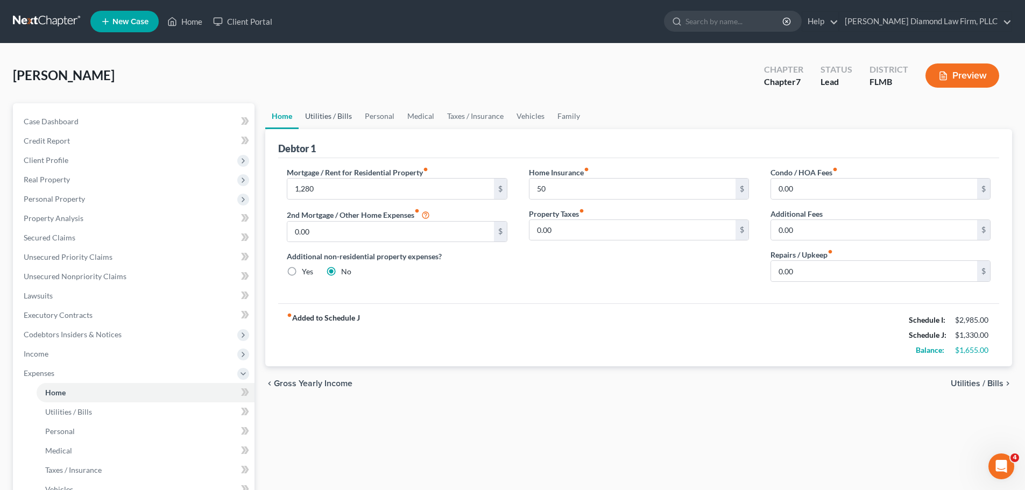
click at [342, 116] on link "Utilities / Bills" at bounding box center [328, 116] width 60 height 26
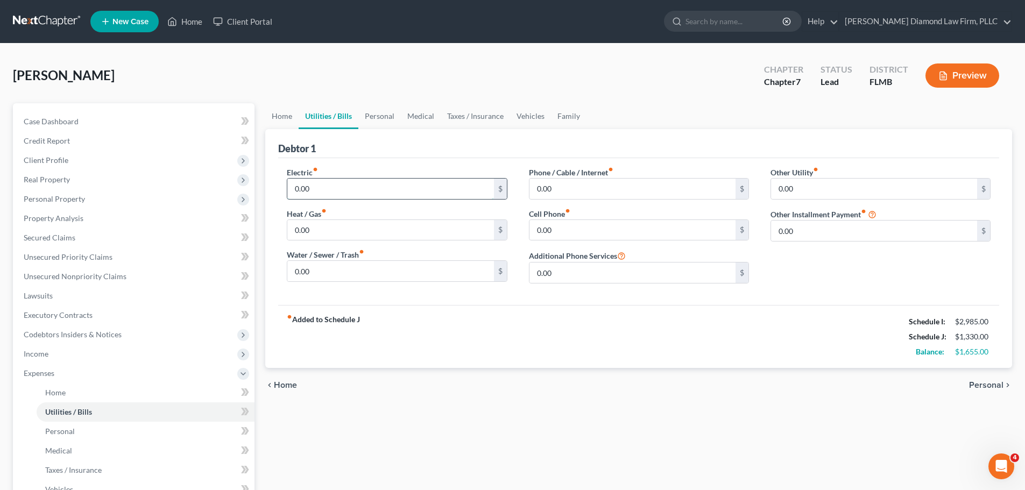
click at [340, 190] on input "0.00" at bounding box center [390, 189] width 206 height 20
type input "220"
click at [329, 283] on div "Electric fiber_manual_record 220 $ Heat / Gas fiber_manual_record 0.00 $ Water …" at bounding box center [396, 229] width 241 height 125
click at [331, 274] on input "0.00" at bounding box center [390, 271] width 206 height 20
type input "80"
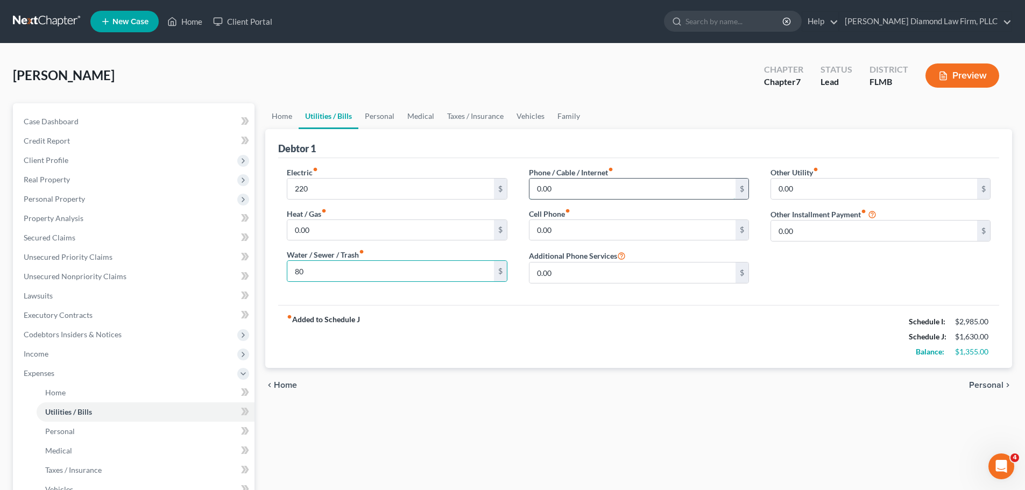
click at [562, 189] on input "0.00" at bounding box center [632, 189] width 206 height 20
click at [576, 220] on input "0.00" at bounding box center [632, 230] width 206 height 20
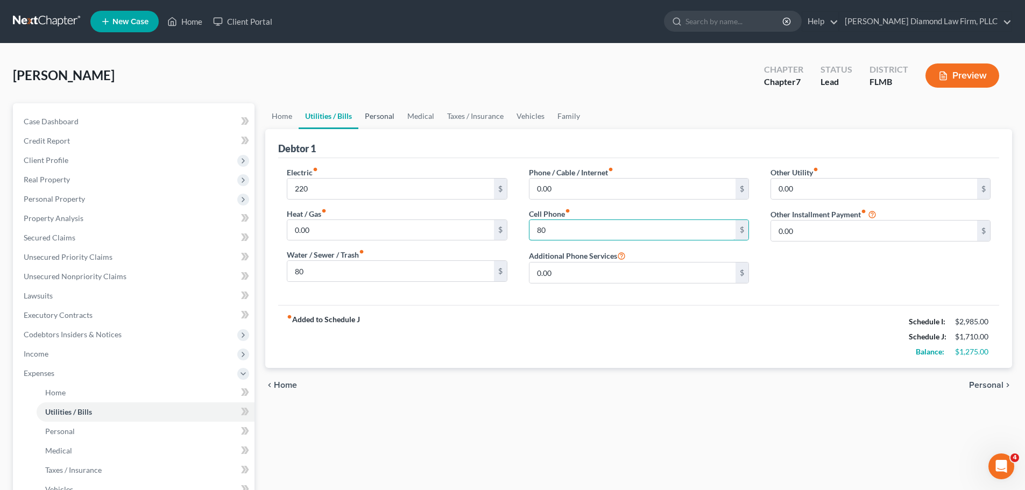
type input "80"
click at [386, 115] on link "Personal" at bounding box center [379, 116] width 42 height 26
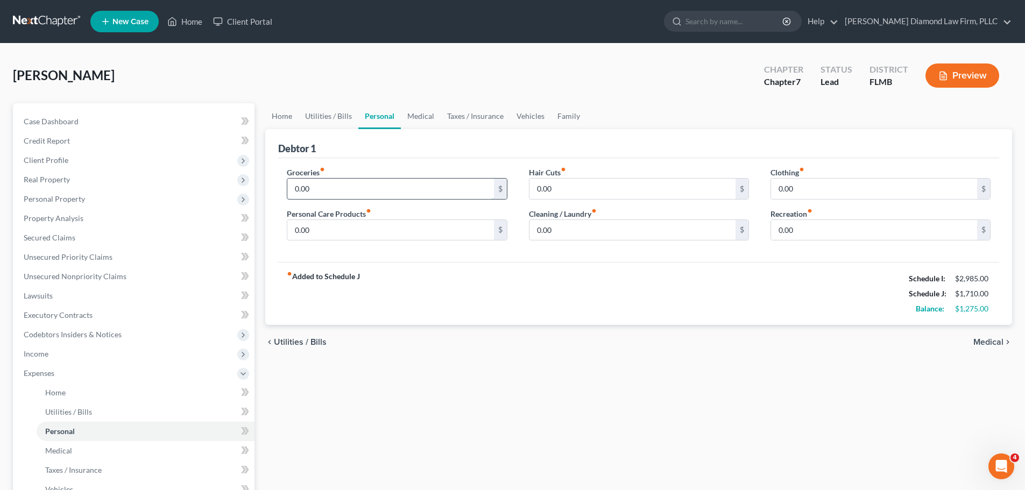
click at [373, 191] on input "0.00" at bounding box center [390, 189] width 206 height 20
type input "400"
click at [623, 238] on input "0.00" at bounding box center [632, 230] width 206 height 20
click at [820, 183] on input "0.00" at bounding box center [874, 189] width 206 height 20
type input "30"
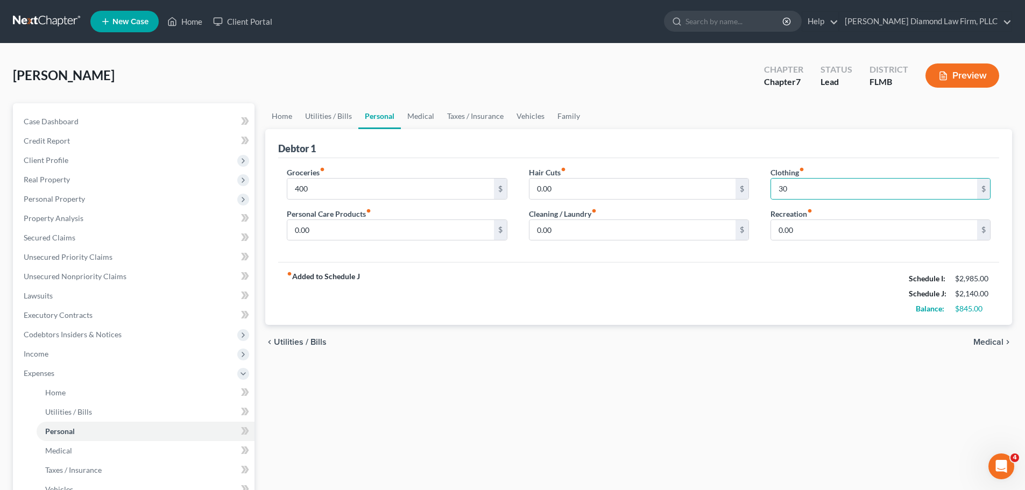
click at [438, 241] on div "Groceries fiber_manual_record 400 $ Personal Care Products fiber_manual_record …" at bounding box center [396, 208] width 241 height 83
click at [456, 230] on input "0.00" at bounding box center [390, 230] width 206 height 20
type input "30"
click at [426, 119] on link "Medical" at bounding box center [421, 116] width 40 height 26
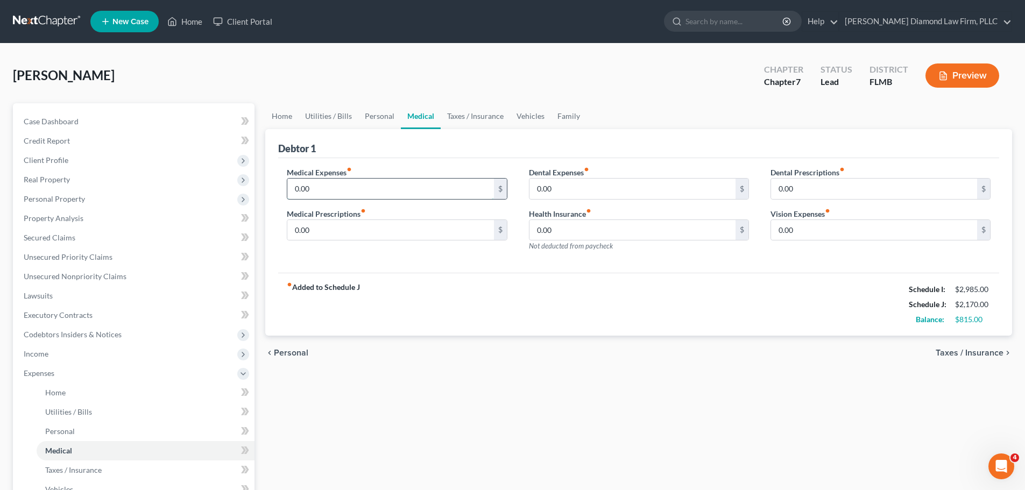
click at [370, 195] on input "0.00" at bounding box center [390, 189] width 206 height 20
type input "255"
click at [479, 112] on link "Taxes / Insurance" at bounding box center [474, 116] width 69 height 26
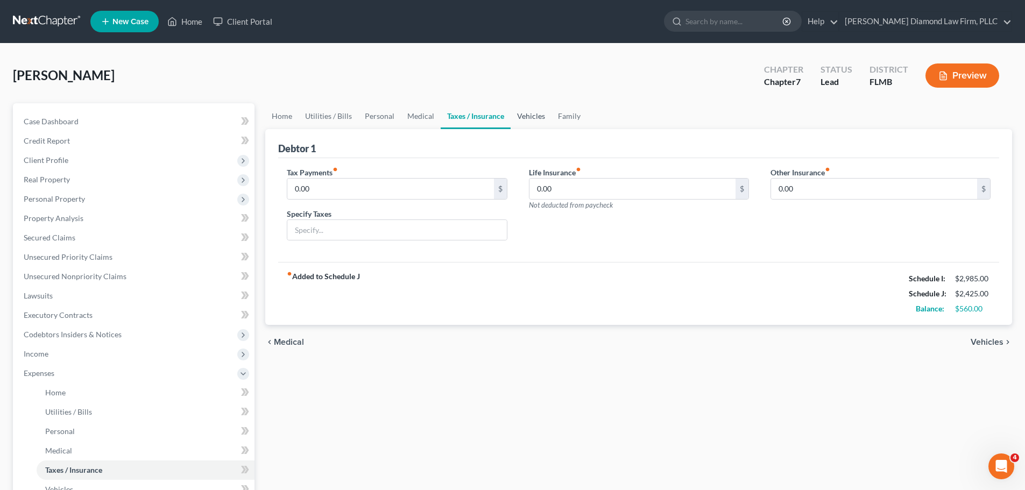
click at [530, 114] on link "Vehicles" at bounding box center [530, 116] width 41 height 26
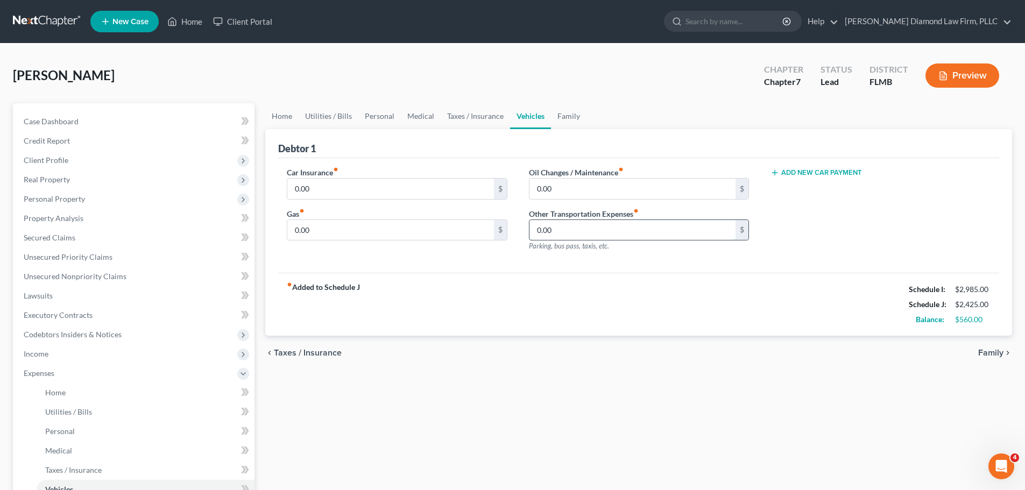
click at [595, 227] on input "0.00" at bounding box center [632, 230] width 206 height 20
click at [458, 241] on div "Car Insurance fiber_manual_record 0.00 $ Gas fiber_manual_record 0.00 $" at bounding box center [396, 214] width 241 height 94
click at [452, 230] on input "0.00" at bounding box center [390, 230] width 206 height 20
type input "75"
click at [372, 122] on link "Personal" at bounding box center [379, 116] width 42 height 26
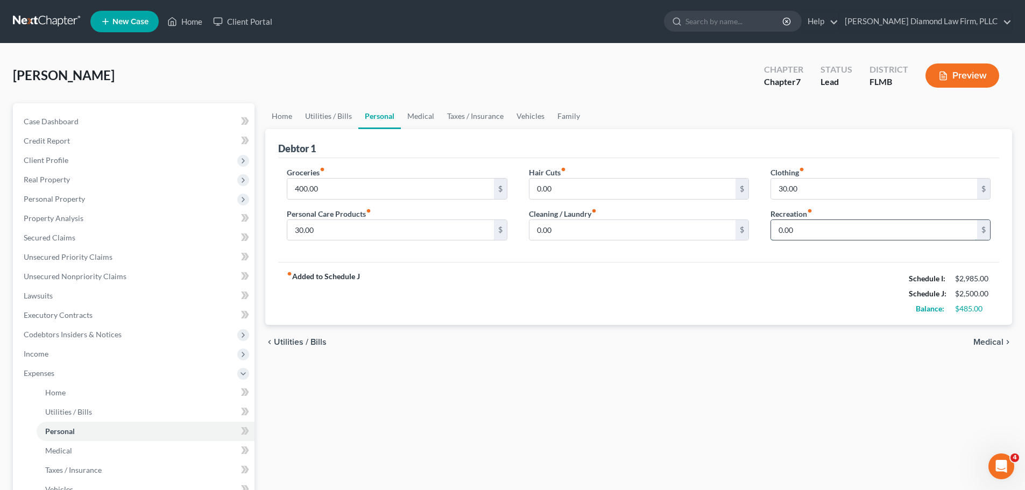
click at [817, 228] on input "0.00" at bounding box center [874, 230] width 206 height 20
type input "90"
click at [422, 120] on link "Medical" at bounding box center [421, 116] width 40 height 26
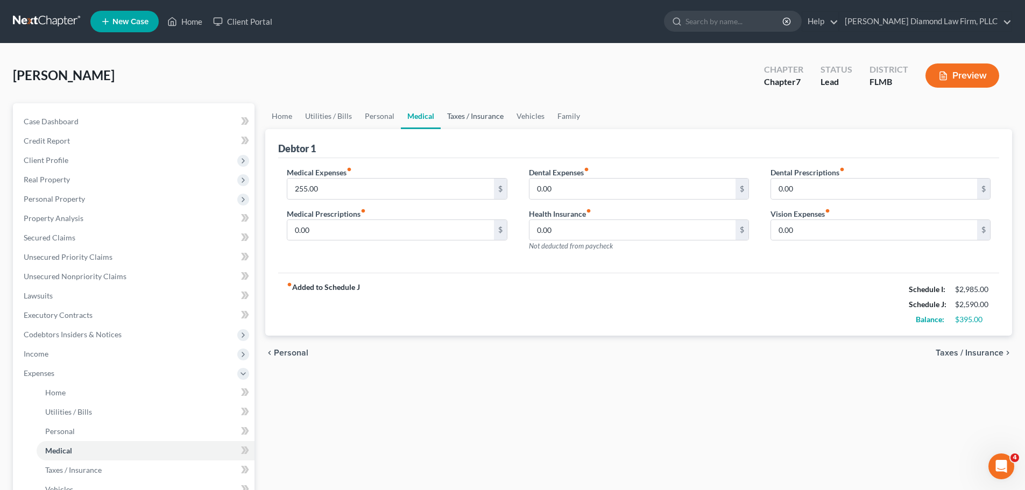
click at [494, 121] on link "Taxes / Insurance" at bounding box center [474, 116] width 69 height 26
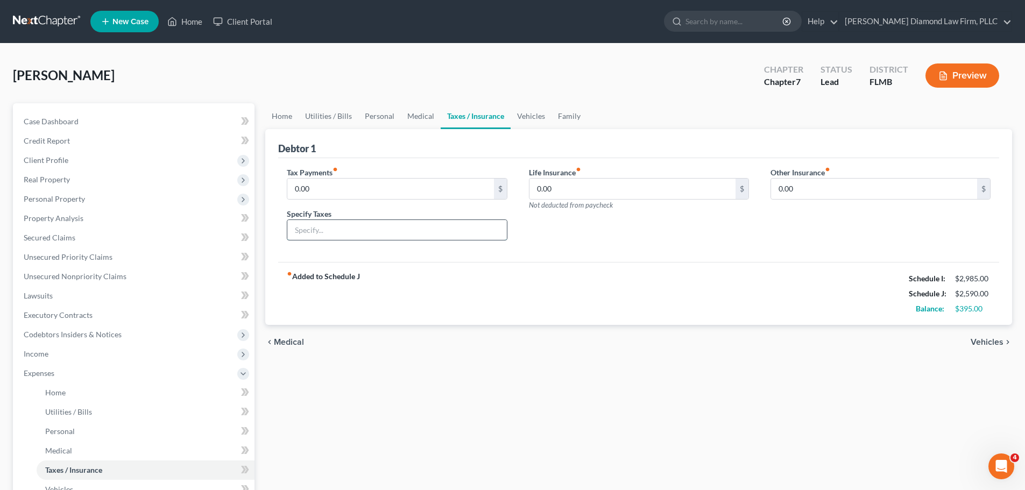
click at [432, 227] on input "text" at bounding box center [396, 230] width 219 height 20
click at [529, 116] on link "Vehicles" at bounding box center [530, 116] width 41 height 26
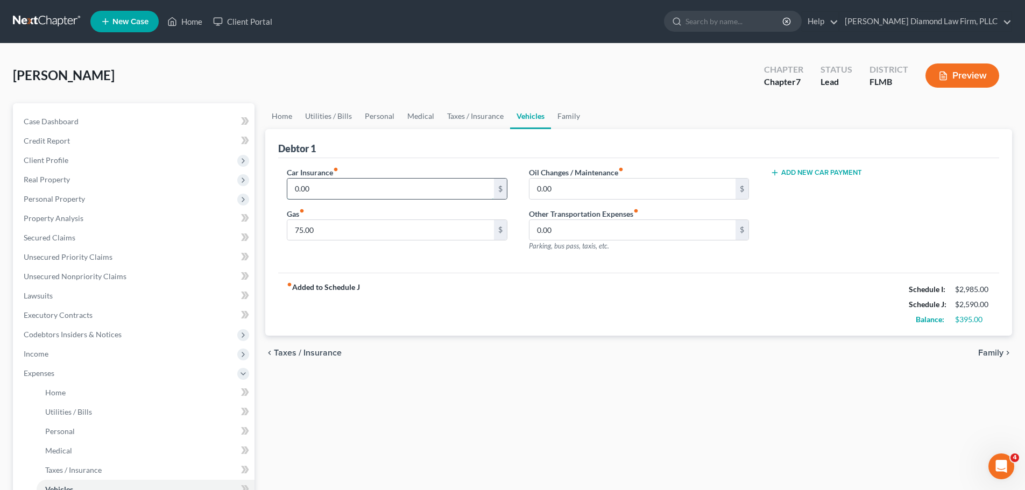
click at [397, 179] on input "0.00" at bounding box center [390, 189] width 206 height 20
type input "103"
click at [369, 120] on link "Personal" at bounding box center [379, 116] width 42 height 26
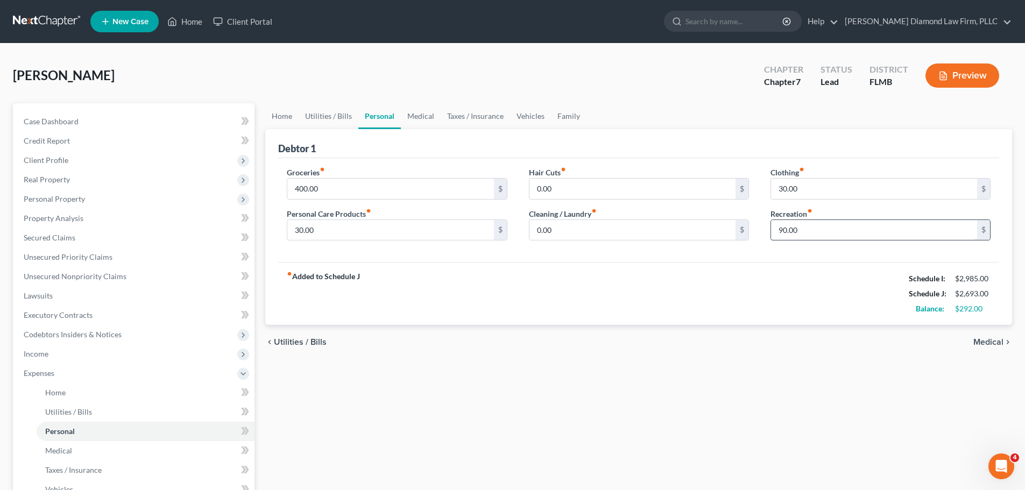
click at [871, 231] on input "90.00" at bounding box center [874, 230] width 206 height 20
type input "170"
click at [570, 120] on link "Family" at bounding box center [568, 116] width 35 height 26
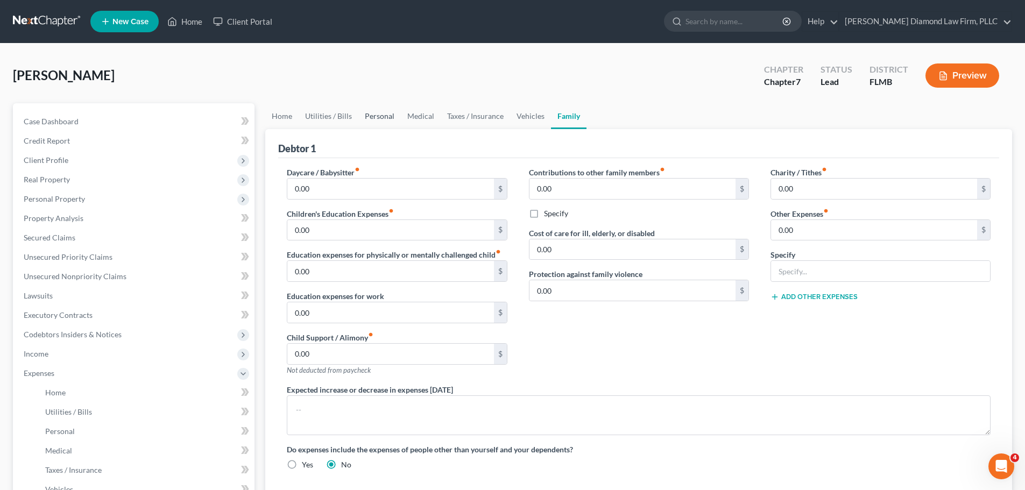
click at [382, 117] on link "Personal" at bounding box center [379, 116] width 42 height 26
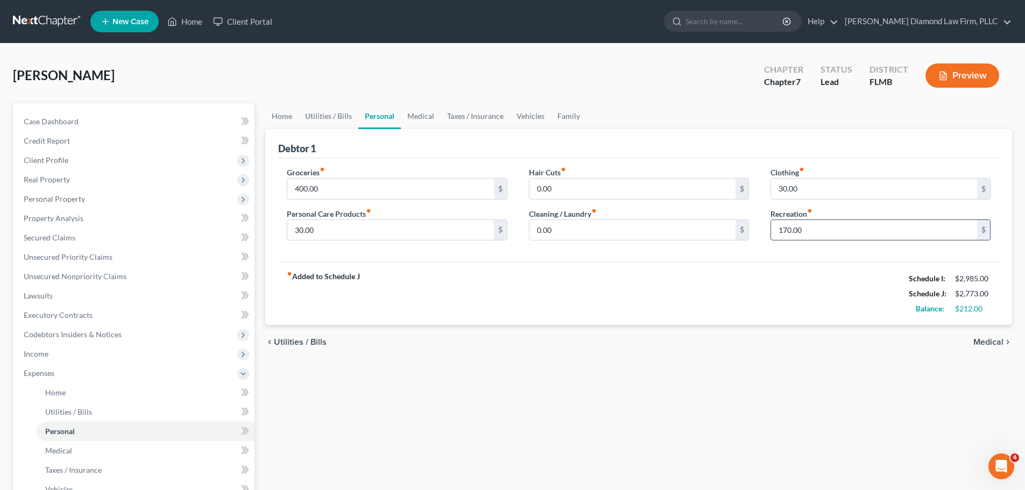
click at [871, 234] on input "170.00" at bounding box center [874, 230] width 206 height 20
click at [410, 230] on input "30.00" at bounding box center [390, 230] width 206 height 20
type input "110"
click at [803, 225] on input "170.00" at bounding box center [874, 230] width 206 height 20
click at [833, 232] on input "170.00" at bounding box center [874, 230] width 206 height 20
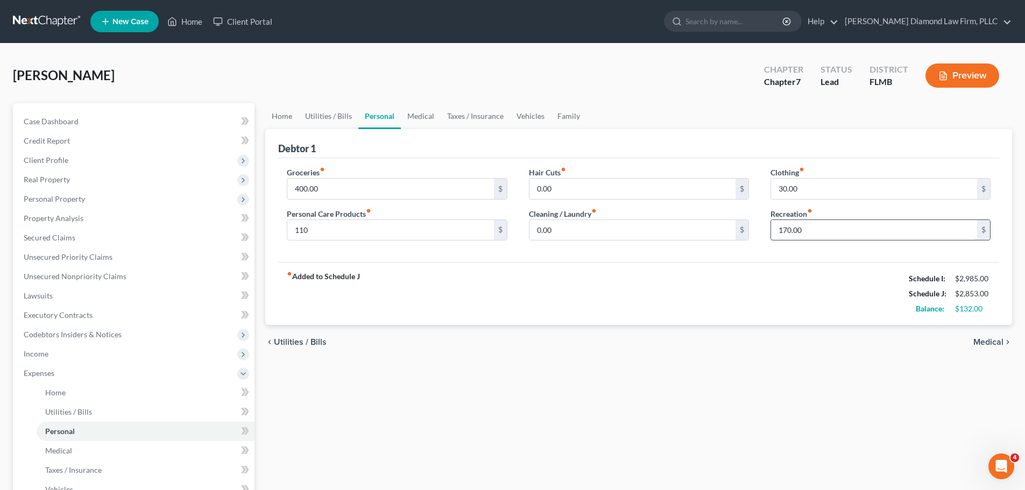
drag, startPoint x: 818, startPoint y: 230, endPoint x: 780, endPoint y: 233, distance: 38.3
click at [780, 233] on input "170.00" at bounding box center [874, 230] width 206 height 20
type input "120"
click at [790, 289] on div "fiber_manual_record Added to Schedule J Schedule I: $2,985.00 Schedule J: $2,80…" at bounding box center [638, 293] width 721 height 63
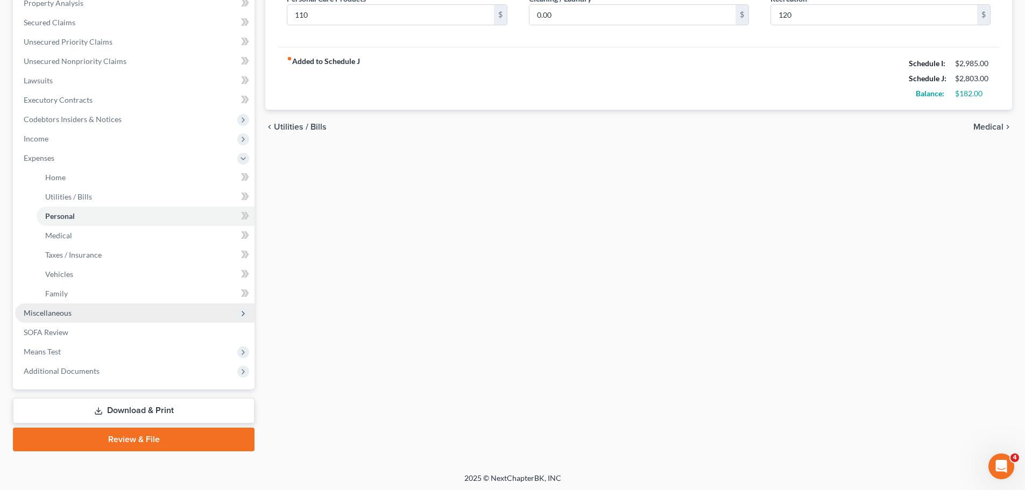
click at [69, 310] on span "Miscellaneous" at bounding box center [48, 312] width 48 height 9
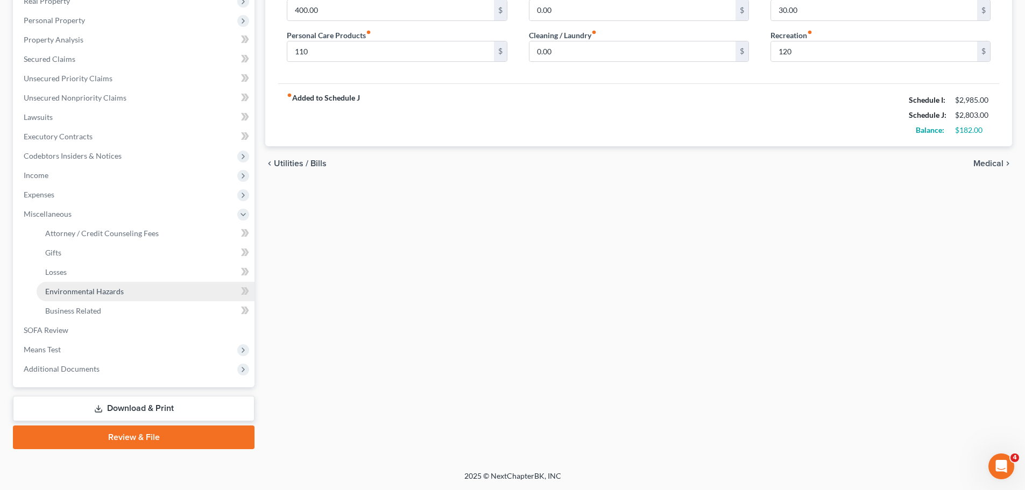
scroll to position [179, 0]
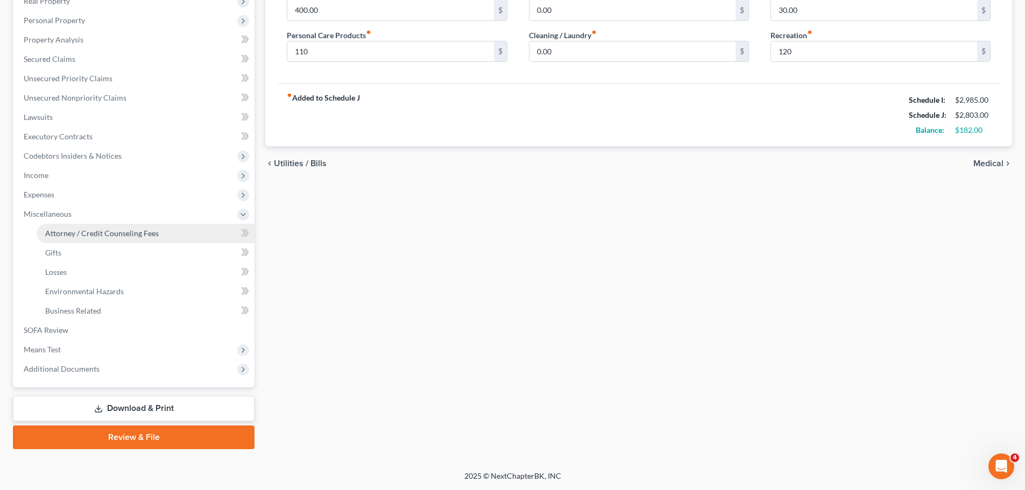
click at [72, 237] on span "Attorney / Credit Counseling Fees" at bounding box center [101, 233] width 113 height 9
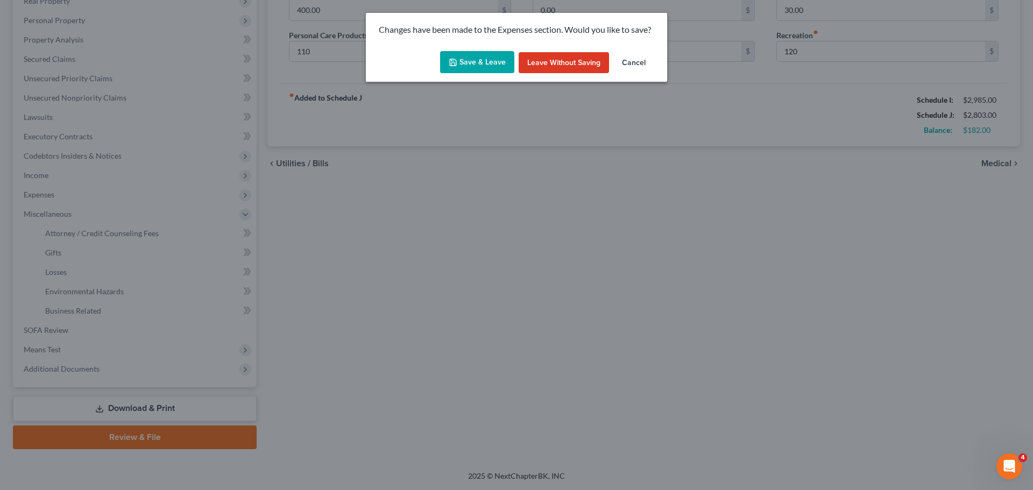
click at [474, 58] on button "Save & Leave" at bounding box center [477, 62] width 74 height 23
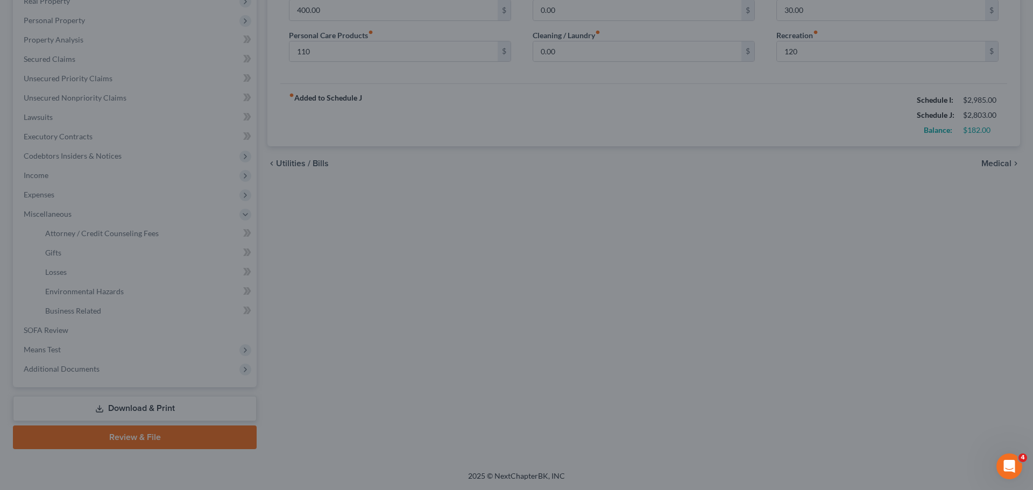
type input "110.00"
type input "120.00"
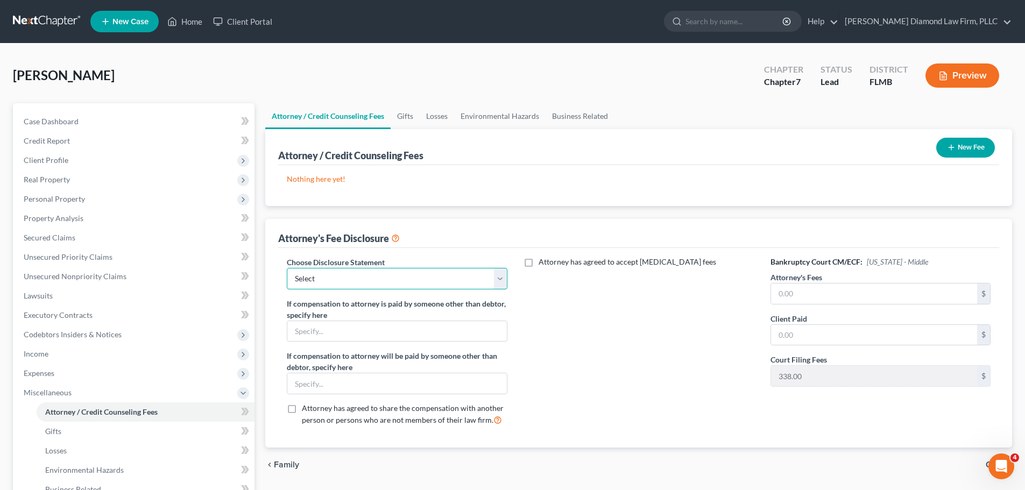
click at [379, 281] on select "Select [PERSON_NAME] Chapter 13 monitoring fees Attorney Fee" at bounding box center [397, 279] width 220 height 22
select select "2"
click at [287, 268] on select "Select [PERSON_NAME] Chapter 13 monitoring fees Attorney Fee" at bounding box center [397, 279] width 220 height 22
click at [968, 140] on button "New Fee" at bounding box center [965, 148] width 59 height 20
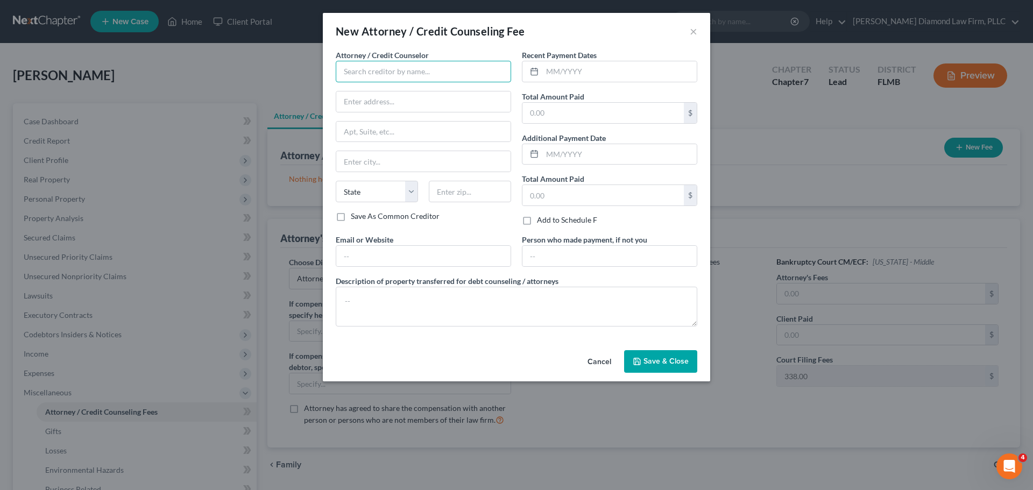
click at [357, 66] on input "text" at bounding box center [423, 72] width 175 height 22
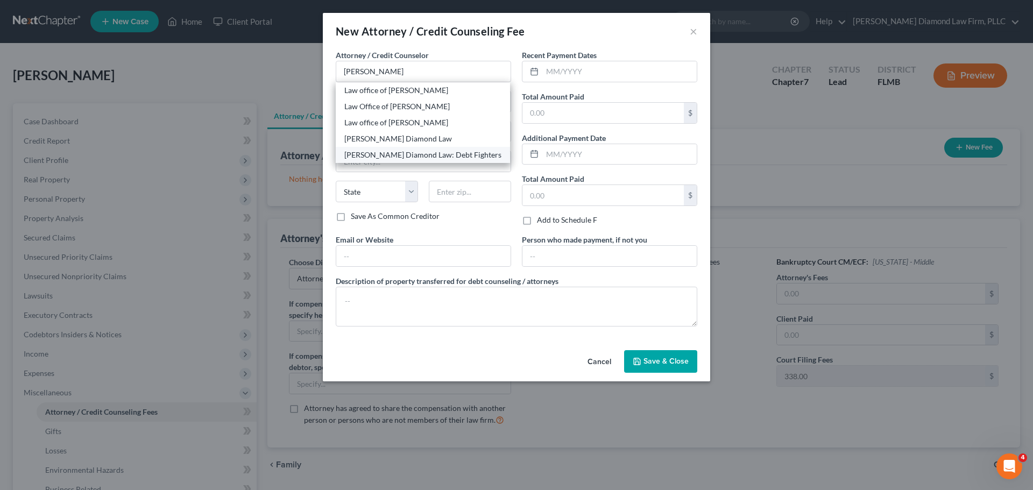
click at [397, 160] on div "[PERSON_NAME] Diamond Law: Debt Fighters" at bounding box center [423, 155] width 174 height 16
type input "[PERSON_NAME] Diamond Law: Debt Fighters"
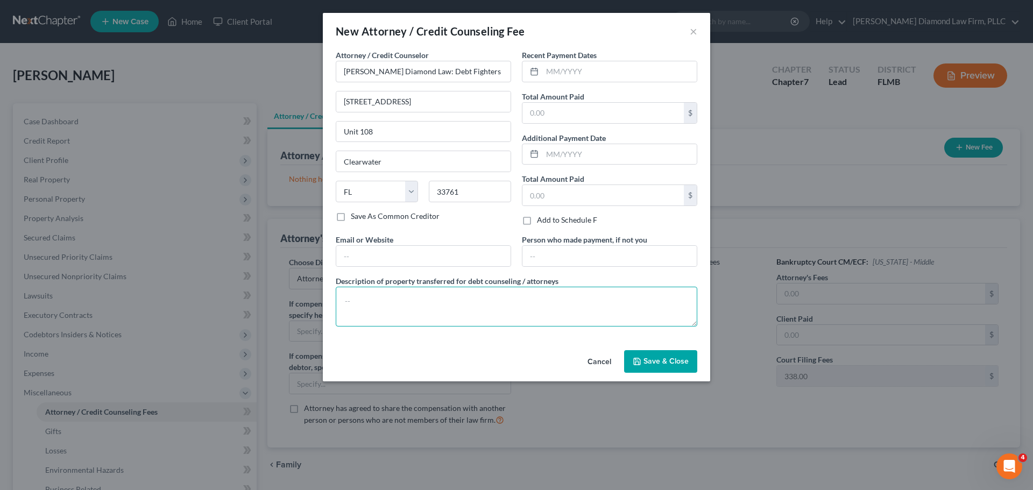
click at [403, 302] on textarea at bounding box center [516, 307] width 361 height 40
click at [604, 72] on input "text" at bounding box center [619, 71] width 154 height 20
click at [575, 74] on input "text" at bounding box center [619, 71] width 154 height 20
click at [667, 351] on button "Save & Close" at bounding box center [660, 361] width 73 height 23
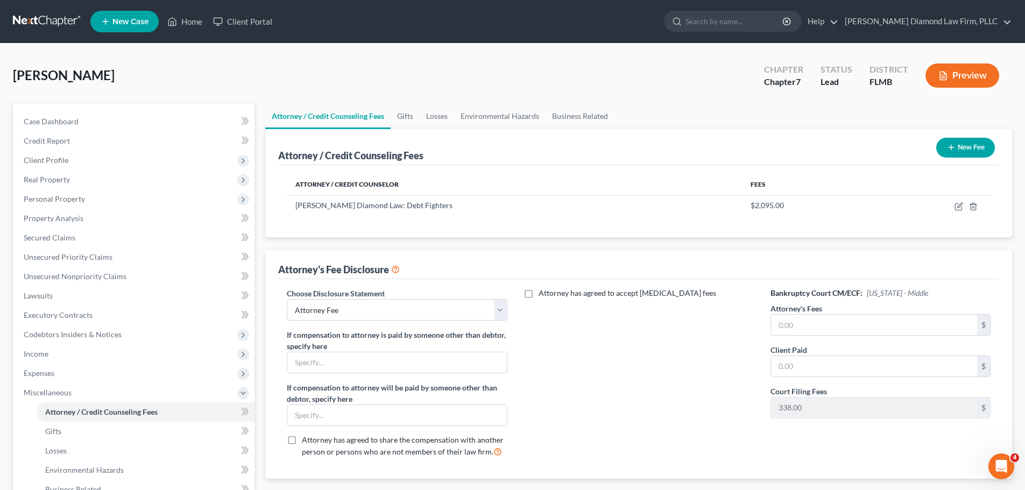
click at [943, 145] on button "New Fee" at bounding box center [965, 148] width 59 height 20
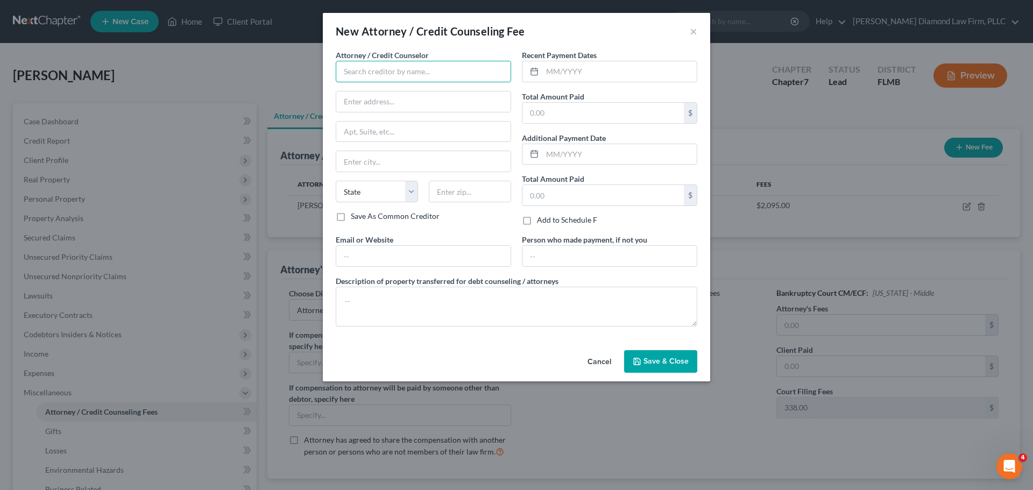
click at [343, 70] on input "text" at bounding box center [423, 72] width 175 height 22
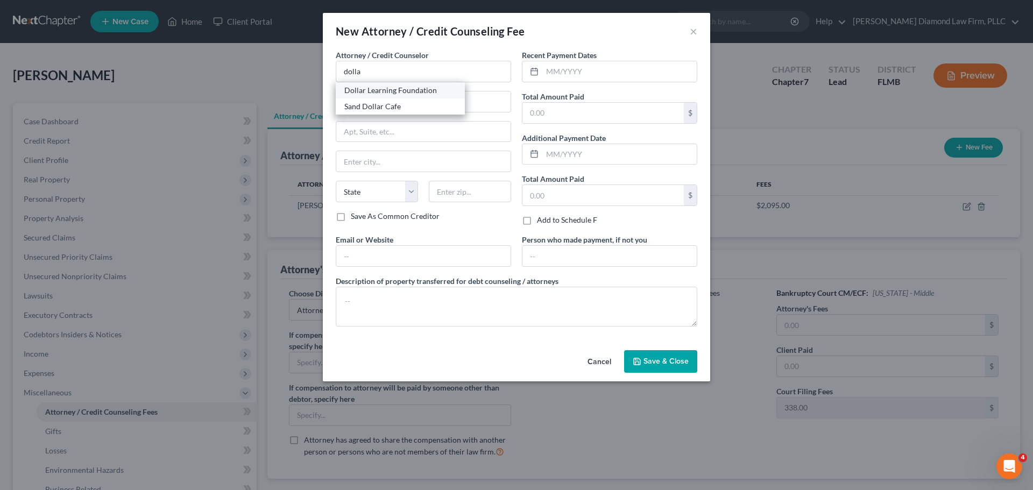
click at [367, 91] on div "Dollar Learning Foundation" at bounding box center [400, 90] width 112 height 11
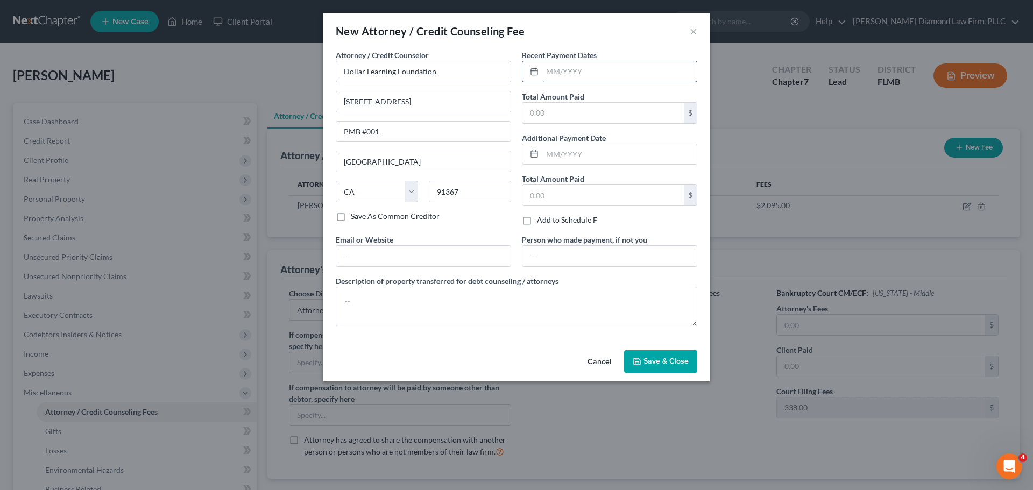
click at [579, 68] on input "text" at bounding box center [619, 71] width 154 height 20
click at [494, 296] on textarea at bounding box center [516, 307] width 361 height 40
click at [596, 104] on input "text" at bounding box center [602, 113] width 161 height 20
click at [399, 311] on textarea "To enrich screen reader interactions, please activate Accessibility in Grammarl…" at bounding box center [516, 307] width 361 height 40
click at [656, 359] on span "Save & Close" at bounding box center [665, 361] width 45 height 9
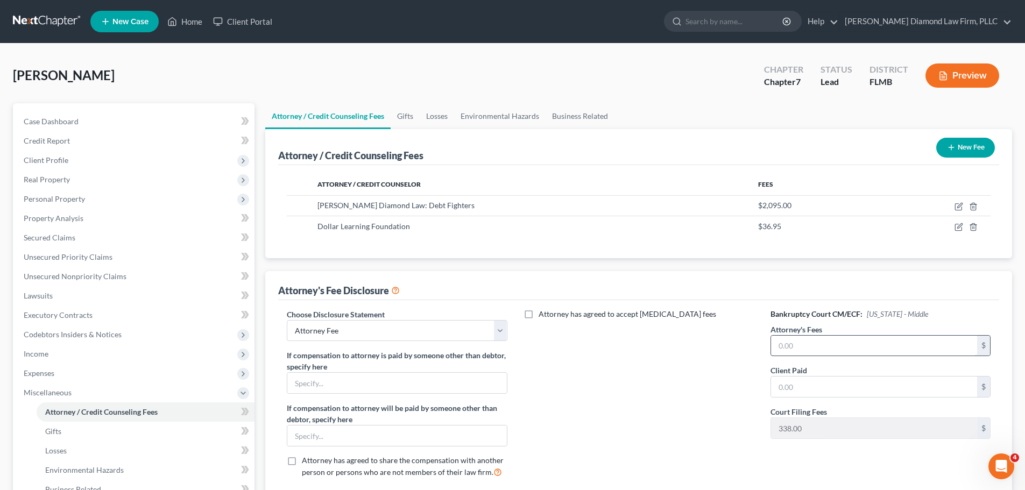
click at [822, 354] on input "text" at bounding box center [874, 346] width 206 height 20
click at [817, 379] on input "text" at bounding box center [874, 386] width 206 height 20
click at [65, 347] on span "Income" at bounding box center [134, 353] width 239 height 19
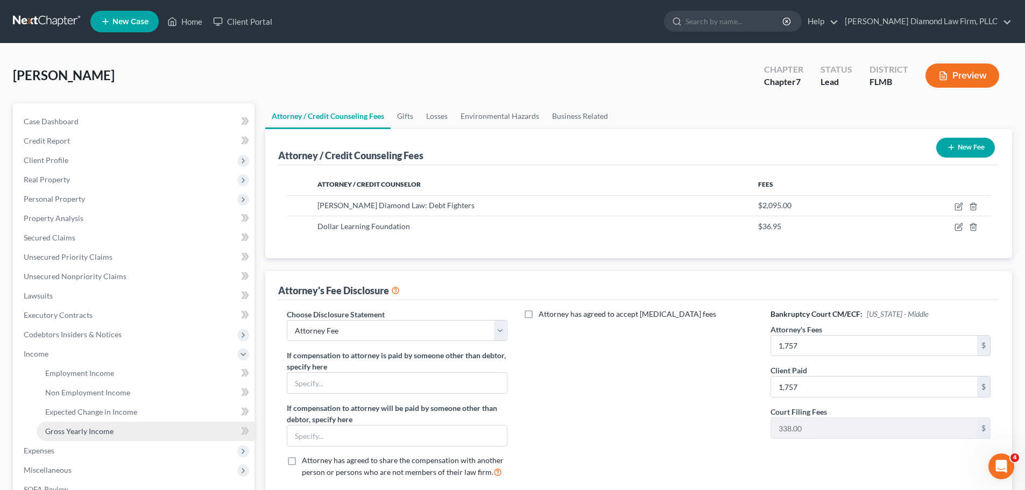
click at [70, 426] on span "Gross Yearly Income" at bounding box center [79, 430] width 68 height 9
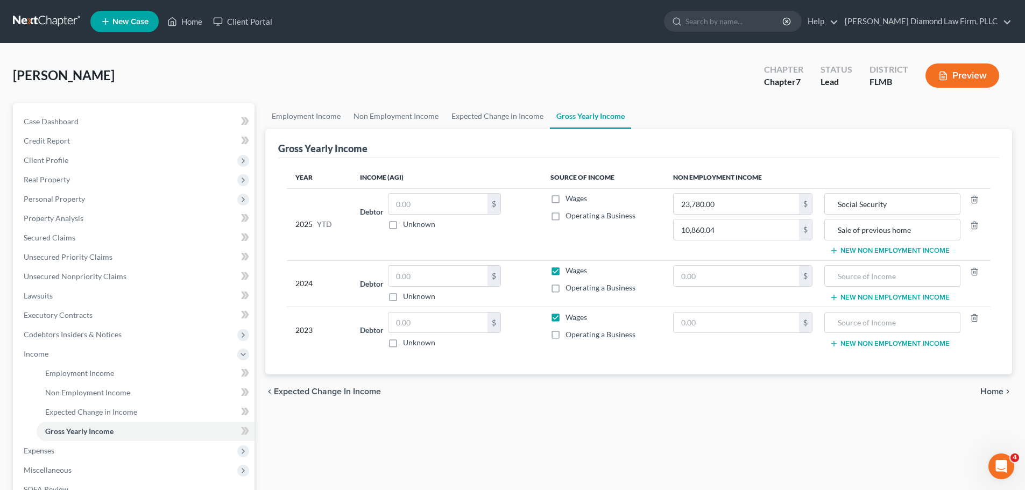
drag, startPoint x: 553, startPoint y: 270, endPoint x: 557, endPoint y: 307, distance: 37.3
click at [565, 270] on label "Wages" at bounding box center [576, 270] width 22 height 11
click at [570, 270] on input "Wages" at bounding box center [573, 268] width 7 height 7
checkbox input "false"
click at [565, 315] on label "Wages" at bounding box center [576, 317] width 22 height 11
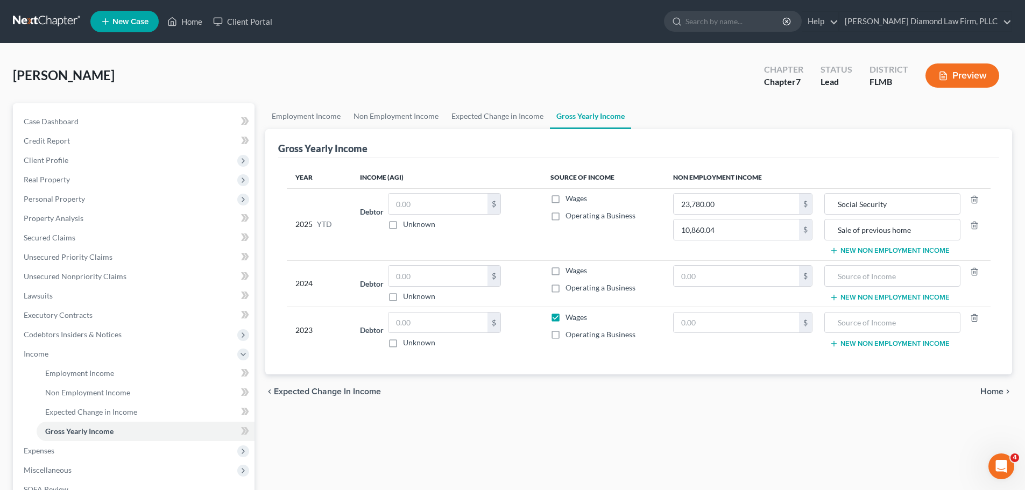
click at [570, 315] on input "Wages" at bounding box center [573, 315] width 7 height 7
checkbox input "false"
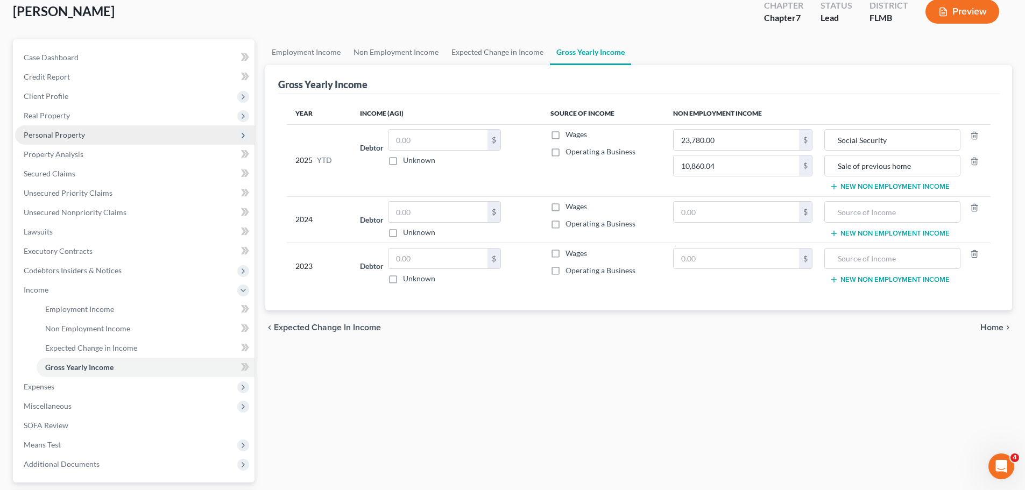
scroll to position [159, 0]
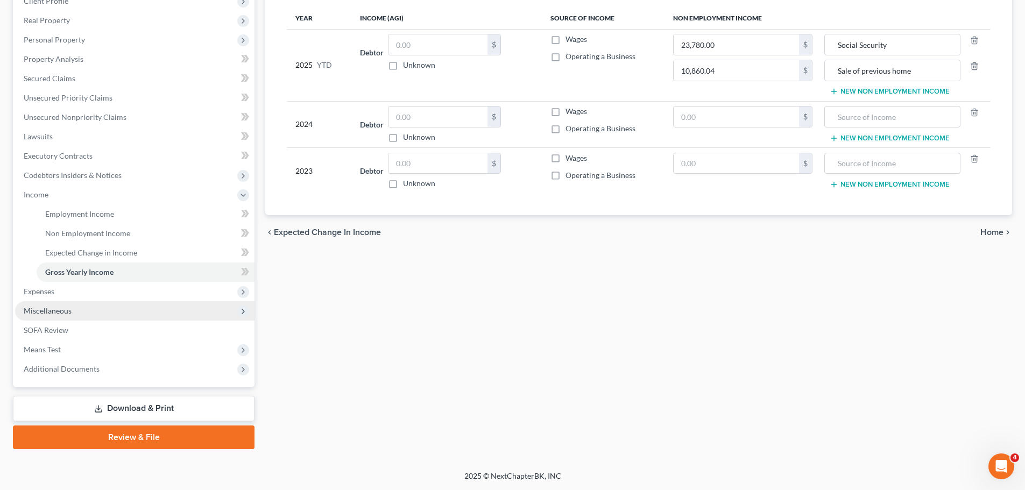
click at [63, 319] on span "Miscellaneous" at bounding box center [134, 310] width 239 height 19
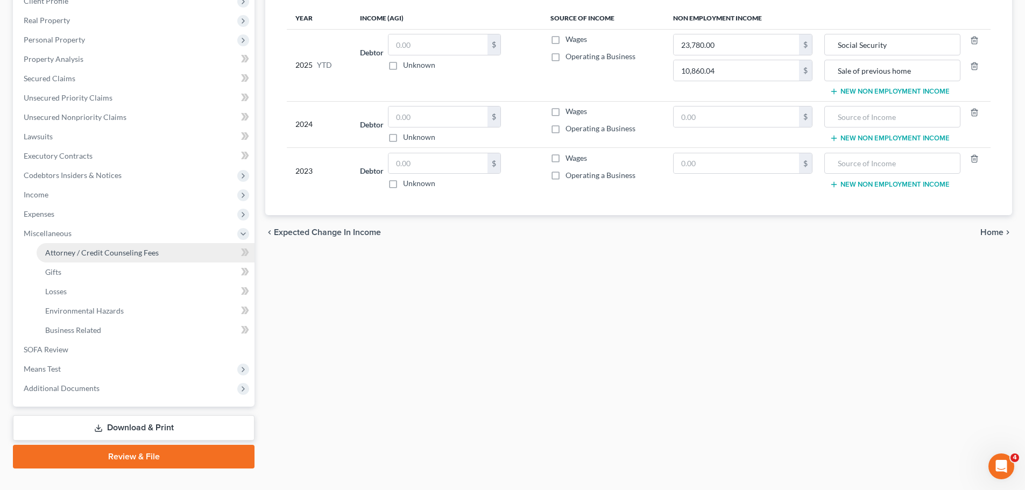
click at [63, 257] on span "Attorney / Credit Counseling Fees" at bounding box center [101, 252] width 113 height 9
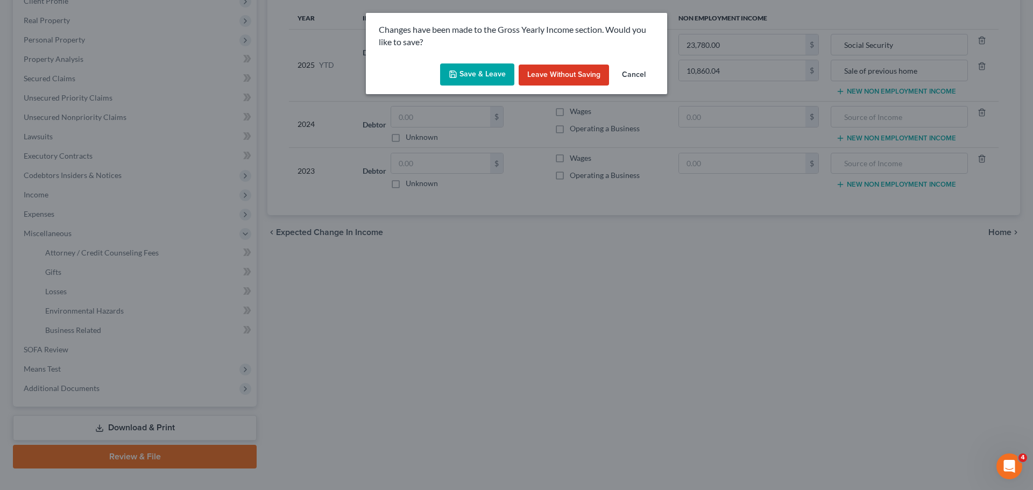
click at [457, 70] on icon "button" at bounding box center [453, 74] width 9 height 9
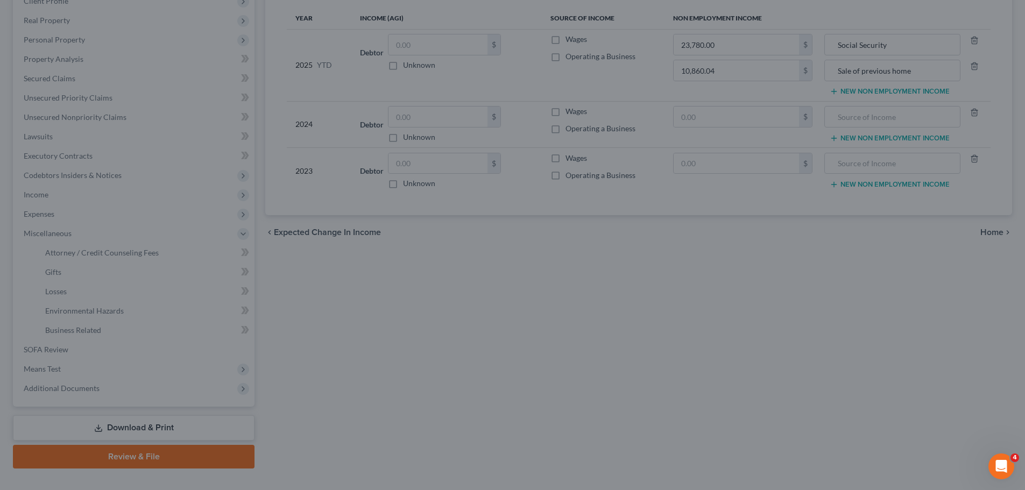
select select "2"
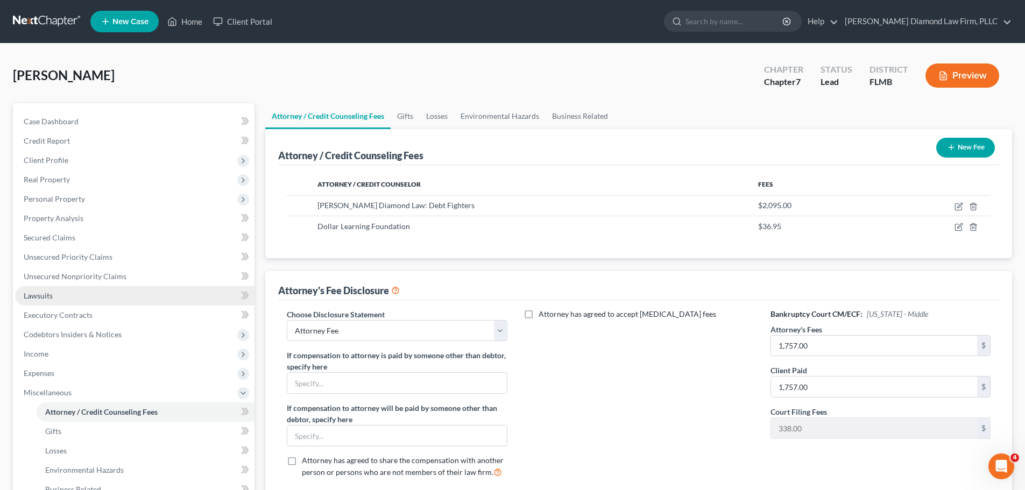
scroll to position [179, 0]
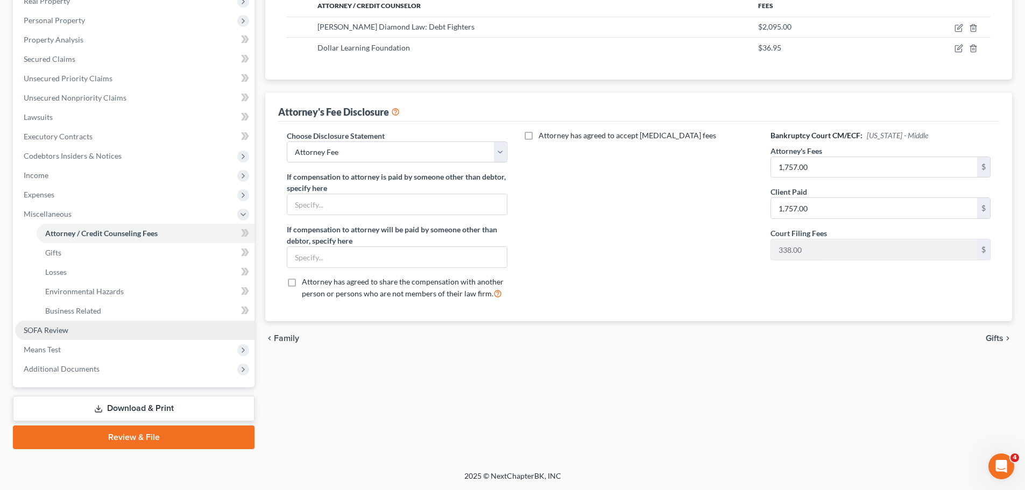
click at [60, 331] on span "SOFA Review" at bounding box center [46, 329] width 45 height 9
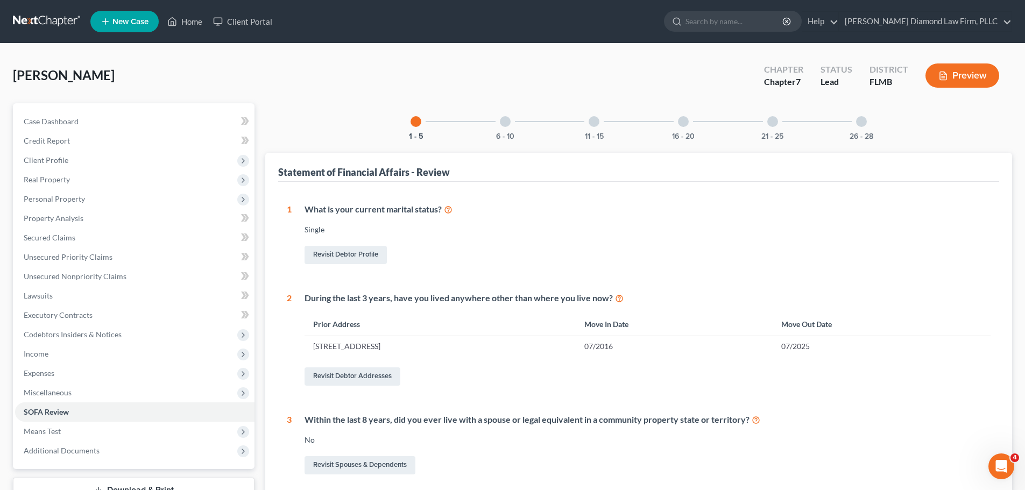
click at [502, 117] on div at bounding box center [505, 121] width 11 height 11
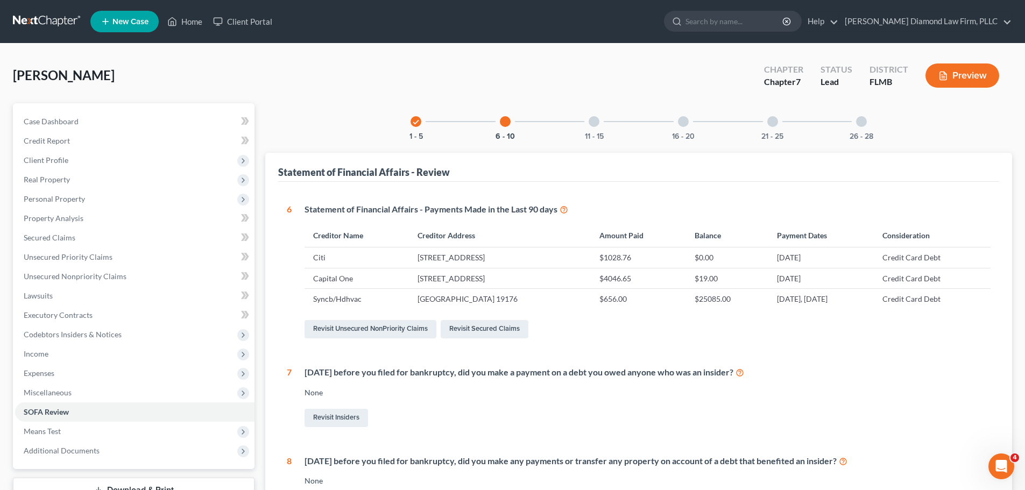
click at [598, 121] on div at bounding box center [593, 121] width 11 height 11
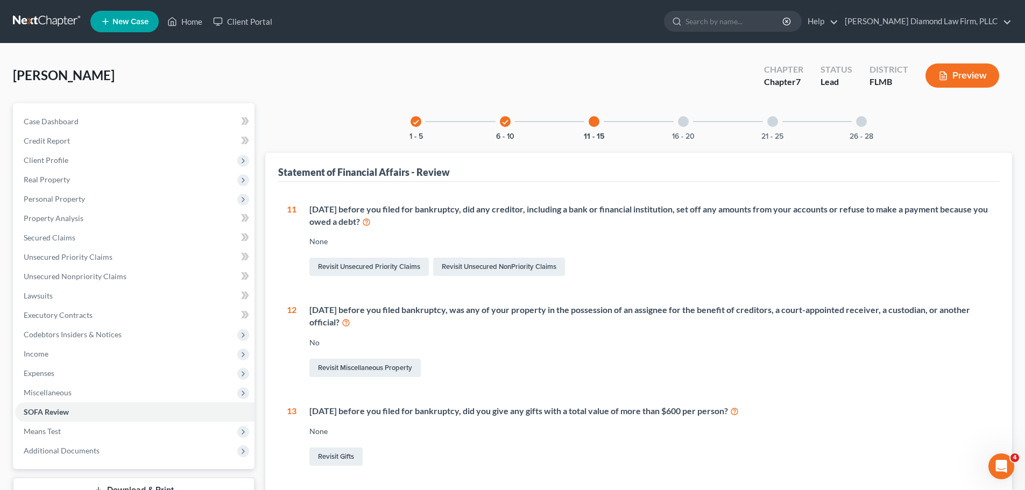
click at [689, 117] on div "16 - 20" at bounding box center [683, 121] width 37 height 37
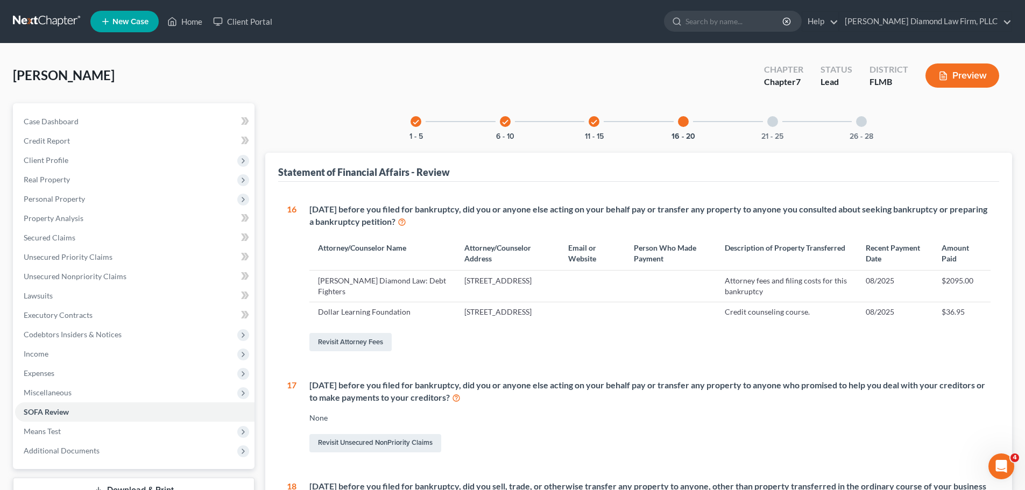
click at [772, 119] on div at bounding box center [772, 121] width 11 height 11
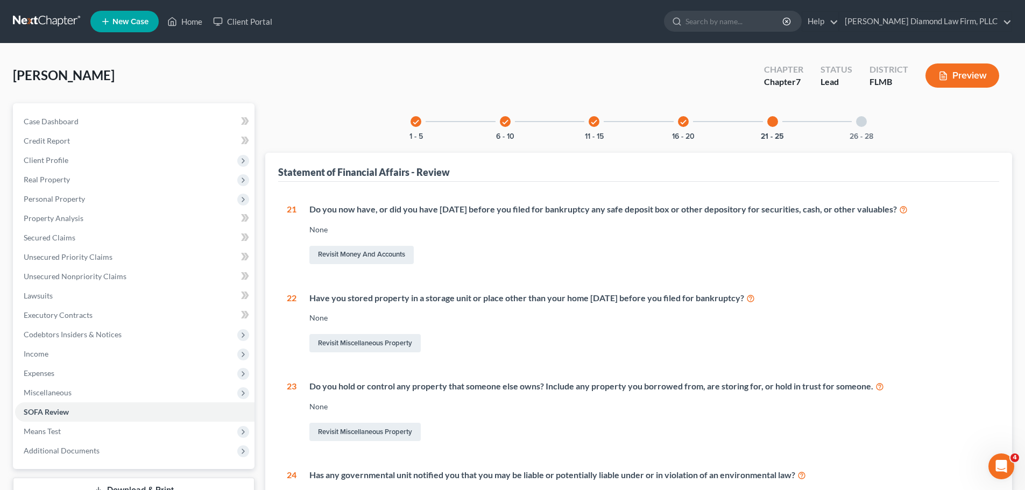
click at [864, 118] on div at bounding box center [861, 121] width 11 height 11
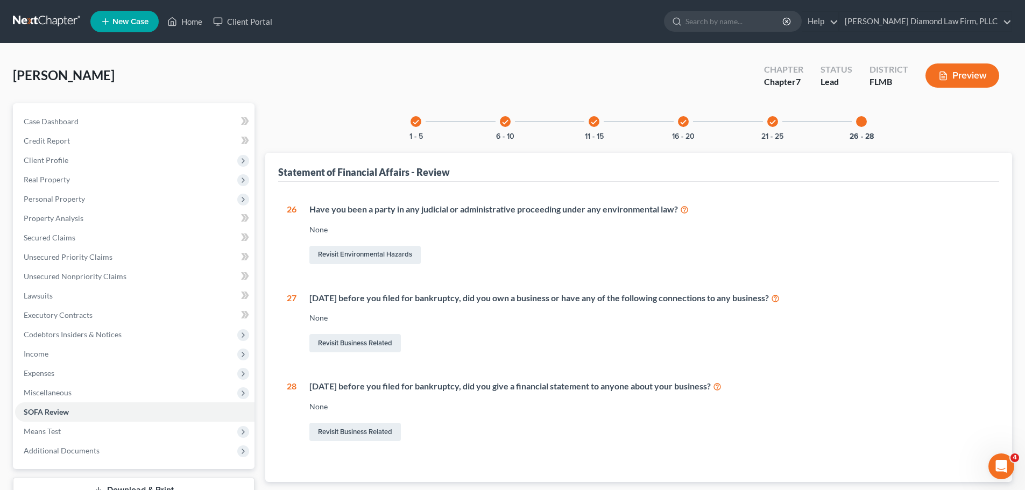
click at [591, 122] on icon "check" at bounding box center [594, 122] width 8 height 8
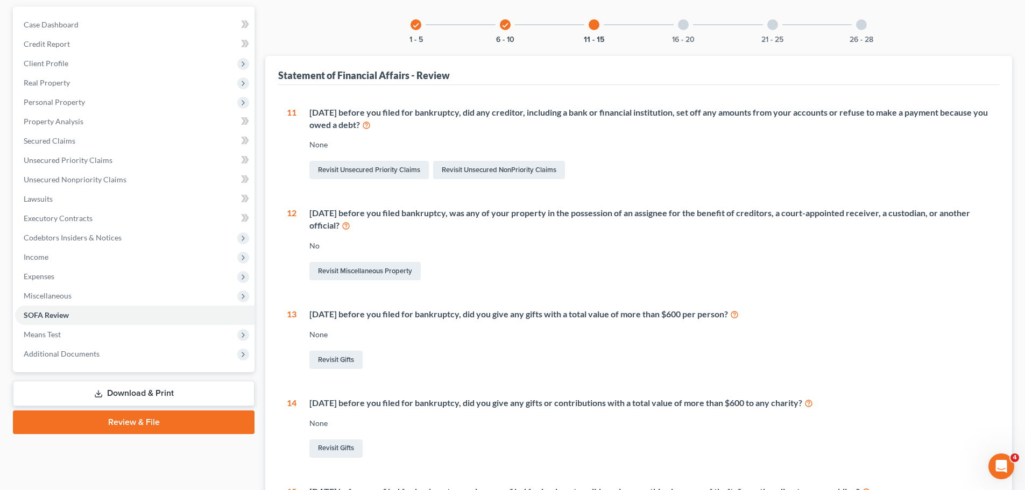
scroll to position [1, 0]
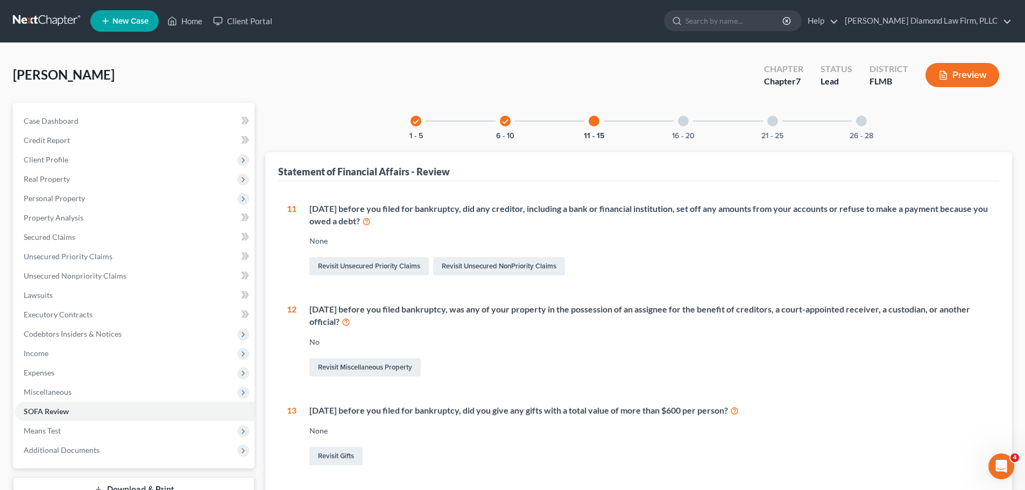
click at [494, 117] on div "check 6 - 10" at bounding box center [505, 121] width 37 height 37
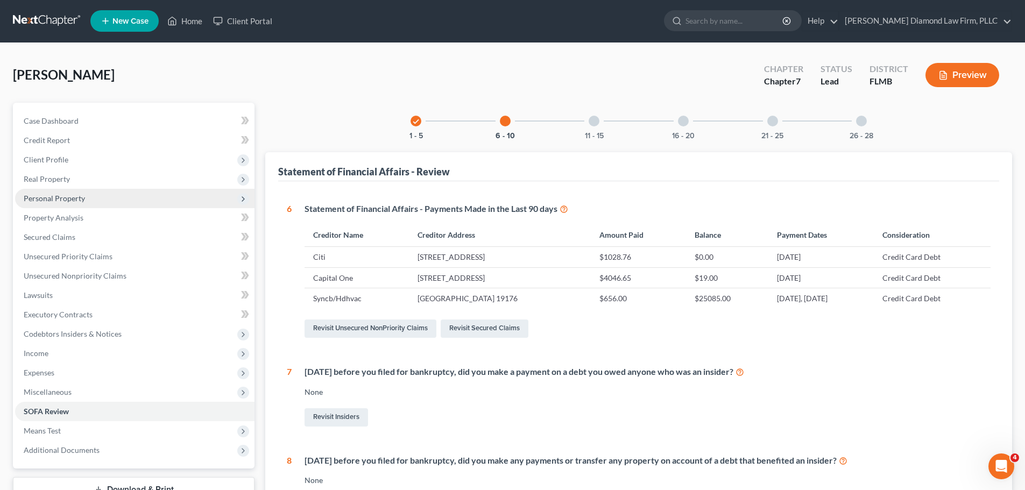
click at [61, 194] on span "Personal Property" at bounding box center [54, 198] width 61 height 9
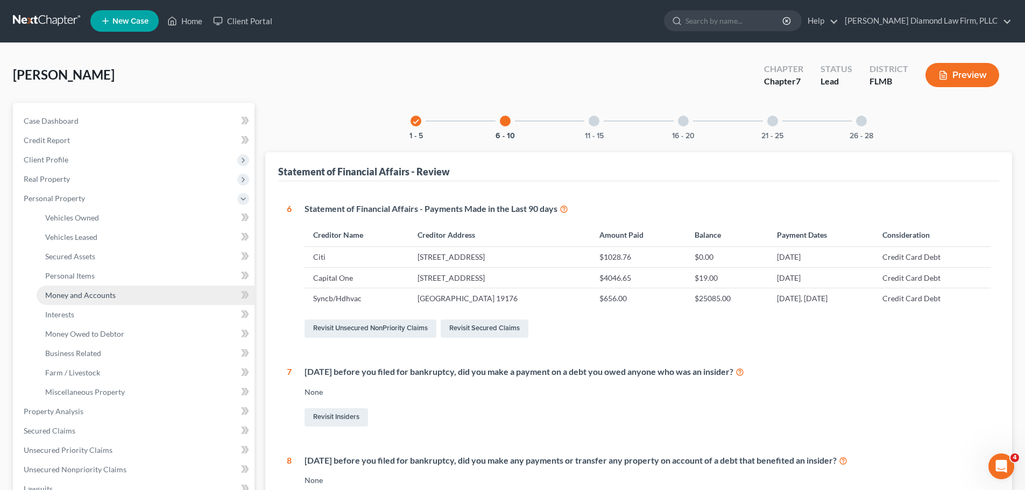
click at [77, 293] on span "Money and Accounts" at bounding box center [80, 294] width 70 height 9
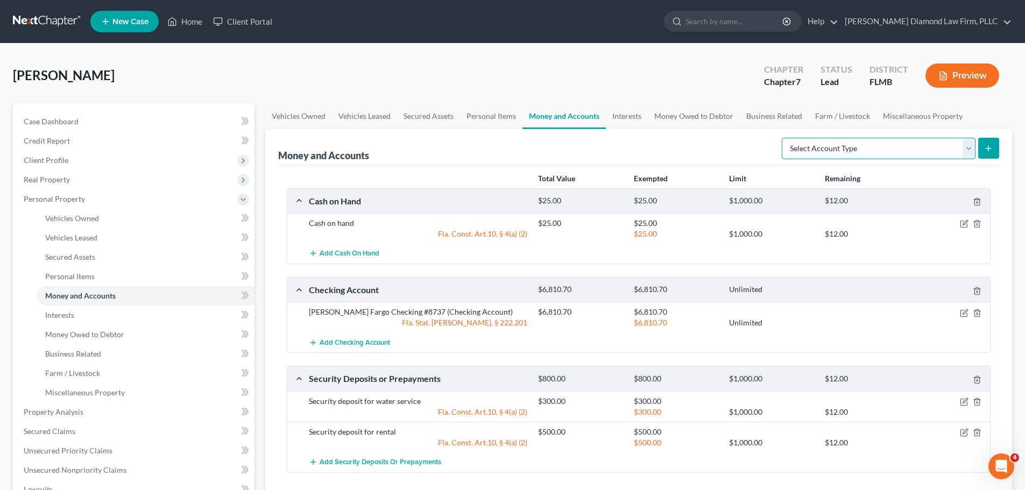
click at [842, 148] on select "Select Account Type Brokerage Cash on Hand Certificates of Deposit Checking Acc…" at bounding box center [878, 149] width 194 height 22
drag, startPoint x: 842, startPoint y: 148, endPoint x: 812, endPoint y: 148, distance: 30.1
click at [842, 148] on select "Select Account Type Brokerage Cash on Hand Certificates of Deposit Checking Acc…" at bounding box center [878, 149] width 194 height 22
click at [616, 113] on link "Interests" at bounding box center [627, 116] width 42 height 26
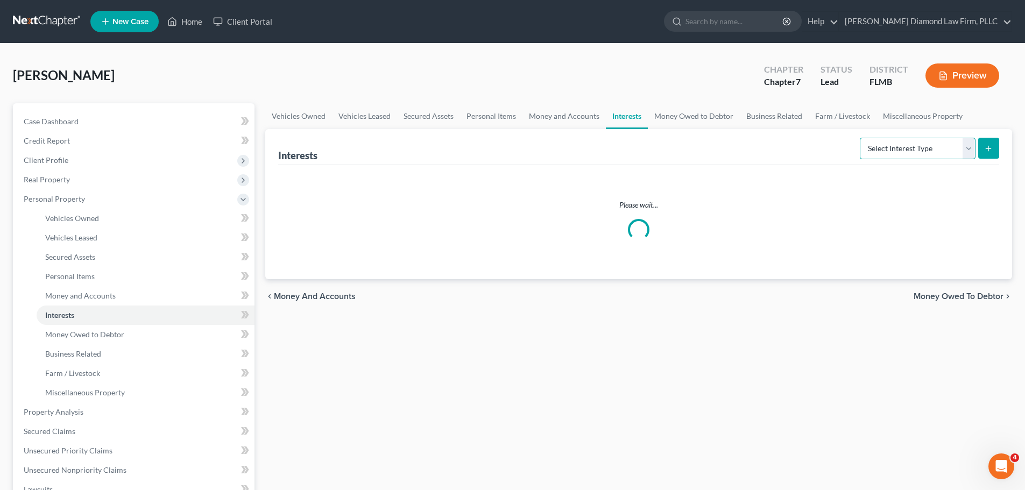
click at [873, 152] on select "Select Interest Type 401K Annuity Bond Education IRA Government Bond Government…" at bounding box center [917, 149] width 116 height 22
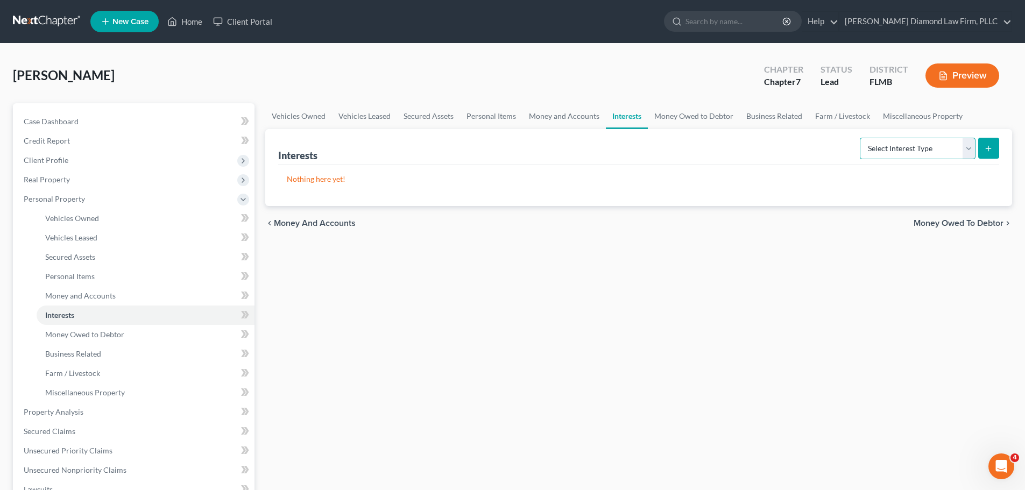
click at [873, 152] on select "Select Interest Type 401K Annuity Bond Education IRA Government Bond Government…" at bounding box center [917, 149] width 116 height 22
click at [843, 150] on div "Interests Select Interest Type 401K Annuity Bond Education IRA Government Bond …" at bounding box center [638, 147] width 721 height 36
drag, startPoint x: 531, startPoint y: 77, endPoint x: 536, endPoint y: 81, distance: 6.3
click at [531, 77] on div "Alvarez, Lynn Upgraded Chapter Chapter 7 Status Lead District FLMB Preview" at bounding box center [512, 79] width 999 height 47
click at [819, 318] on div "Vehicles Owned Vehicles Leased Secured Assets Personal Items Money and Accounts…" at bounding box center [638, 413] width 757 height 621
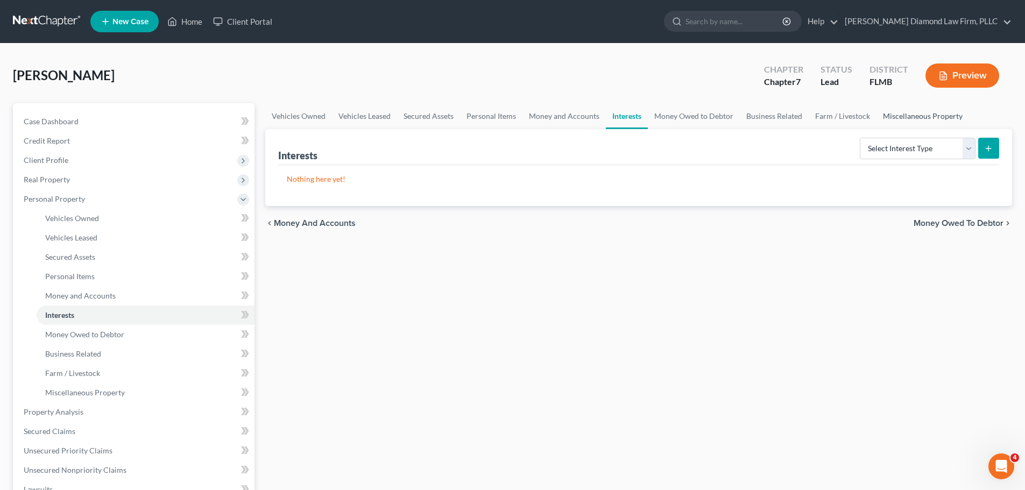
click at [917, 125] on link "Miscellaneous Property" at bounding box center [922, 116] width 93 height 26
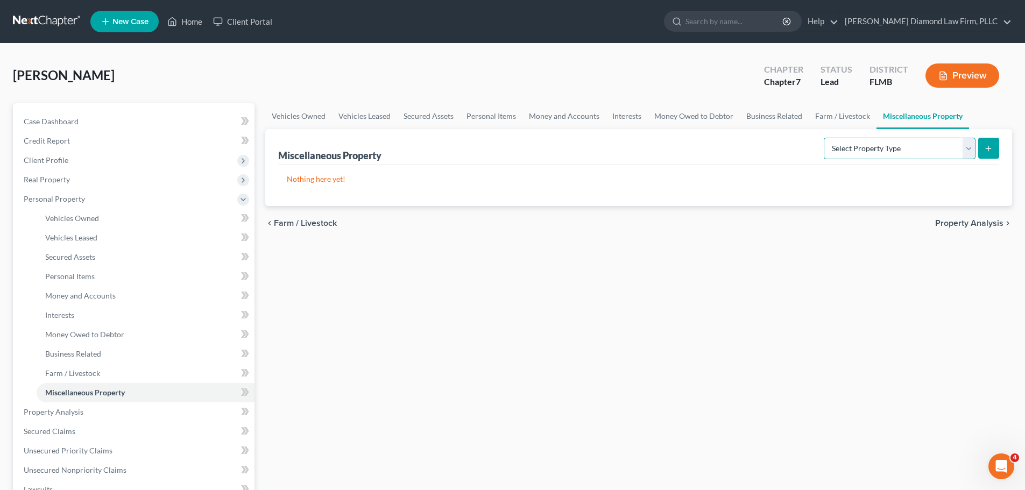
click at [897, 154] on select "Select Property Type Assigned for Creditor Benefit [DATE] Holding for Another N…" at bounding box center [899, 149] width 152 height 22
select select "transferred"
click at [823, 138] on select "Select Property Type Assigned for Creditor Benefit [DATE] Holding for Another N…" at bounding box center [899, 149] width 152 height 22
click at [990, 145] on icon "submit" at bounding box center [988, 148] width 9 height 9
select select "Ordinary ([DATE])"
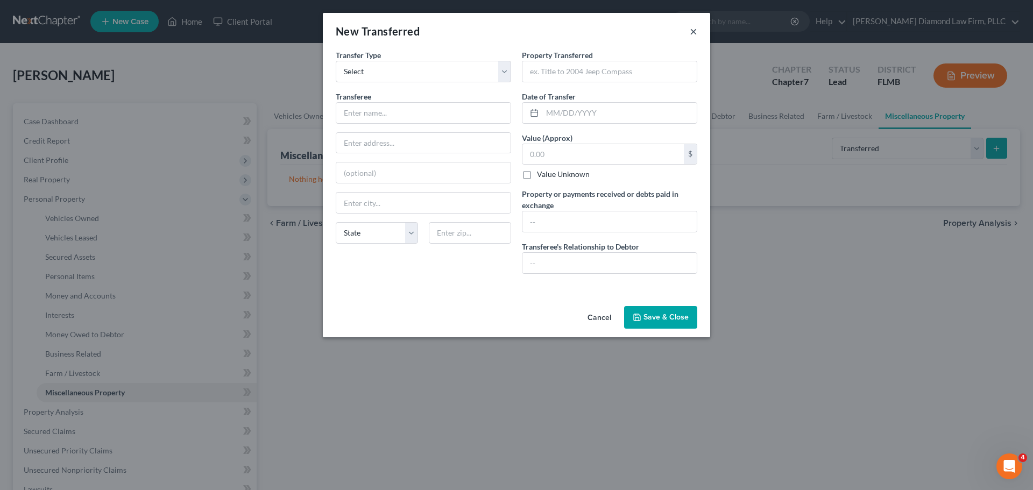
click at [692, 30] on button "×" at bounding box center [693, 31] width 8 height 13
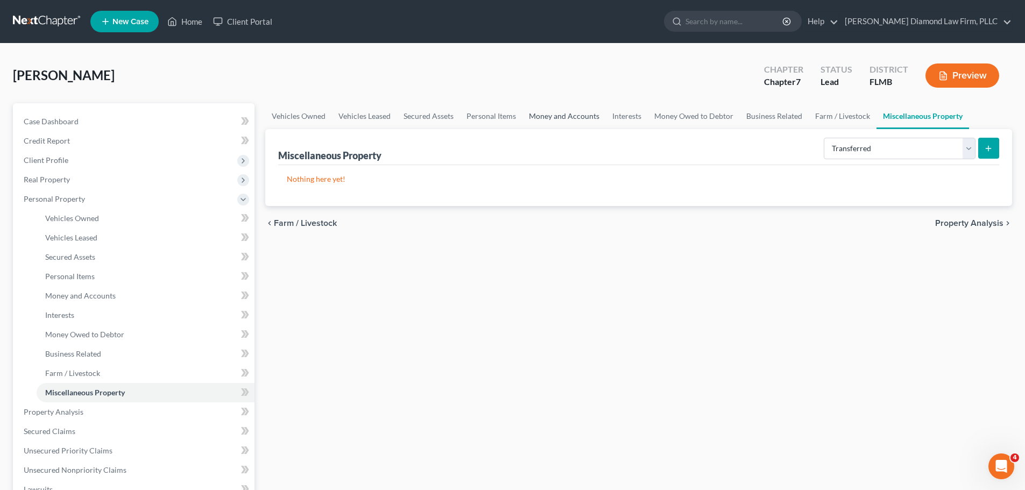
click at [554, 113] on link "Money and Accounts" at bounding box center [563, 116] width 83 height 26
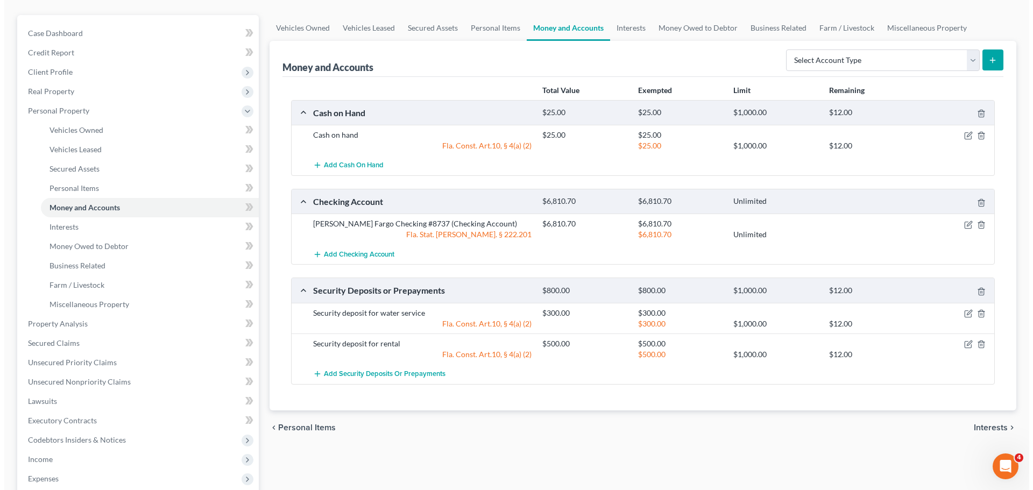
scroll to position [108, 0]
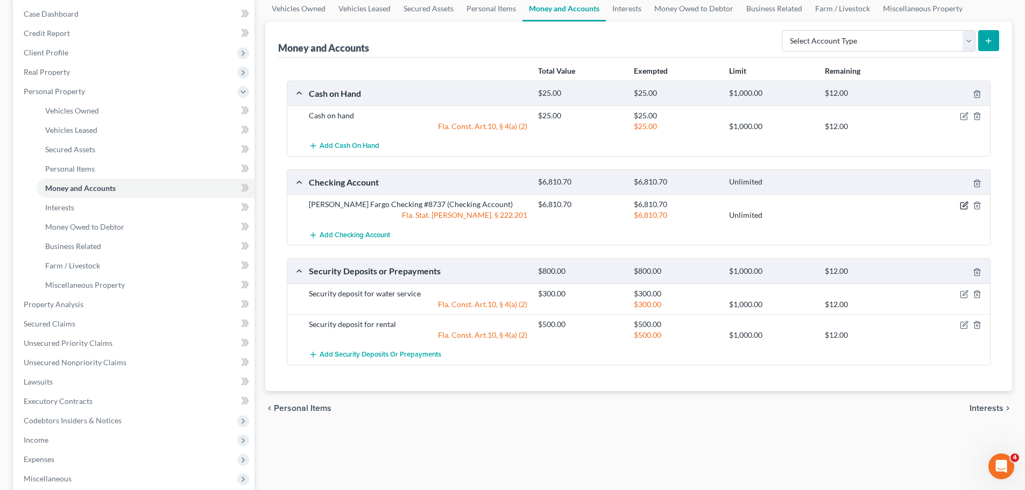
click at [965, 207] on icon "button" at bounding box center [963, 205] width 9 height 9
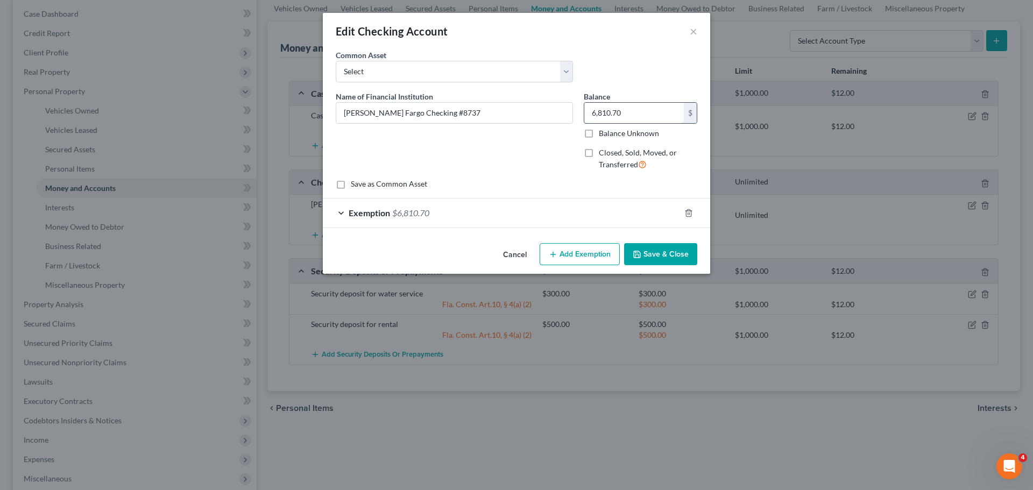
click at [649, 110] on input "6,810.70" at bounding box center [633, 113] width 99 height 20
type input "3,893.42"
click at [472, 218] on div "Exemption $6,810.70" at bounding box center [501, 212] width 357 height 29
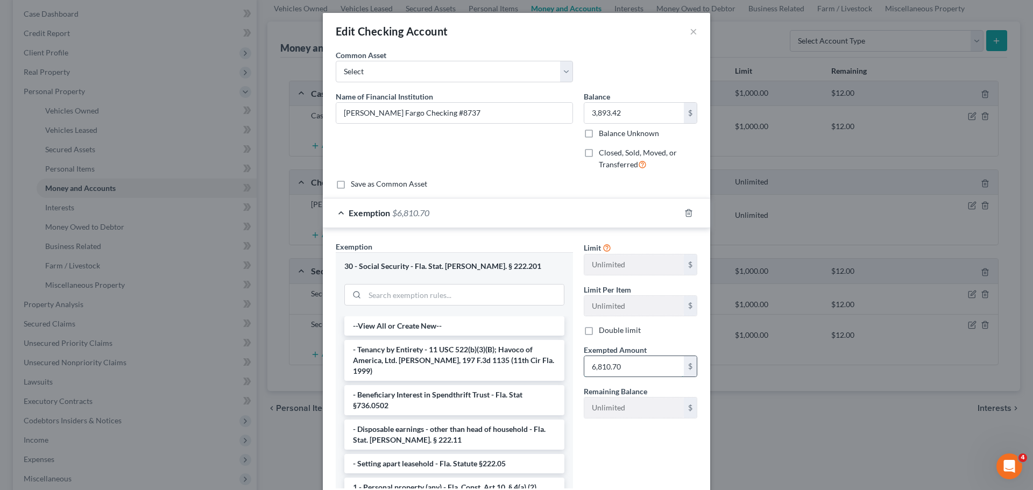
click at [632, 370] on input "6,810.70" at bounding box center [633, 366] width 99 height 20
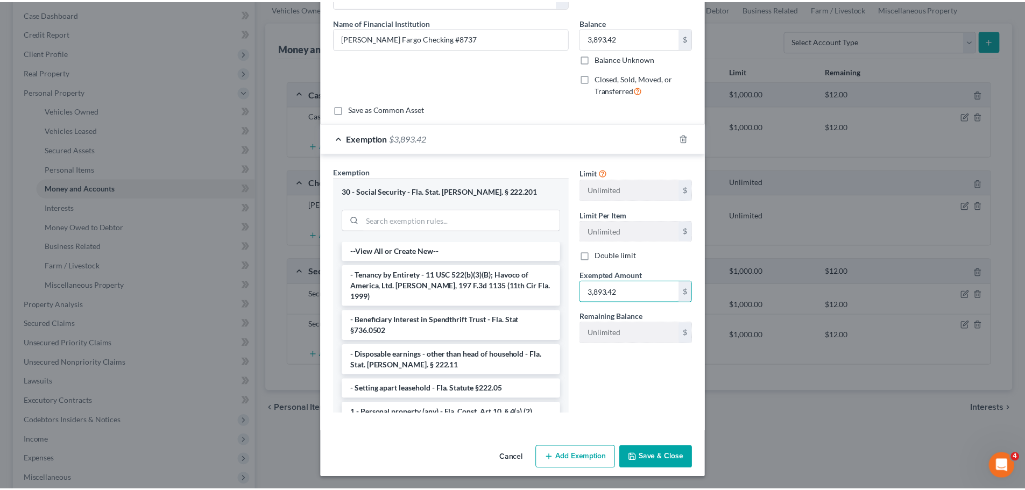
scroll to position [75, 0]
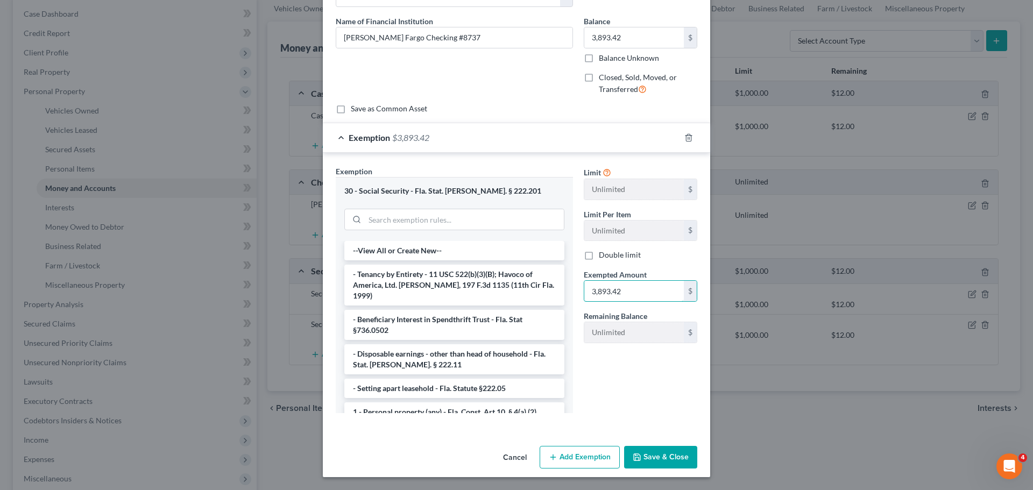
type input "3,893.42"
click at [668, 468] on button "Save & Close" at bounding box center [660, 457] width 73 height 23
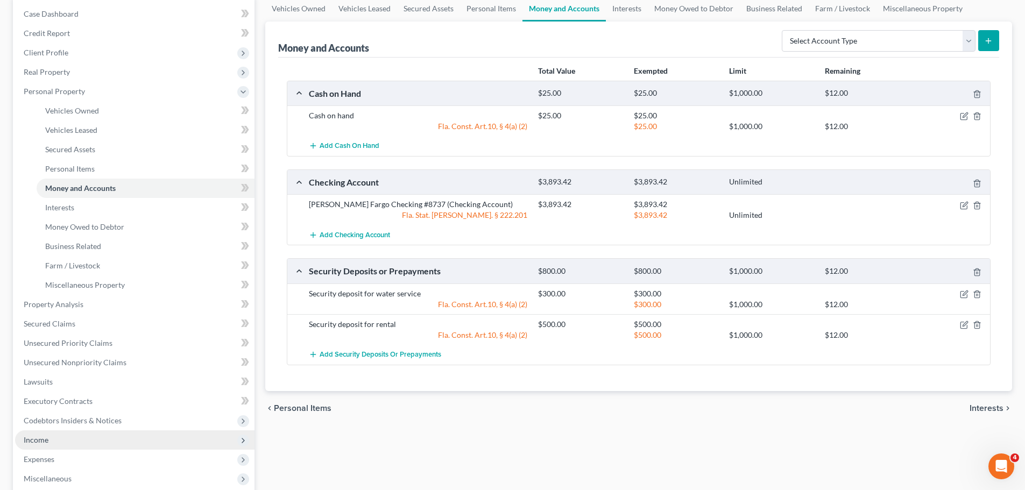
click at [65, 441] on span "Income" at bounding box center [134, 439] width 239 height 19
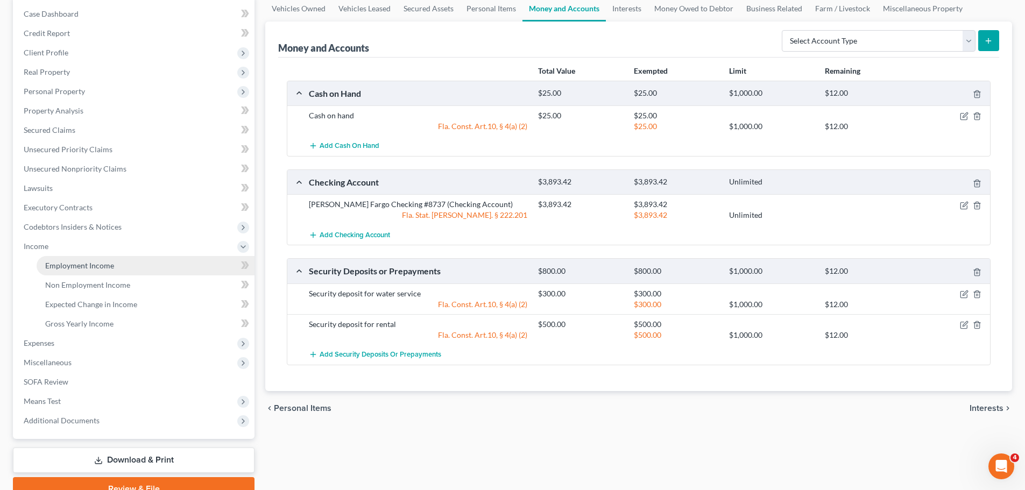
click at [69, 264] on span "Employment Income" at bounding box center [79, 265] width 69 height 9
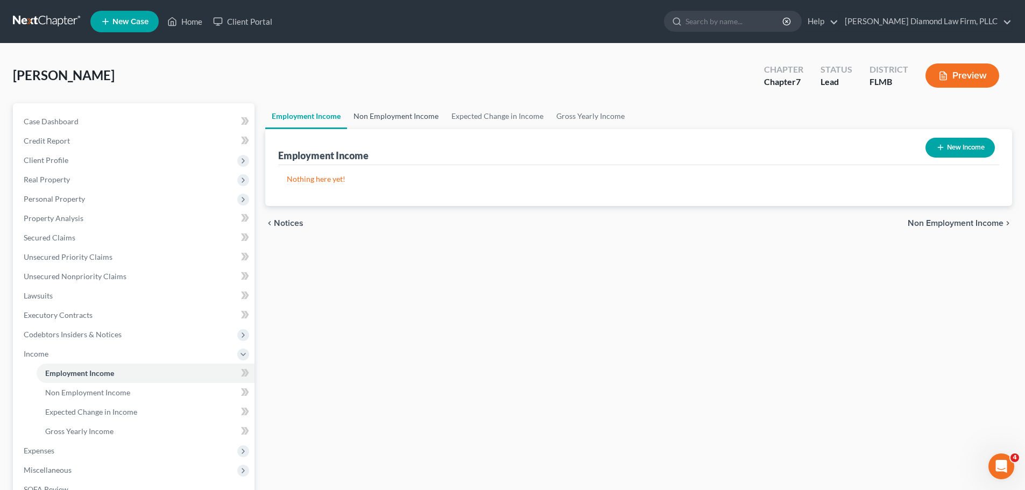
click at [399, 115] on link "Non Employment Income" at bounding box center [396, 116] width 98 height 26
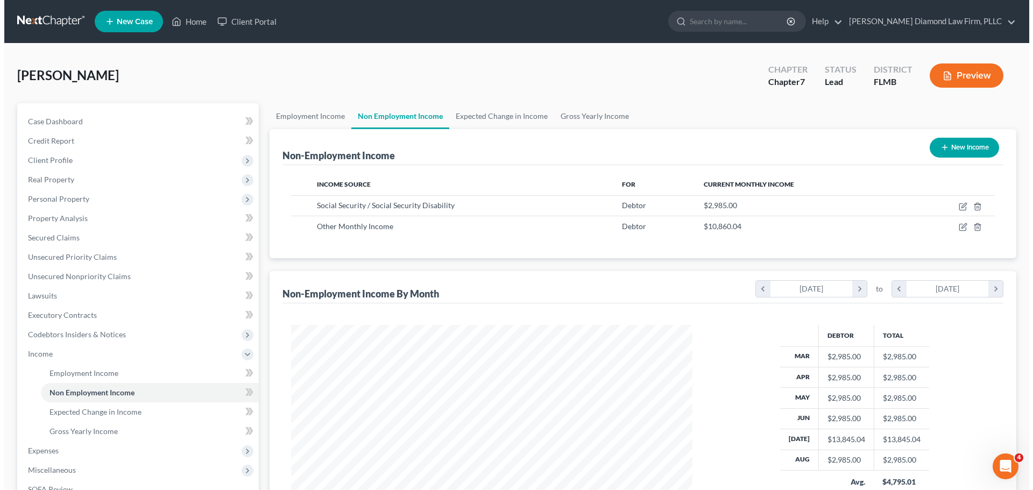
scroll to position [201, 423]
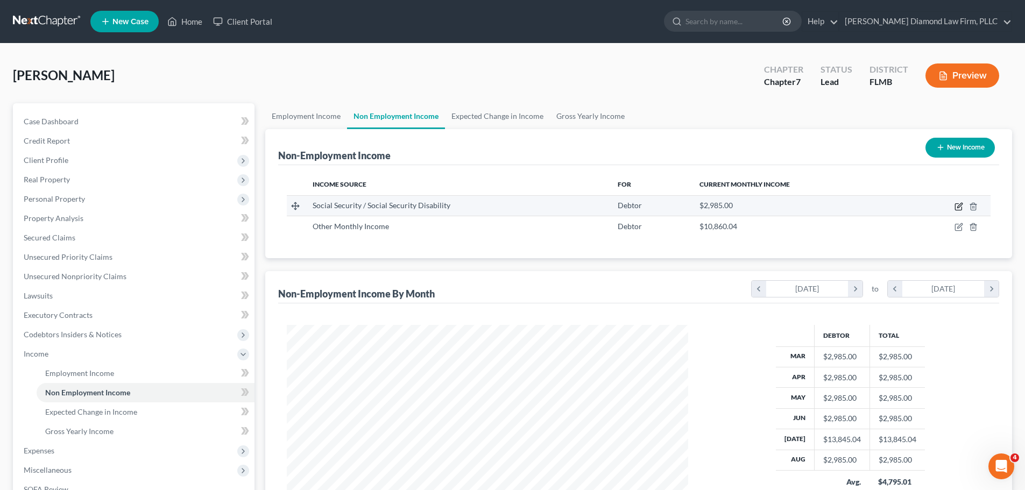
click at [955, 206] on icon "button" at bounding box center [958, 207] width 6 height 6
select select "4"
select select "0"
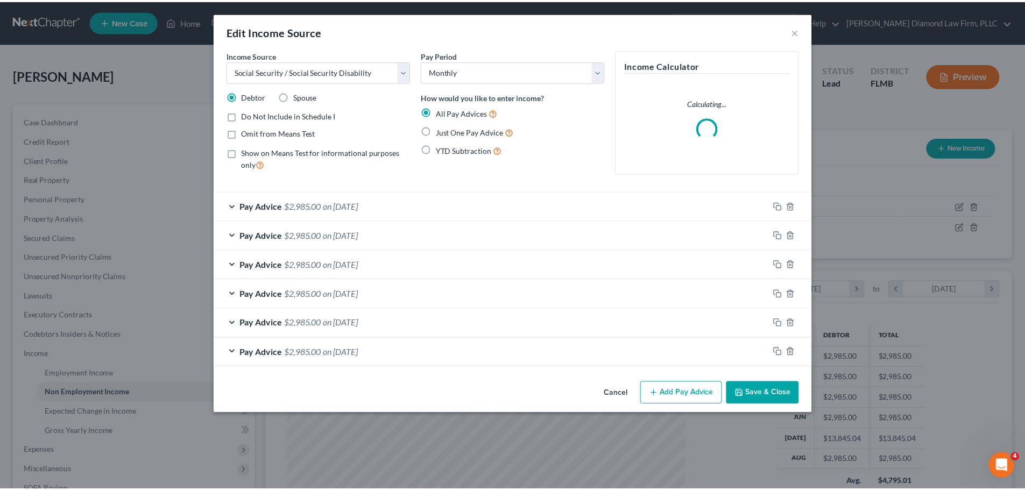
scroll to position [202, 426]
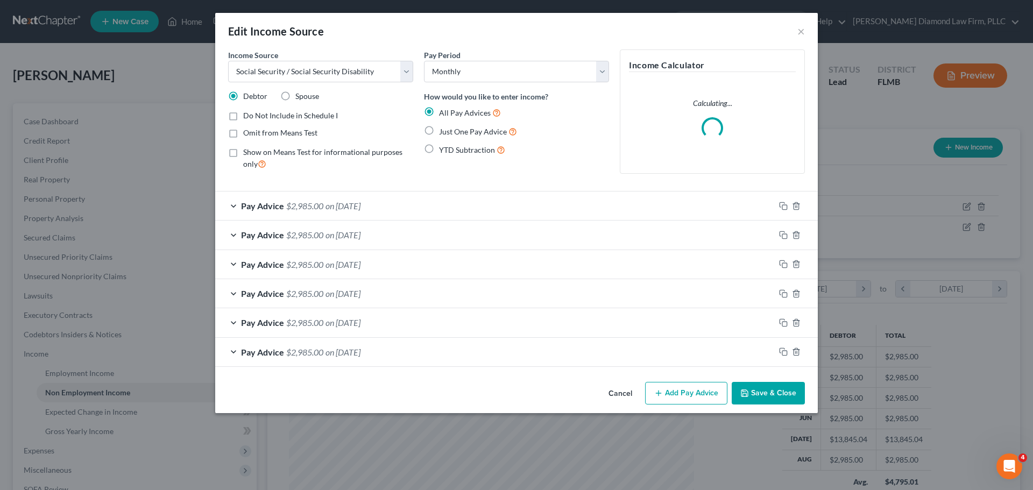
click at [360, 201] on span "on [DATE]" at bounding box center [342, 206] width 35 height 10
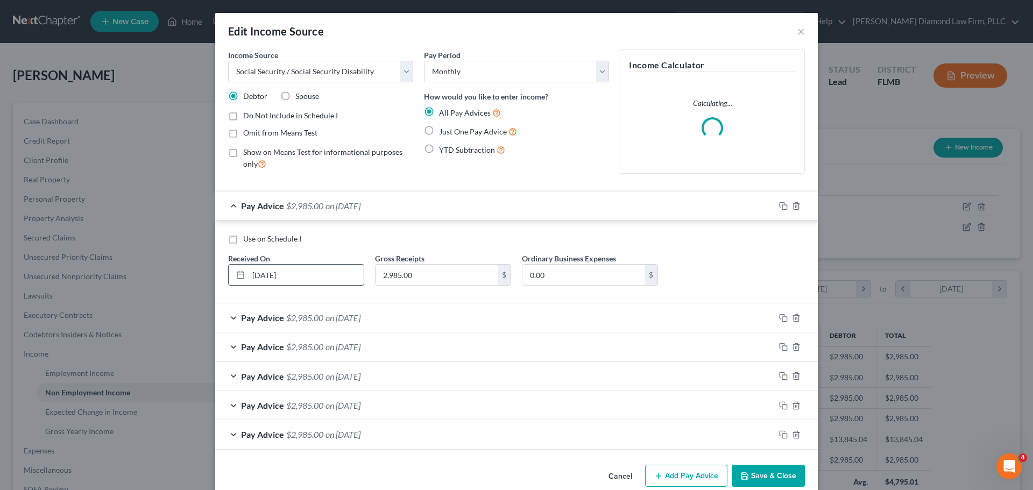
click at [267, 277] on input "[DATE]" at bounding box center [305, 275] width 115 height 20
type input "08/01/2025"
click at [775, 479] on button "Save & Close" at bounding box center [767, 476] width 73 height 23
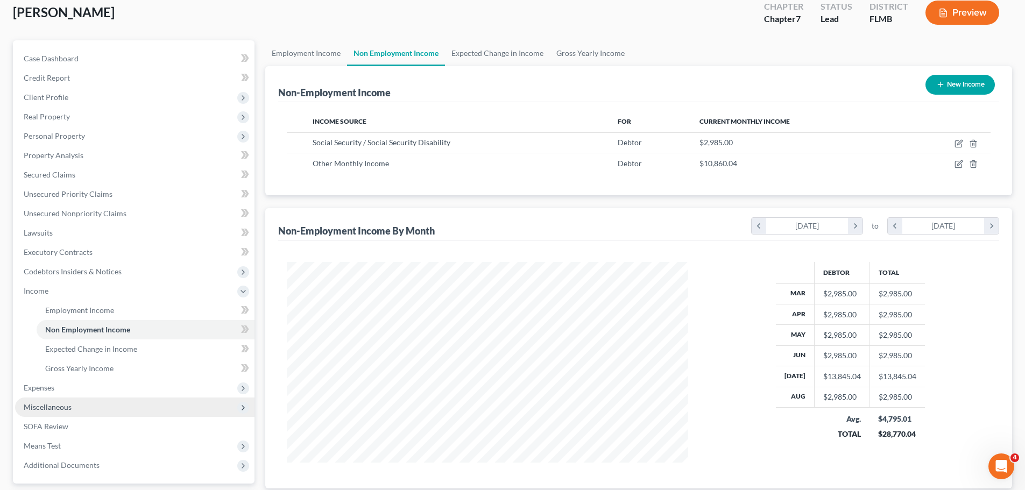
scroll to position [159, 0]
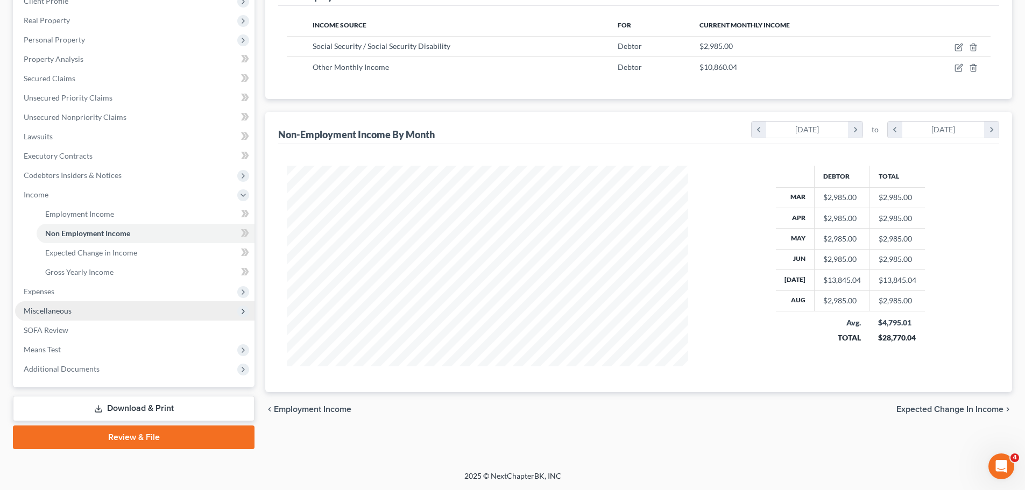
click at [66, 306] on span "Miscellaneous" at bounding box center [48, 310] width 48 height 9
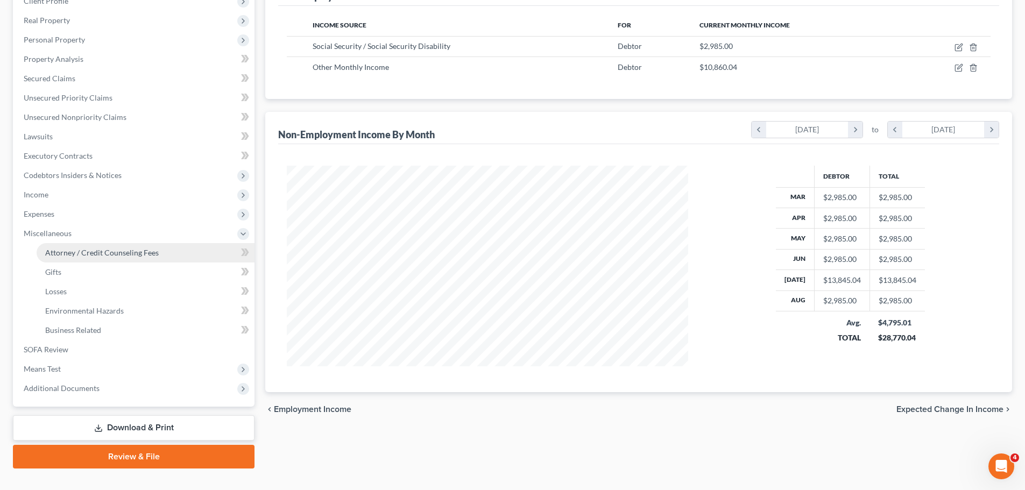
click at [76, 250] on span "Attorney / Credit Counseling Fees" at bounding box center [101, 252] width 113 height 9
select select "2"
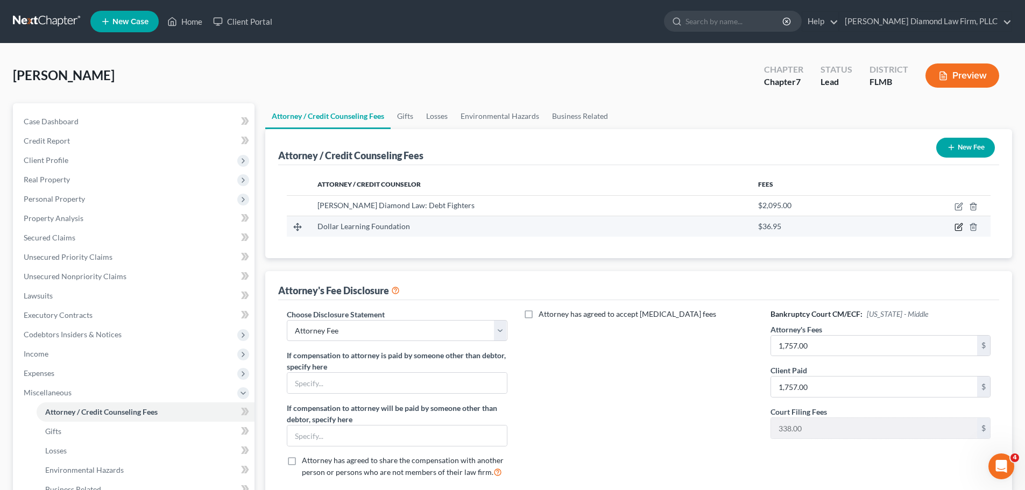
click at [957, 225] on icon "button" at bounding box center [958, 227] width 9 height 9
select select "4"
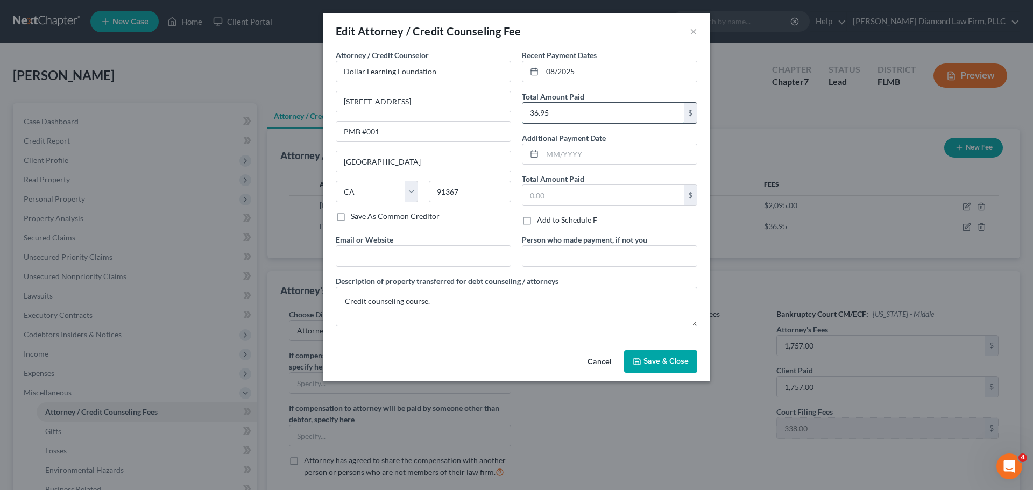
click at [641, 112] on input "36.95" at bounding box center [602, 113] width 161 height 20
type input "40.47"
click at [660, 366] on button "Save & Close" at bounding box center [660, 361] width 73 height 23
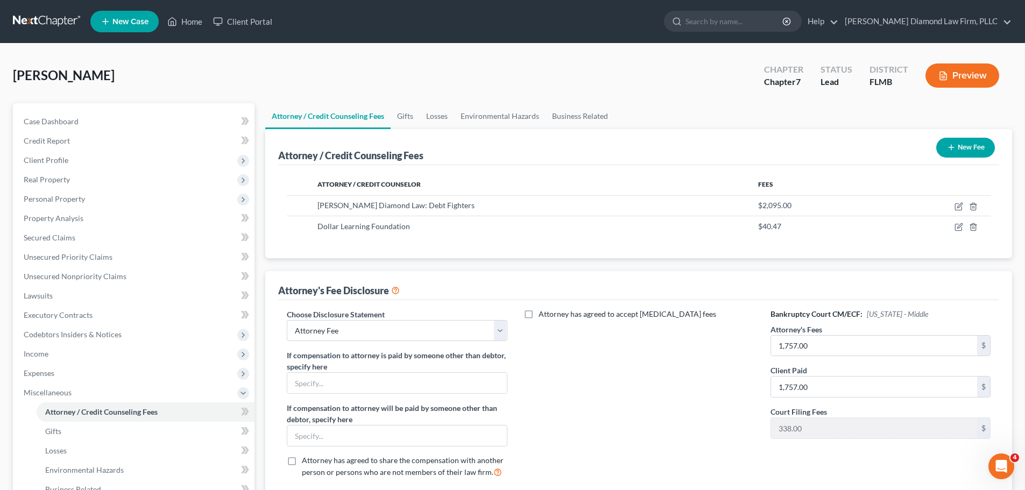
drag, startPoint x: 41, startPoint y: 26, endPoint x: 40, endPoint y: 4, distance: 22.6
click at [41, 26] on link at bounding box center [47, 21] width 69 height 19
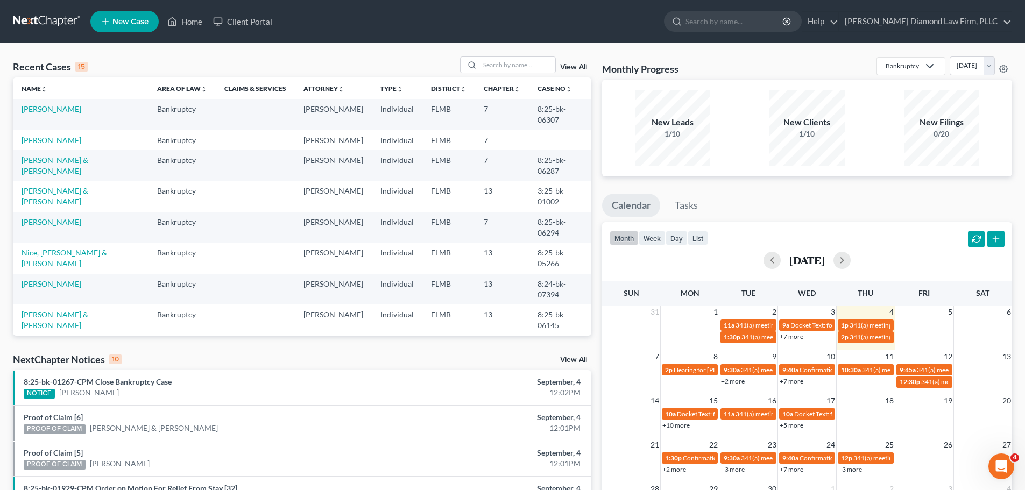
click at [48, 22] on link at bounding box center [47, 21] width 69 height 19
